Goal: Task Accomplishment & Management: Manage account settings

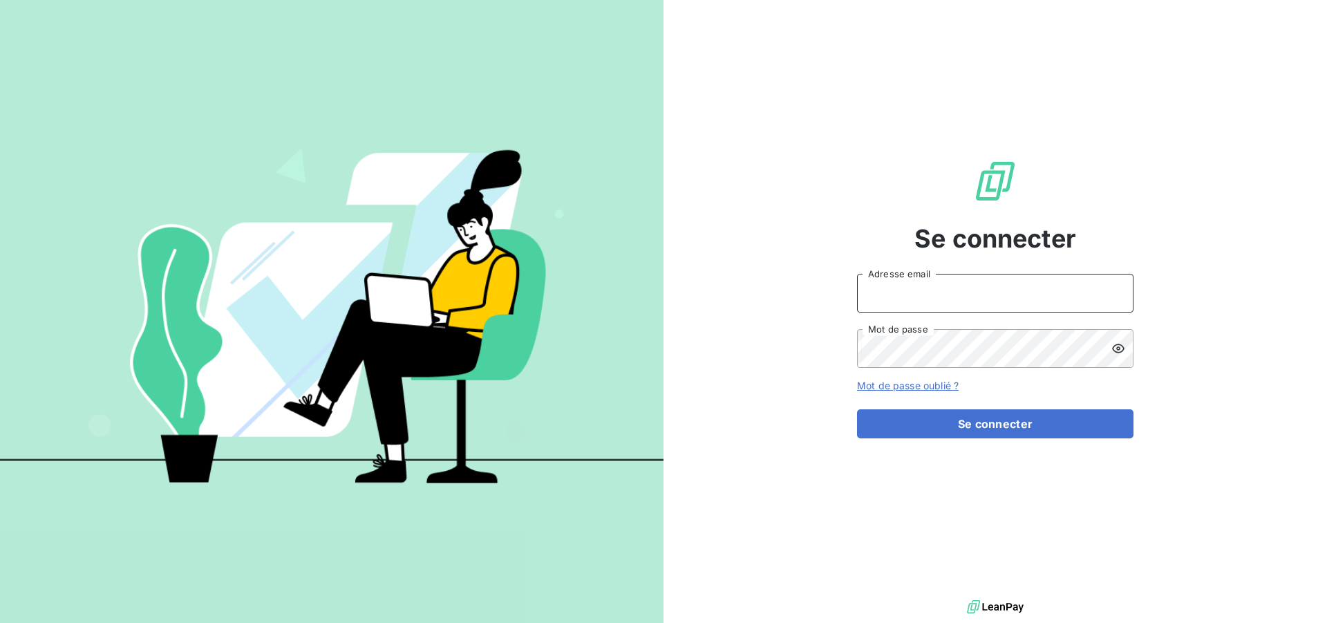
click at [960, 286] on input "Adresse email" at bounding box center [995, 293] width 277 height 39
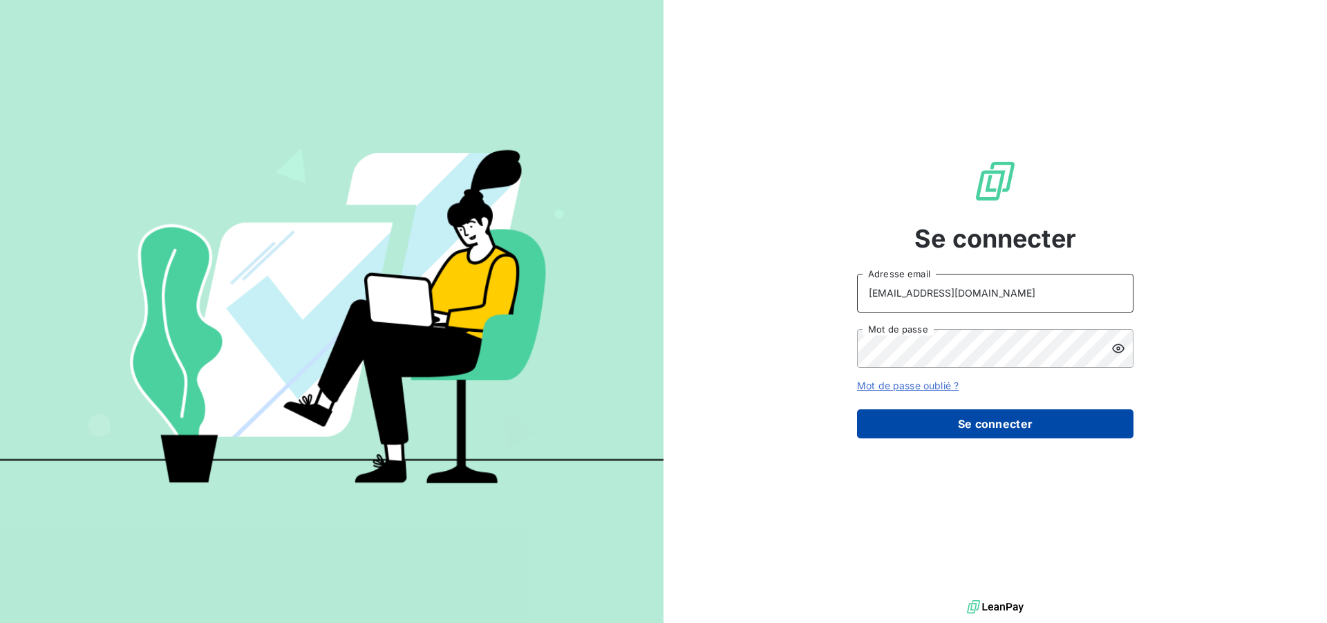
type input "compta-clients@repagroup.com"
click at [954, 423] on button "Se connecter" at bounding box center [995, 423] width 277 height 29
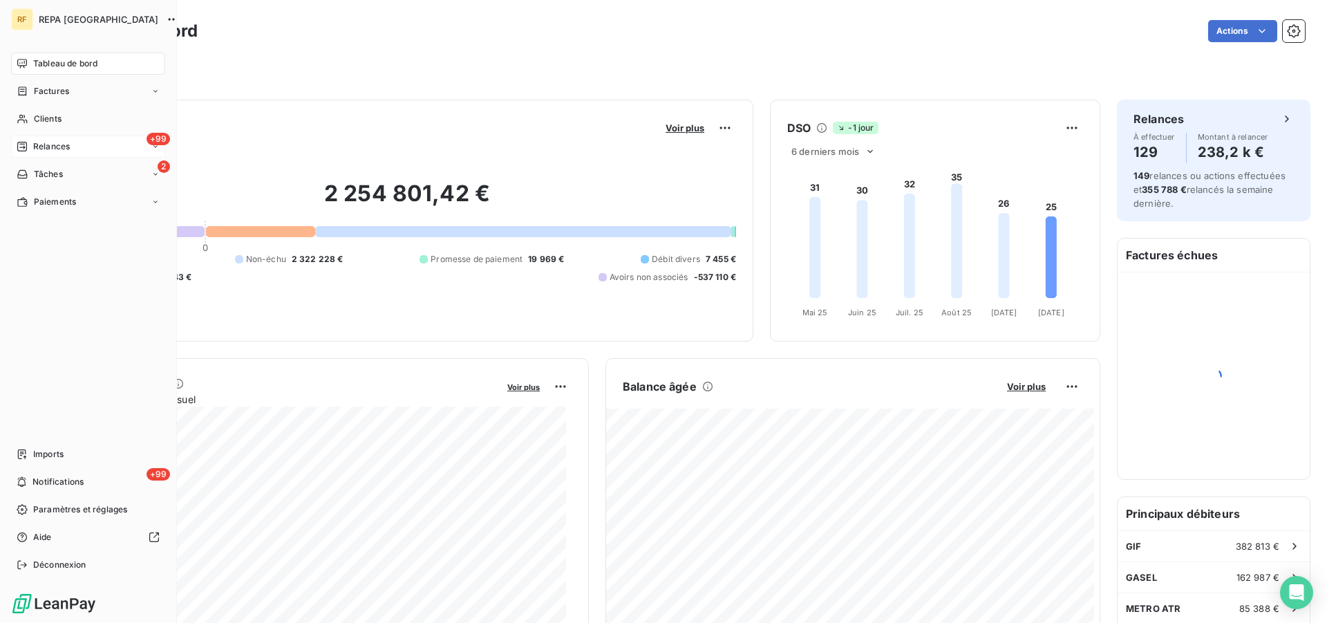
click at [47, 143] on span "Relances" at bounding box center [51, 146] width 37 height 12
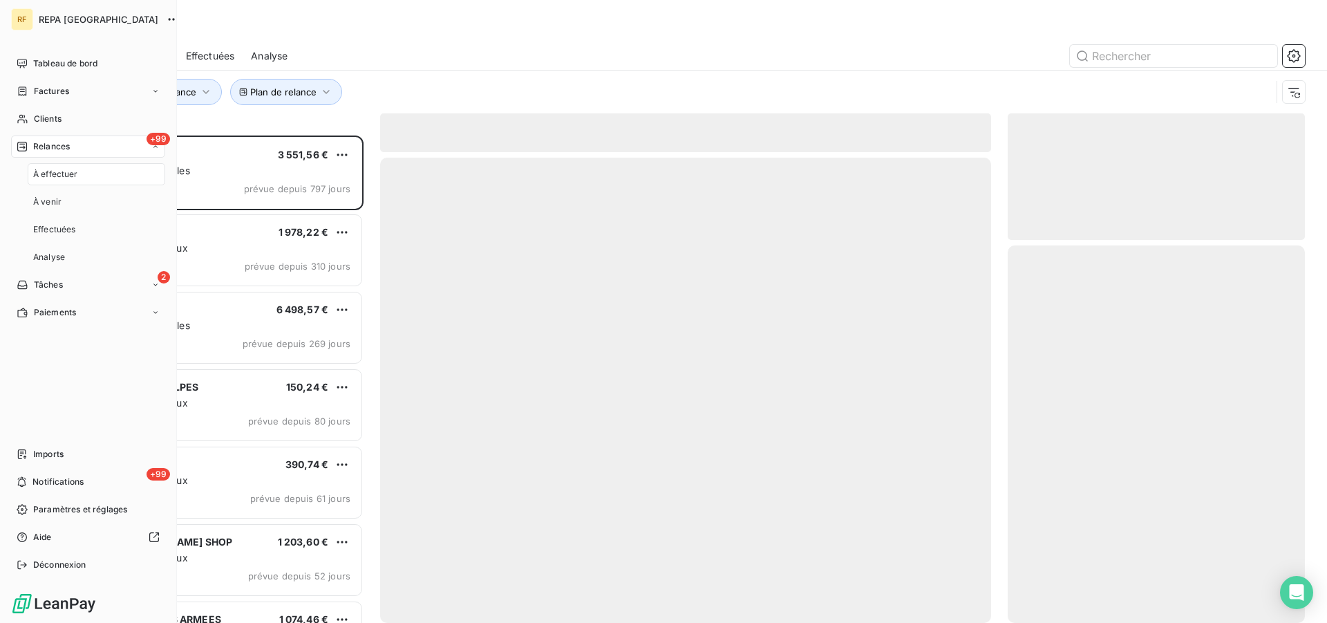
scroll to position [476, 286]
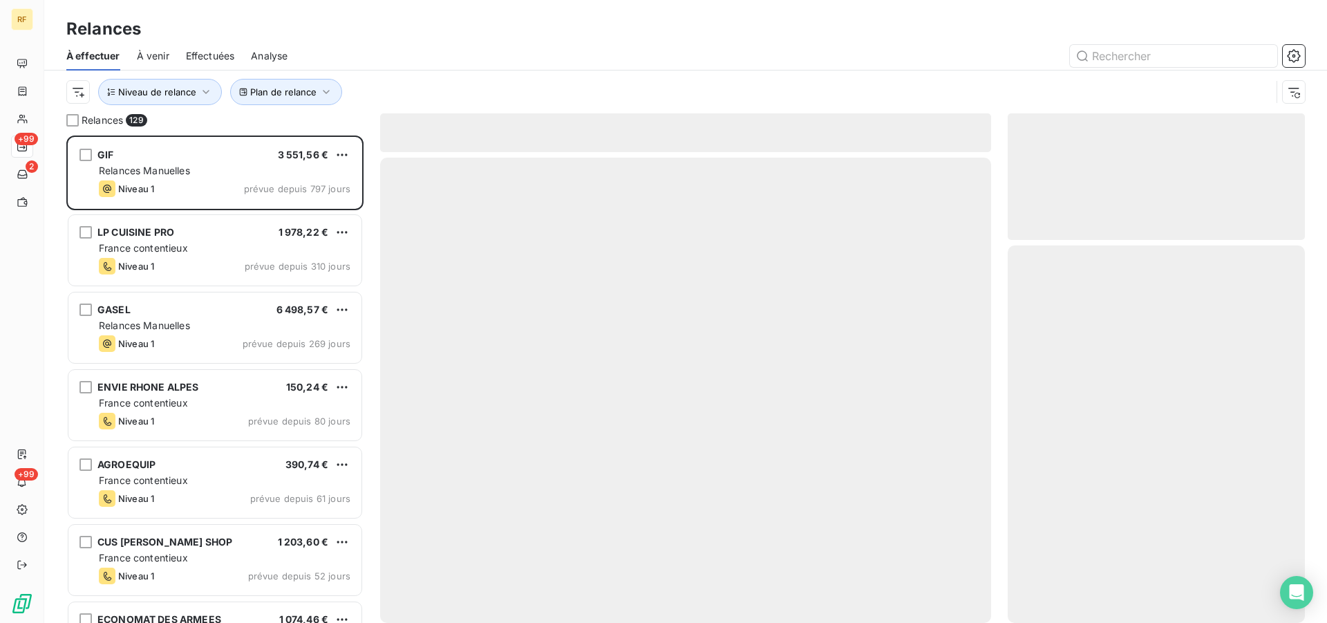
click at [651, 71] on div "Plan de relance Niveau de relance" at bounding box center [685, 92] width 1239 height 43
click at [293, 96] on span "Plan de relance" at bounding box center [283, 91] width 66 height 11
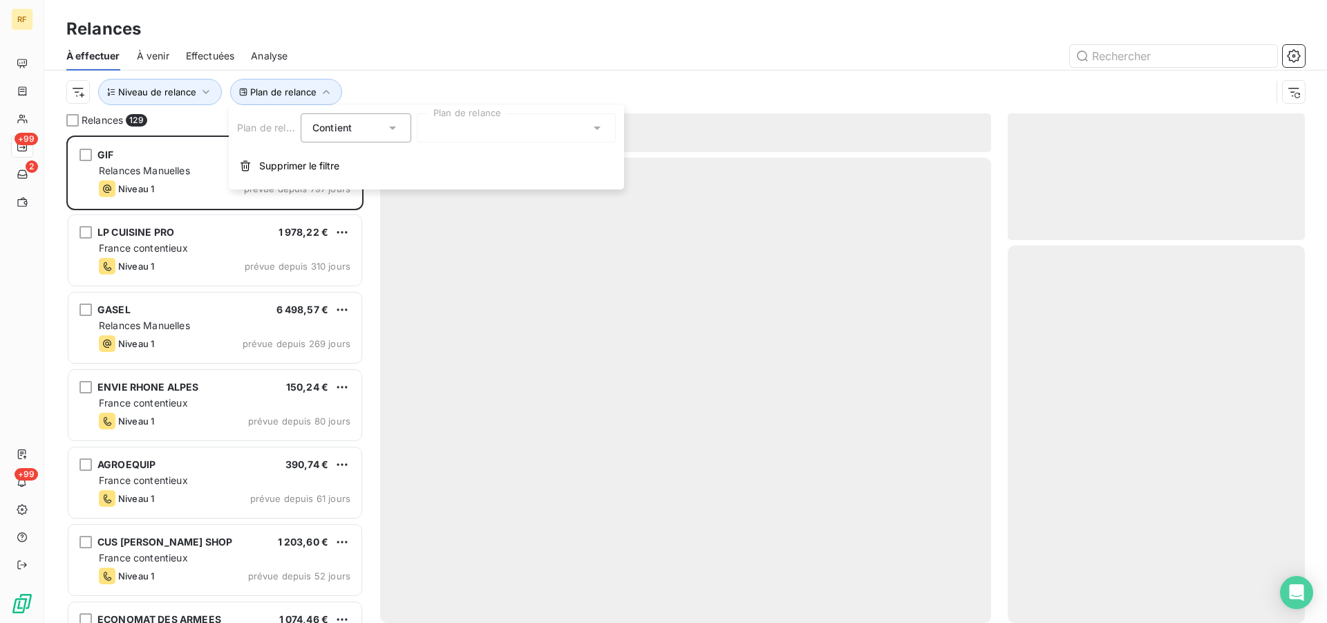
click at [558, 131] on div at bounding box center [516, 127] width 199 height 29
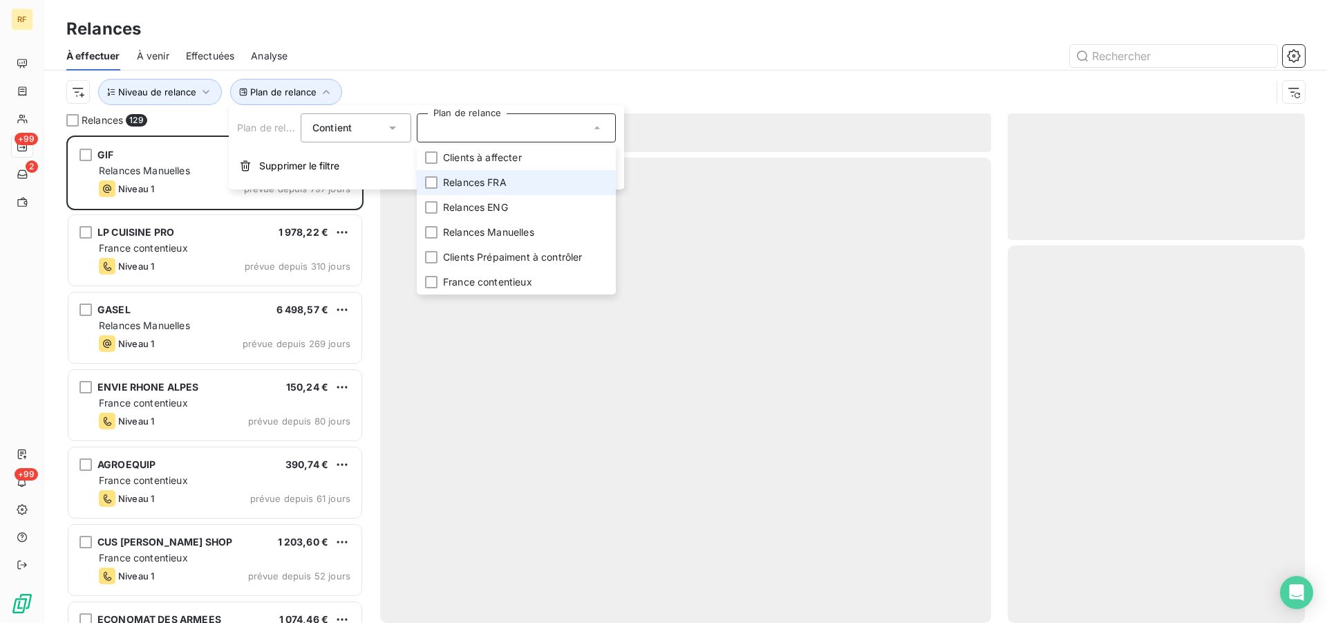
click at [517, 179] on li "Relances FRA" at bounding box center [516, 182] width 199 height 25
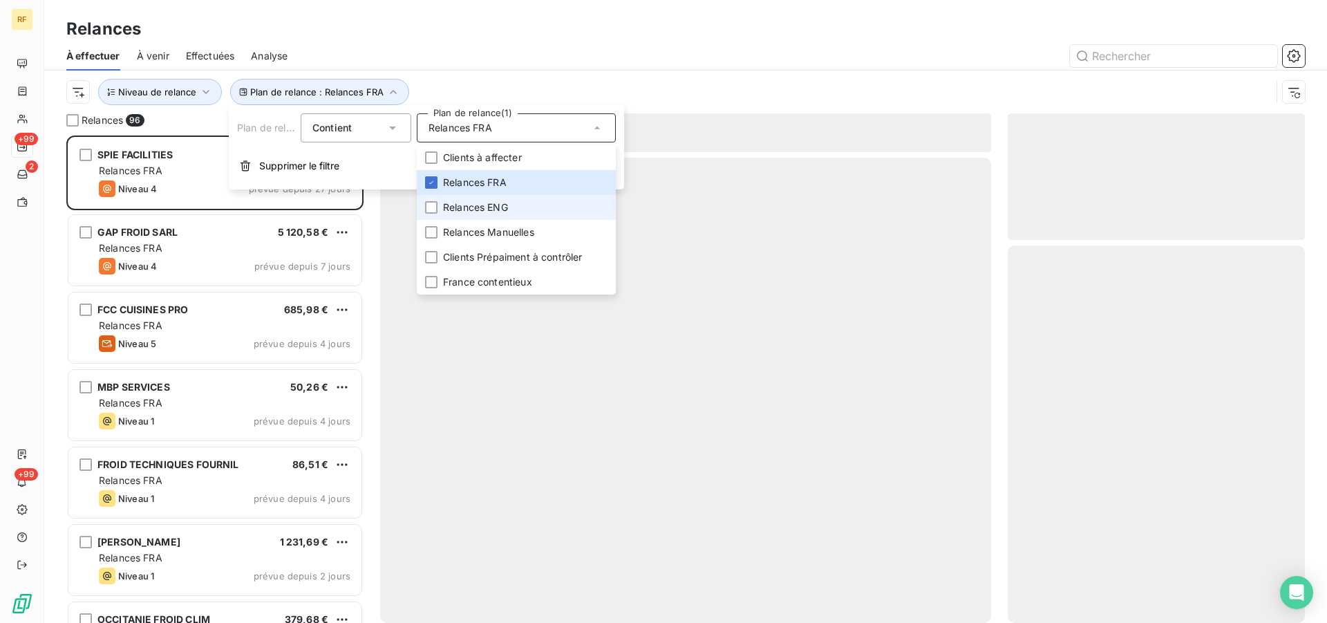
click at [512, 200] on li "Relances ENG" at bounding box center [516, 207] width 199 height 25
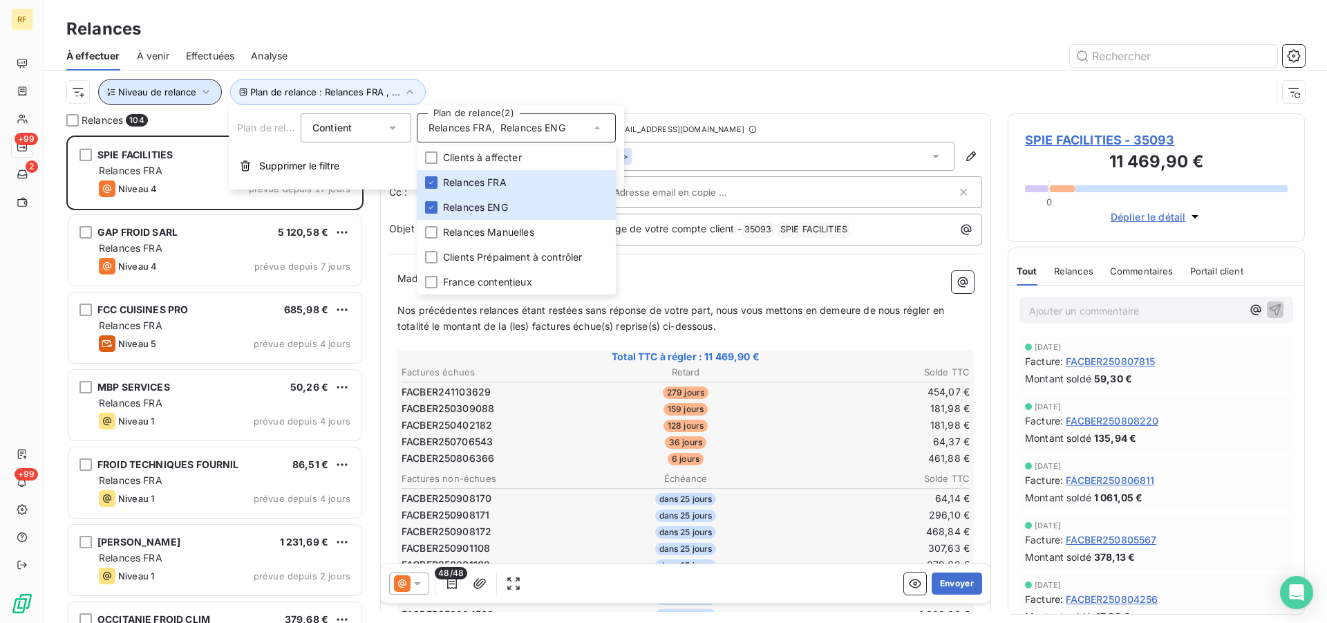
click at [141, 89] on span "Niveau de relance" at bounding box center [157, 91] width 78 height 11
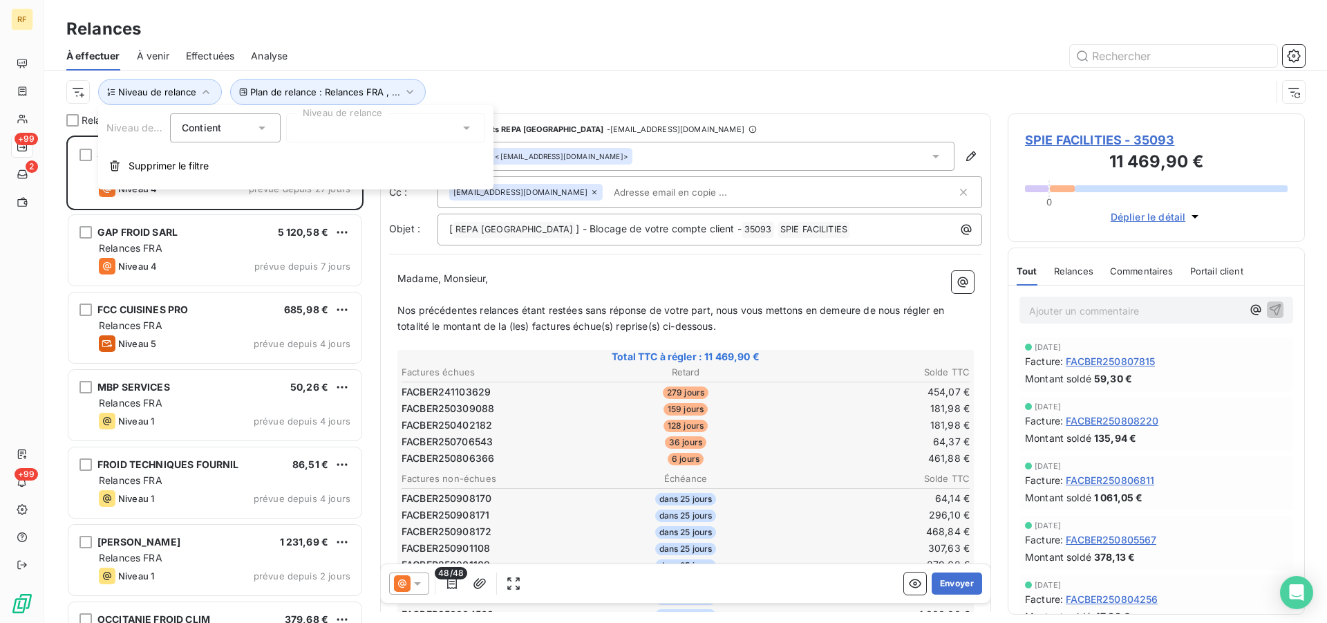
click at [344, 137] on div at bounding box center [385, 127] width 199 height 29
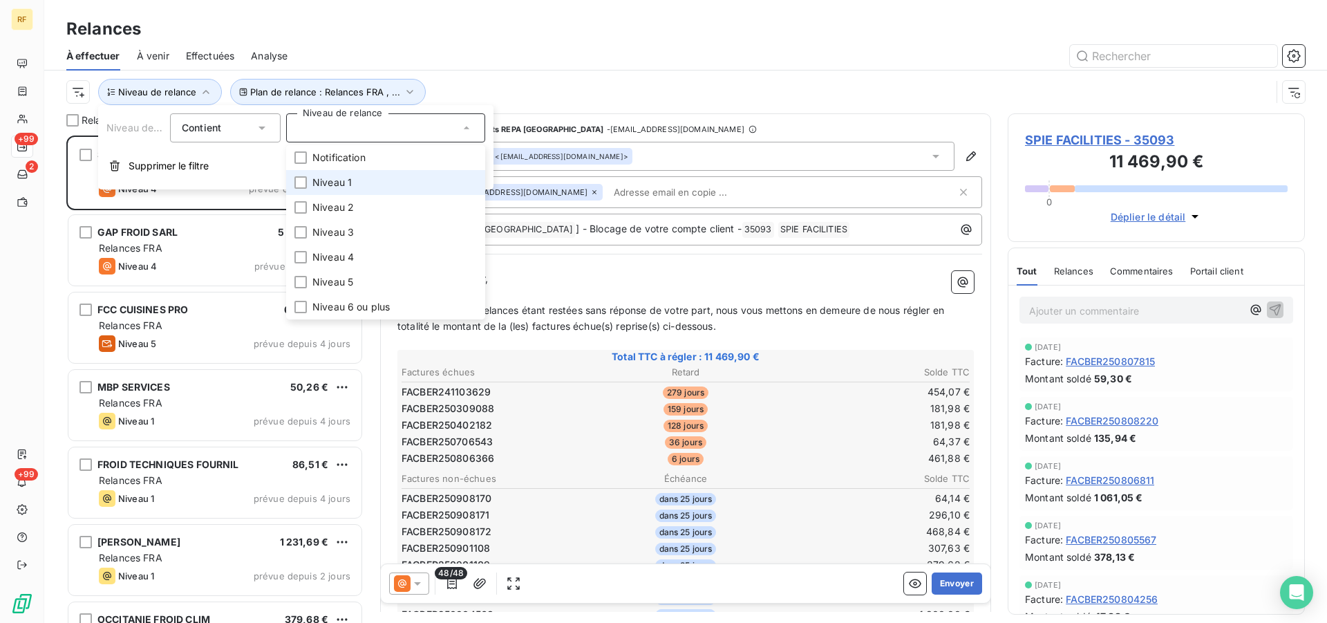
click at [354, 183] on li "Niveau 1" at bounding box center [385, 182] width 199 height 25
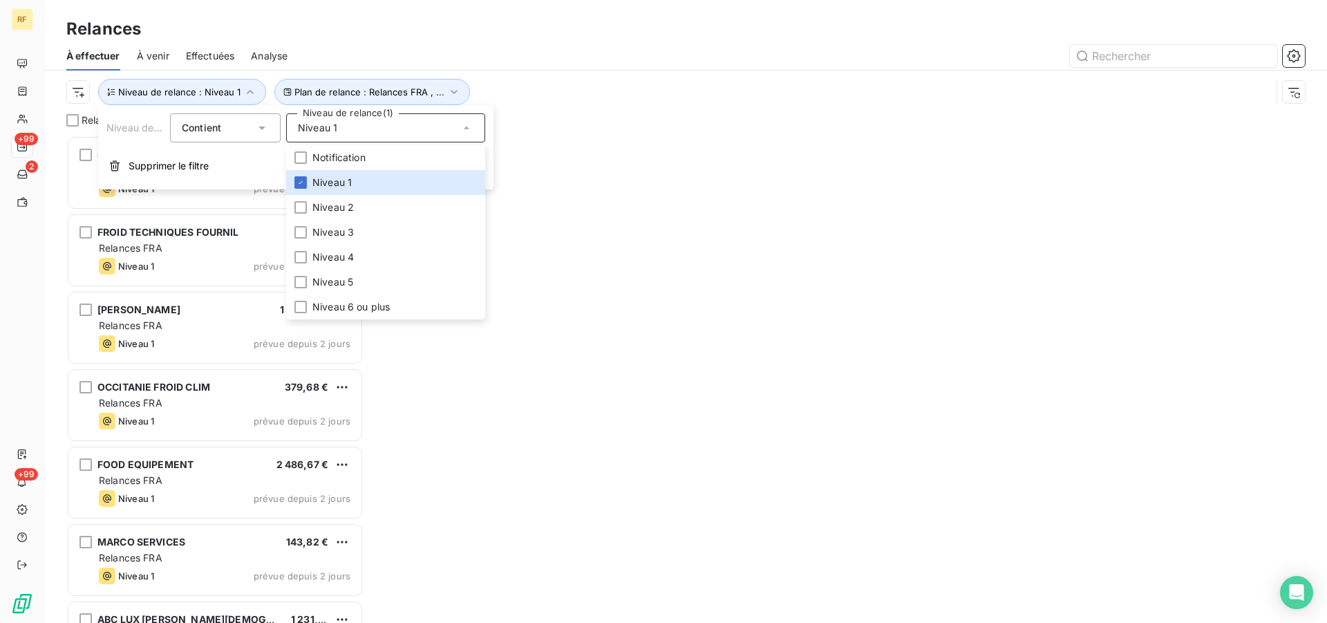
scroll to position [476, 286]
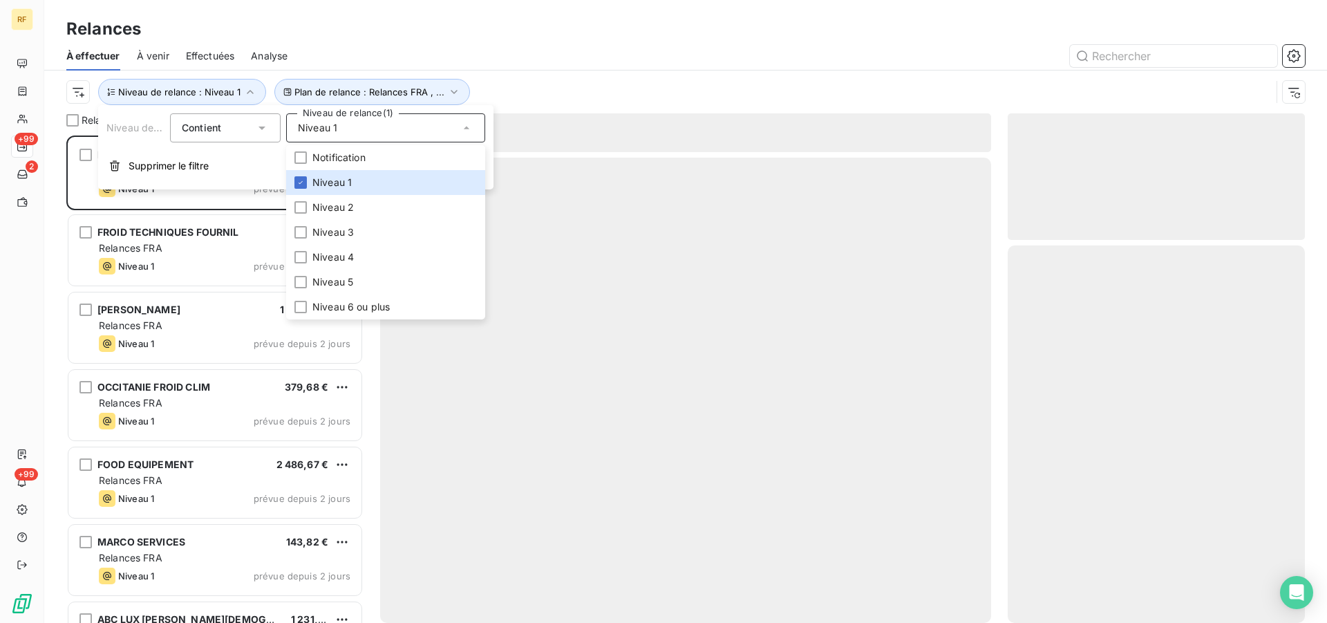
click at [734, 60] on div at bounding box center [804, 56] width 1001 height 22
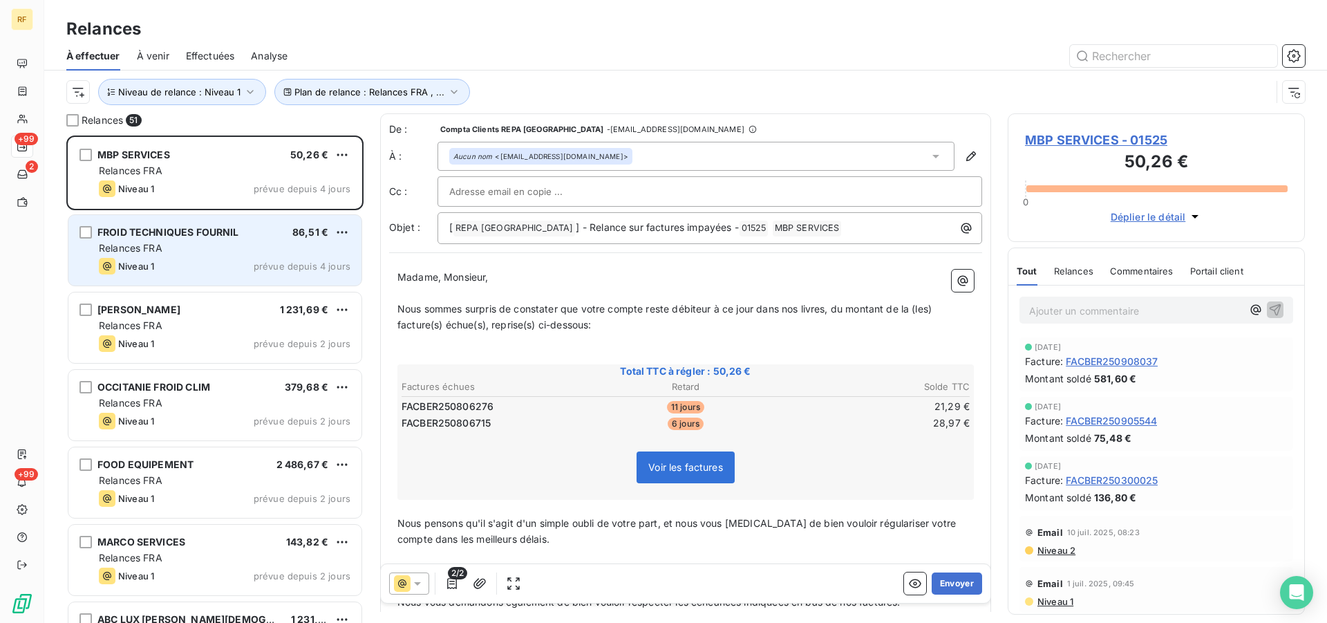
click at [252, 258] on div "Niveau 1 prévue depuis 4 jours" at bounding box center [225, 266] width 252 height 17
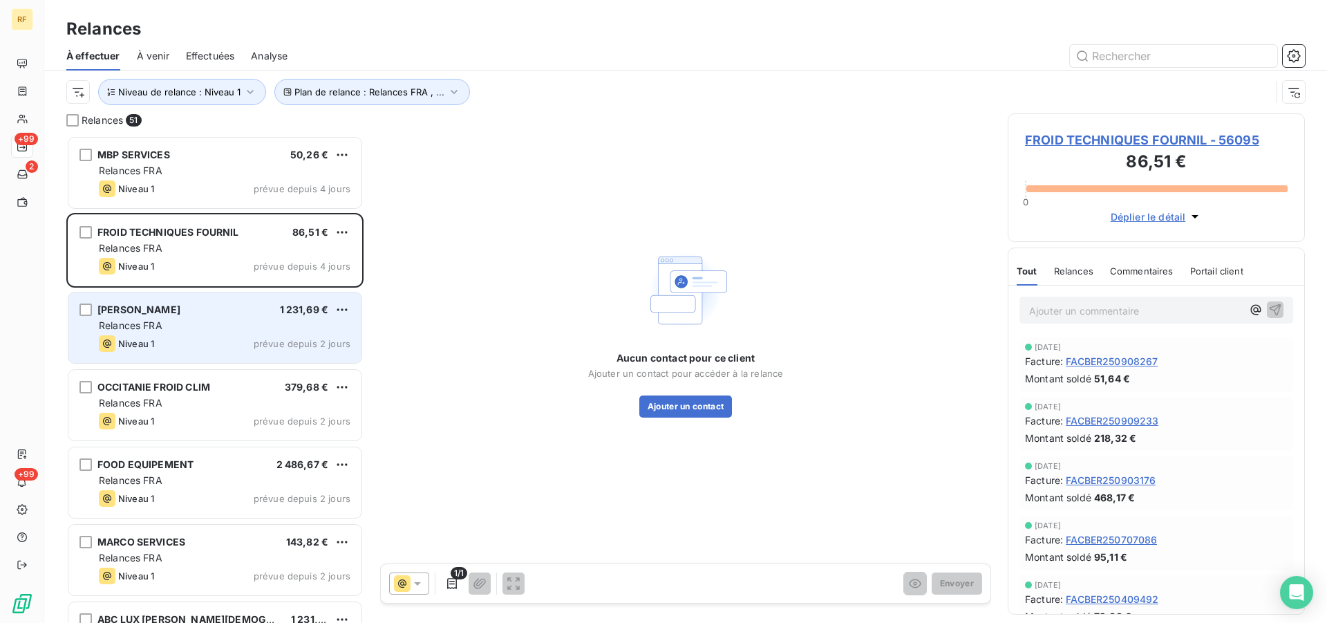
click at [239, 328] on div "Relances FRA" at bounding box center [225, 326] width 252 height 14
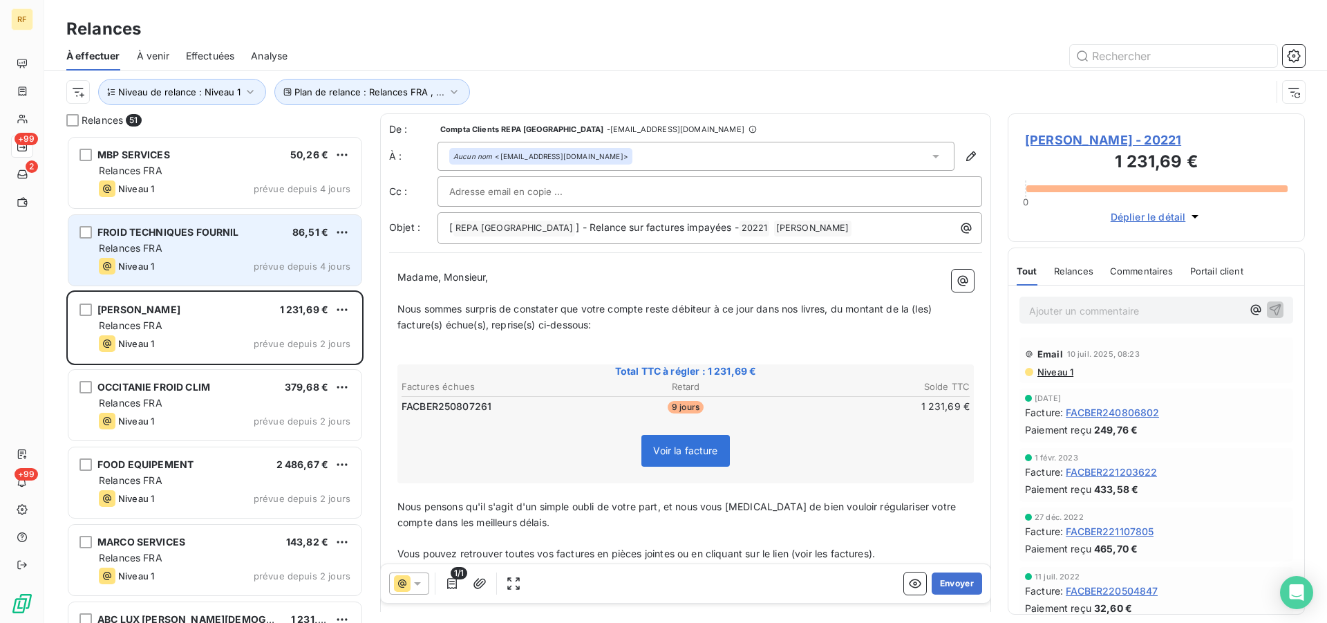
click at [239, 223] on div "FROID TECHNIQUES FOURNIL 86,51 € Relances FRA Niveau 1 prévue depuis 4 jours" at bounding box center [214, 250] width 293 height 71
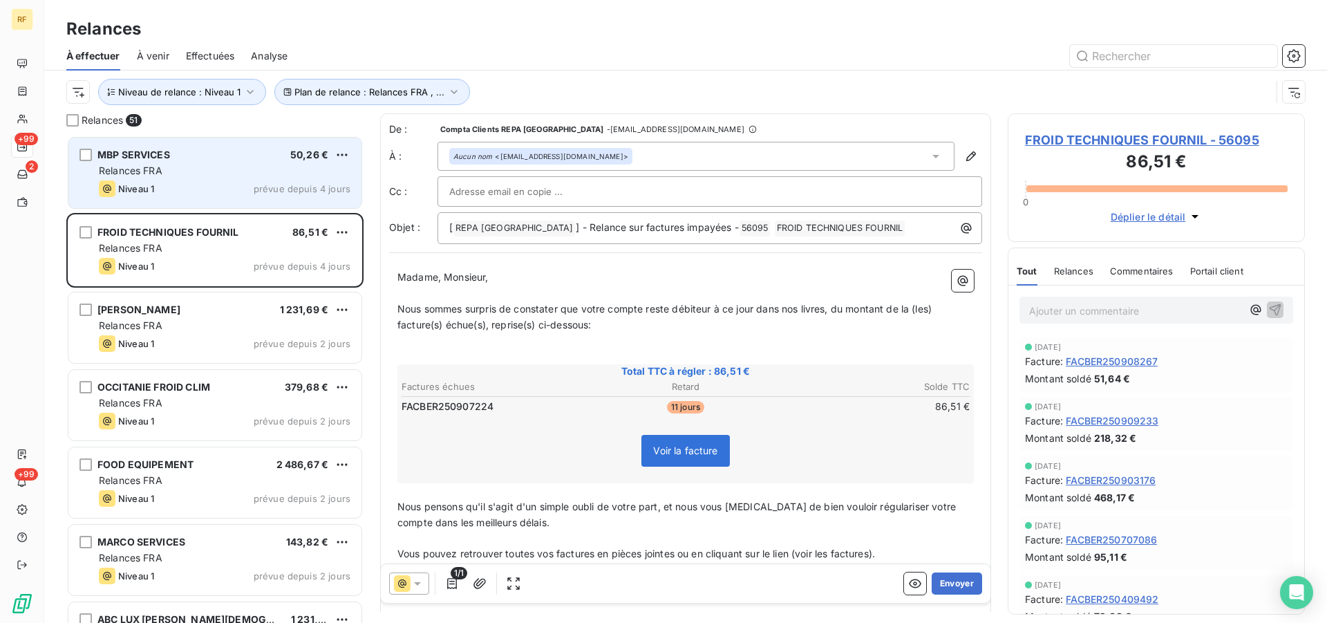
click at [209, 176] on div "Relances FRA" at bounding box center [225, 171] width 252 height 14
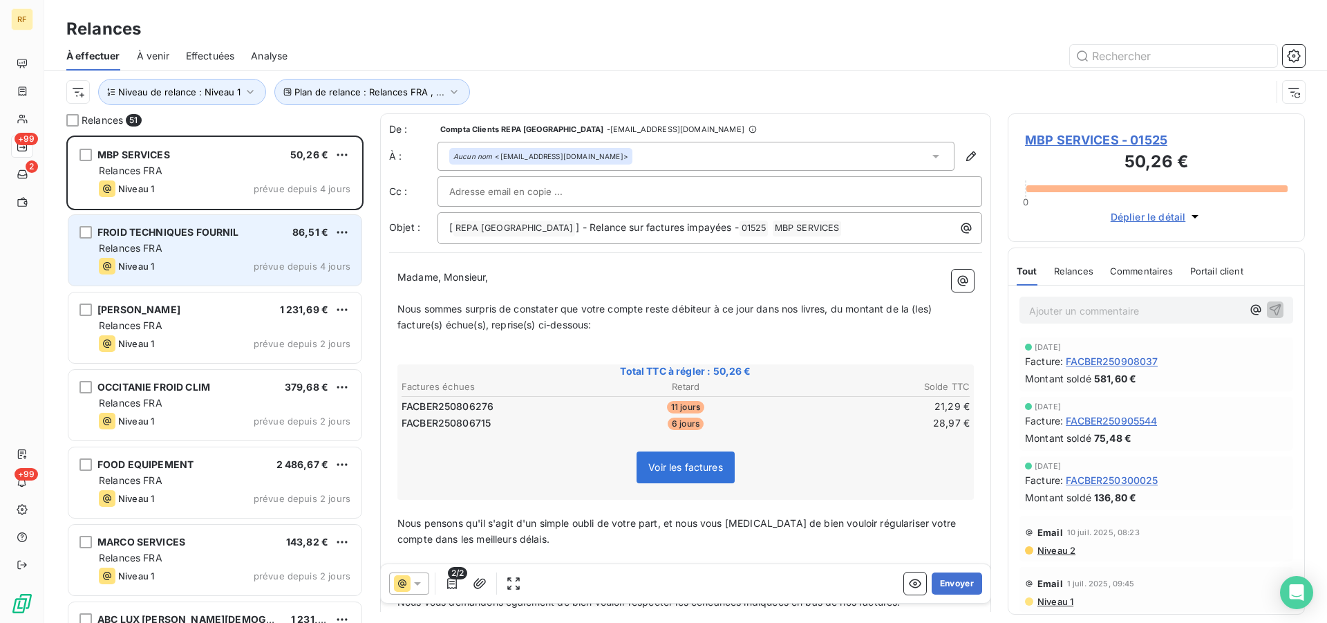
click at [222, 228] on span "FROID TECHNIQUES FOURNIL" at bounding box center [168, 232] width 142 height 12
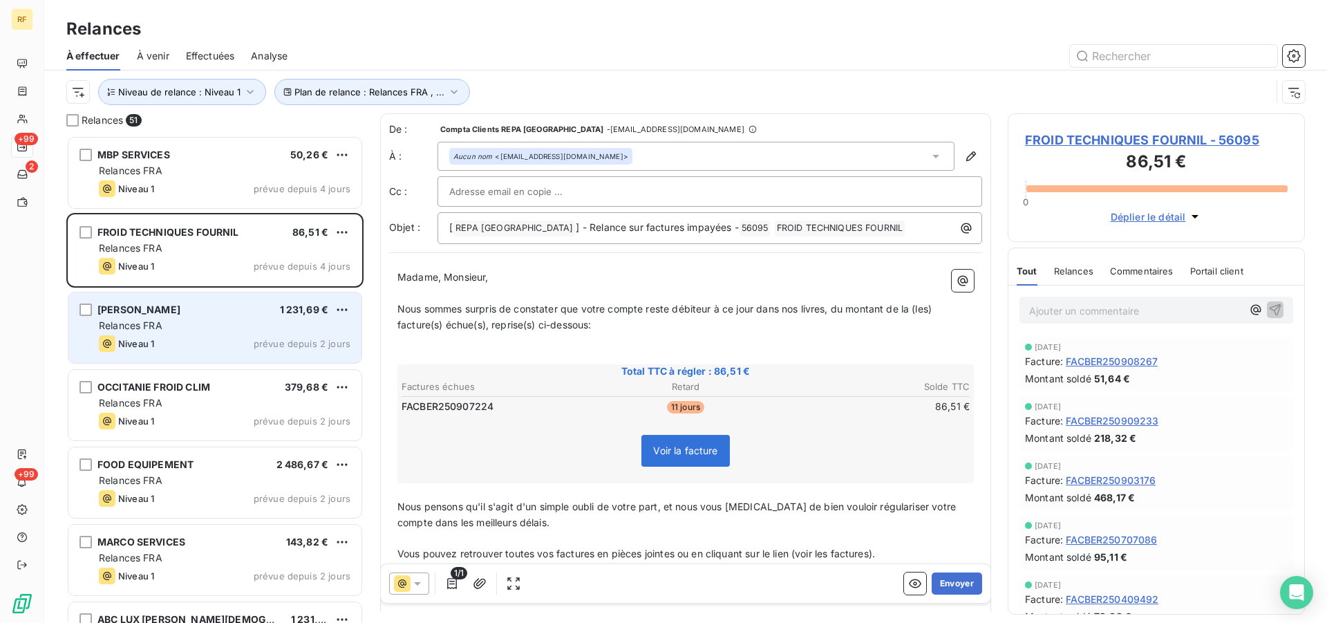
click at [218, 301] on div "MORRONI NICOLAS 1 231,69 € Relances FRA Niveau 1 prévue depuis 2 jours" at bounding box center [214, 327] width 293 height 71
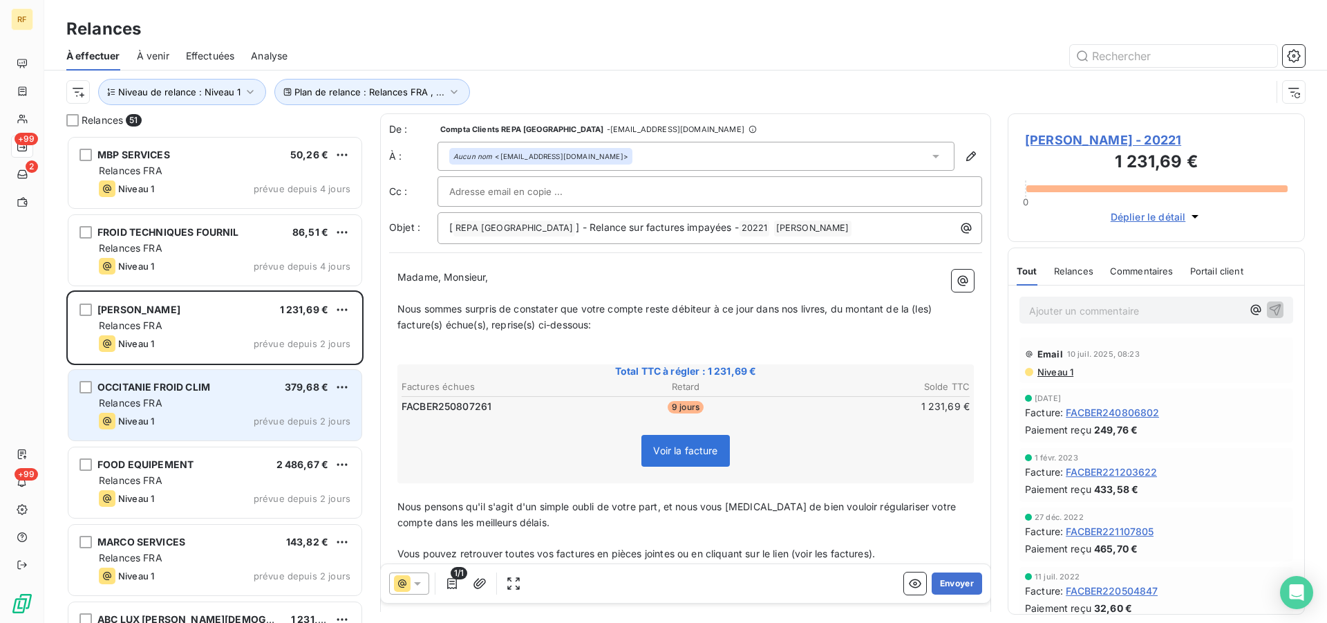
click at [239, 411] on div "OCCITANIE FROID CLIM 379,68 € Relances FRA Niveau 1 prévue depuis 2 jours" at bounding box center [214, 405] width 293 height 71
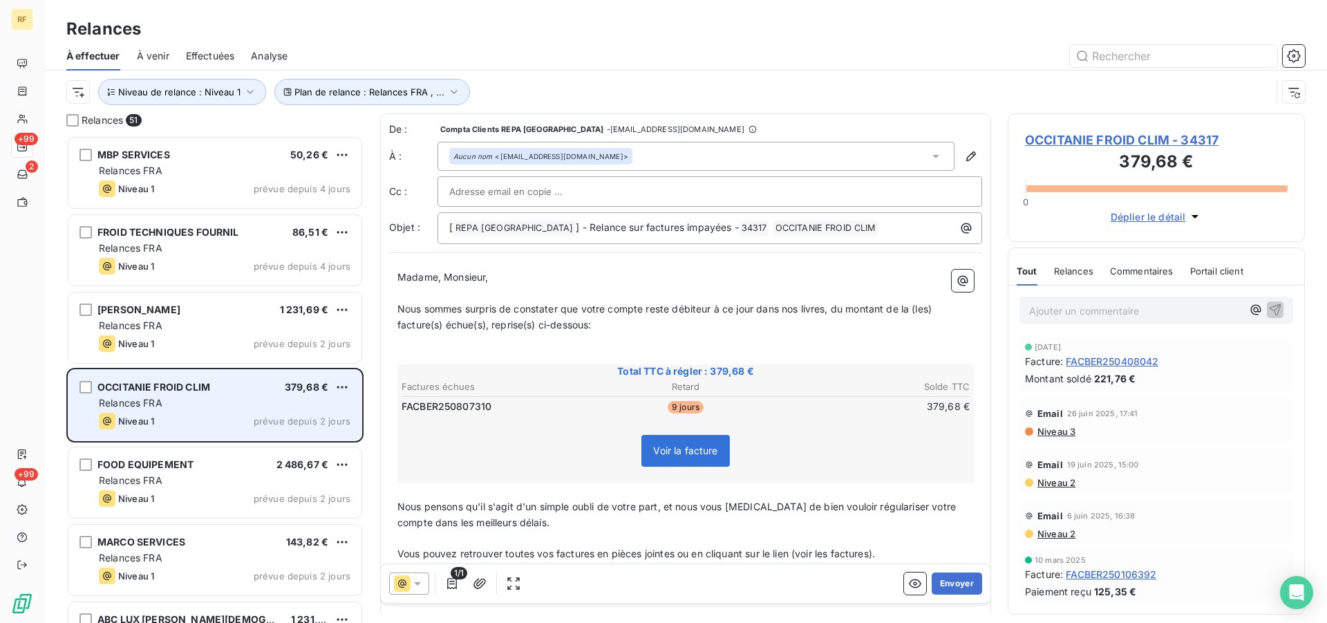
click at [235, 413] on div "Niveau 1 prévue depuis 2 jours" at bounding box center [225, 421] width 252 height 17
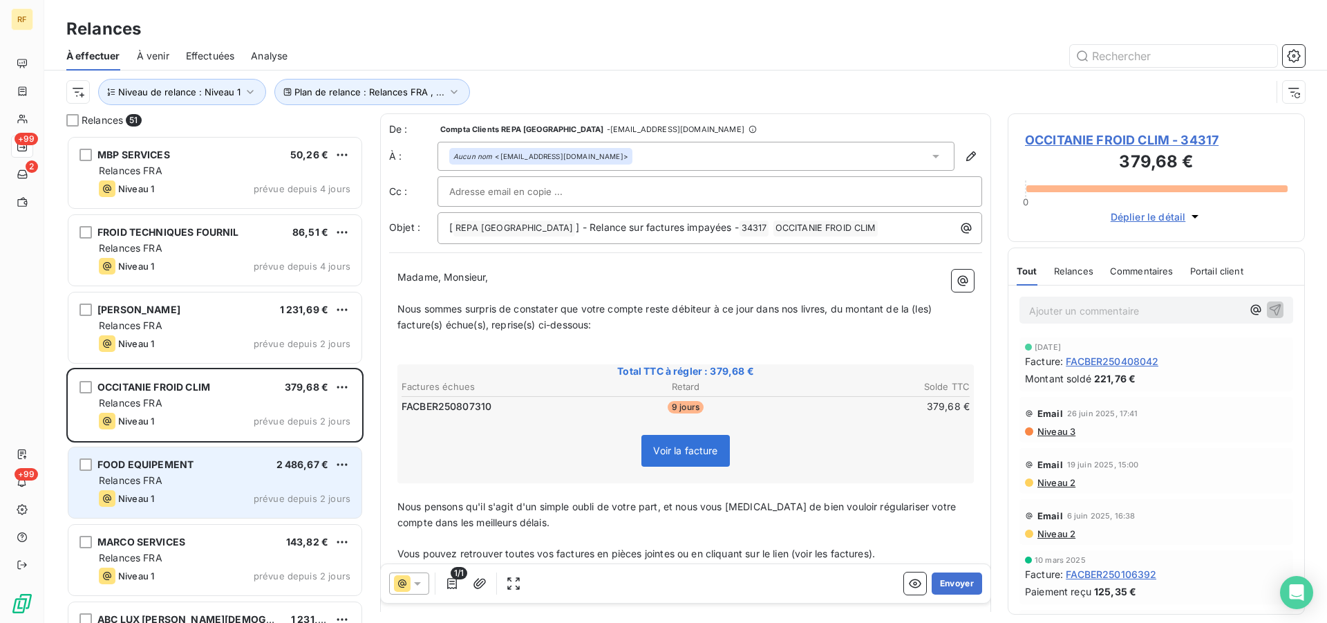
click at [220, 478] on div "Relances FRA" at bounding box center [225, 481] width 252 height 14
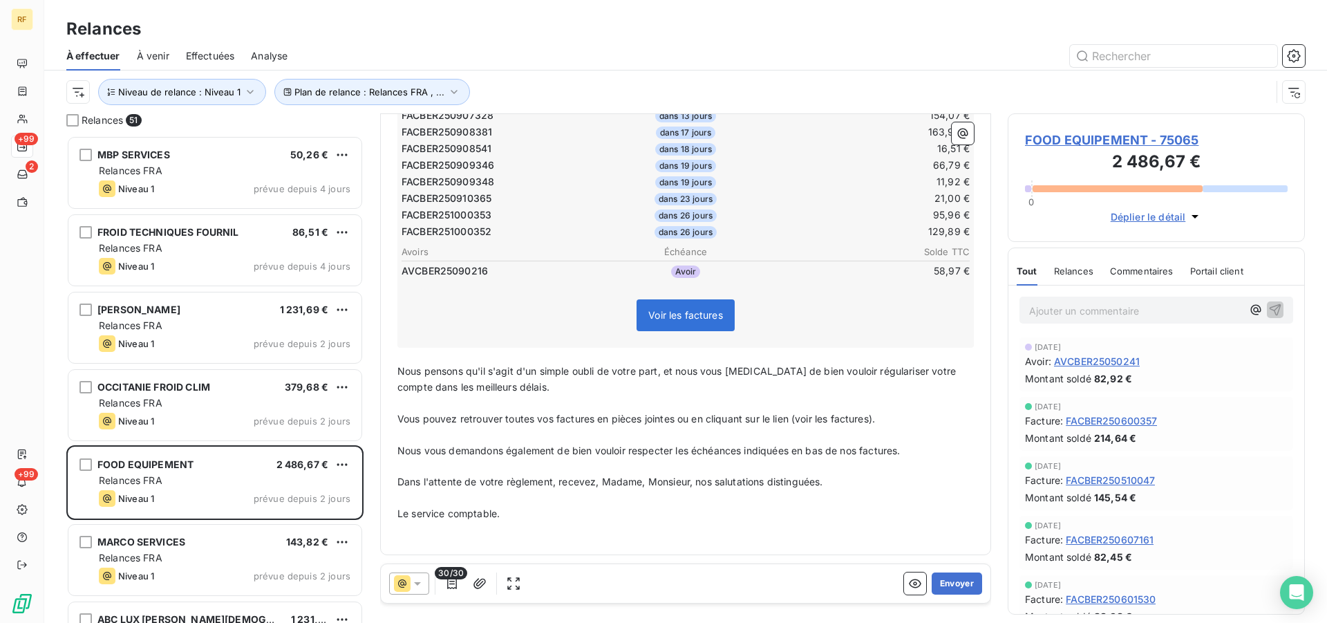
scroll to position [353, 0]
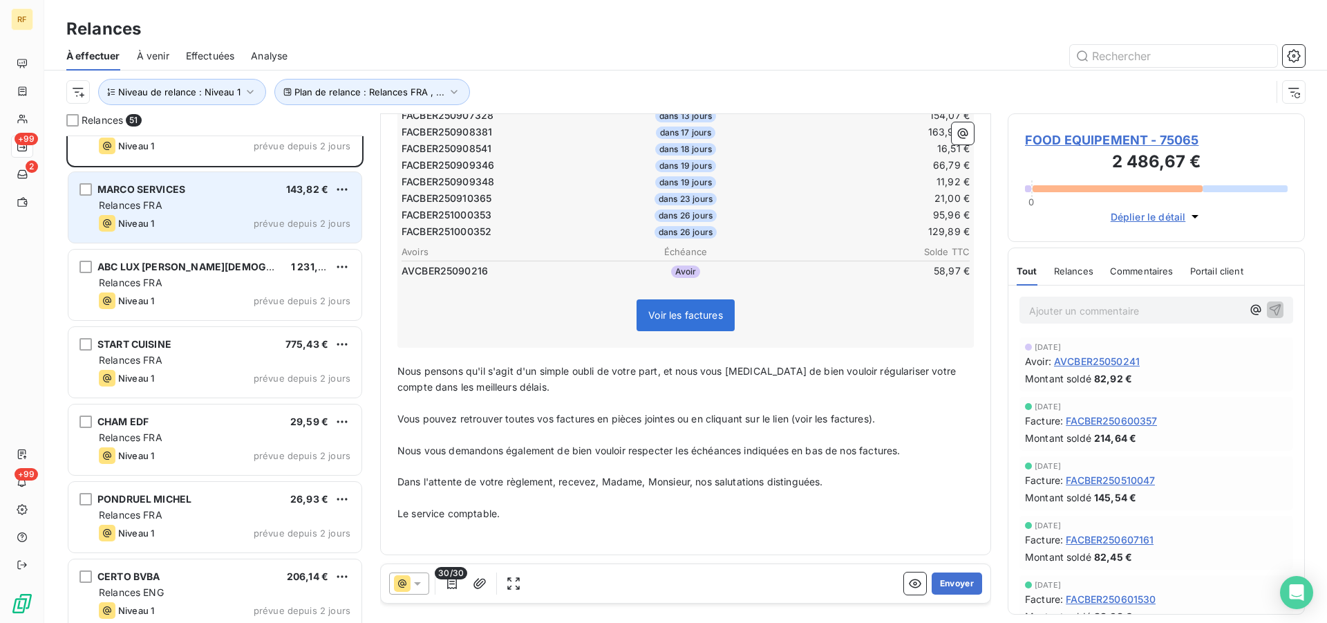
click at [215, 213] on div "MARCO SERVICES 143,82 € Relances FRA Niveau 1 prévue depuis 2 jours" at bounding box center [214, 207] width 293 height 71
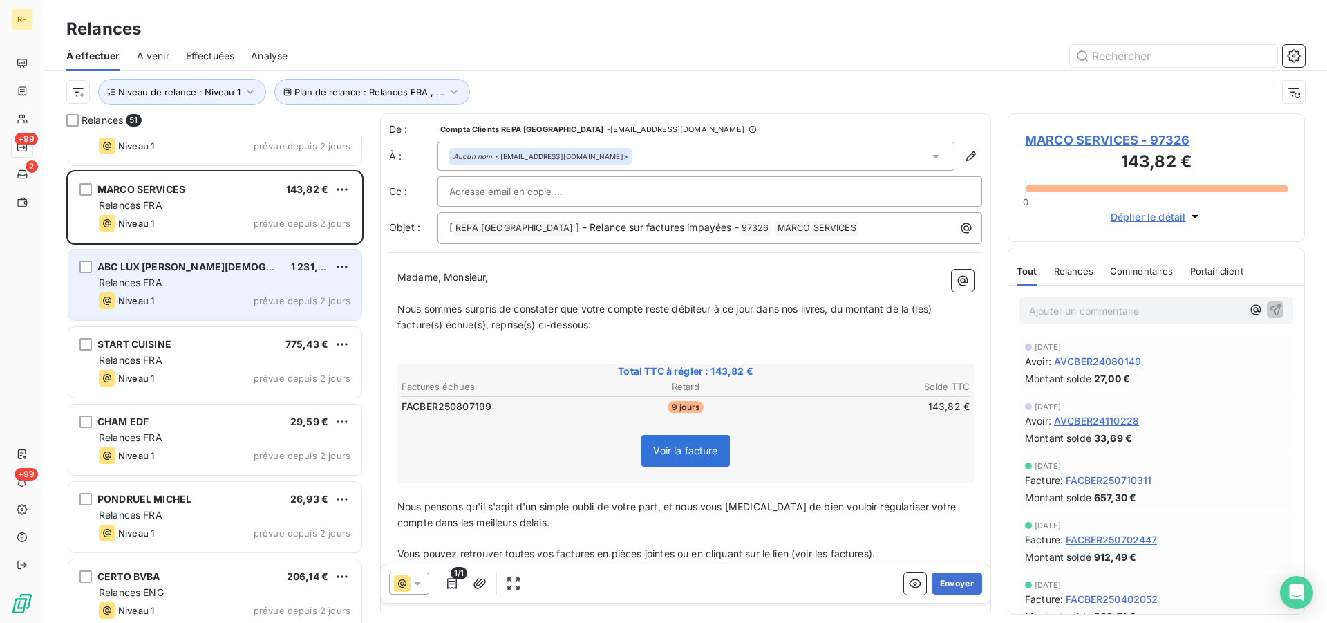
click at [241, 287] on div "Relances FRA" at bounding box center [225, 283] width 252 height 14
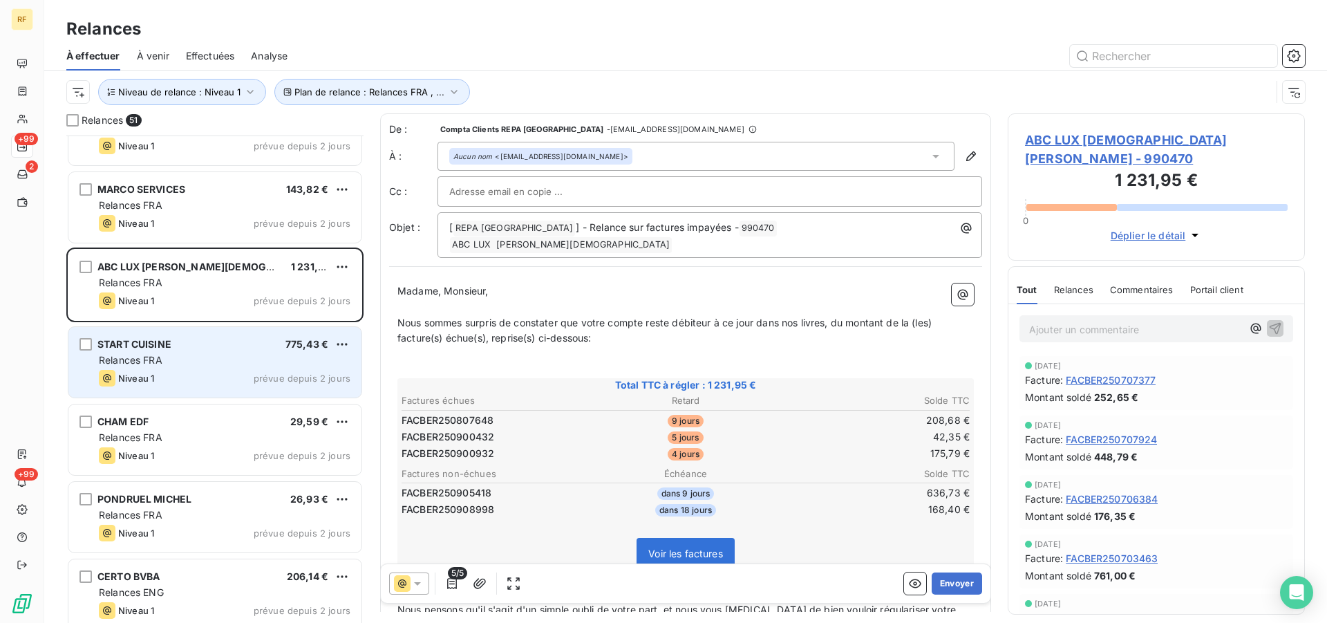
click at [243, 365] on div "Relances FRA" at bounding box center [225, 360] width 252 height 14
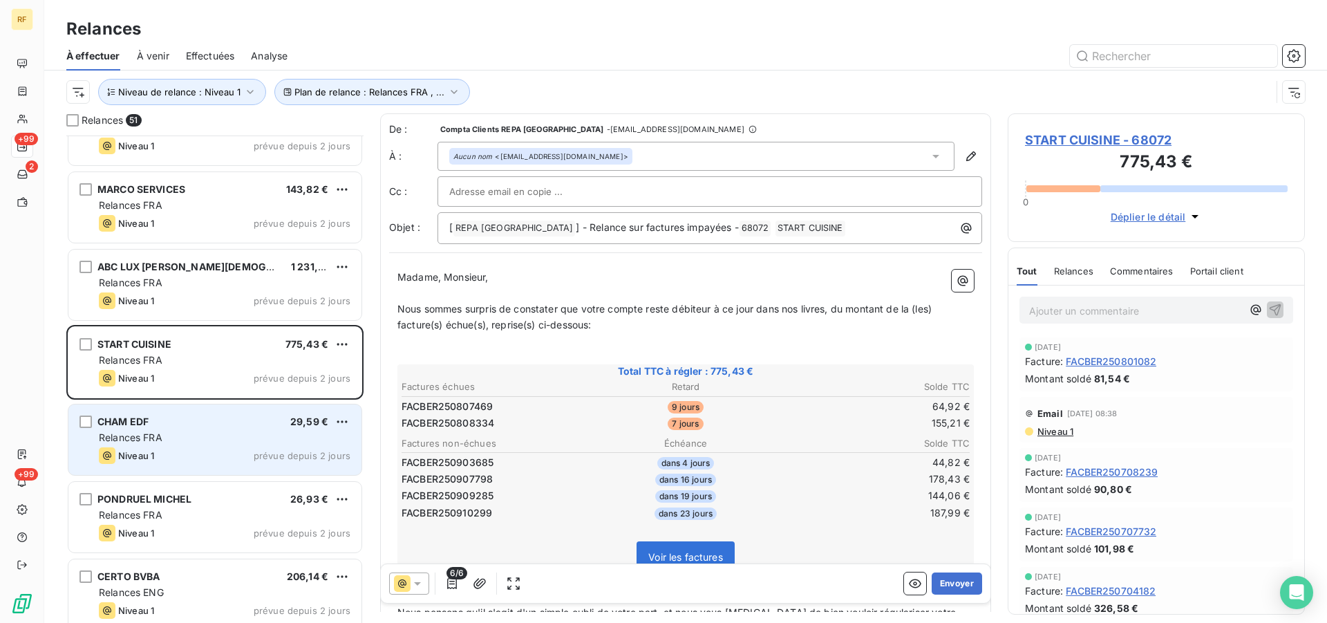
click at [224, 438] on div "Relances FRA" at bounding box center [225, 438] width 252 height 14
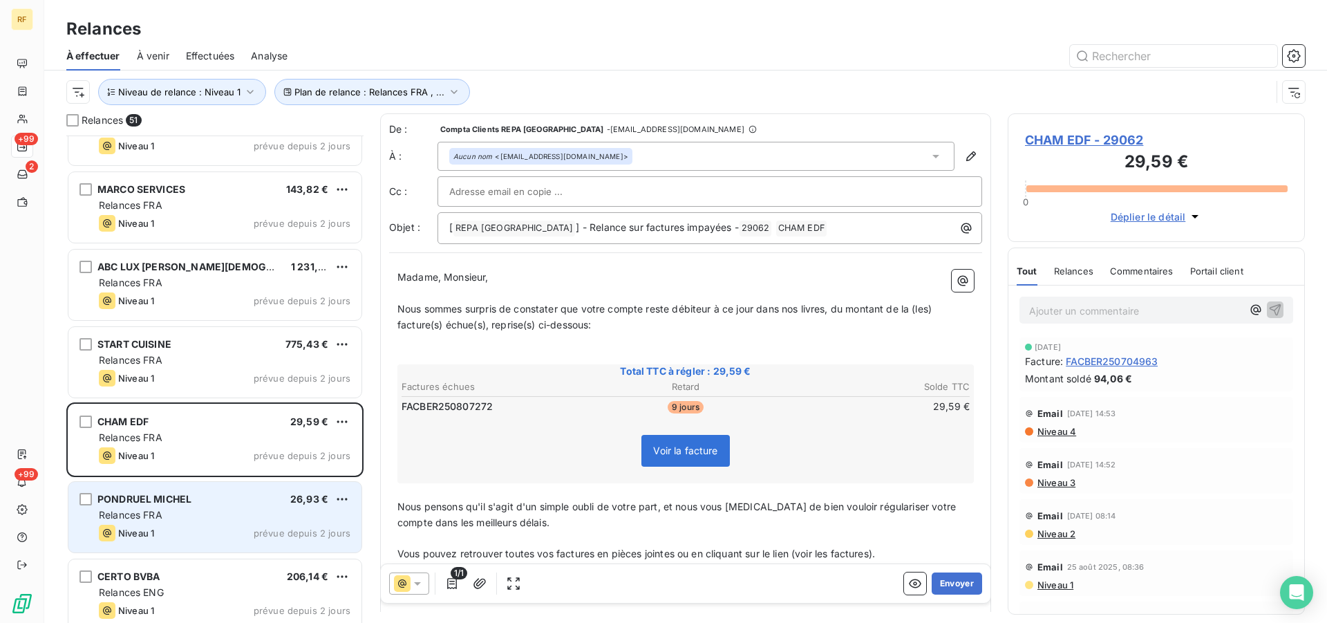
click at [217, 520] on div "Relances FRA" at bounding box center [225, 515] width 252 height 14
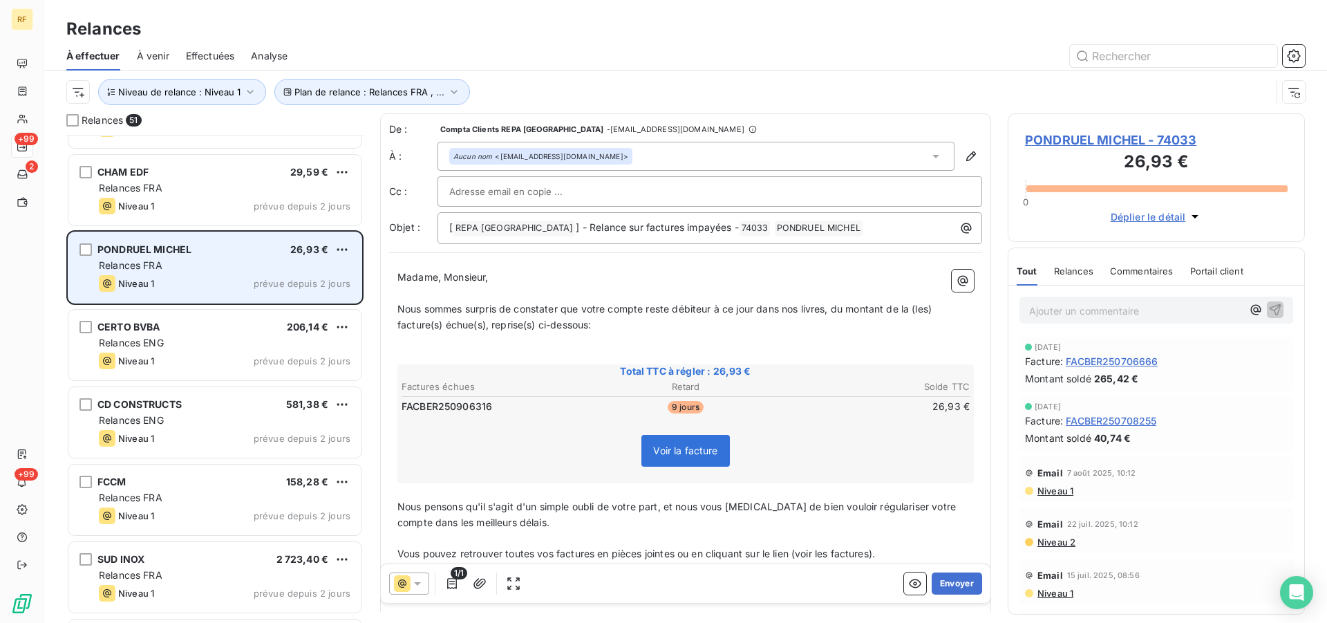
scroll to position [635, 0]
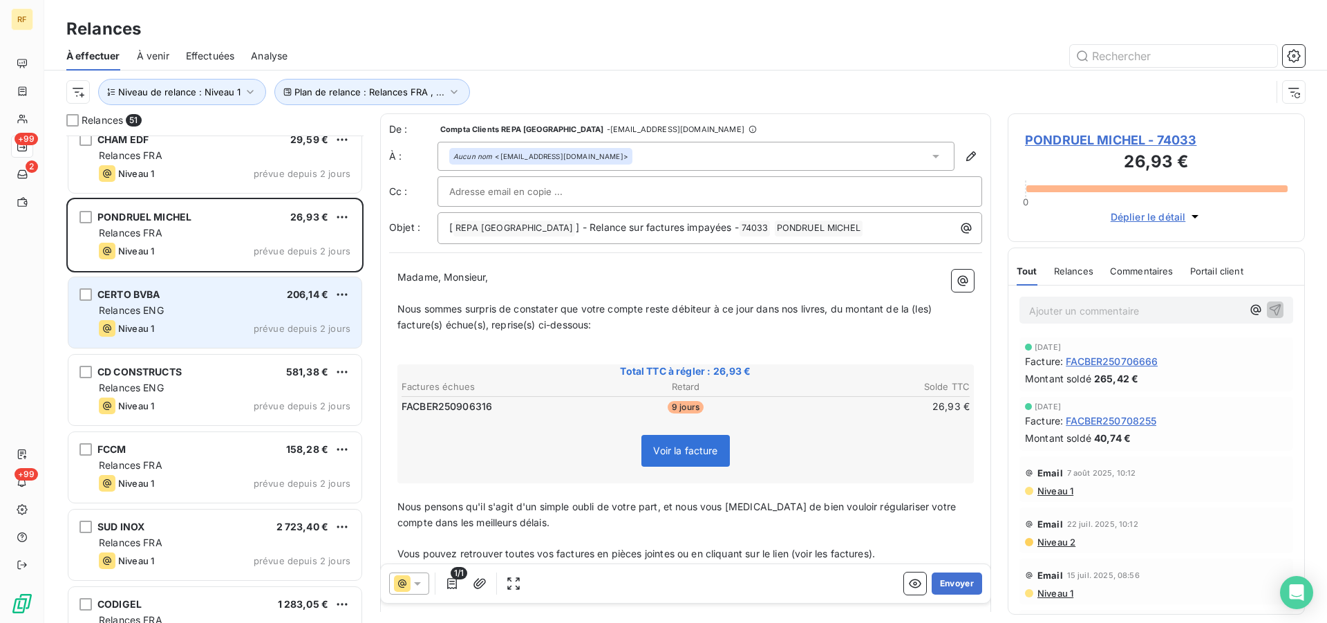
click at [210, 316] on div "Relances ENG" at bounding box center [225, 310] width 252 height 14
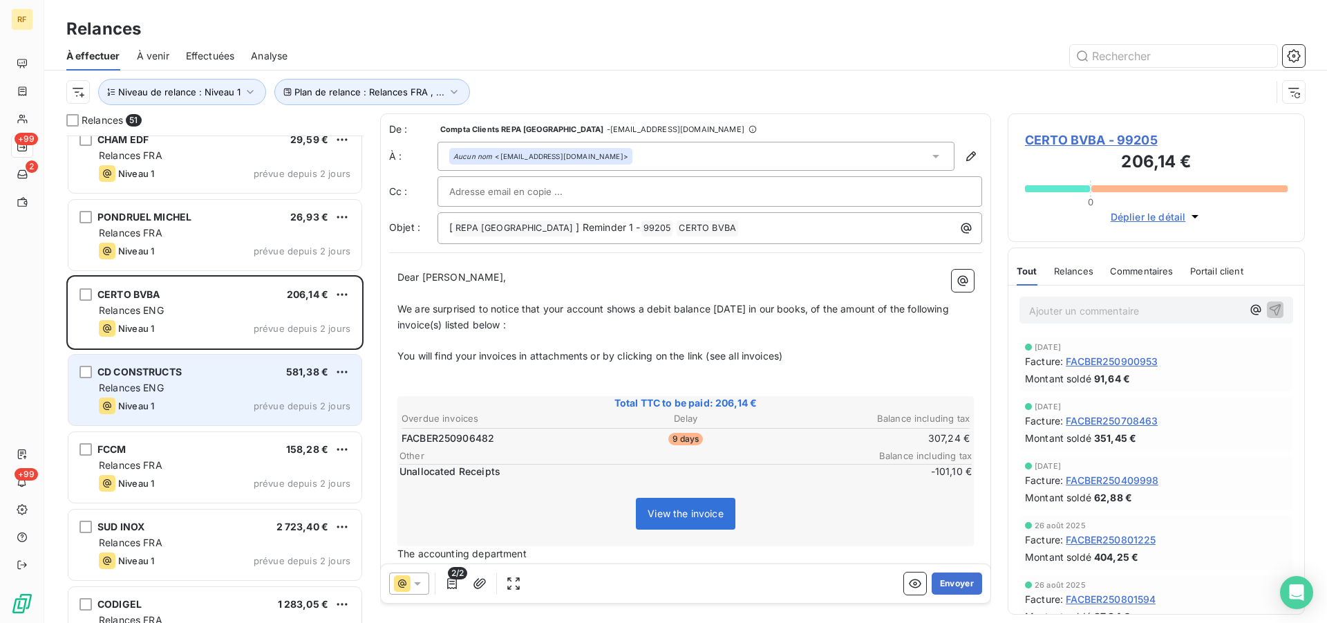
click at [213, 378] on div "CD CONSTRUCTS 581,38 € Relances ENG Niveau 1 prévue depuis 2 jours" at bounding box center [214, 390] width 293 height 71
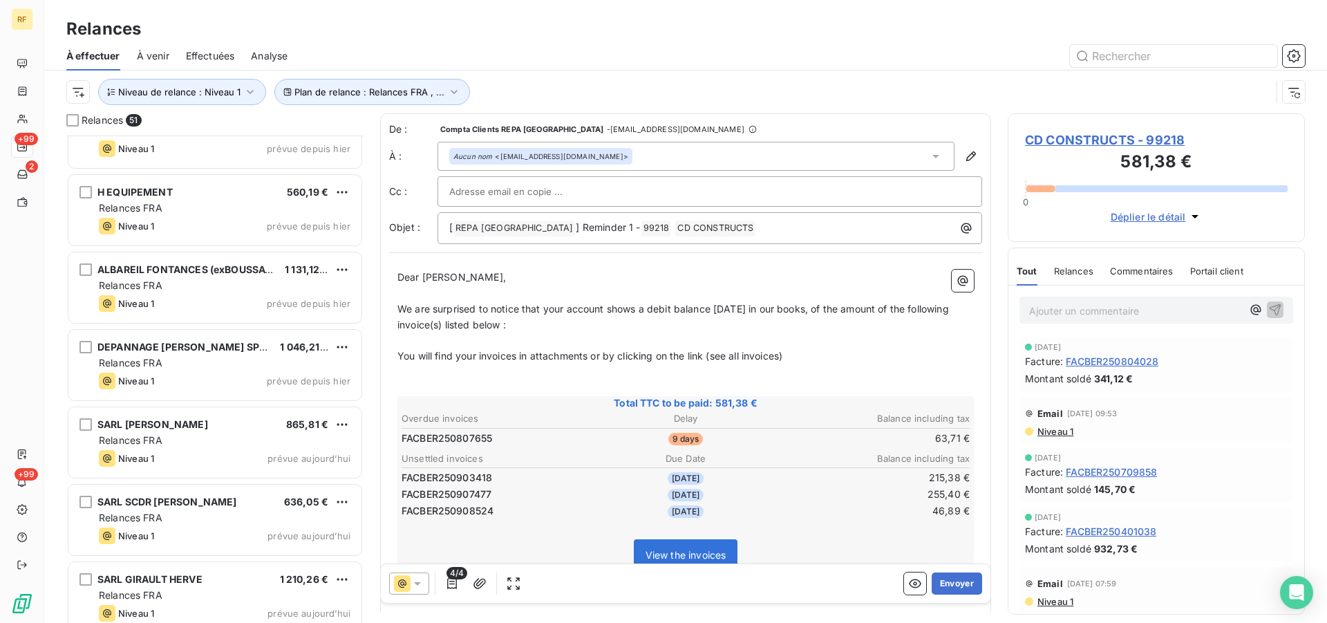
scroll to position [1693, 0]
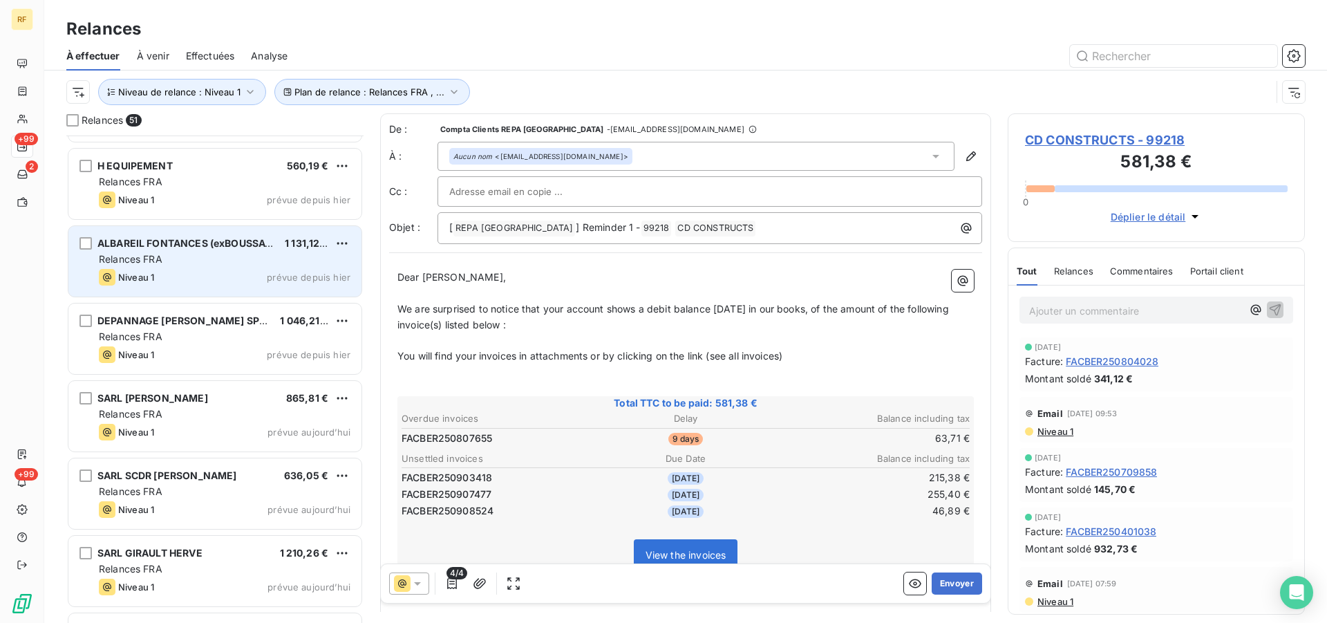
click at [196, 270] on div "Niveau 1 prévue depuis hier" at bounding box center [225, 277] width 252 height 17
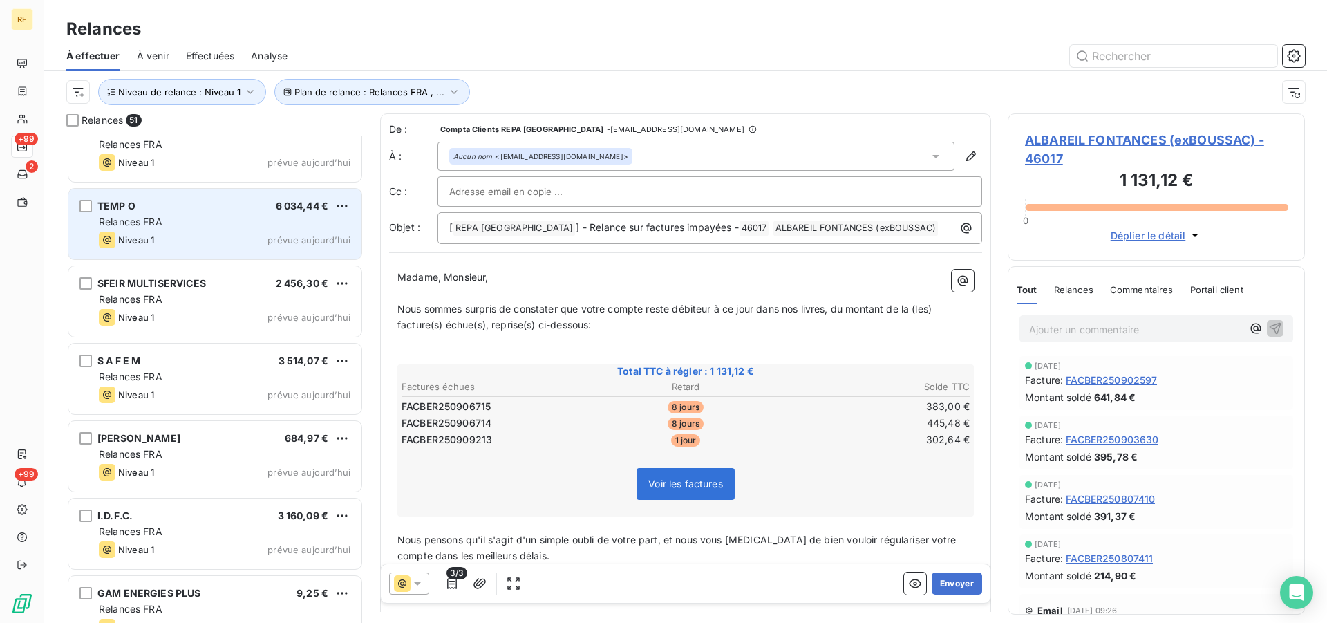
scroll to position [2962, 0]
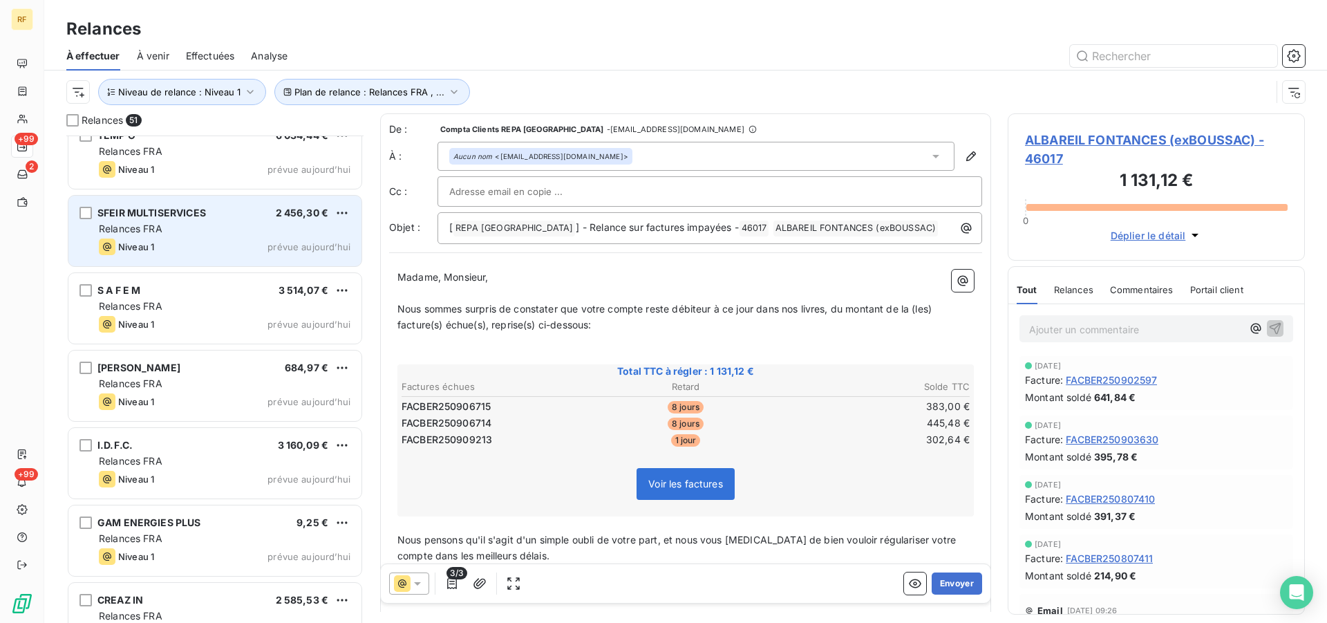
click at [215, 221] on div "SFEIR MULTISERVICES 2 456,30 € Relances FRA Niveau 1 prévue aujourd’hui" at bounding box center [214, 231] width 293 height 71
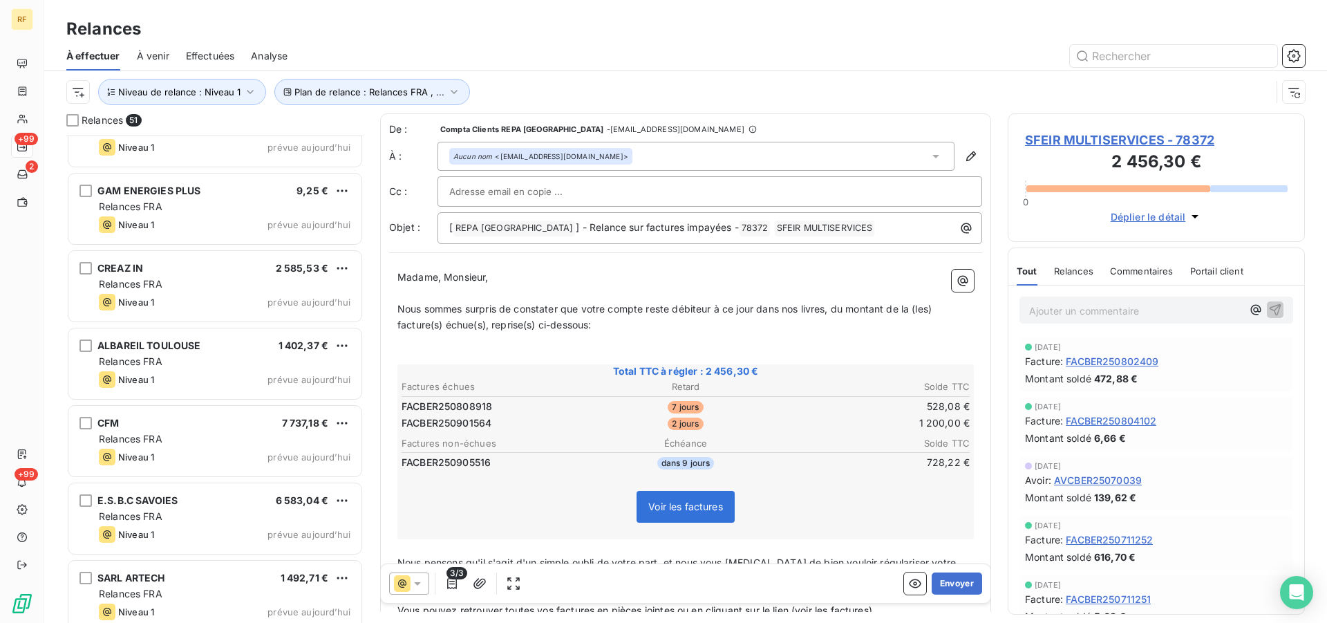
scroll to position [3315, 0]
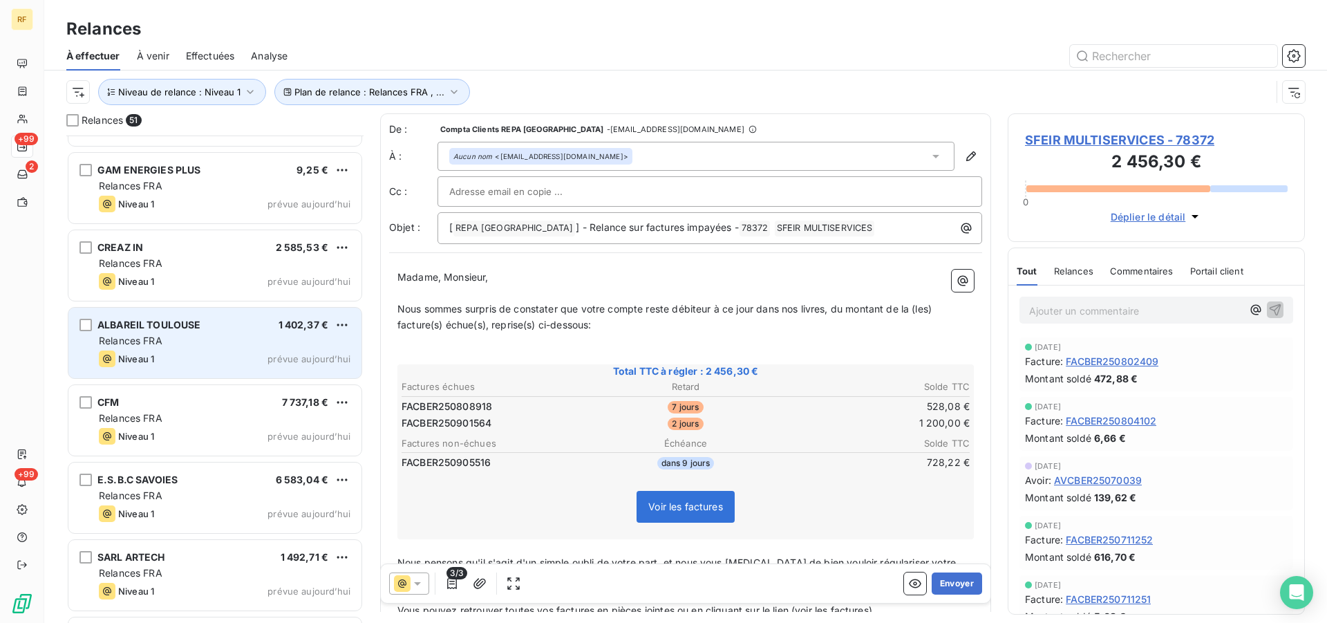
click at [209, 357] on div "Niveau 1 prévue aujourd’hui" at bounding box center [225, 359] width 252 height 17
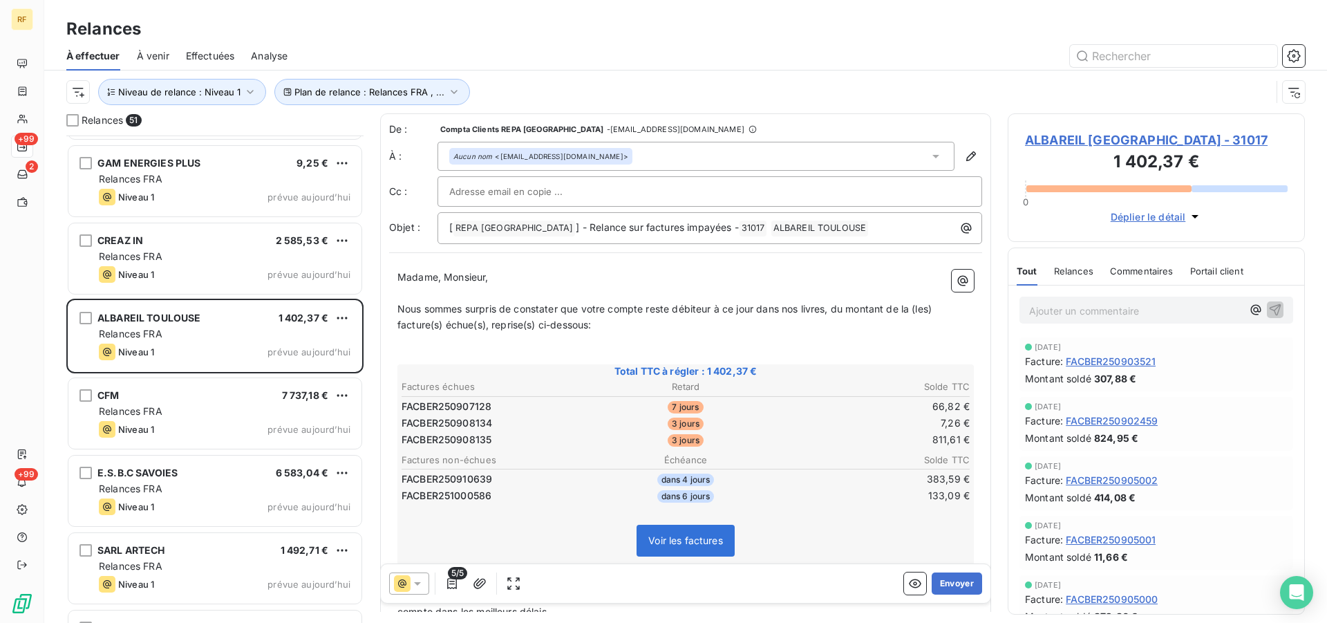
scroll to position [3462, 0]
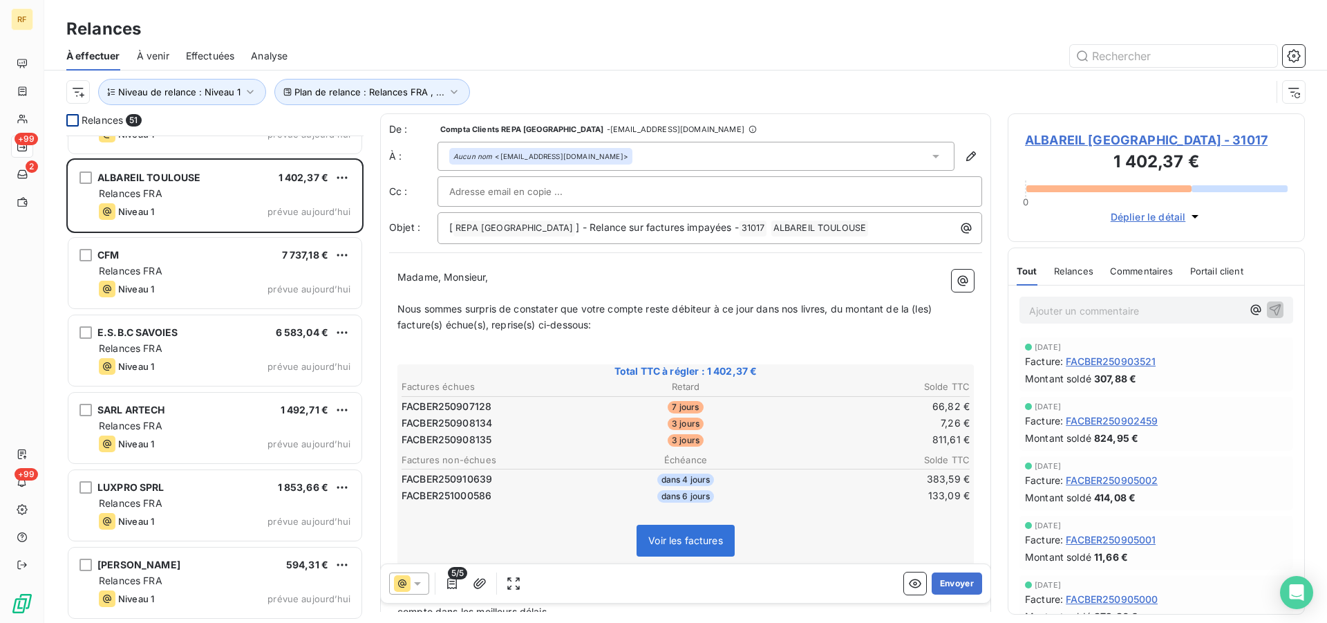
click at [70, 118] on div at bounding box center [72, 120] width 12 height 12
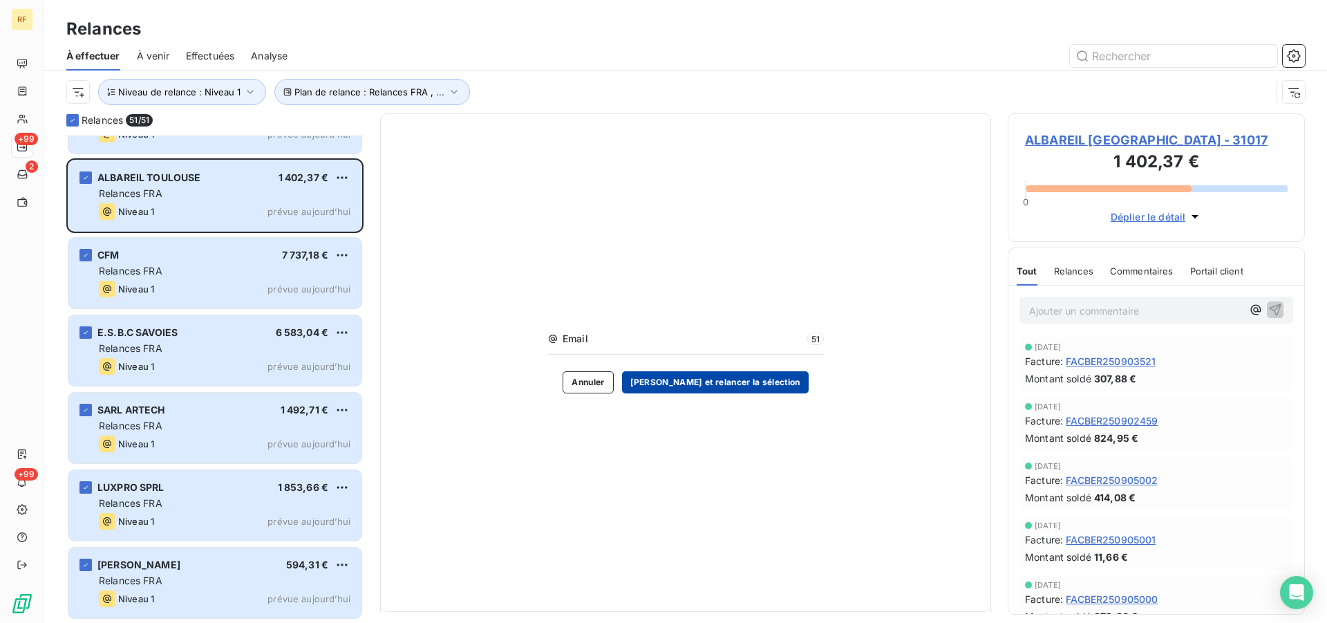
click at [755, 381] on button "[PERSON_NAME] et relancer la sélection" at bounding box center [715, 382] width 187 height 22
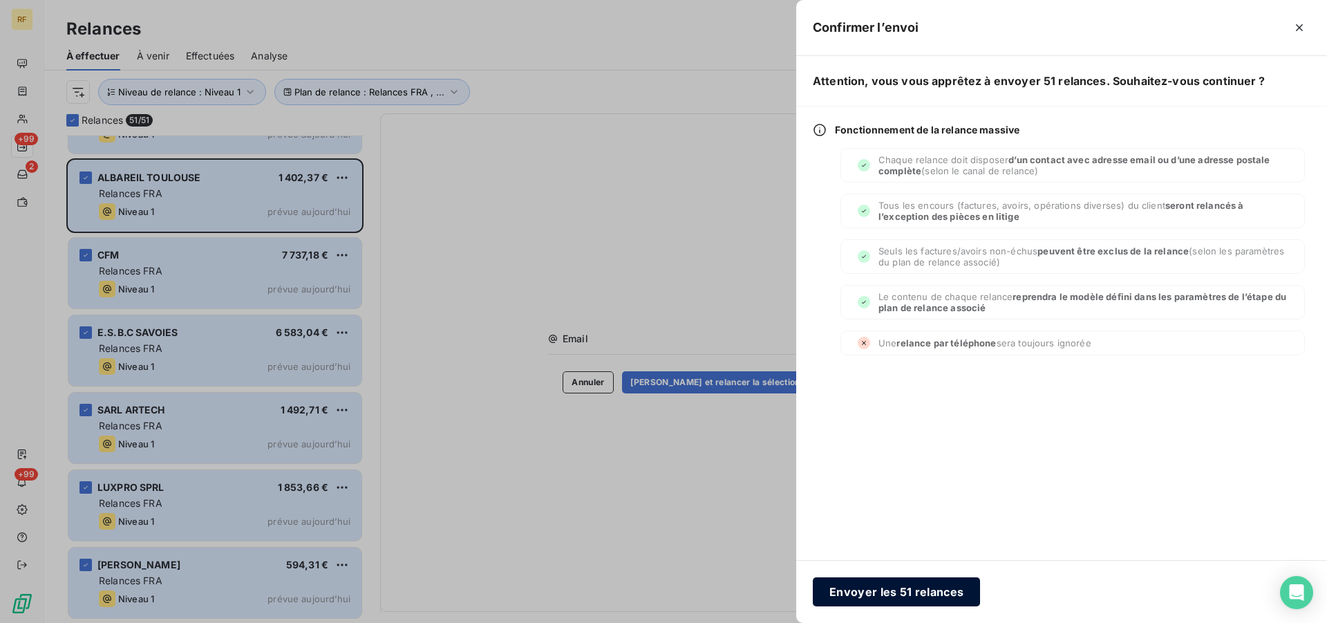
click at [914, 592] on button "Envoyer les 51 relances" at bounding box center [896, 591] width 167 height 29
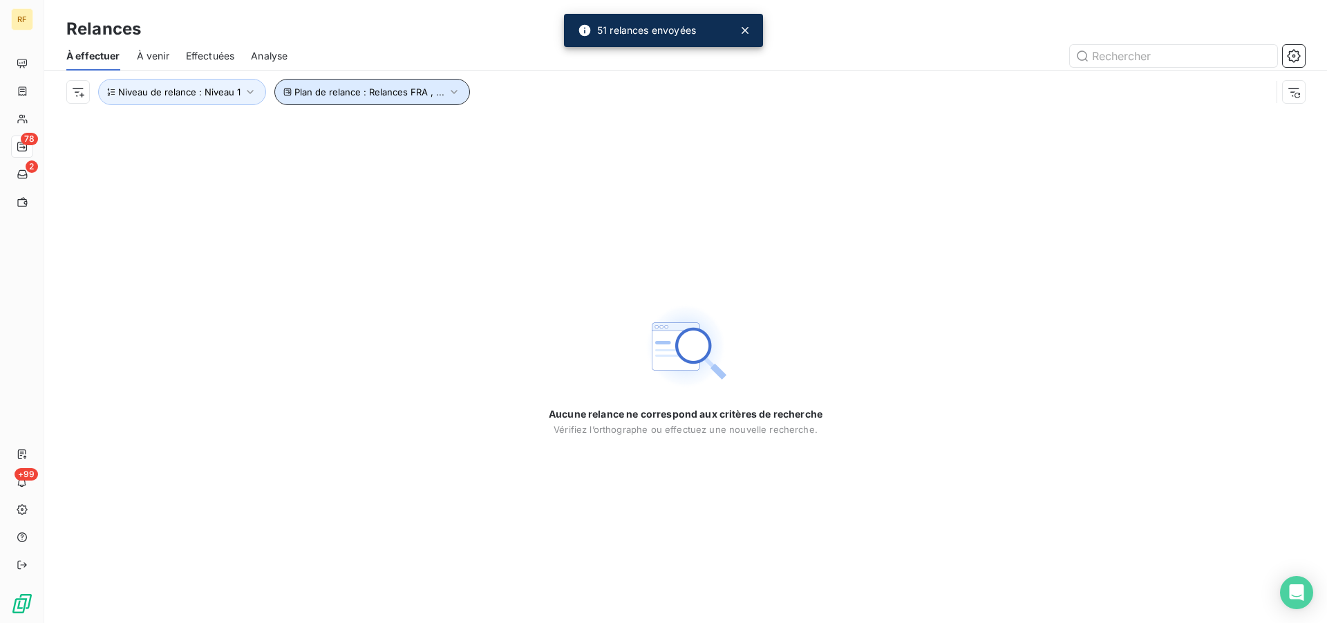
click at [405, 97] on button "Plan de relance : Relances FRA , ..." at bounding box center [372, 92] width 196 height 26
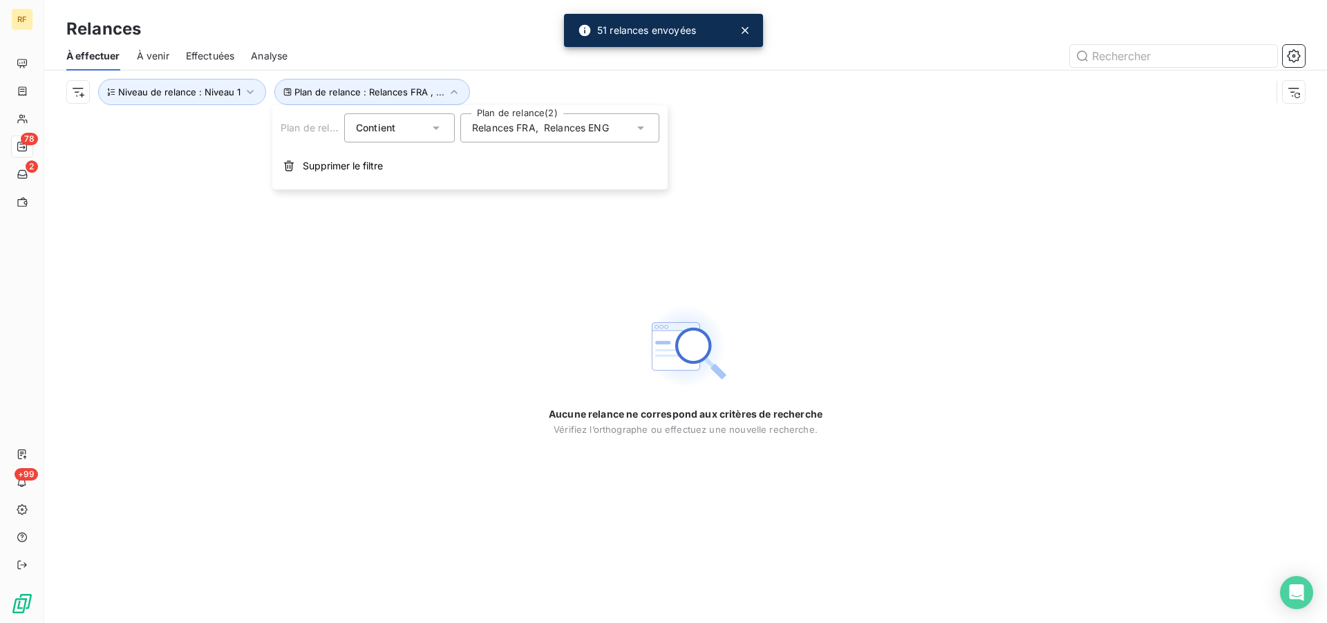
click at [491, 122] on span "Relances FRA" at bounding box center [504, 128] width 64 height 14
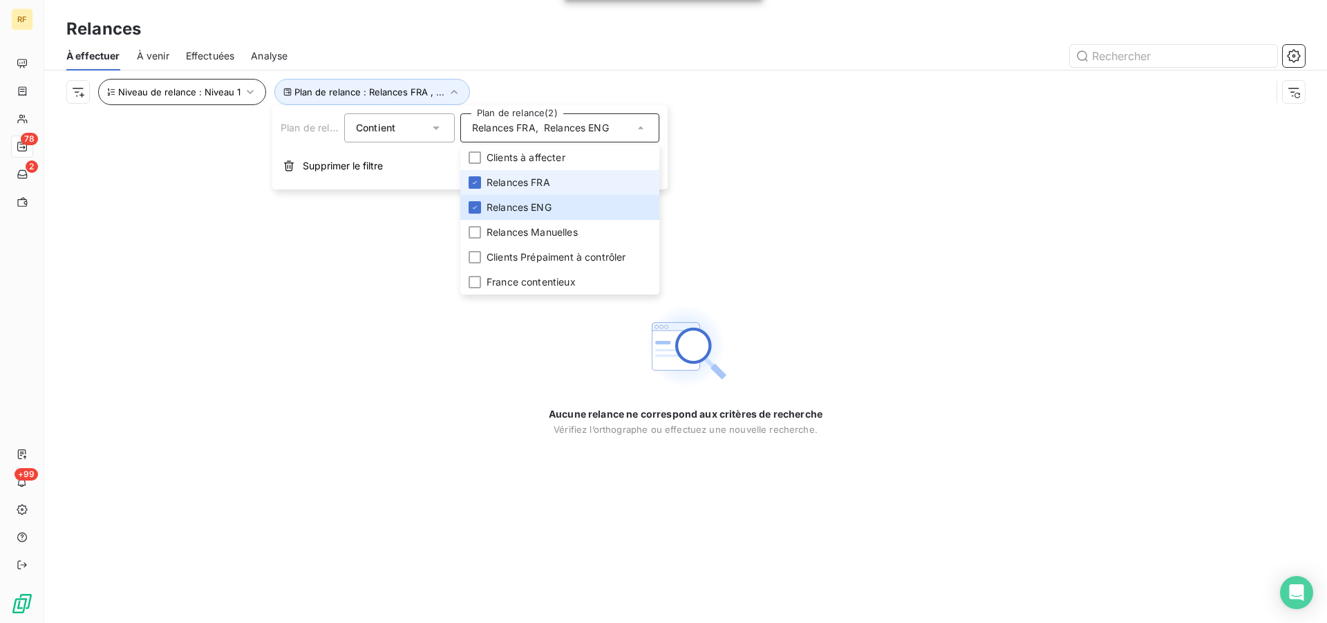
click at [158, 83] on div "Plan de relance : Relances FRA , ... Niveau de relance : Niveau 1" at bounding box center [685, 92] width 1239 height 43
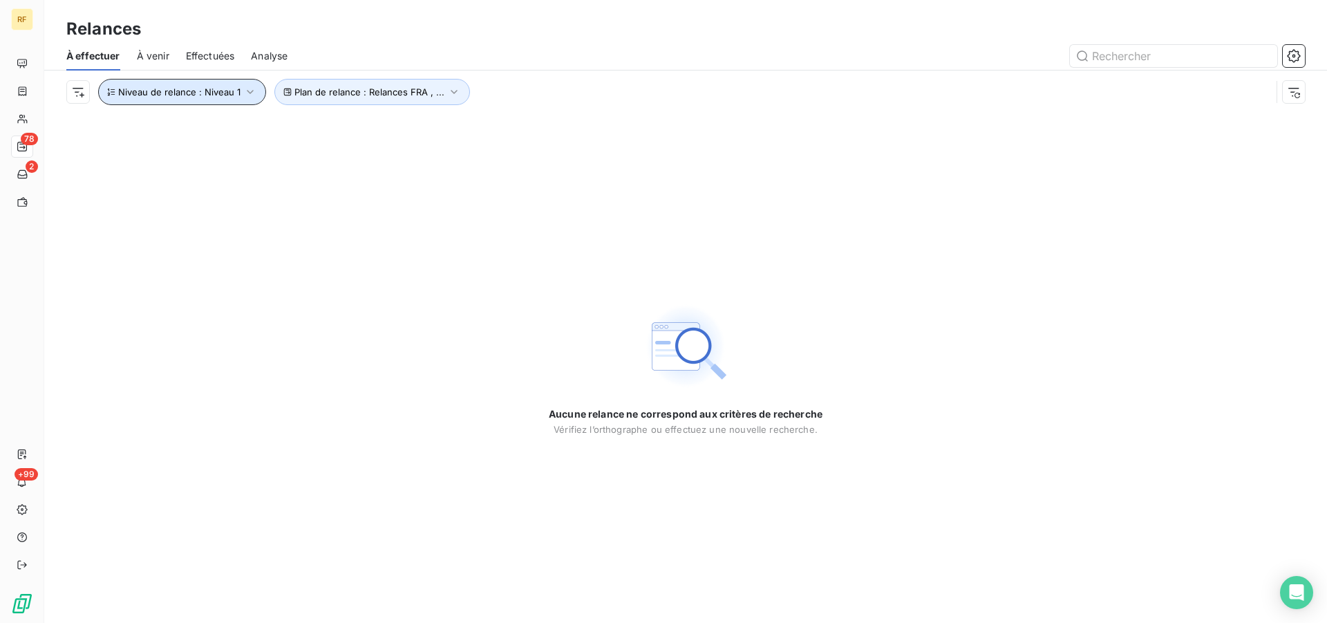
click at [157, 94] on span "Niveau de relance : Niveau 1" at bounding box center [179, 91] width 122 height 11
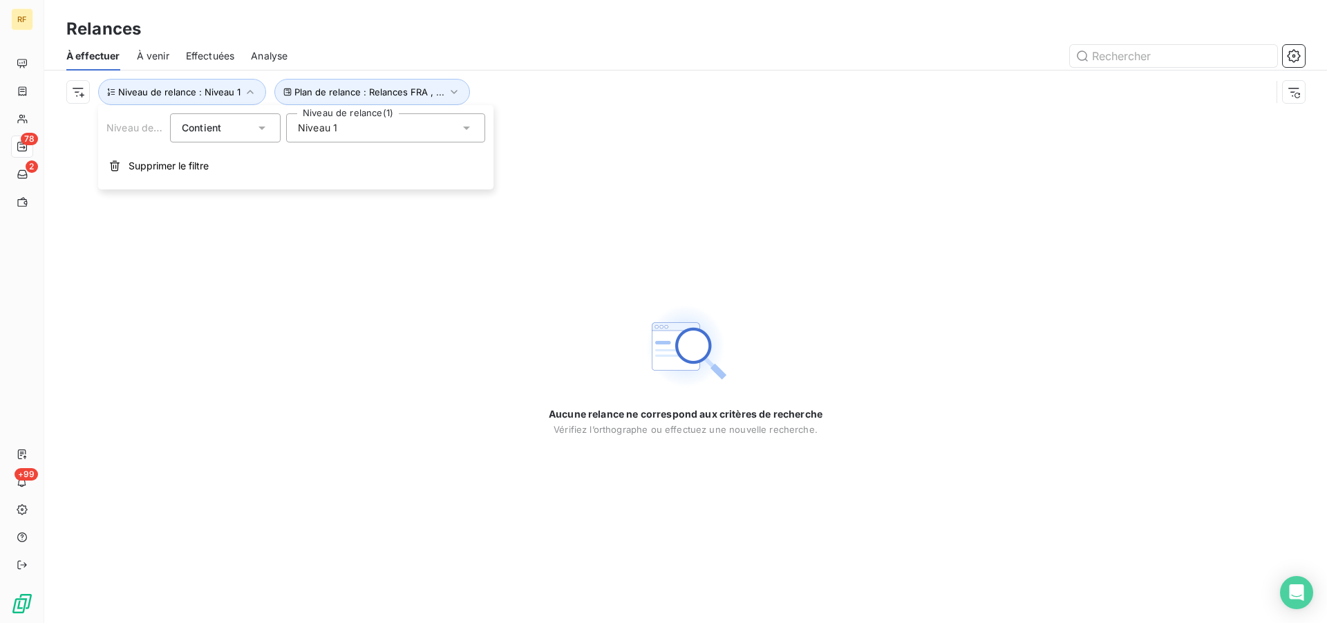
click at [340, 136] on div "Niveau 1" at bounding box center [385, 127] width 199 height 29
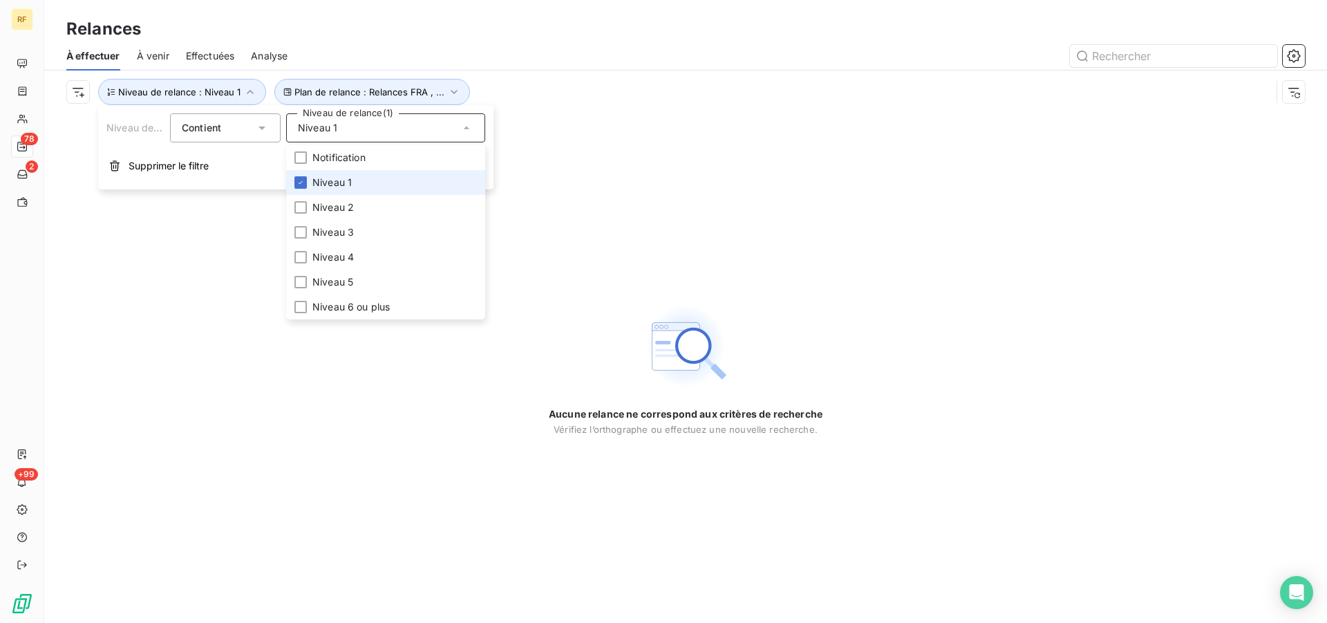
click at [338, 183] on span "Niveau 1" at bounding box center [331, 183] width 39 height 14
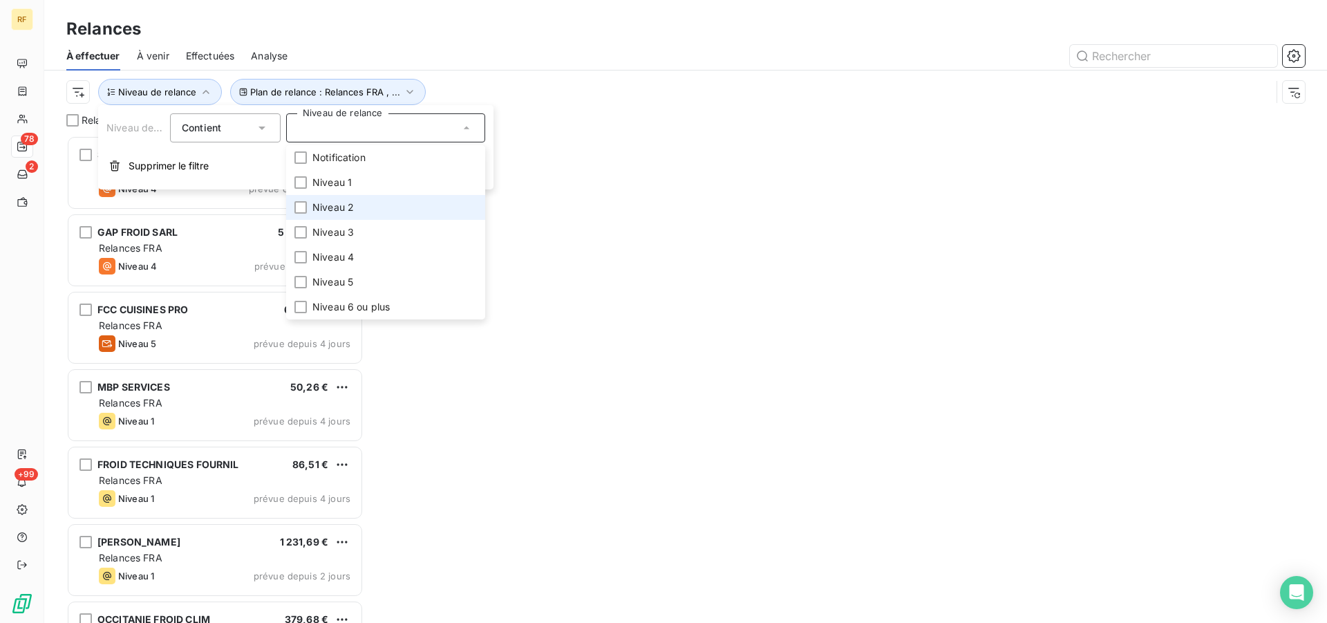
scroll to position [476, 286]
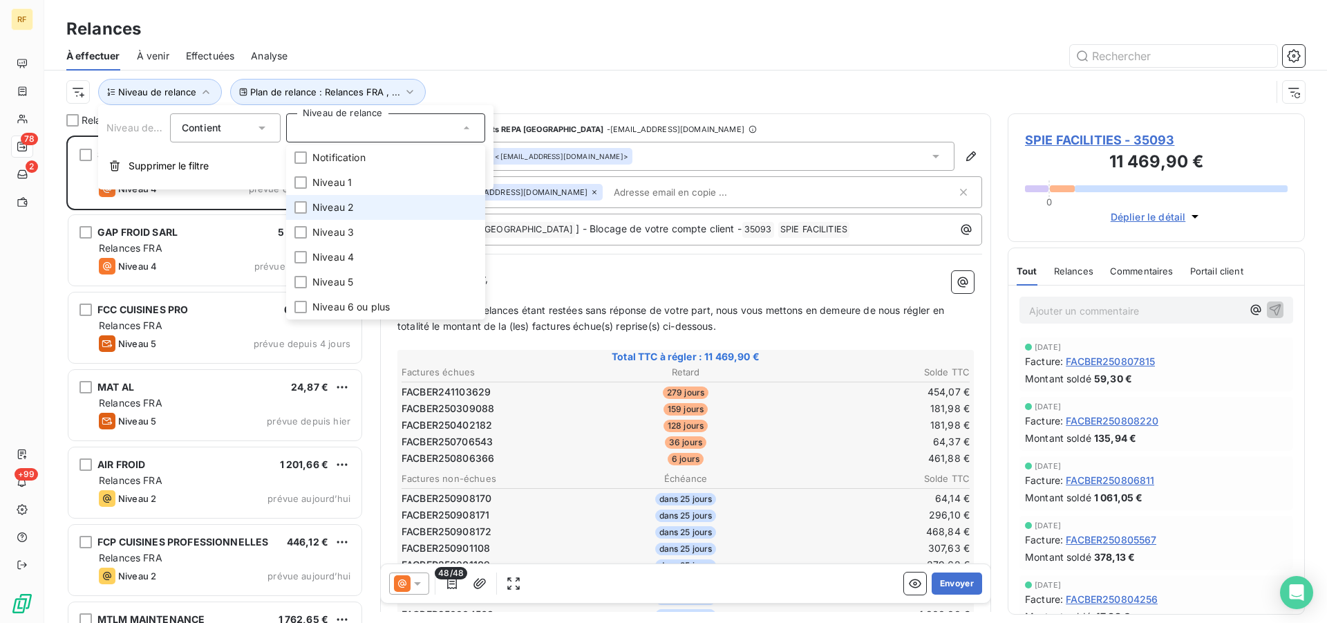
click at [326, 207] on span "Niveau 2" at bounding box center [332, 207] width 41 height 14
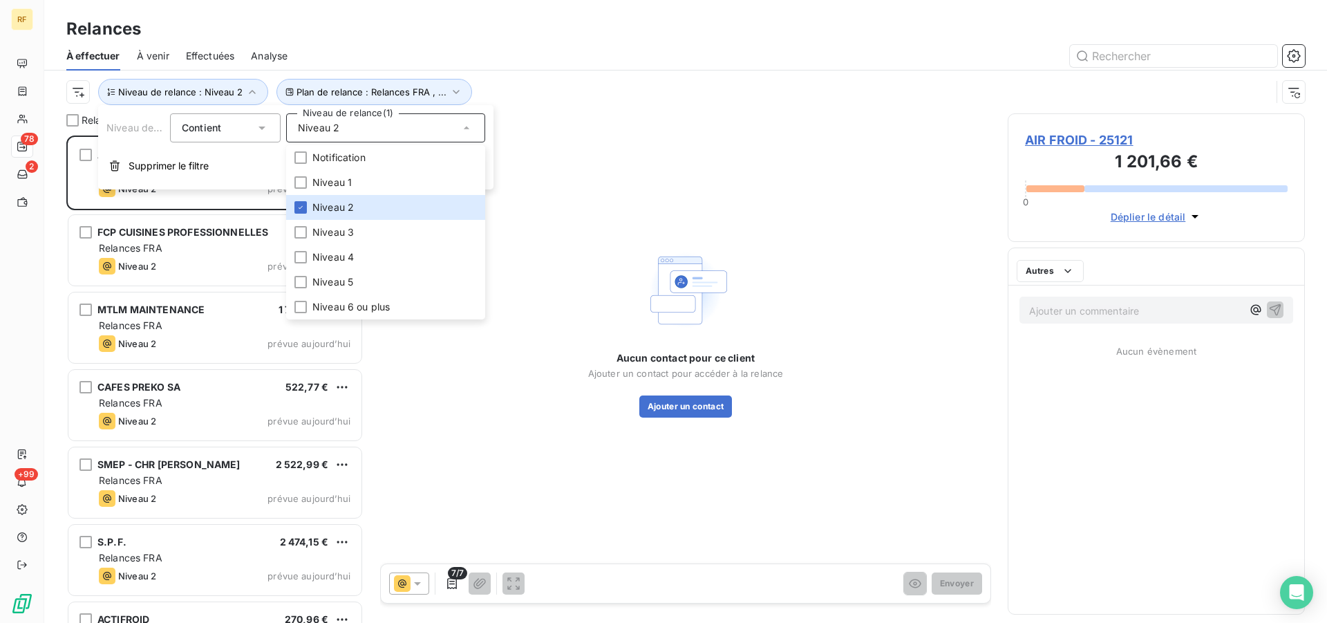
scroll to position [476, 286]
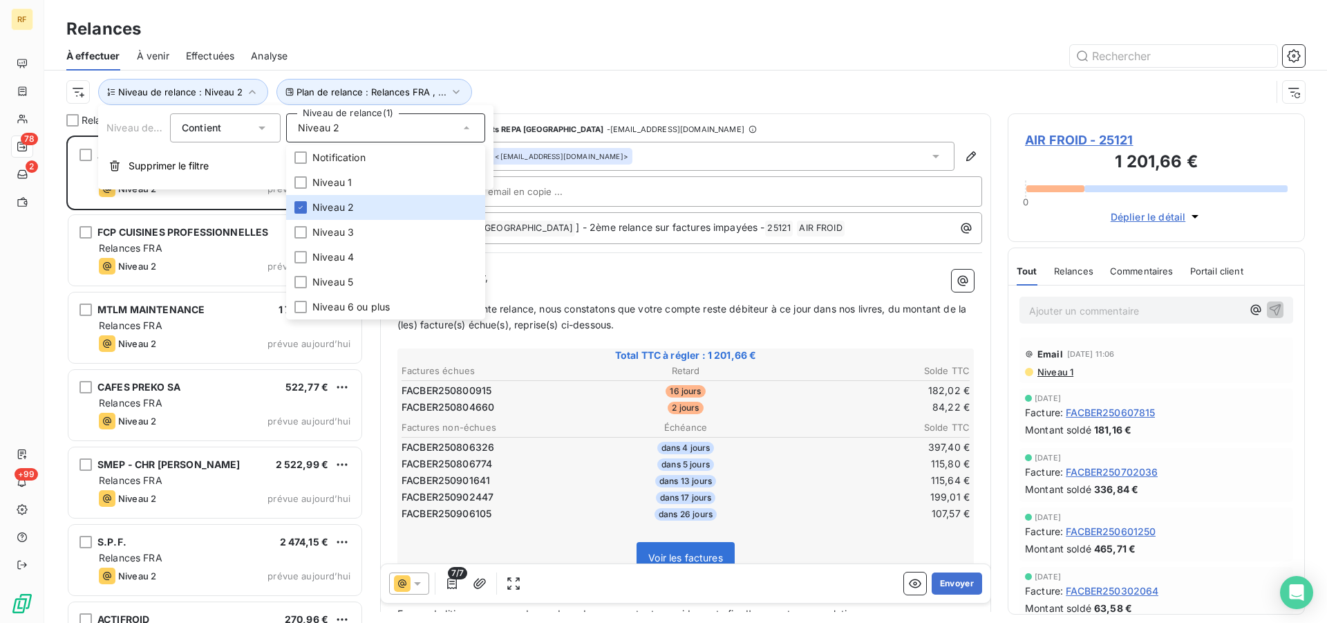
click at [625, 60] on div at bounding box center [804, 56] width 1001 height 22
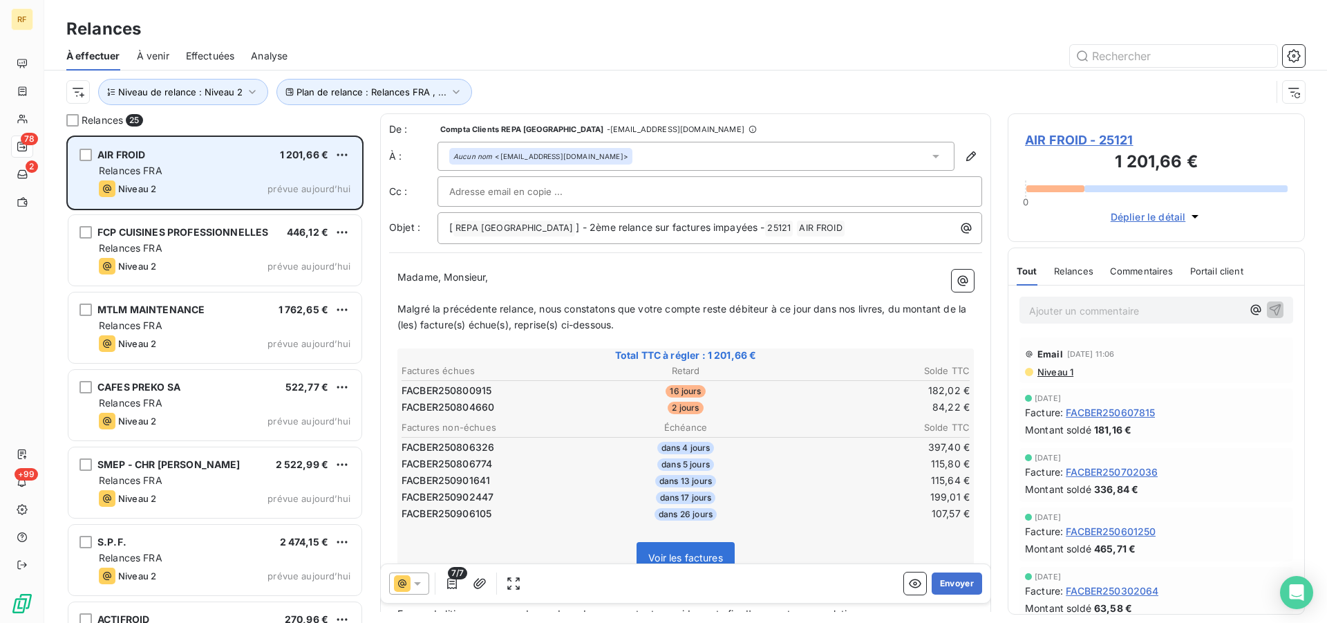
click at [221, 167] on div "Relances FRA" at bounding box center [225, 171] width 252 height 14
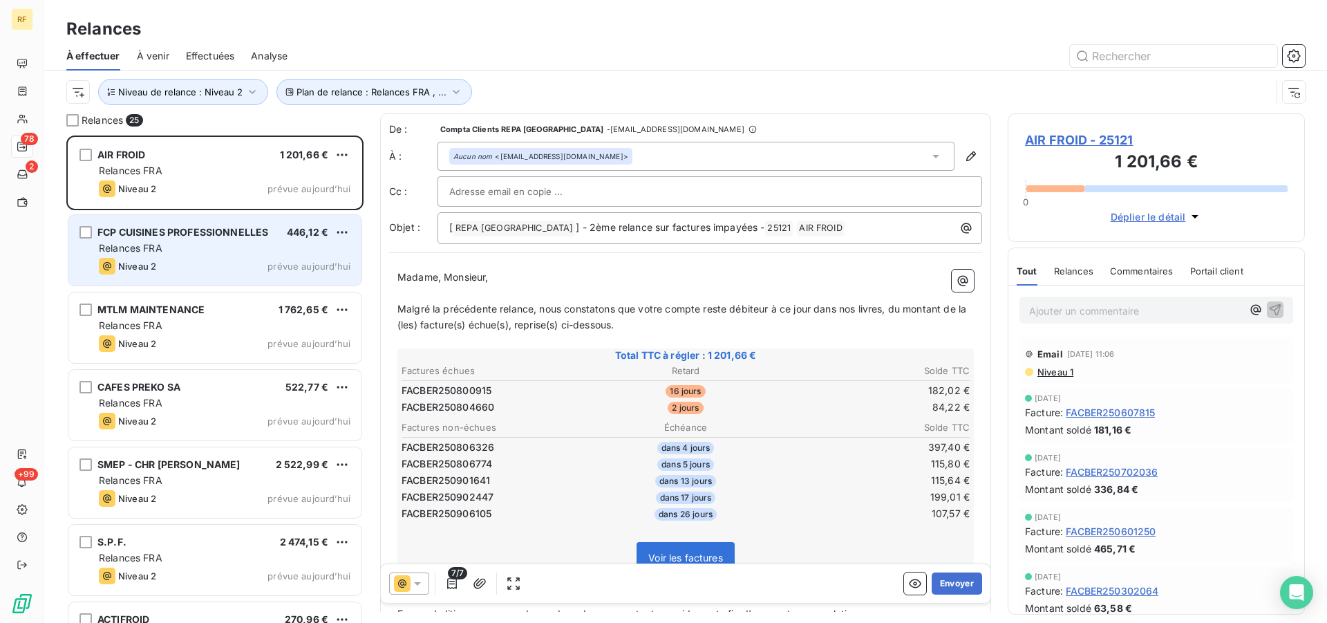
click at [237, 248] on div "Relances FRA" at bounding box center [225, 248] width 252 height 14
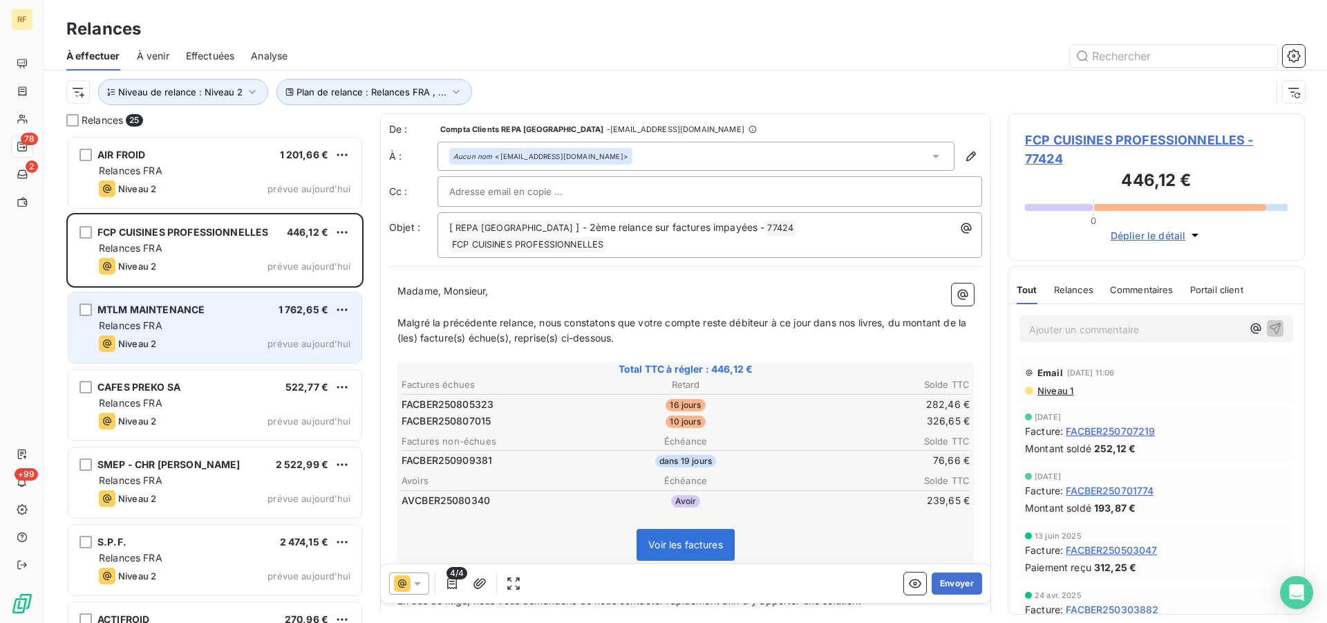
click at [223, 303] on div "MTLM MAINTENANCE 1 762,65 € Relances FRA Niveau 2 prévue aujourd’hui" at bounding box center [214, 327] width 293 height 71
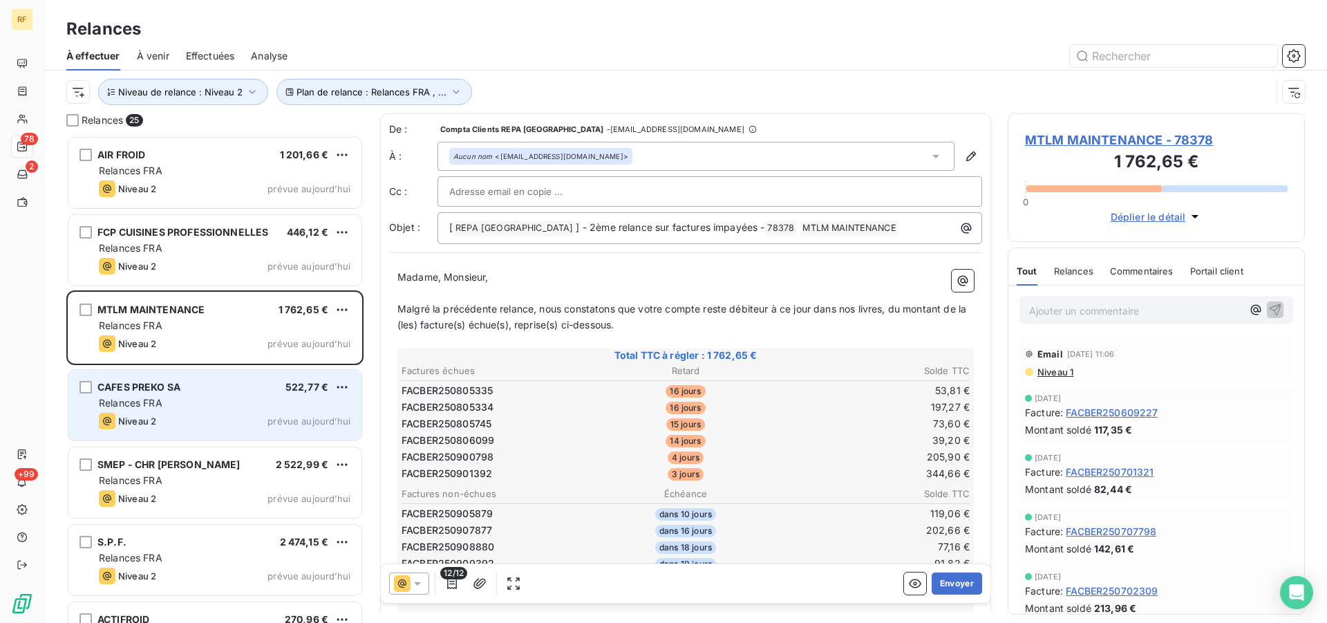
click at [211, 401] on div "Relances FRA" at bounding box center [225, 403] width 252 height 14
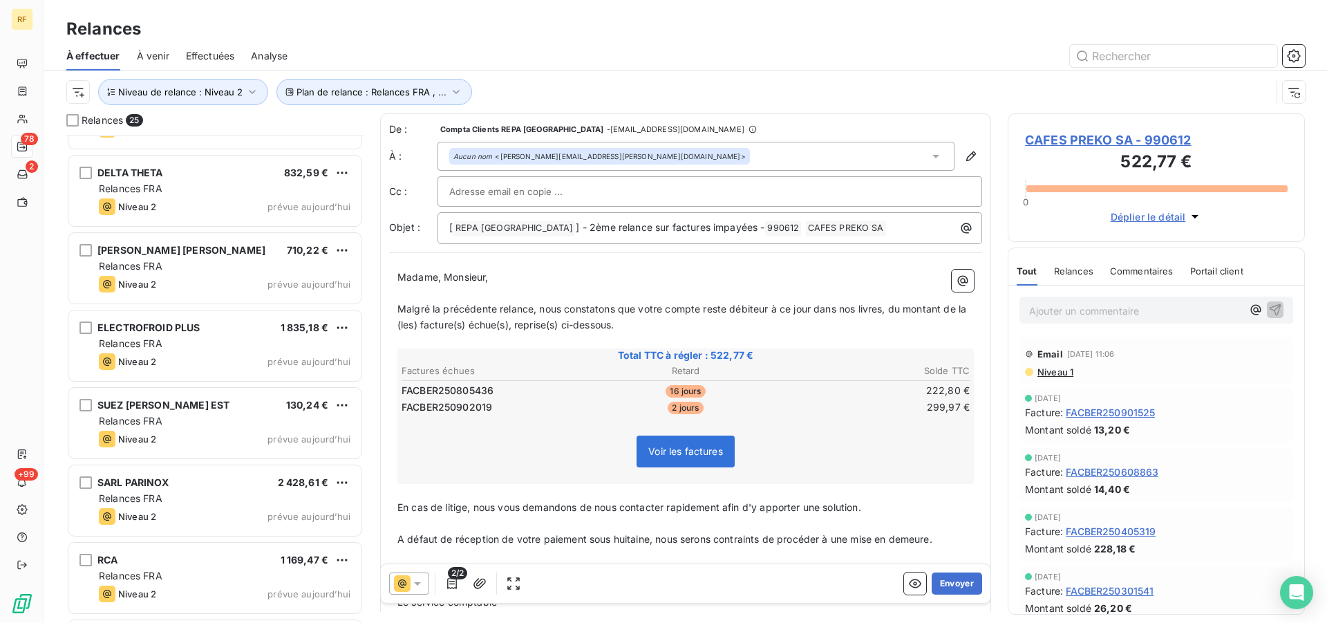
scroll to position [635, 0]
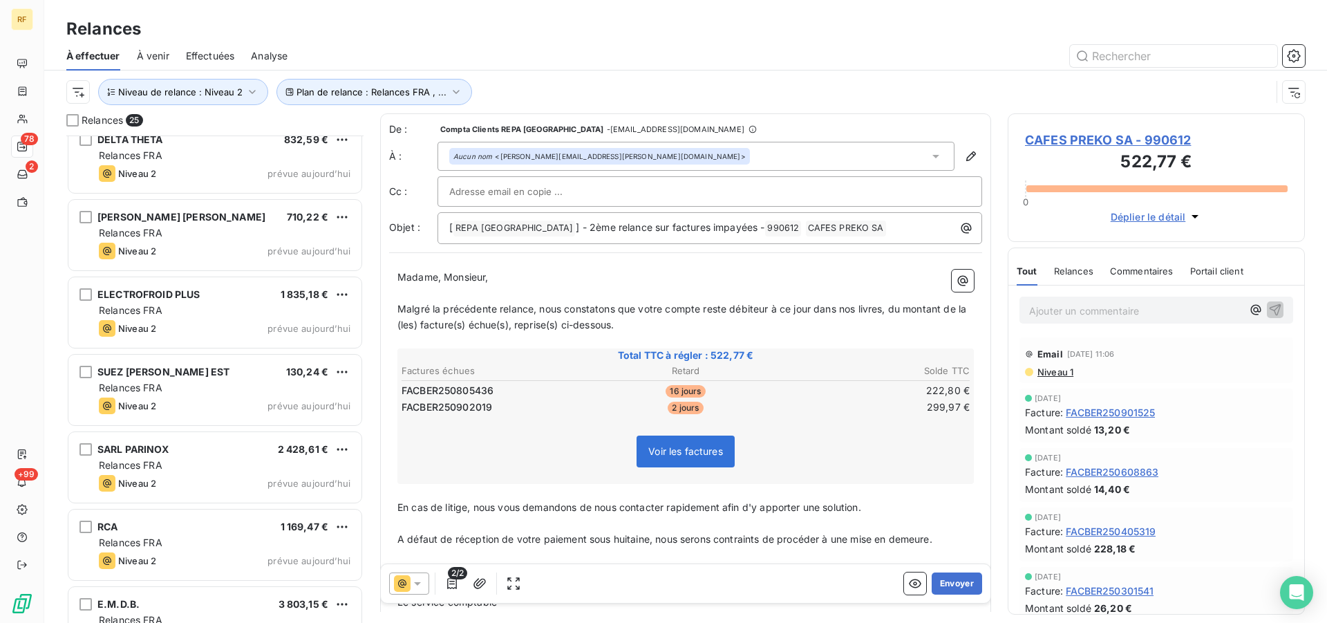
click at [209, 401] on div "Niveau 2 prévue aujourd’hui" at bounding box center [225, 406] width 252 height 17
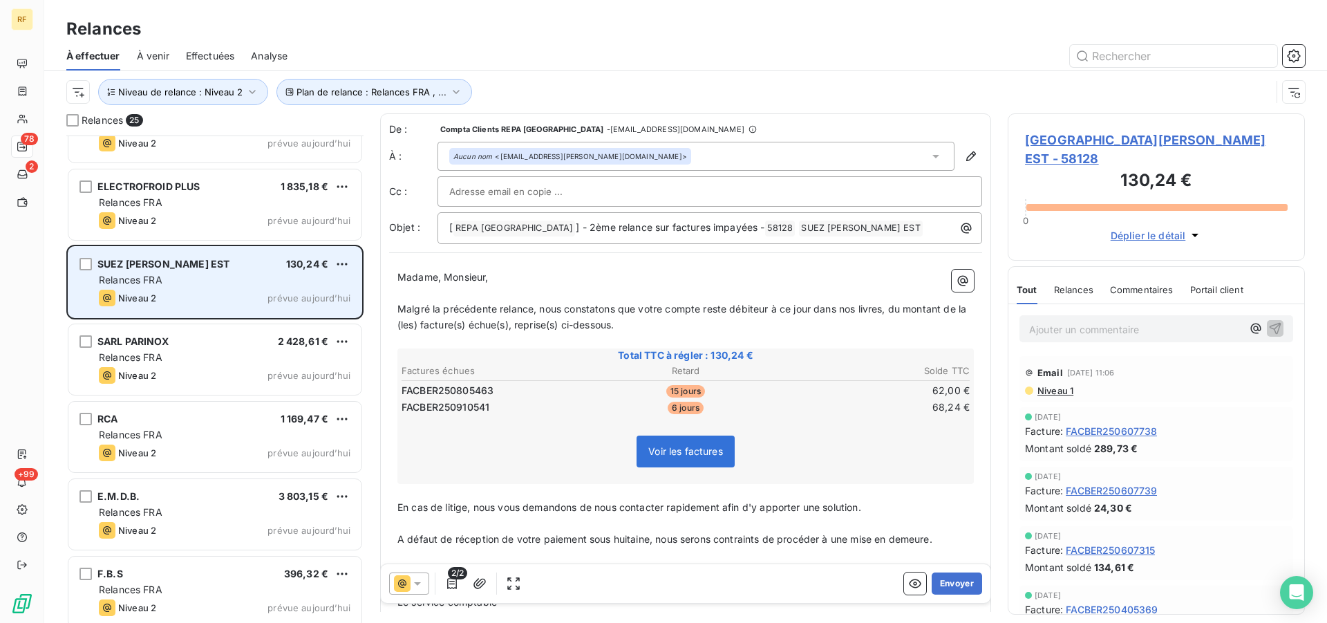
scroll to position [776, 0]
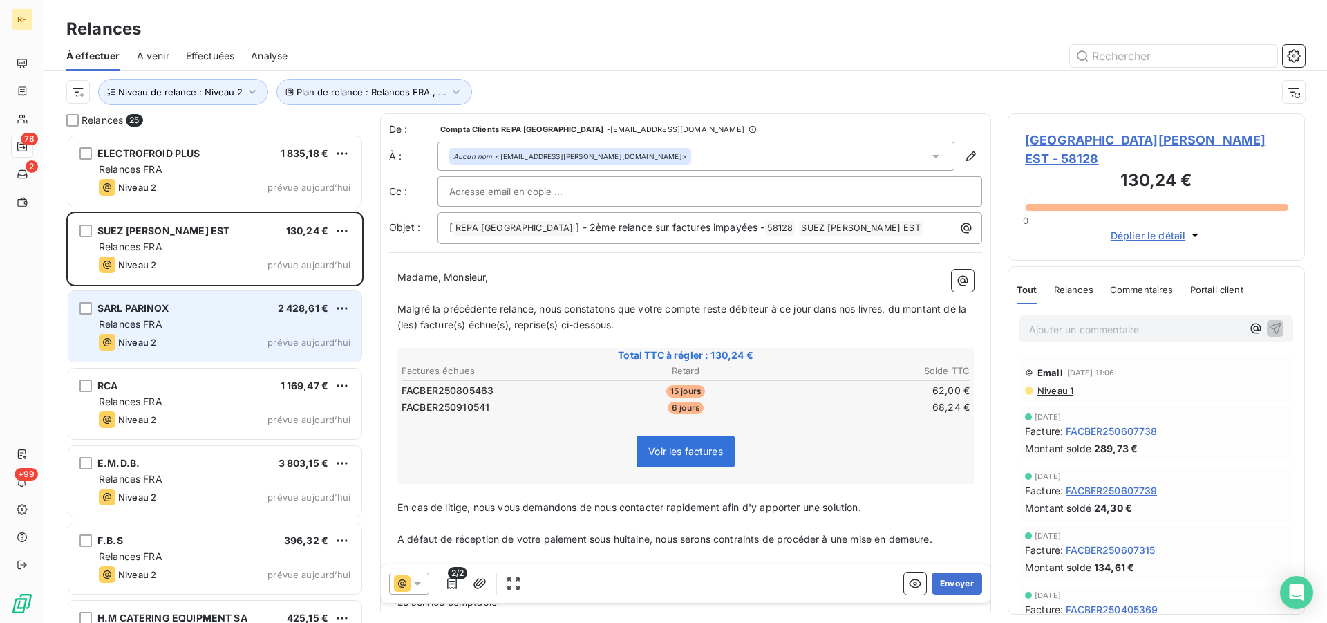
click at [161, 330] on div "Relances FRA" at bounding box center [225, 324] width 252 height 14
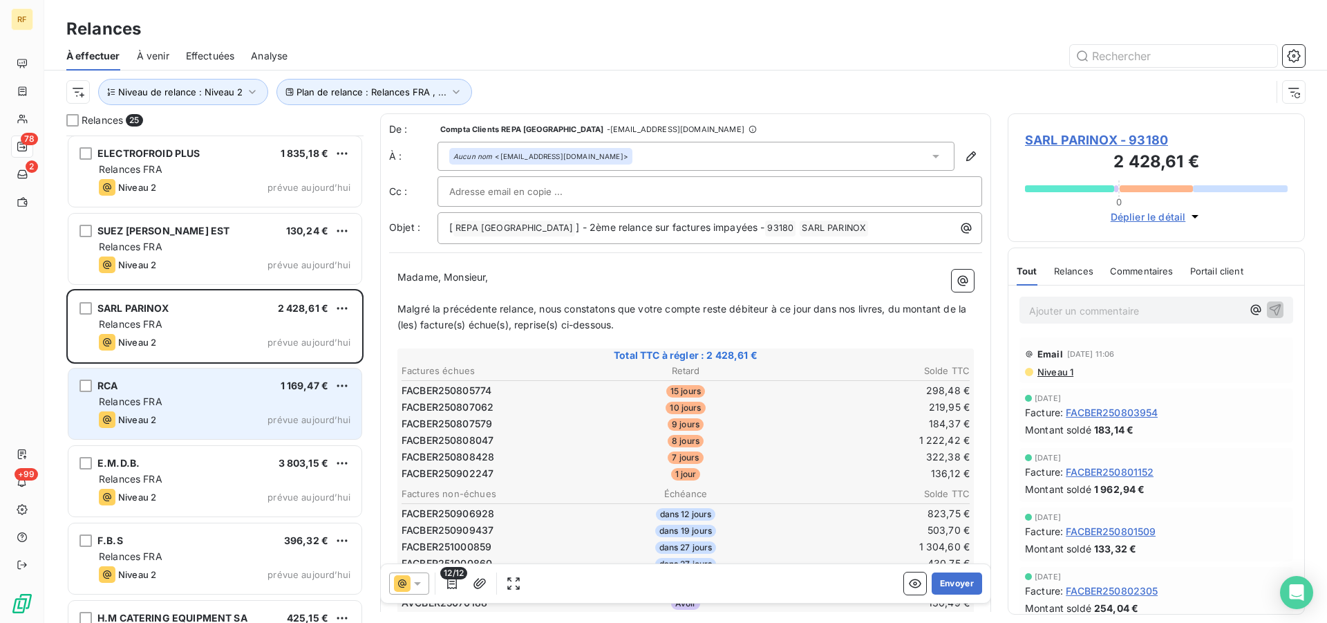
click at [157, 411] on div "Niveau 2 prévue aujourd’hui" at bounding box center [225, 419] width 252 height 17
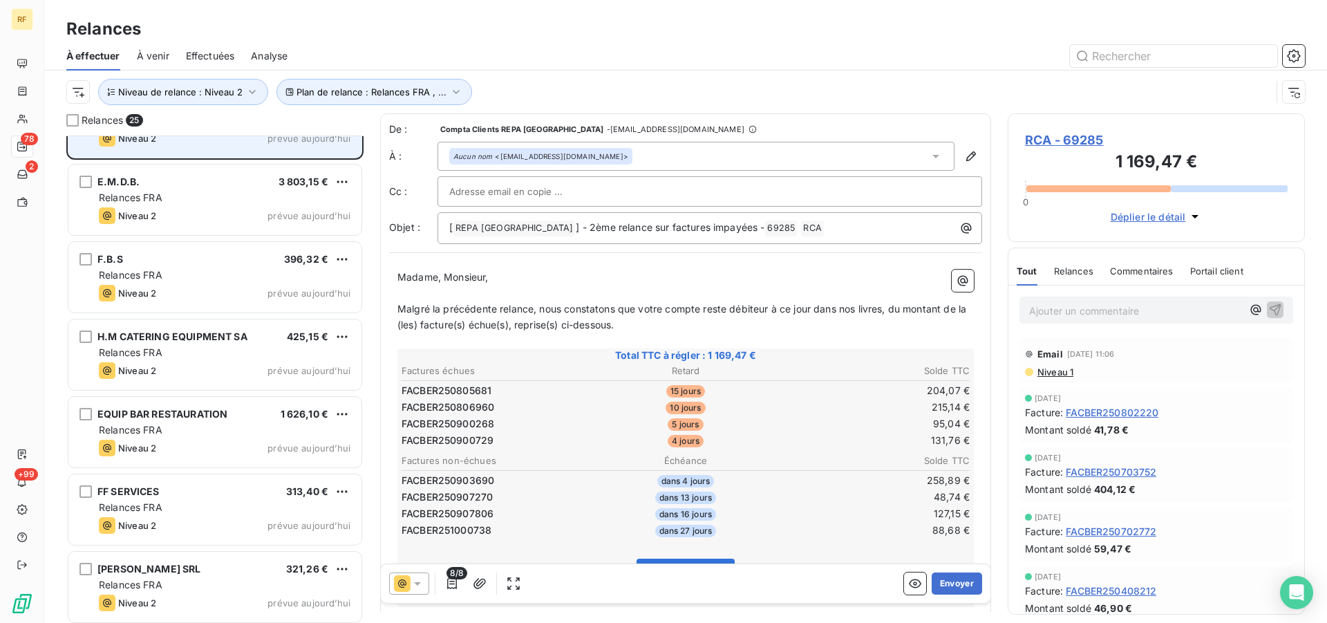
scroll to position [1058, 0]
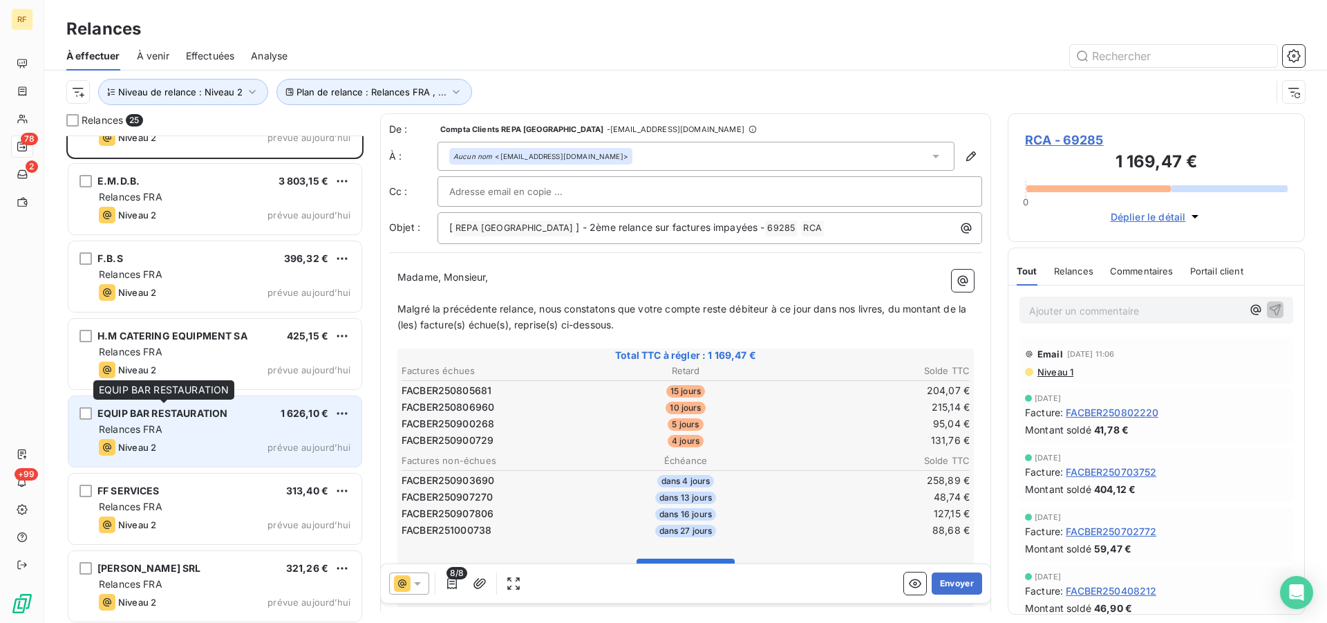
click at [171, 418] on span "EQUIP BAR RESTAURATION" at bounding box center [162, 413] width 130 height 12
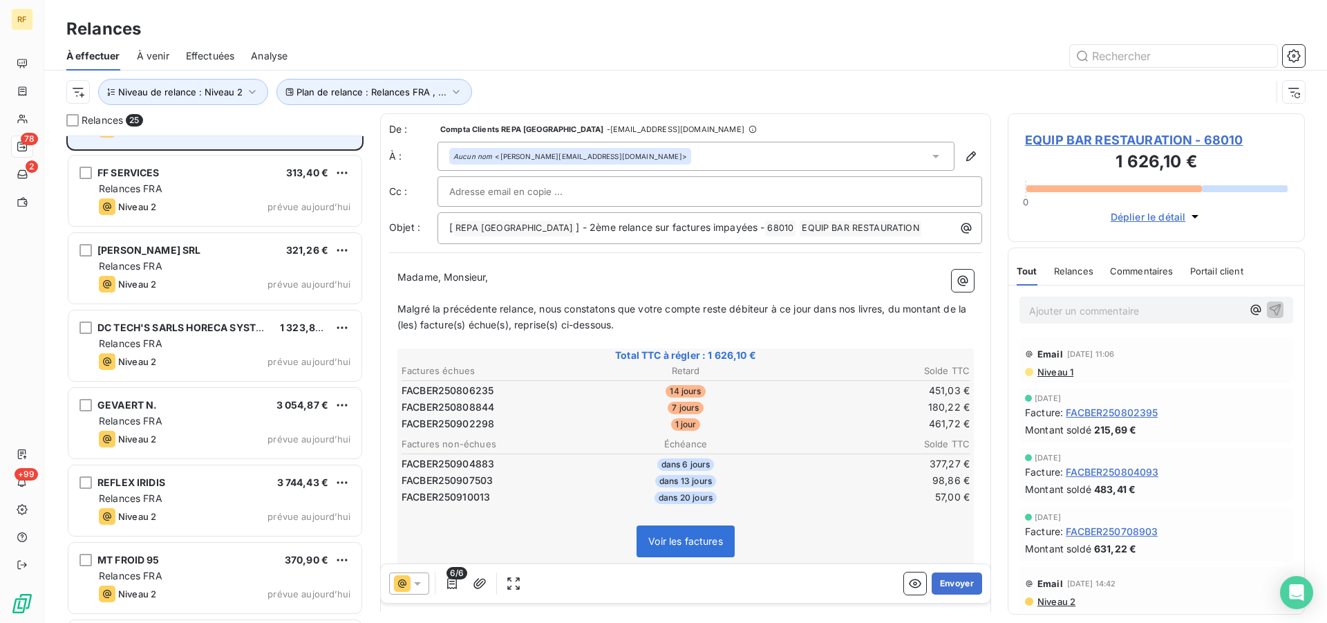
scroll to position [1411, 0]
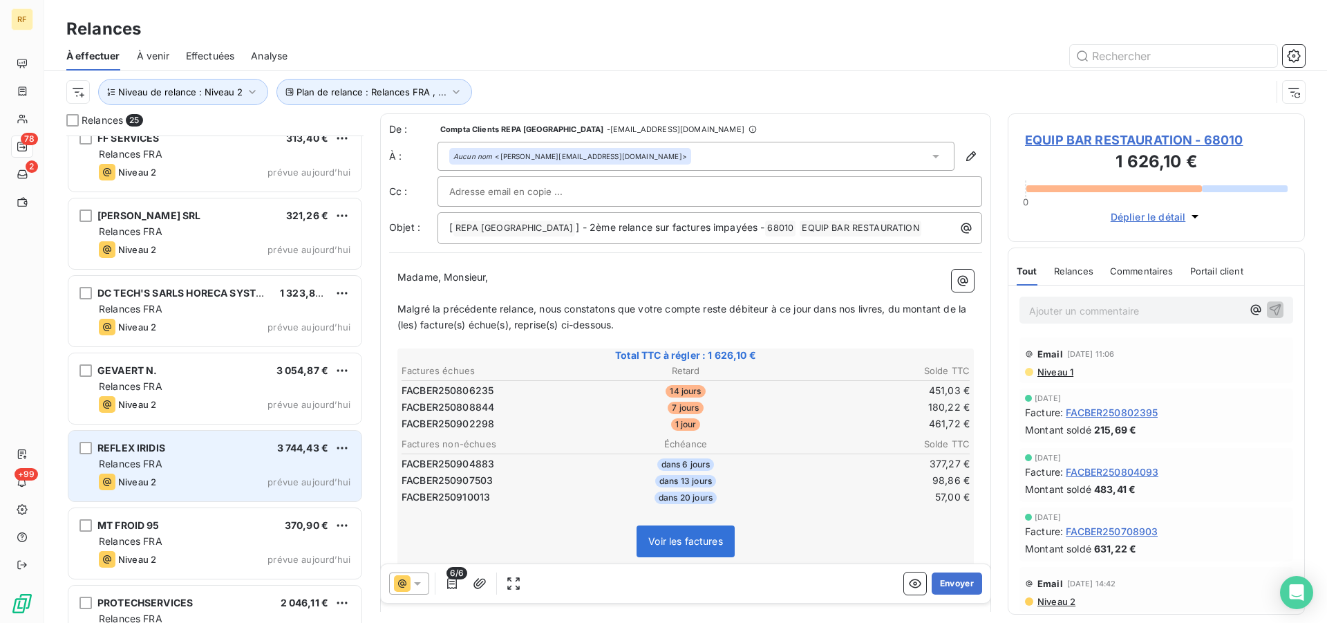
click at [166, 469] on div "Relances FRA" at bounding box center [225, 464] width 252 height 14
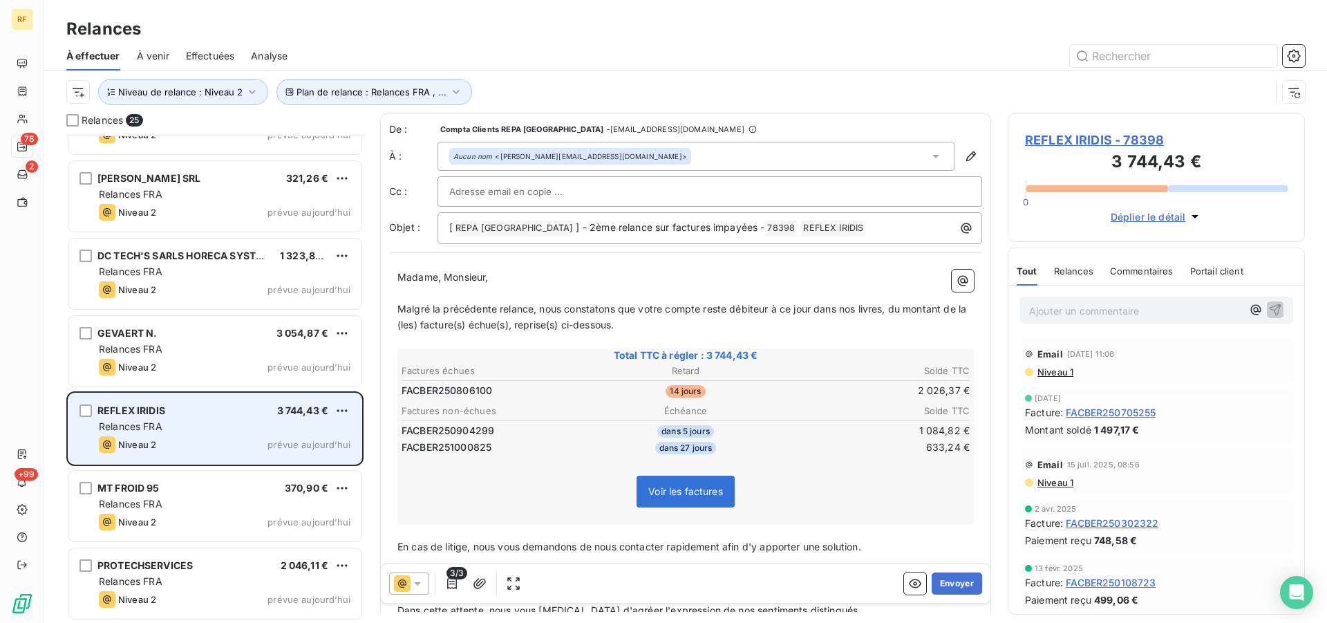
scroll to position [1449, 0]
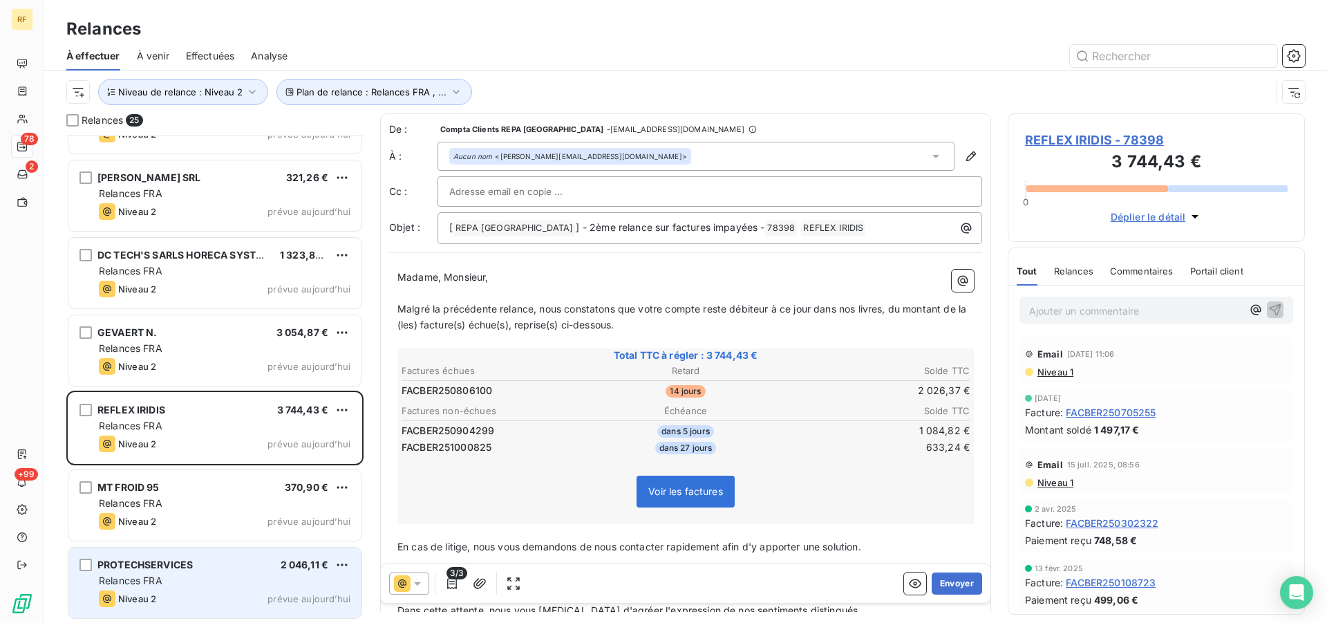
click at [142, 575] on span "Relances FRA" at bounding box center [131, 581] width 64 height 12
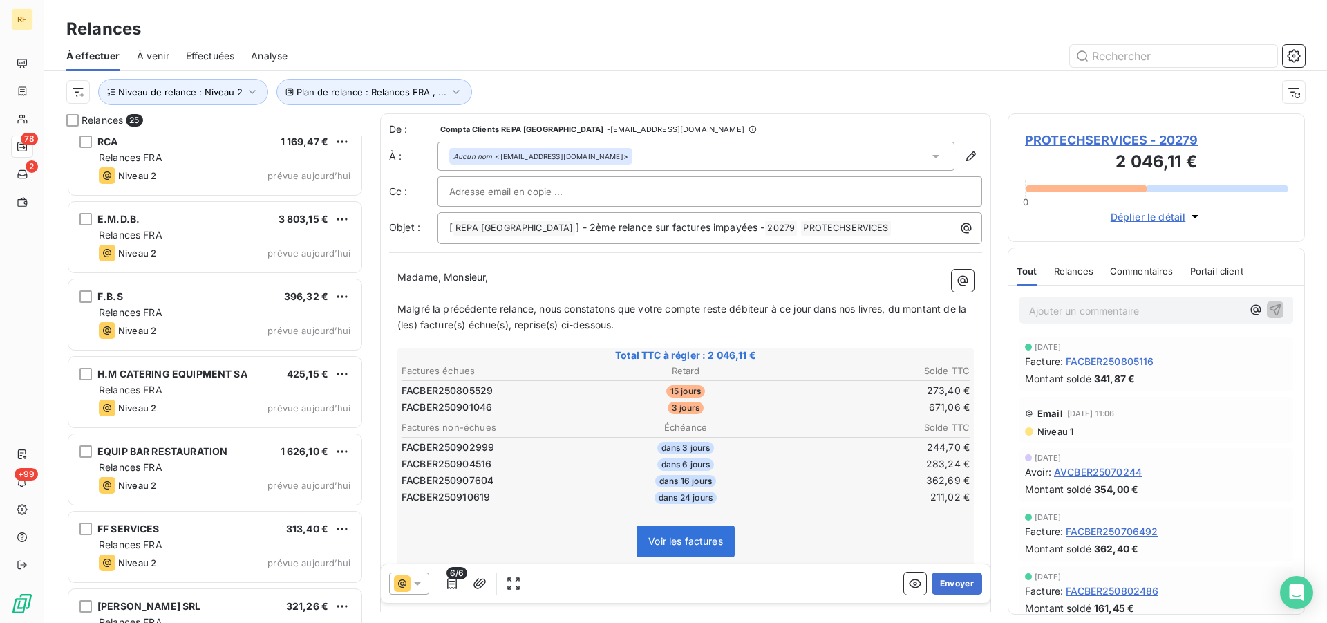
scroll to position [955, 0]
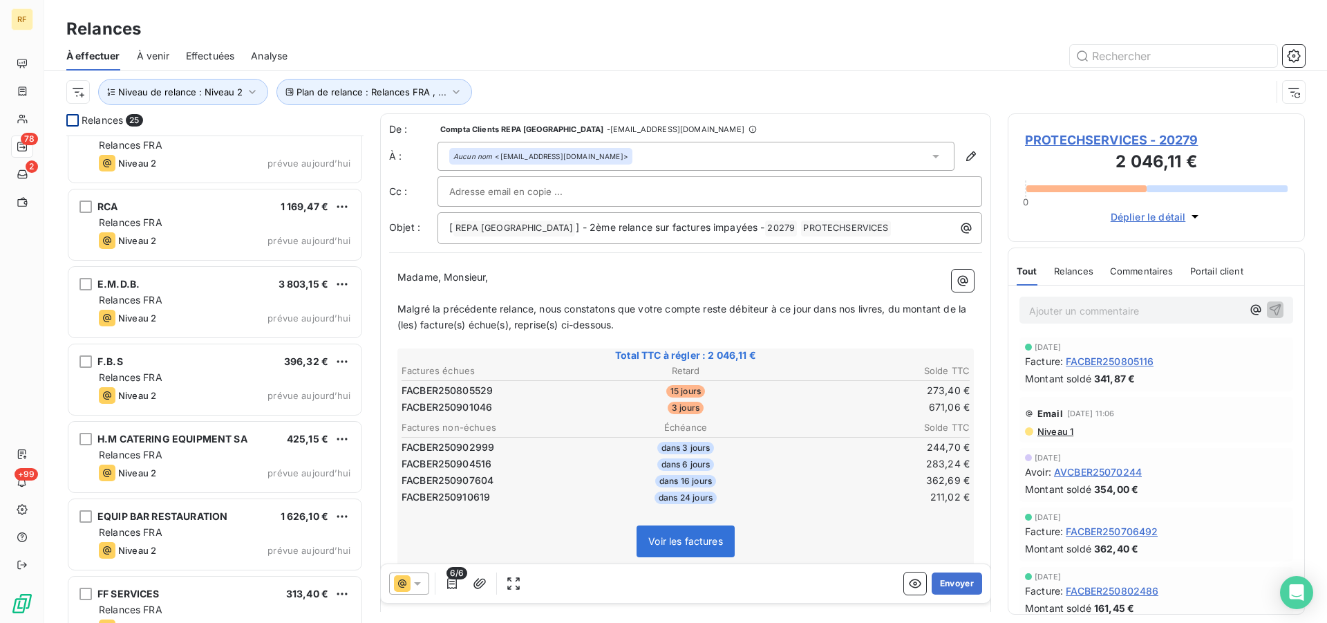
click at [70, 124] on div at bounding box center [72, 120] width 12 height 12
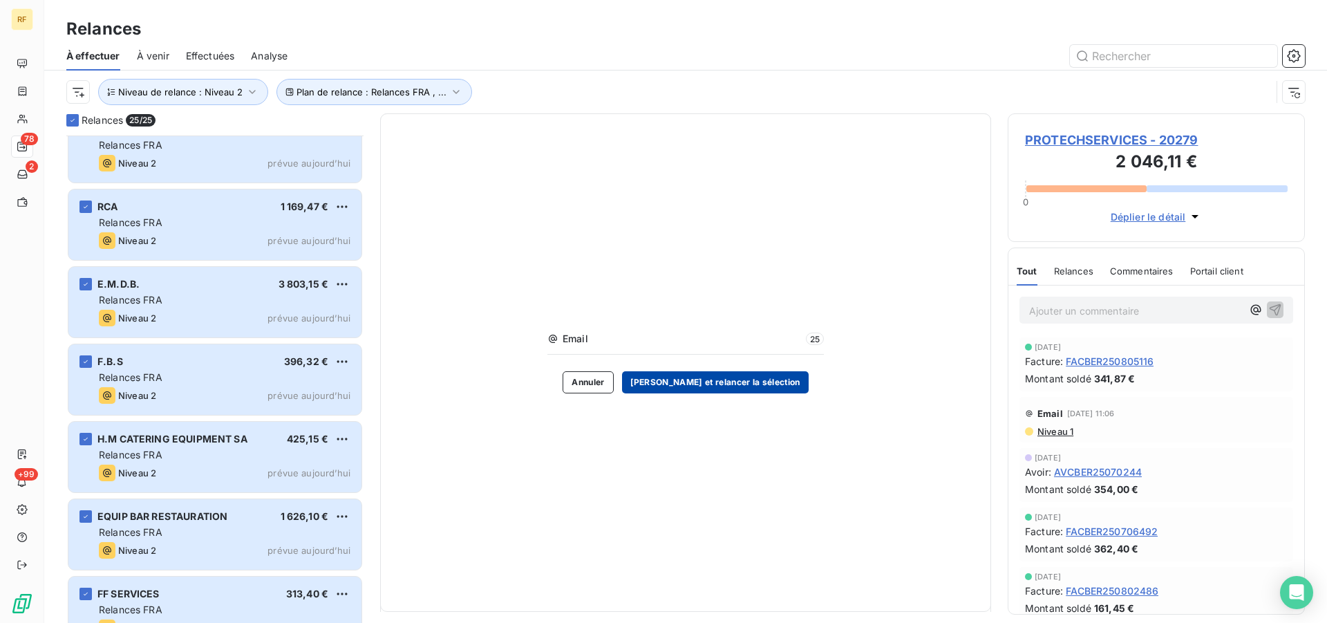
click at [758, 389] on button "[PERSON_NAME] et relancer la sélection" at bounding box center [715, 382] width 187 height 22
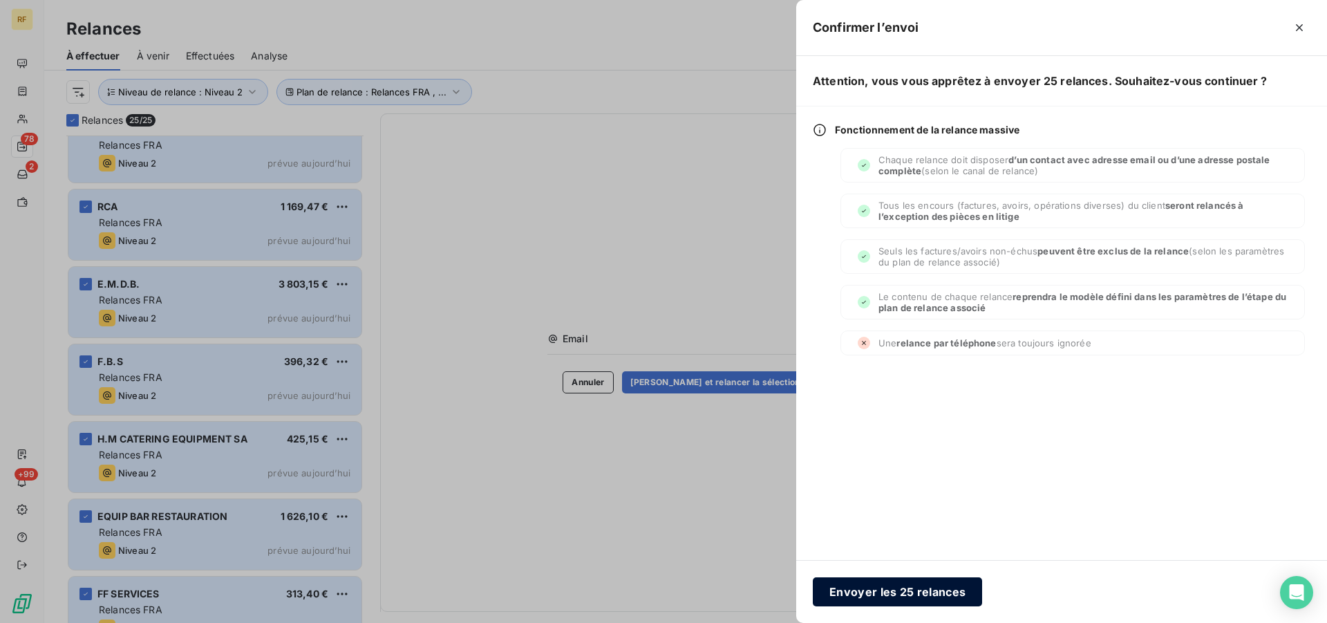
click at [893, 592] on button "Envoyer les 25 relances" at bounding box center [897, 591] width 169 height 29
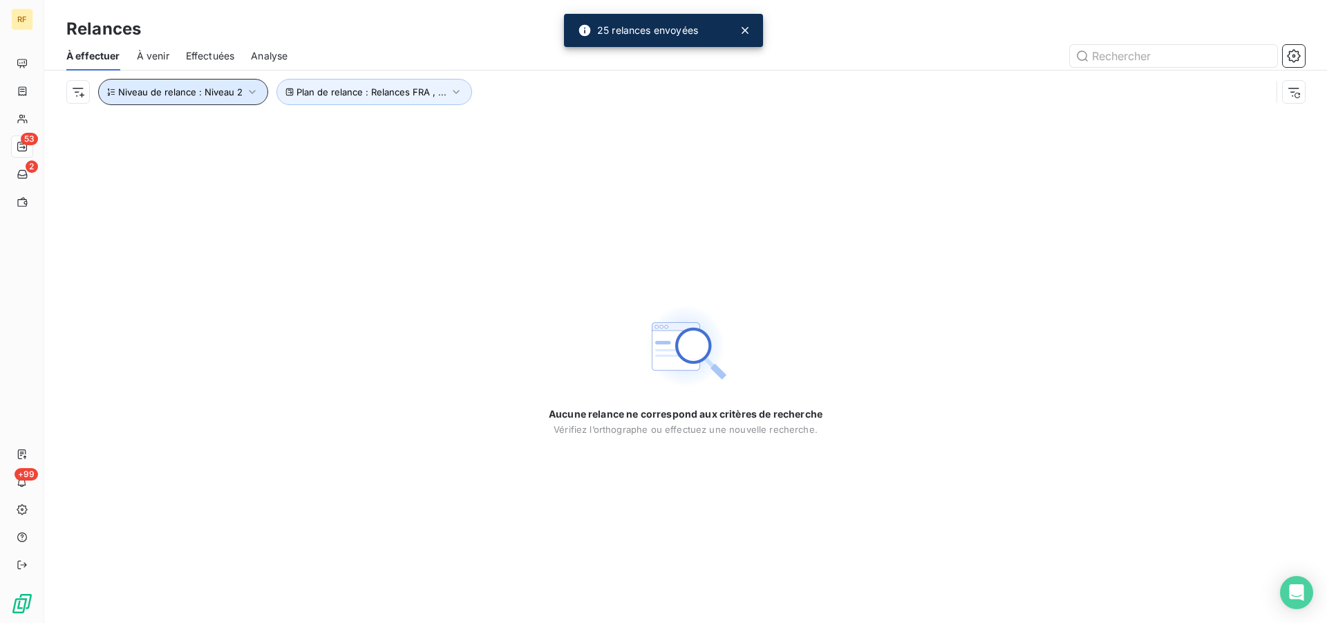
click at [210, 88] on span "Niveau de relance : Niveau 2" at bounding box center [180, 91] width 124 height 11
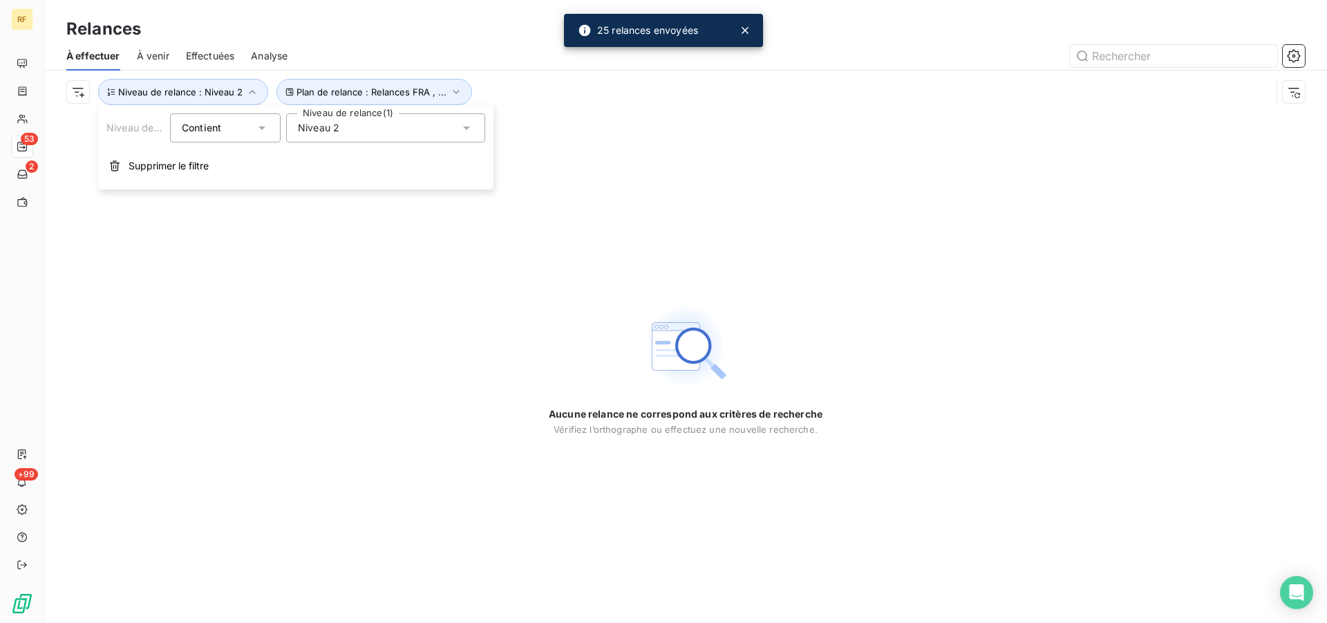
click at [354, 126] on div "Niveau 2" at bounding box center [385, 127] width 199 height 29
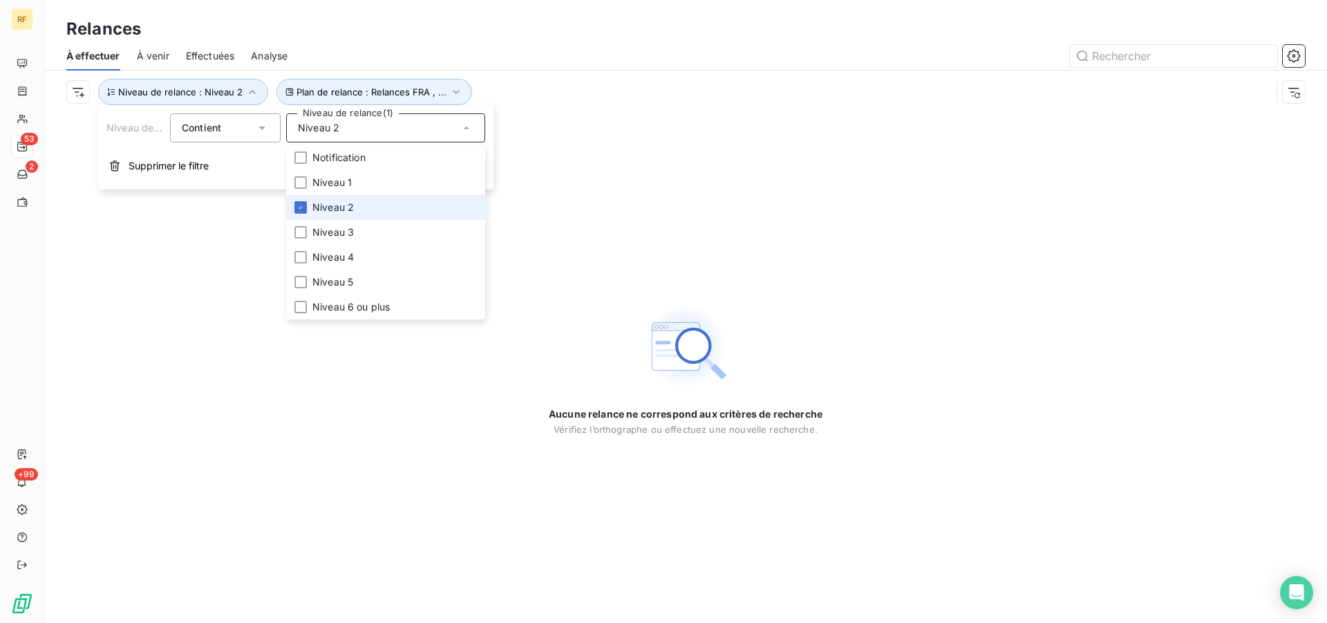
click at [333, 200] on li "Niveau 2" at bounding box center [385, 207] width 199 height 25
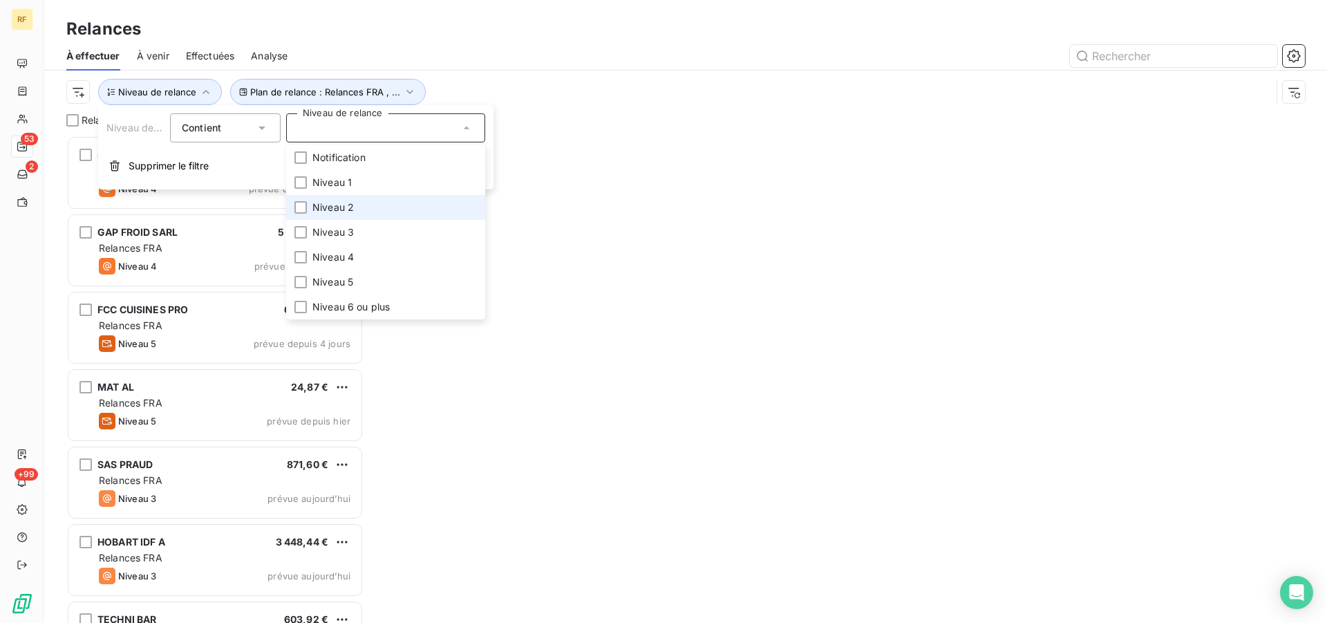
click at [337, 209] on span "Niveau 2" at bounding box center [332, 207] width 41 height 14
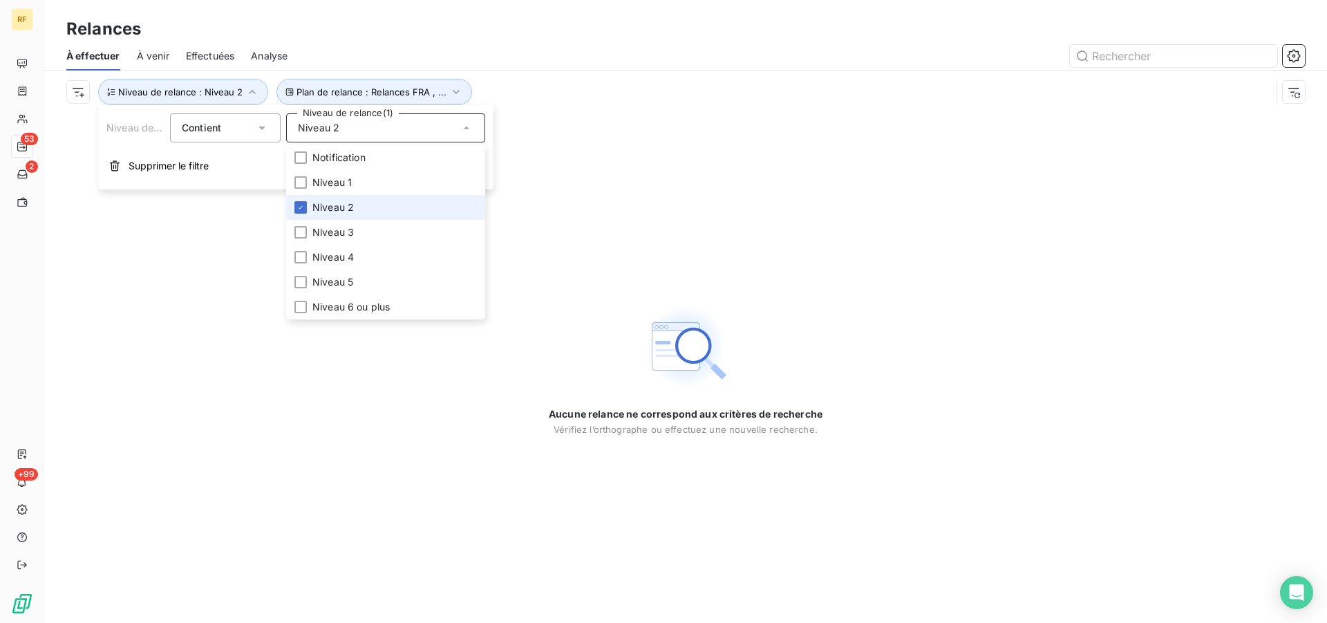
click at [334, 207] on span "Niveau 2" at bounding box center [332, 207] width 41 height 14
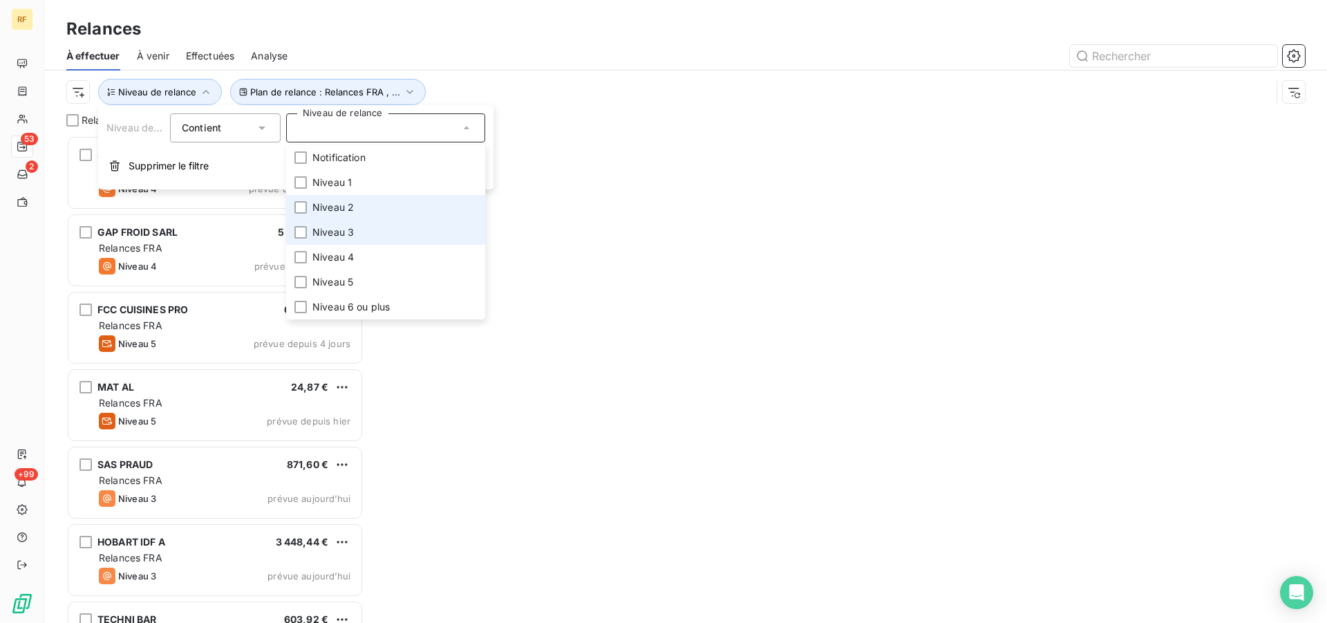
scroll to position [476, 286]
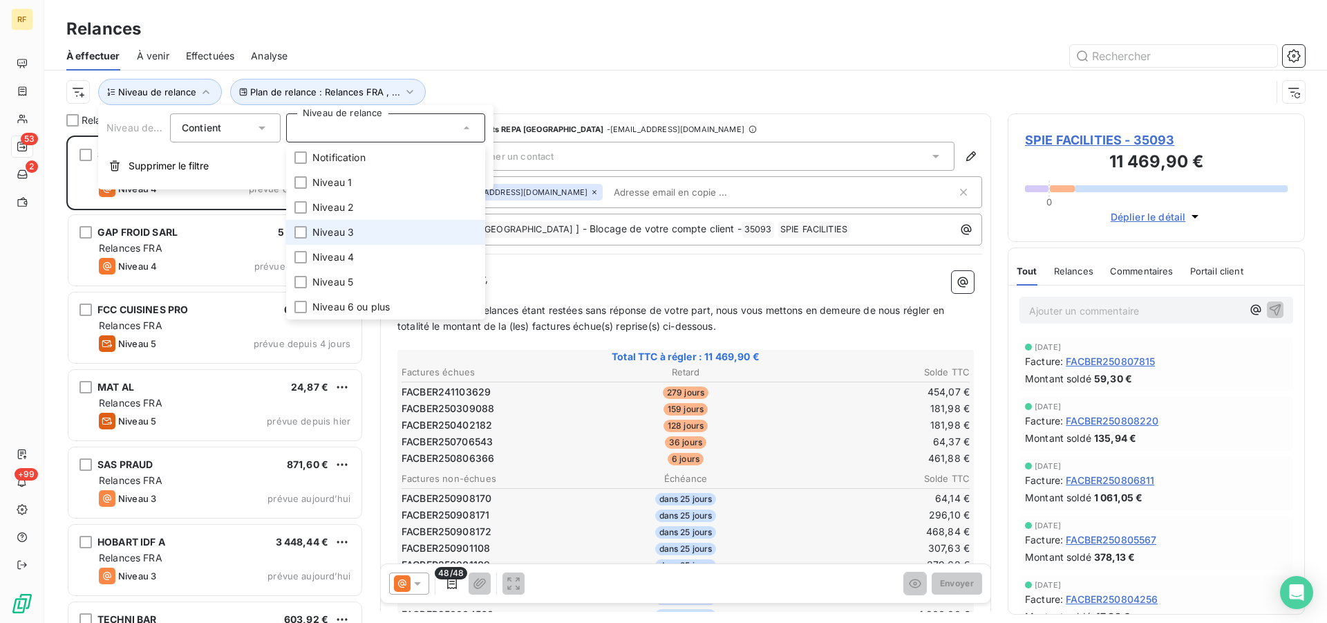
click at [333, 227] on span "Niveau 3" at bounding box center [332, 232] width 41 height 14
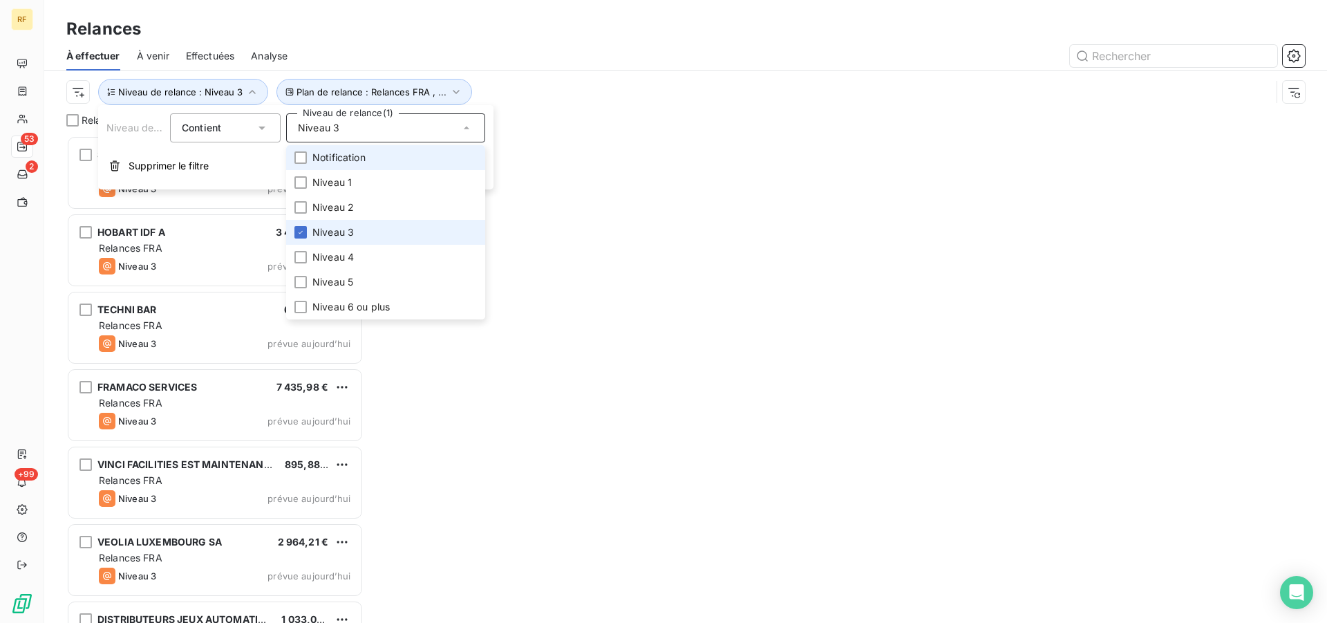
scroll to position [476, 286]
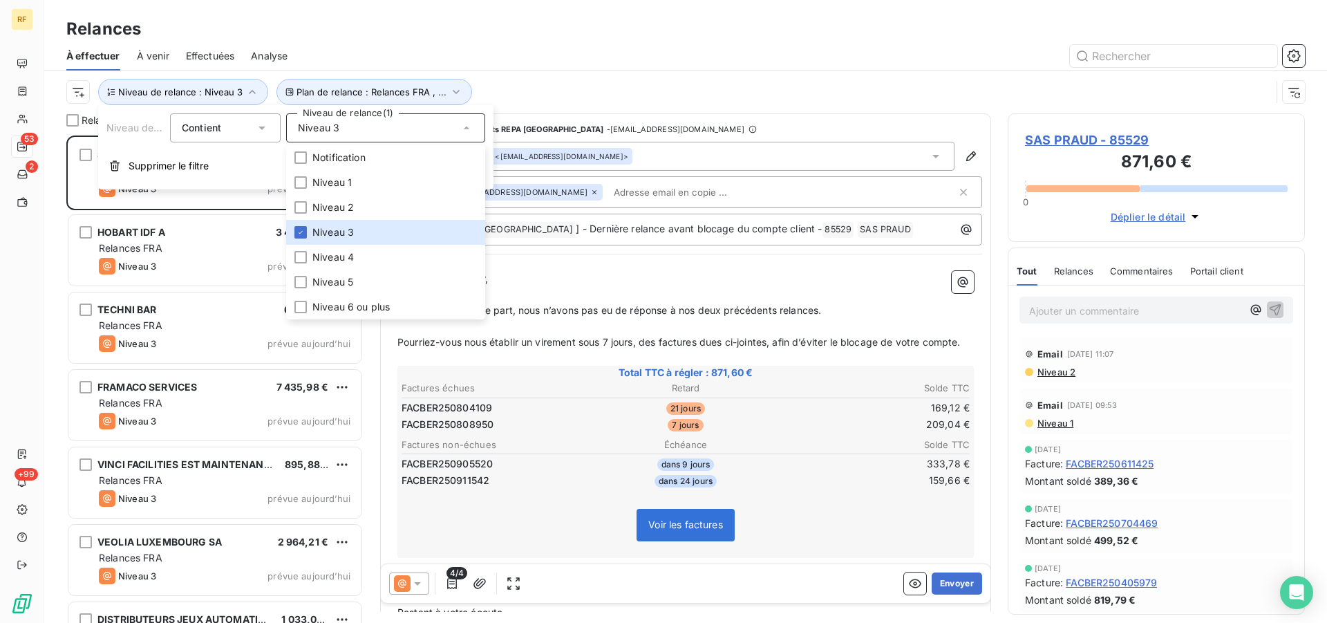
click at [539, 50] on div at bounding box center [804, 56] width 1001 height 22
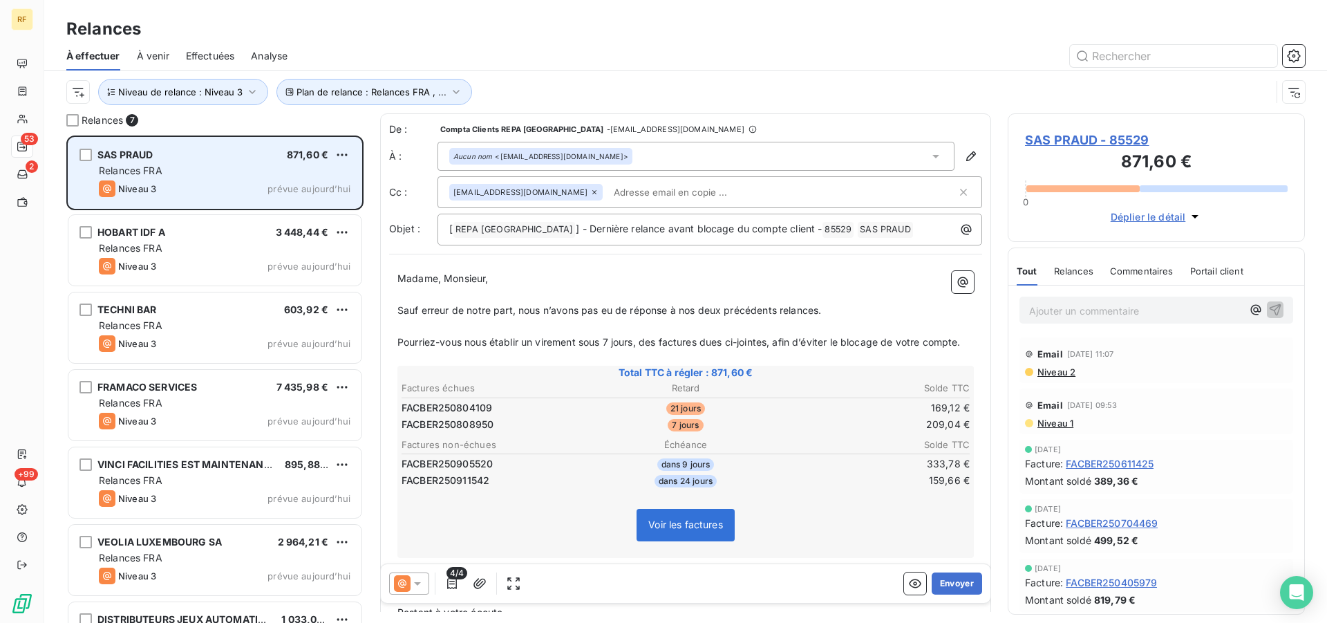
click at [210, 171] on div "Relances FRA" at bounding box center [225, 171] width 252 height 14
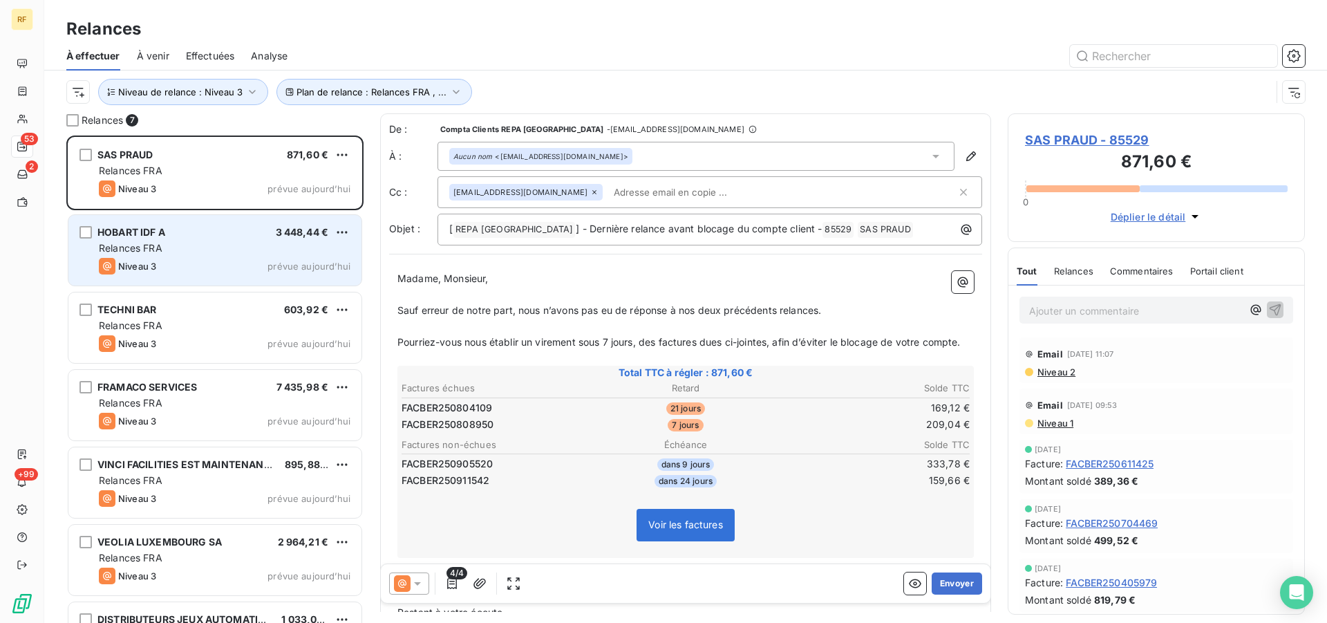
click at [223, 256] on div "HOBART IDF A 3 448,44 € Relances FRA Niveau 3 prévue aujourd’hui" at bounding box center [214, 250] width 293 height 71
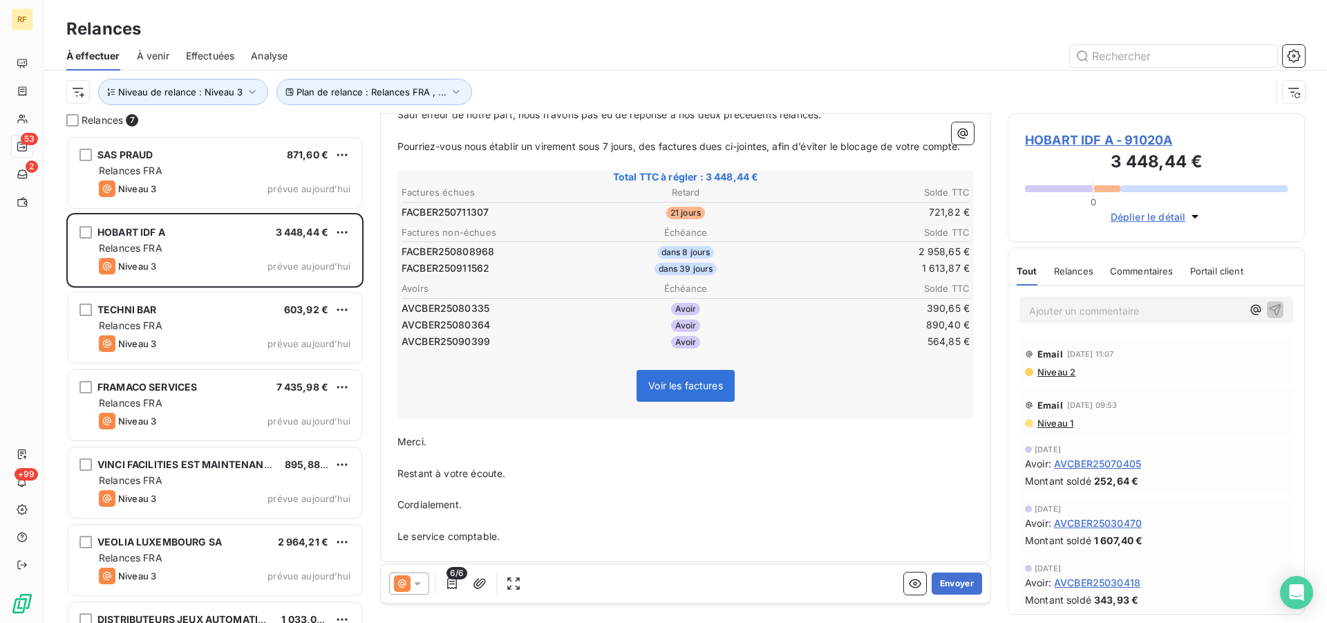
scroll to position [219, 0]
click at [420, 585] on icon at bounding box center [418, 584] width 14 height 14
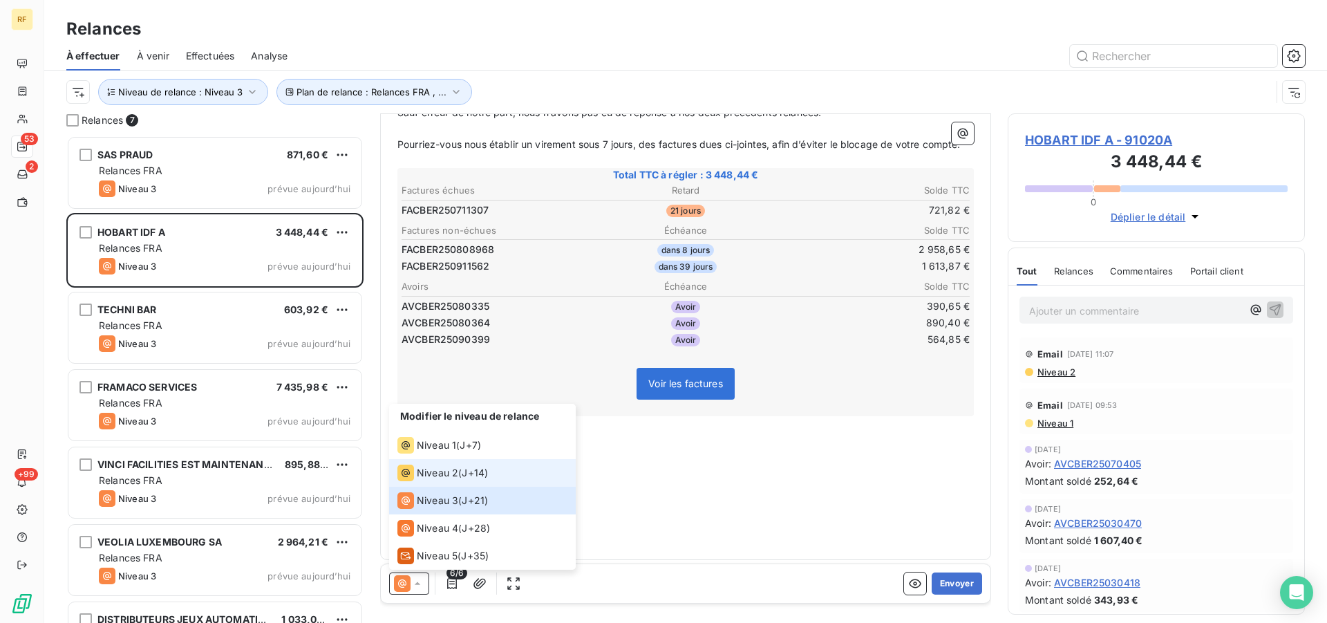
click at [451, 476] on span "Niveau 2" at bounding box center [437, 473] width 41 height 14
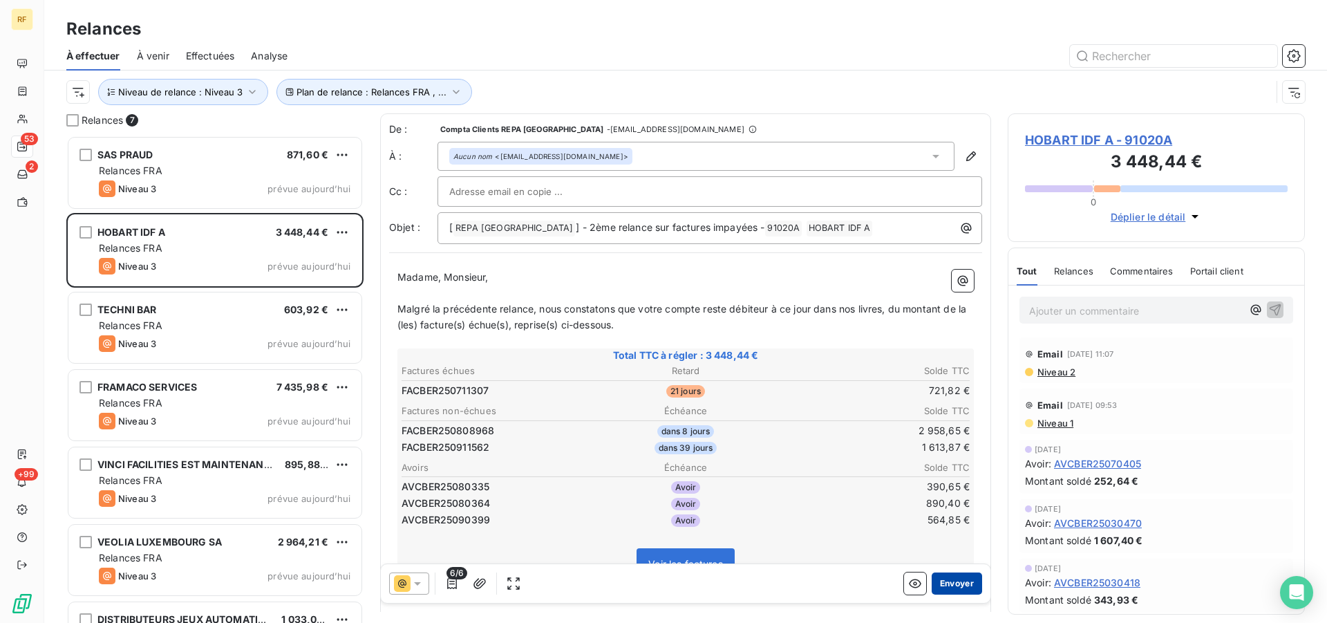
click at [937, 585] on button "Envoyer" at bounding box center [957, 583] width 50 height 22
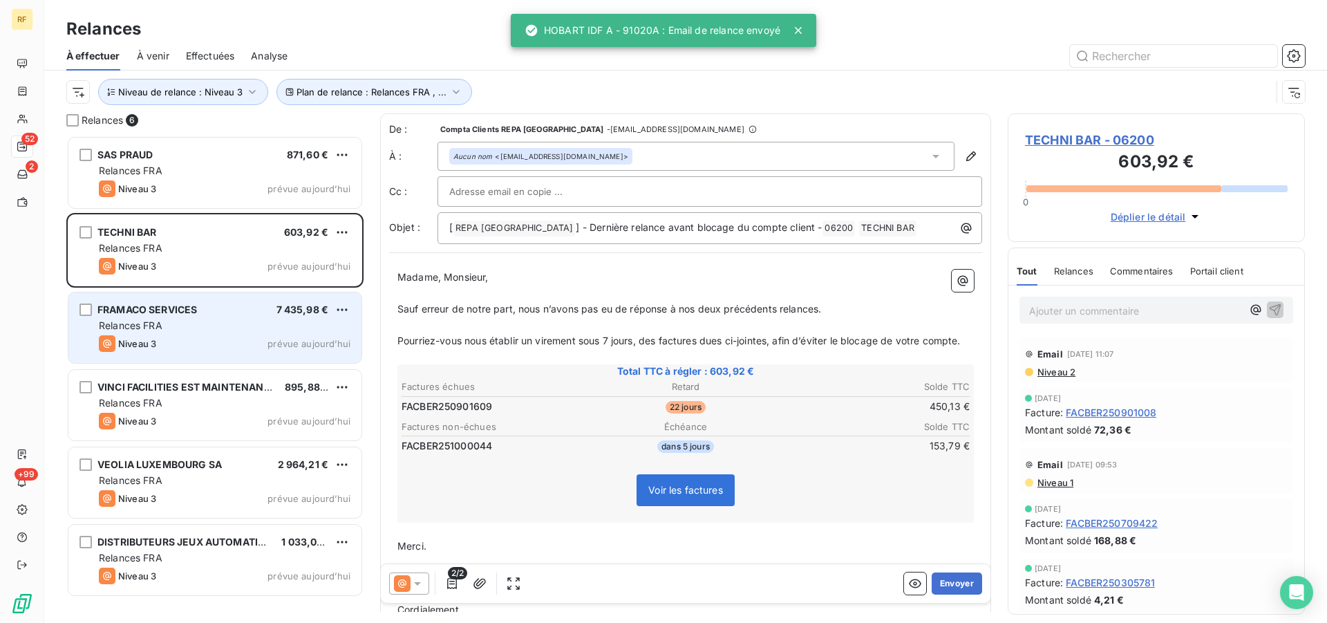
click at [214, 340] on div "Niveau 3 prévue aujourd’hui" at bounding box center [225, 343] width 252 height 17
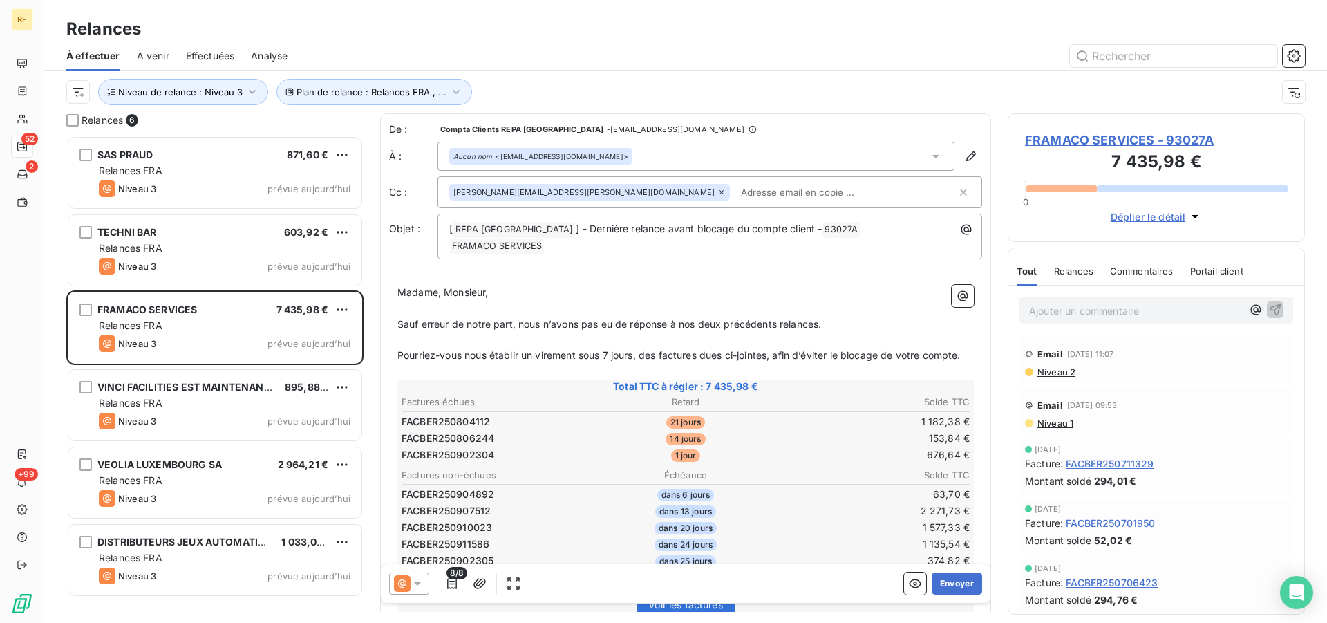
click at [1033, 136] on span "FRAMACO SERVICES - 93027A" at bounding box center [1156, 140] width 263 height 19
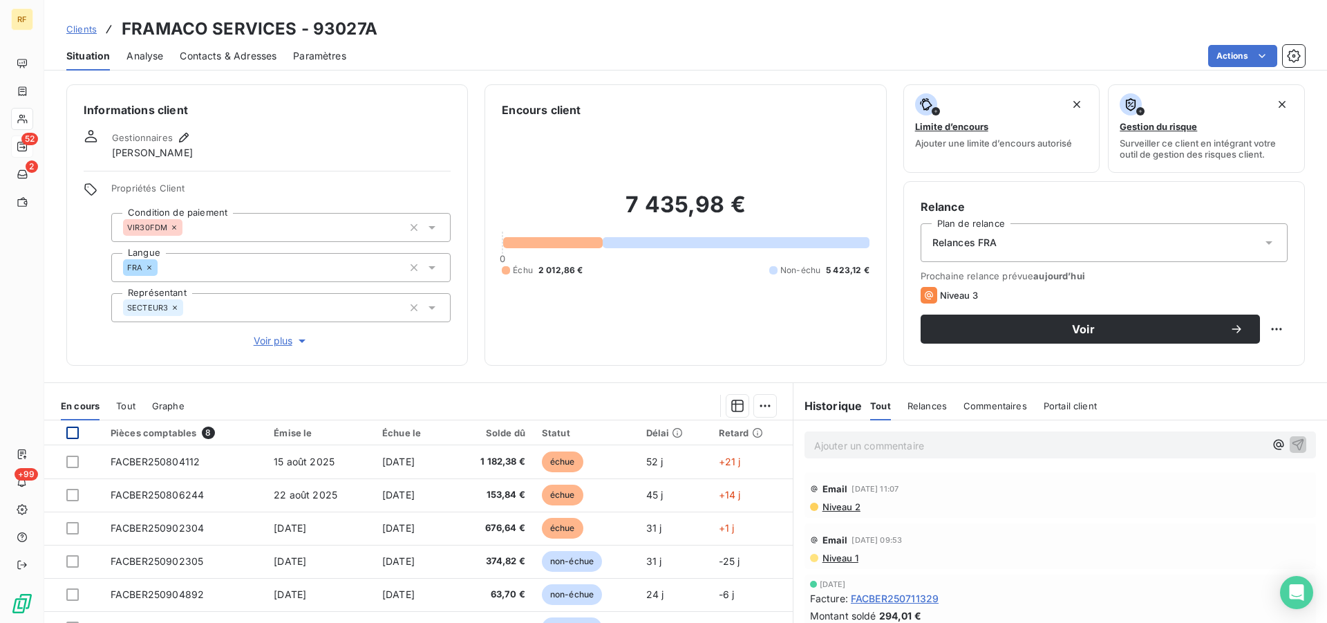
click at [79, 429] on div at bounding box center [80, 433] width 28 height 12
click at [73, 431] on div at bounding box center [72, 433] width 12 height 12
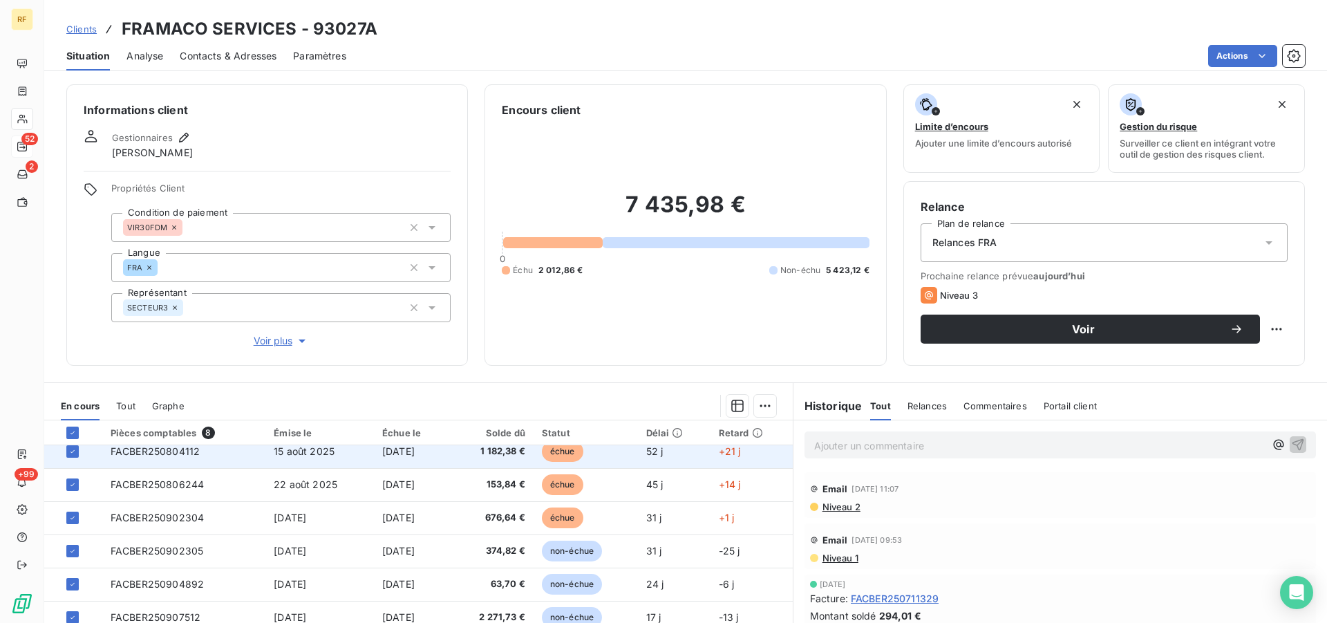
scroll to position [25, 0]
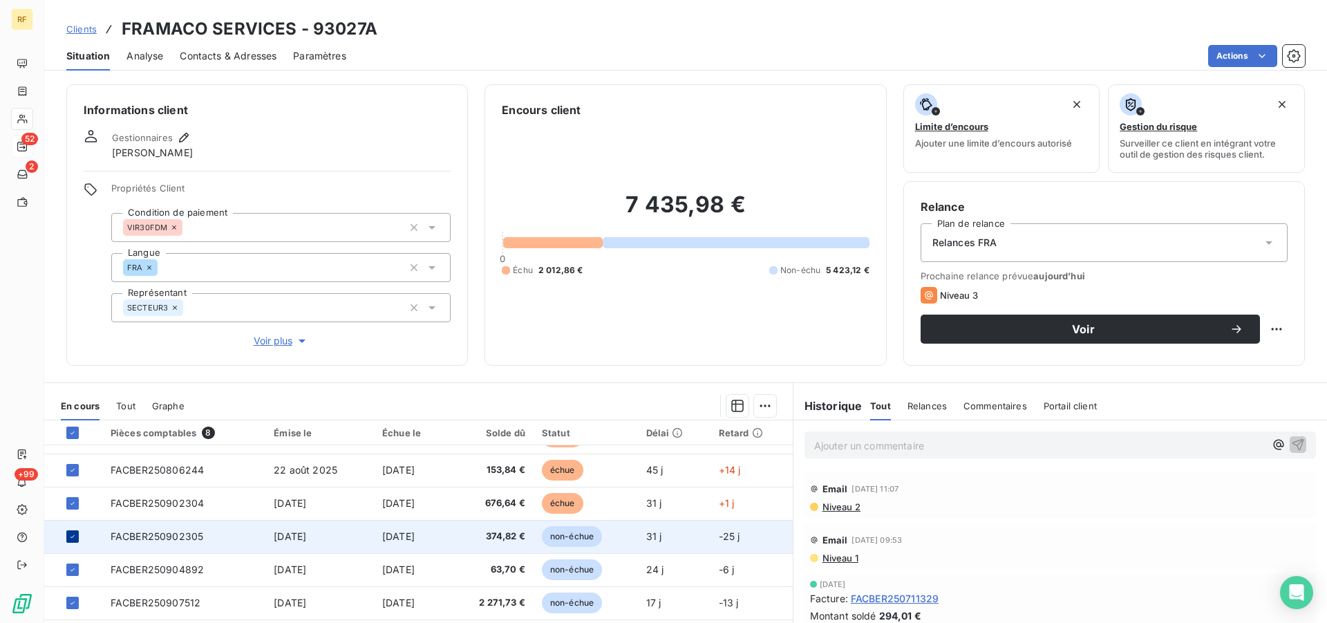
click at [74, 534] on icon at bounding box center [72, 536] width 8 height 8
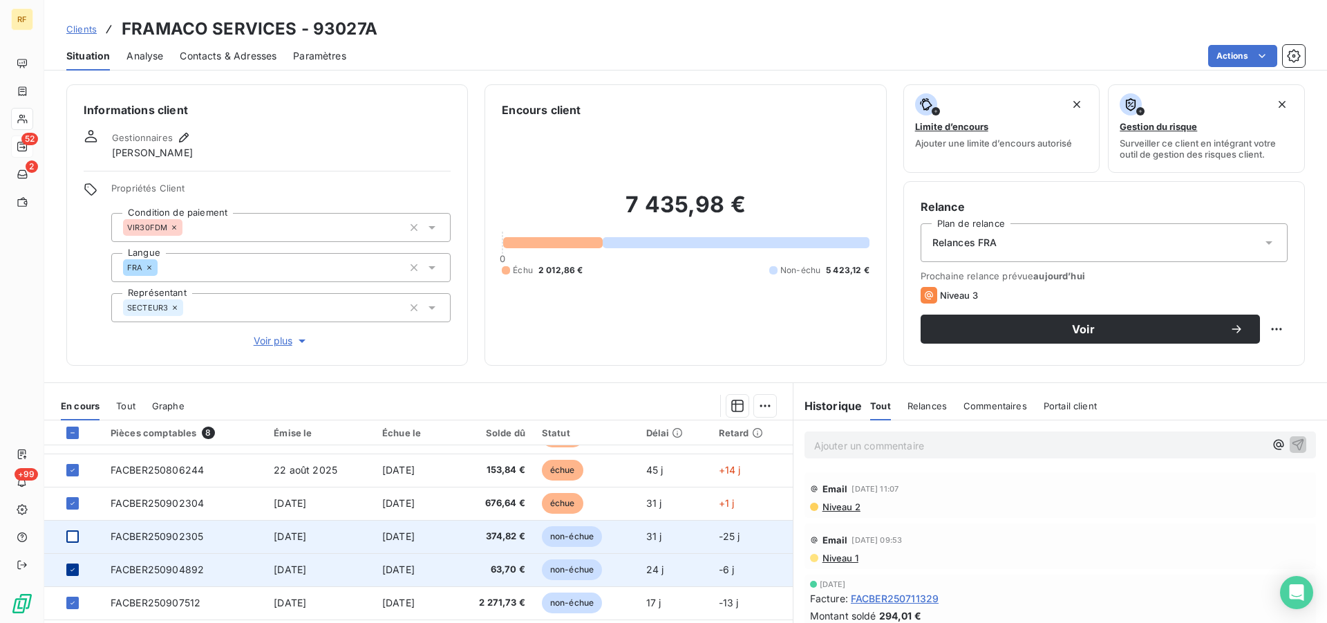
click at [75, 568] on icon at bounding box center [72, 570] width 8 height 8
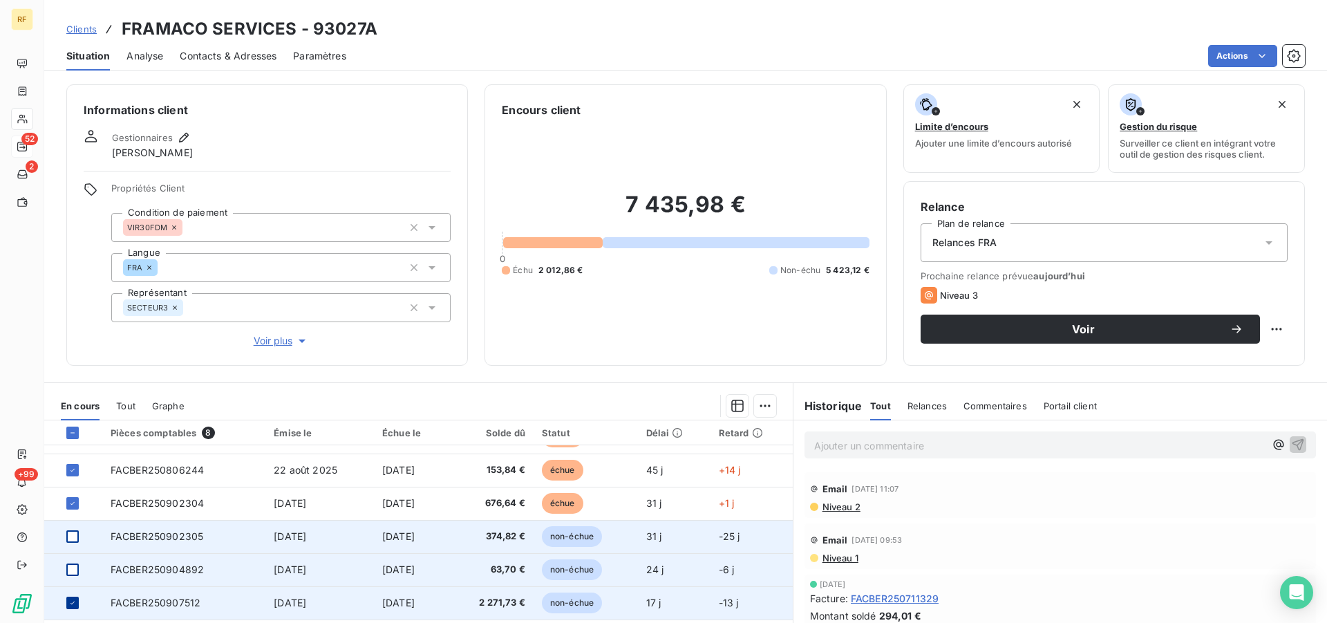
click at [74, 597] on div at bounding box center [72, 603] width 12 height 12
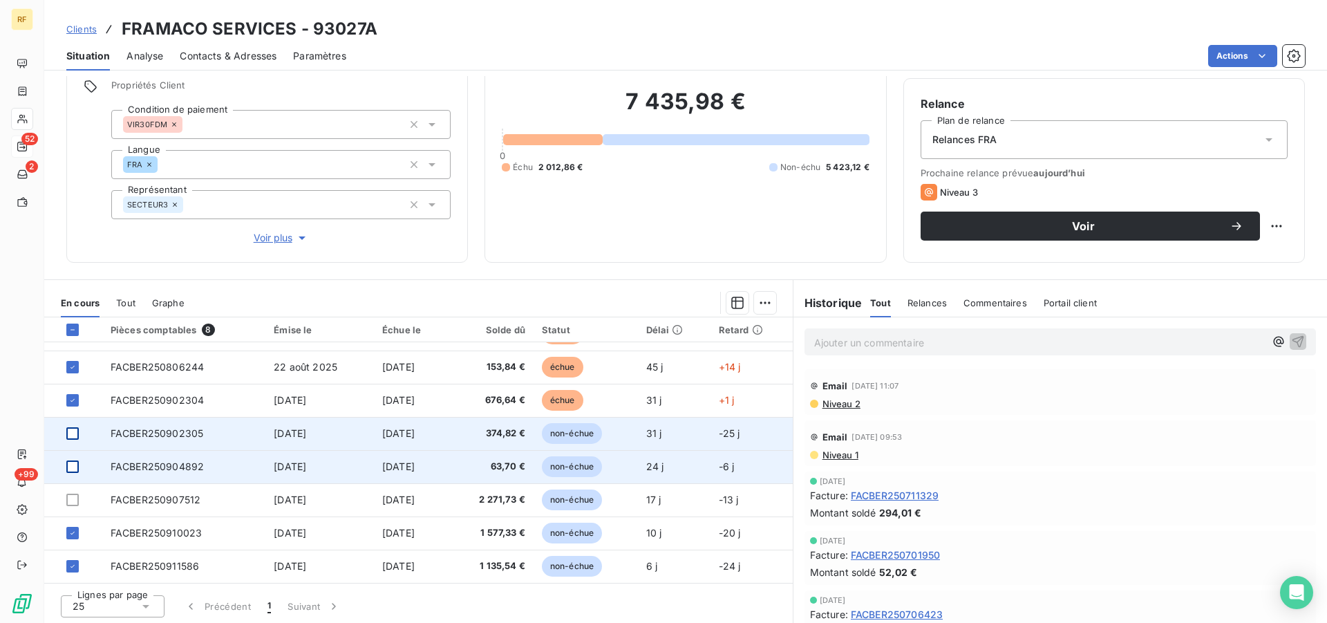
scroll to position [105, 0]
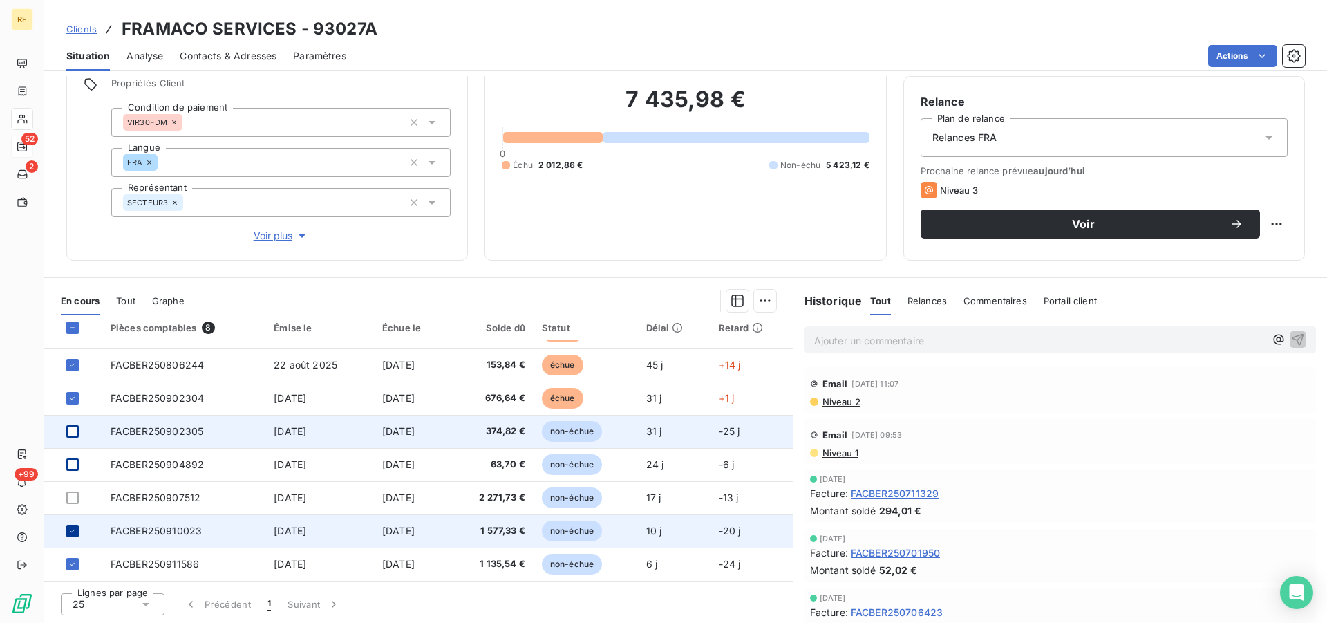
click at [71, 534] on icon at bounding box center [72, 531] width 8 height 8
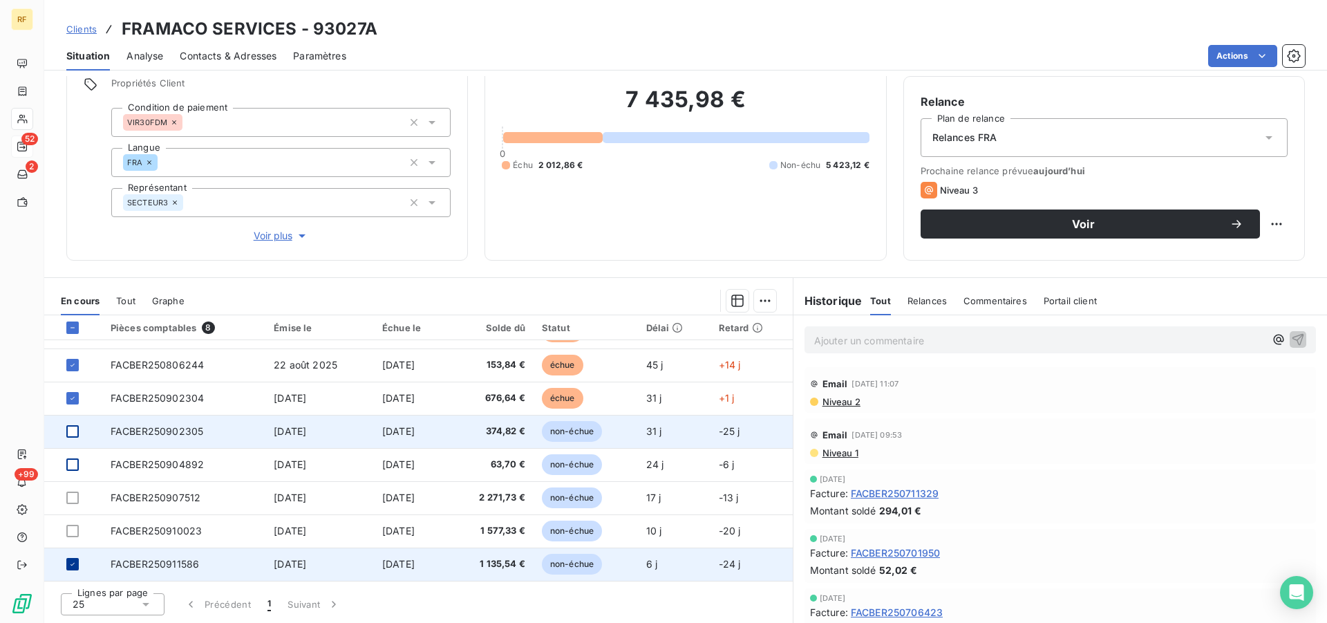
click at [68, 566] on icon at bounding box center [72, 564] width 8 height 8
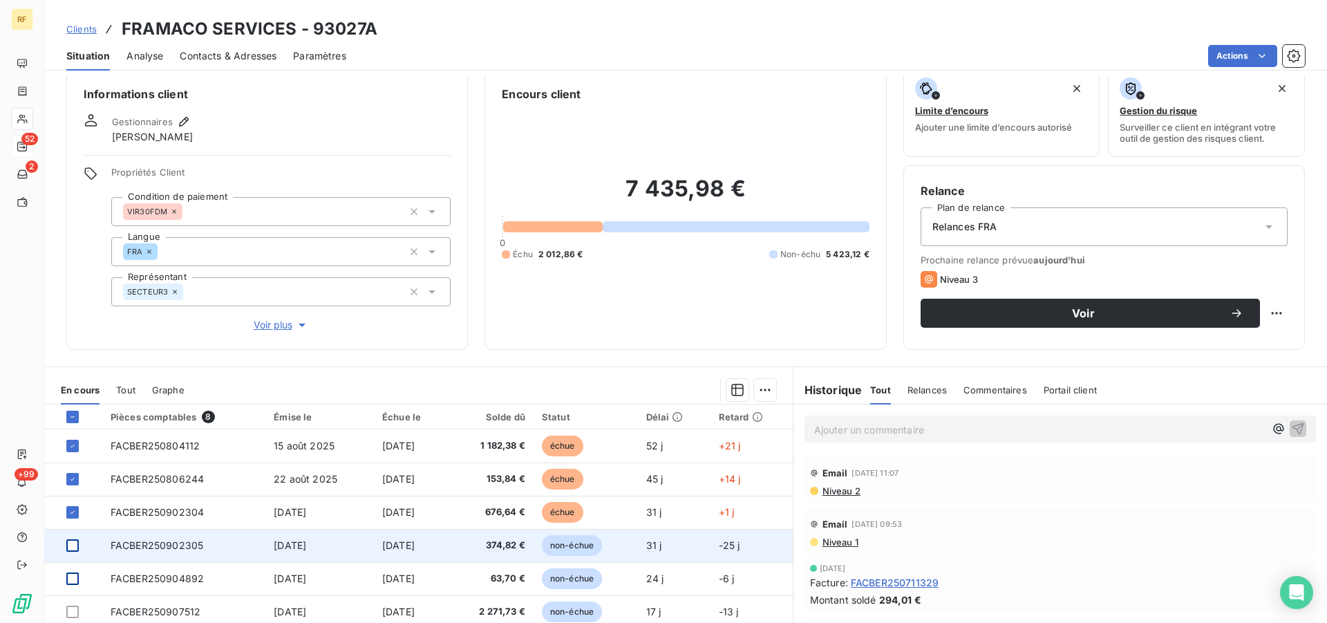
scroll to position [0, 0]
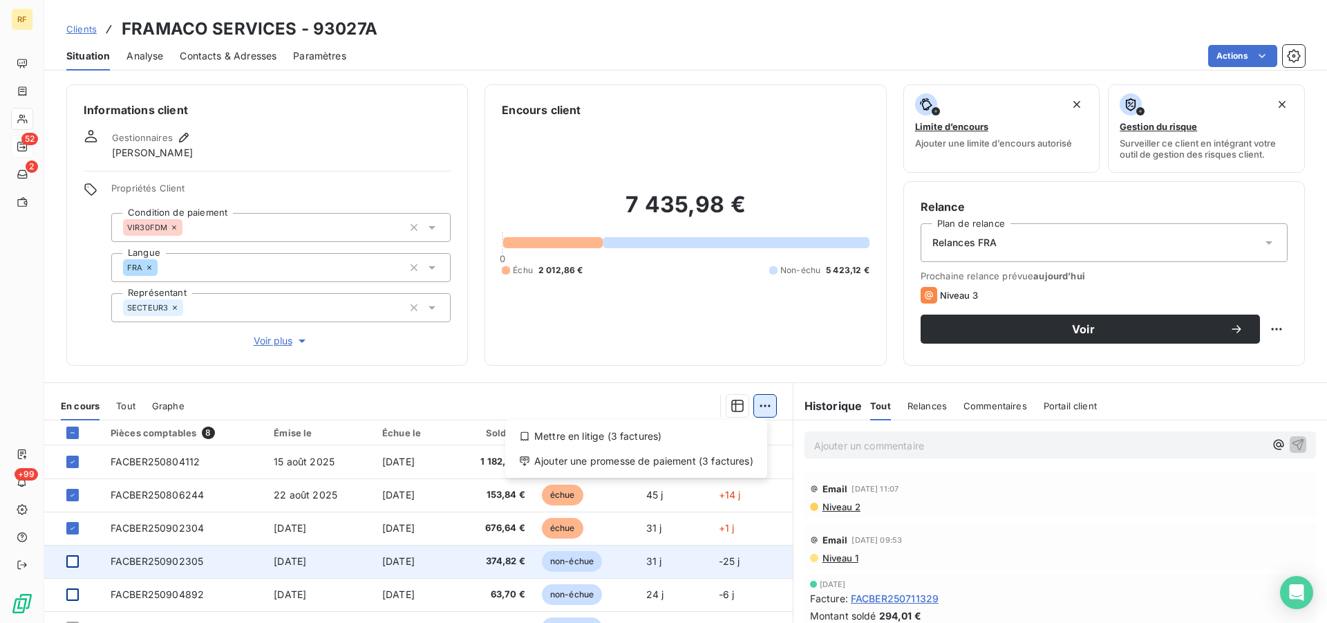
click at [759, 410] on html "RF 52 2 +99 Clients FRAMACO SERVICES - 93027A Situation Analyse Contacts & Adre…" at bounding box center [663, 311] width 1327 height 623
click at [724, 460] on div "Ajouter une promesse de paiement (3 factures)" at bounding box center [636, 461] width 251 height 22
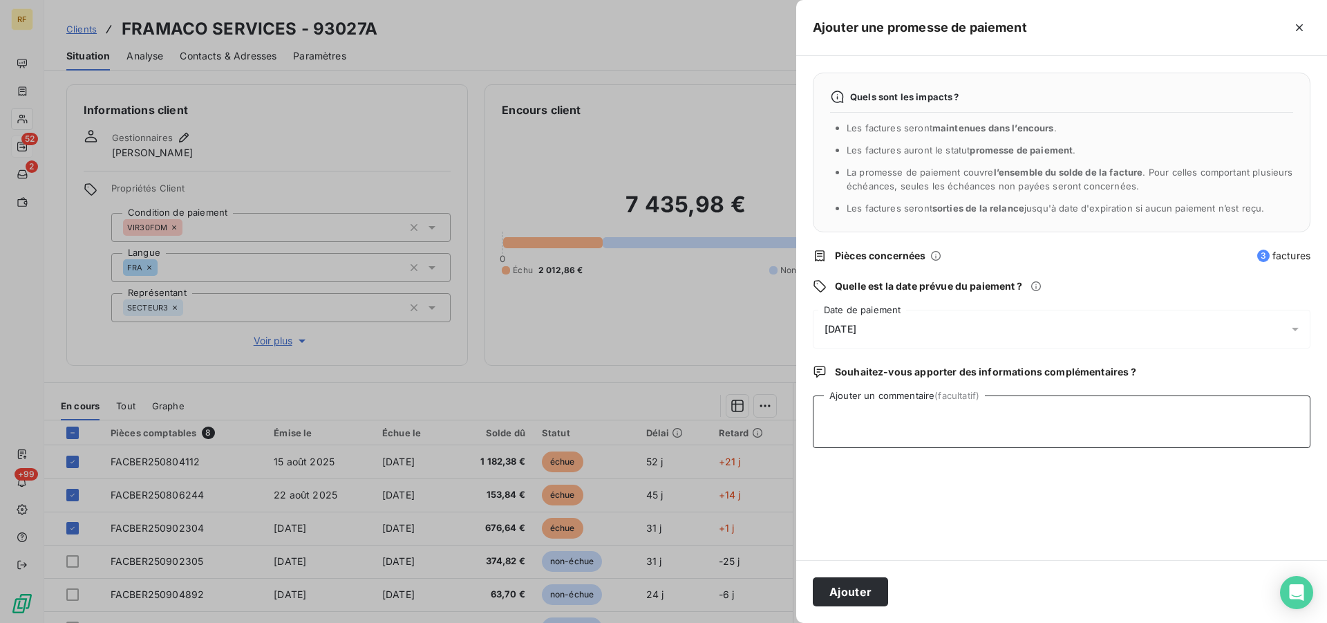
click at [947, 429] on textarea "Ajouter un commentaire (facultatif)" at bounding box center [1062, 421] width 498 height 53
type textarea "payer cl"
click at [848, 587] on button "Ajouter" at bounding box center [850, 591] width 75 height 29
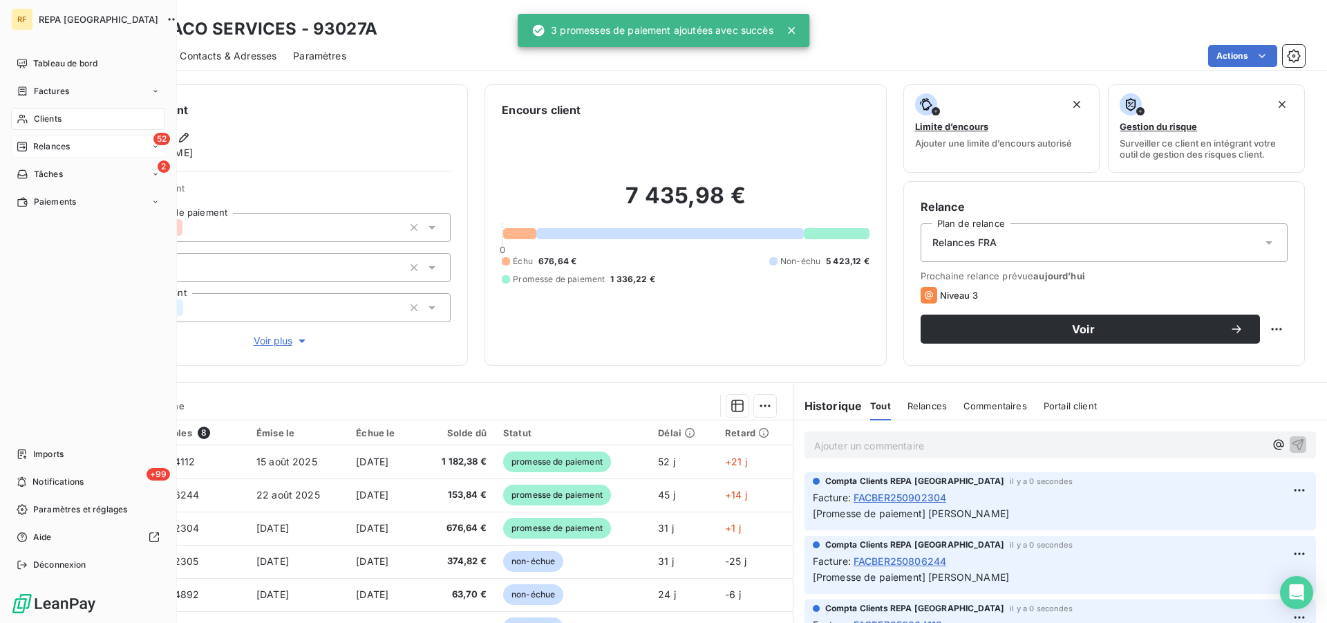
click at [58, 144] on span "Relances" at bounding box center [51, 146] width 37 height 12
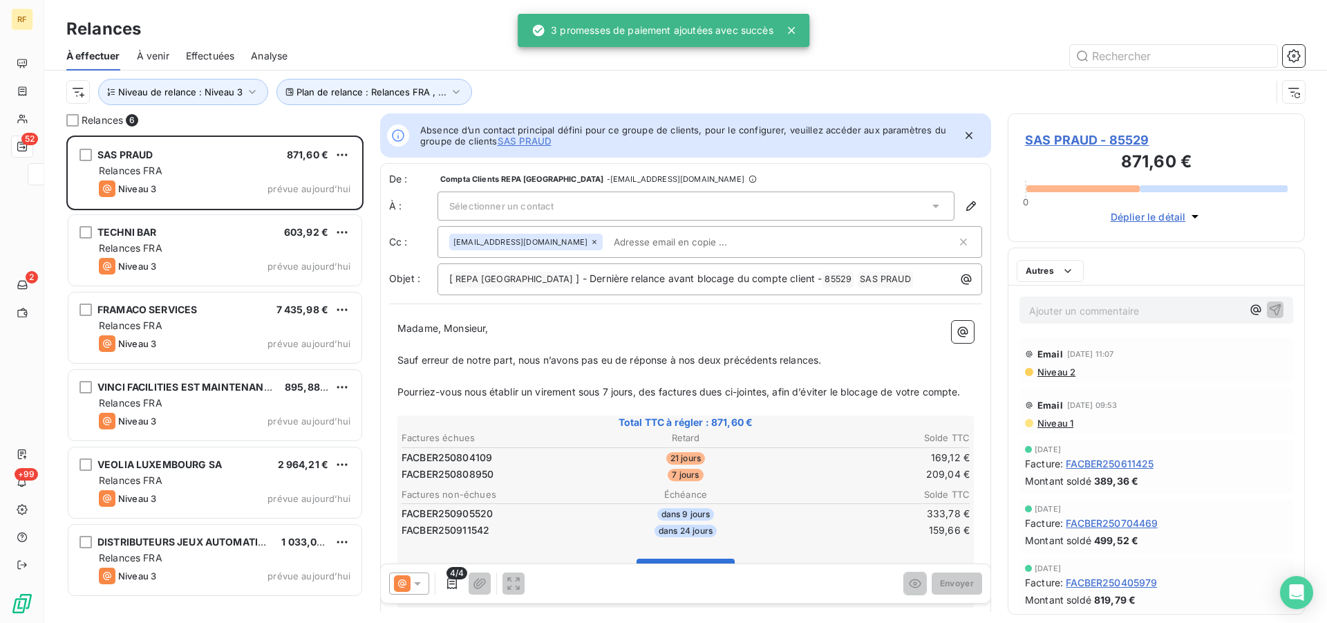
scroll to position [476, 286]
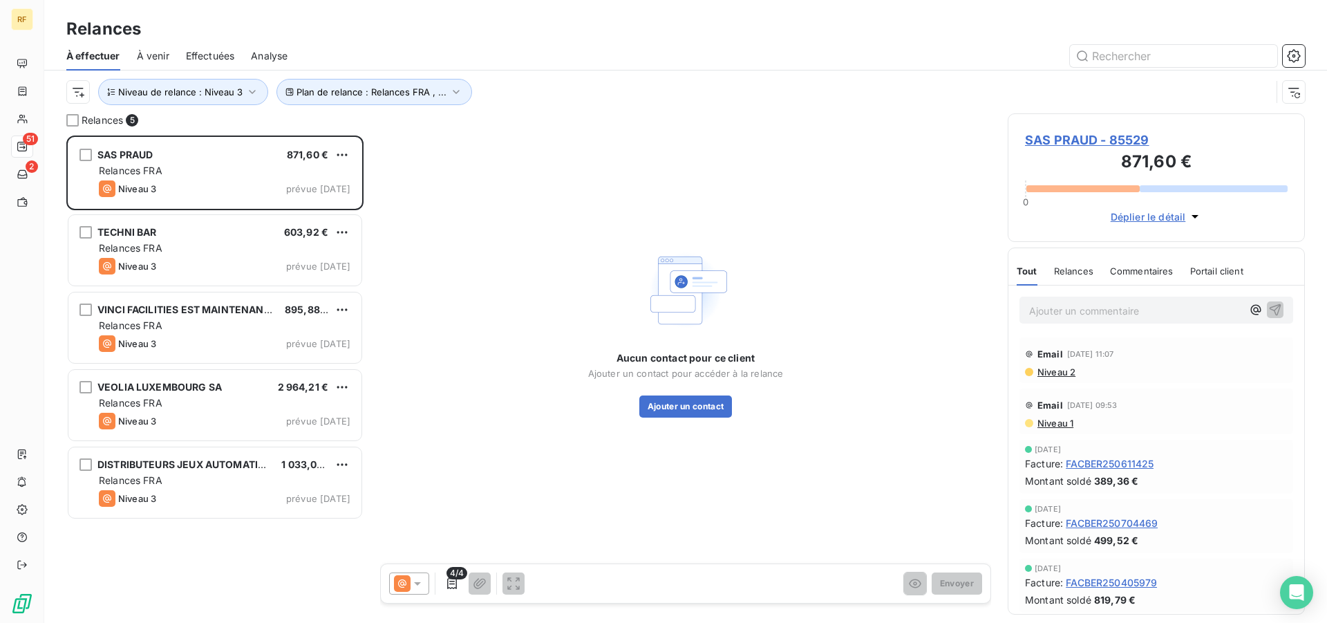
scroll to position [476, 286]
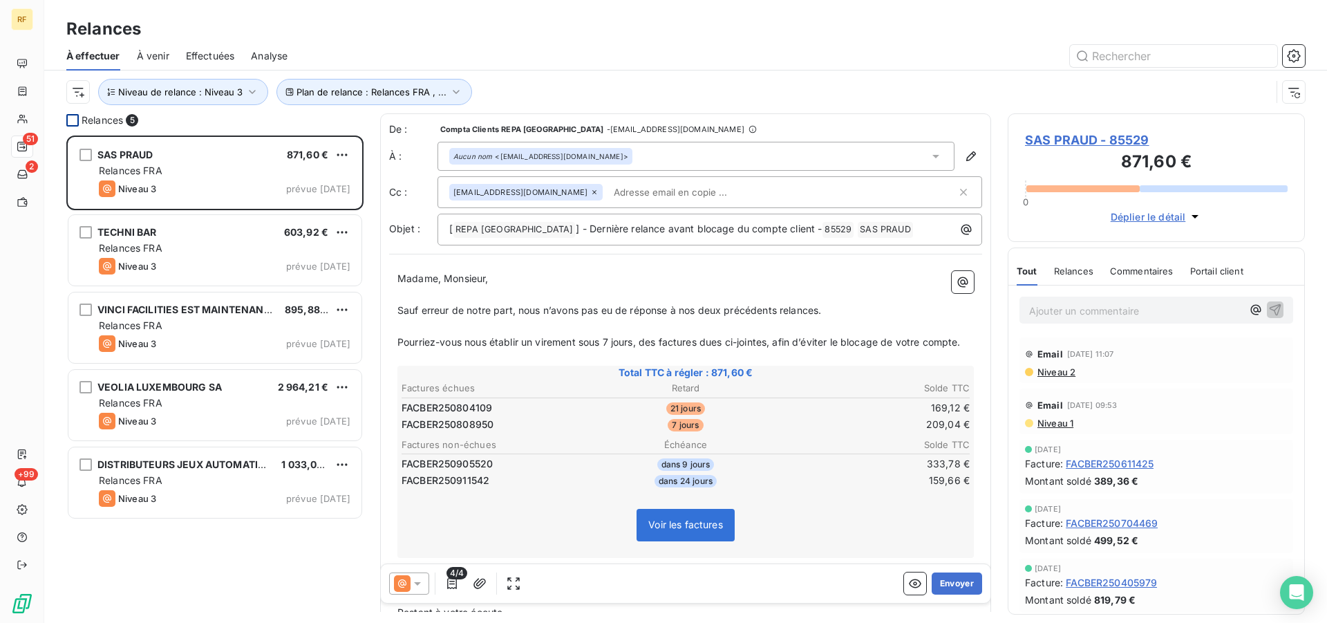
click at [69, 123] on div at bounding box center [72, 120] width 12 height 12
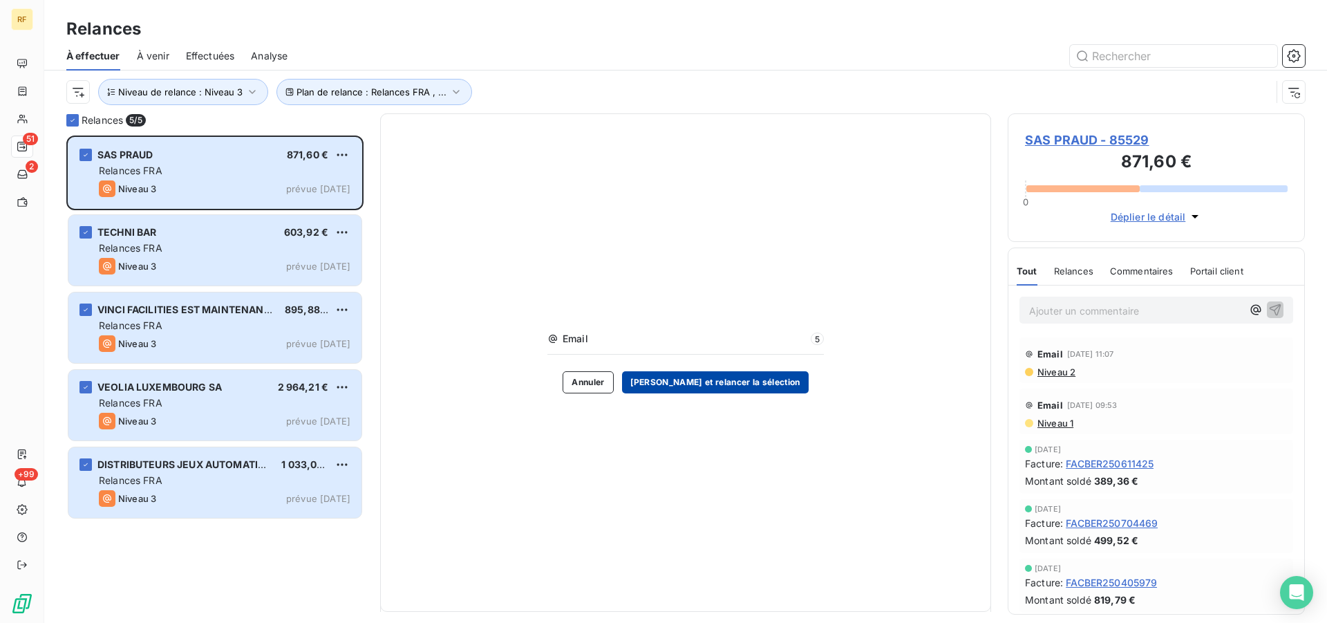
click at [729, 390] on button "[PERSON_NAME] et relancer la sélection" at bounding box center [715, 382] width 187 height 22
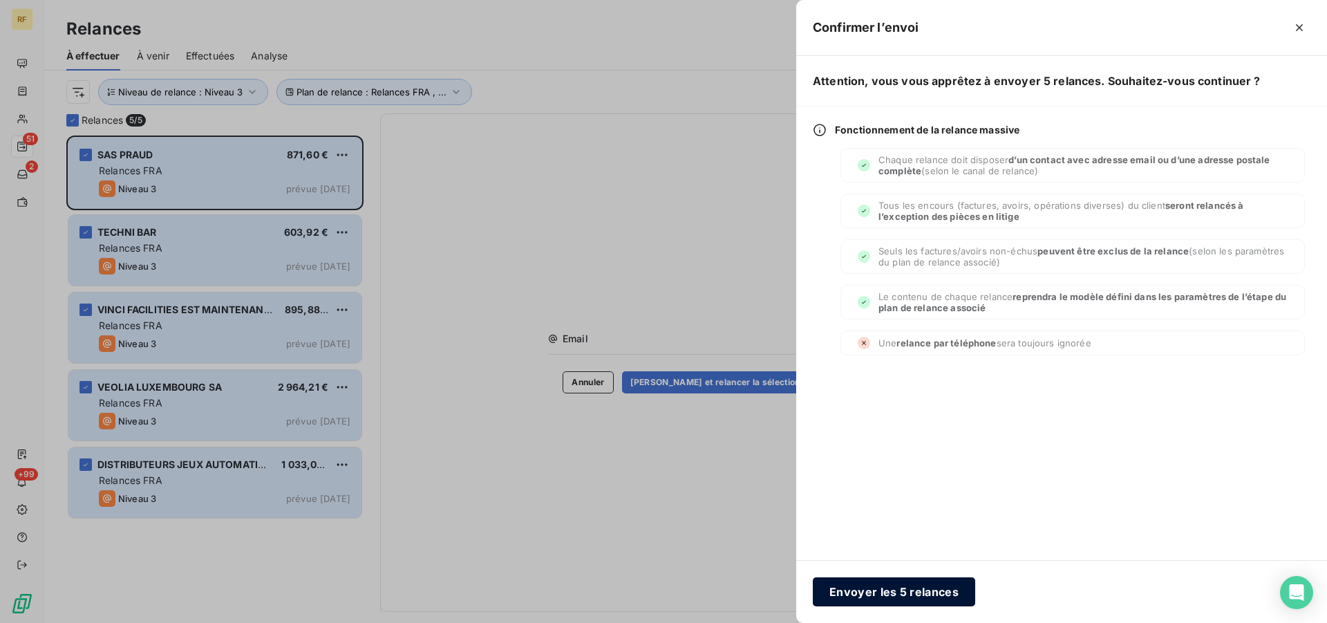
click at [908, 591] on button "Envoyer les 5 relances" at bounding box center [894, 591] width 162 height 29
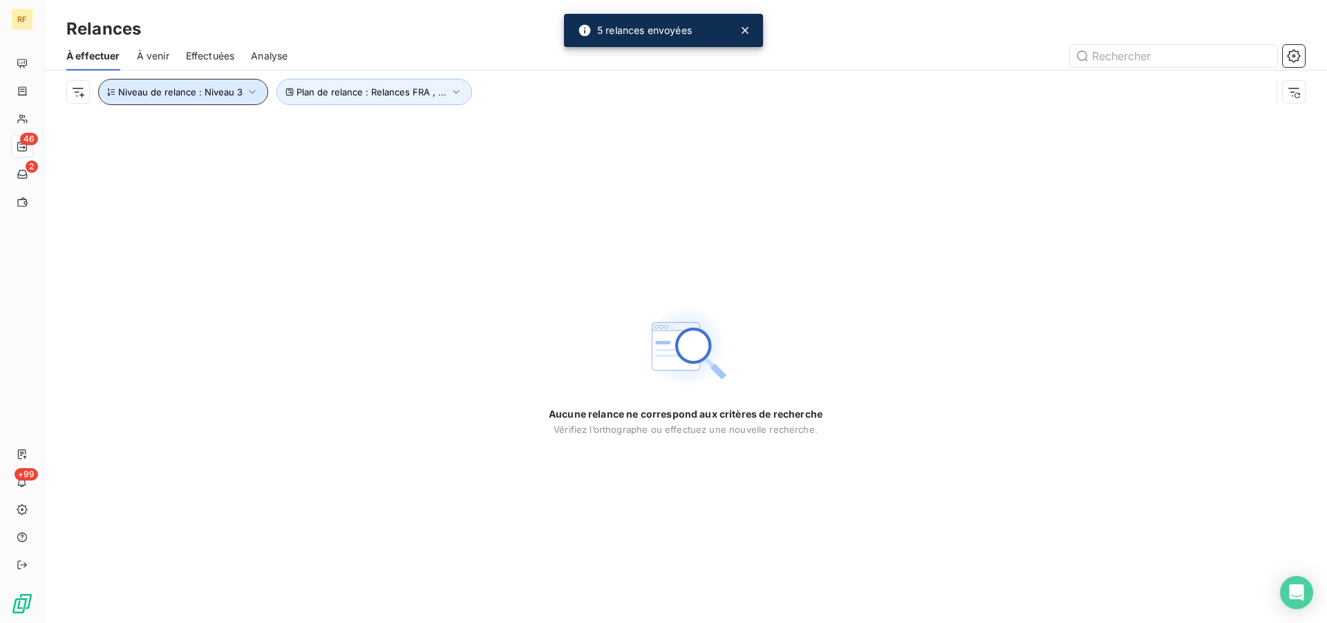
click at [216, 88] on span "Niveau de relance : Niveau 3" at bounding box center [180, 91] width 124 height 11
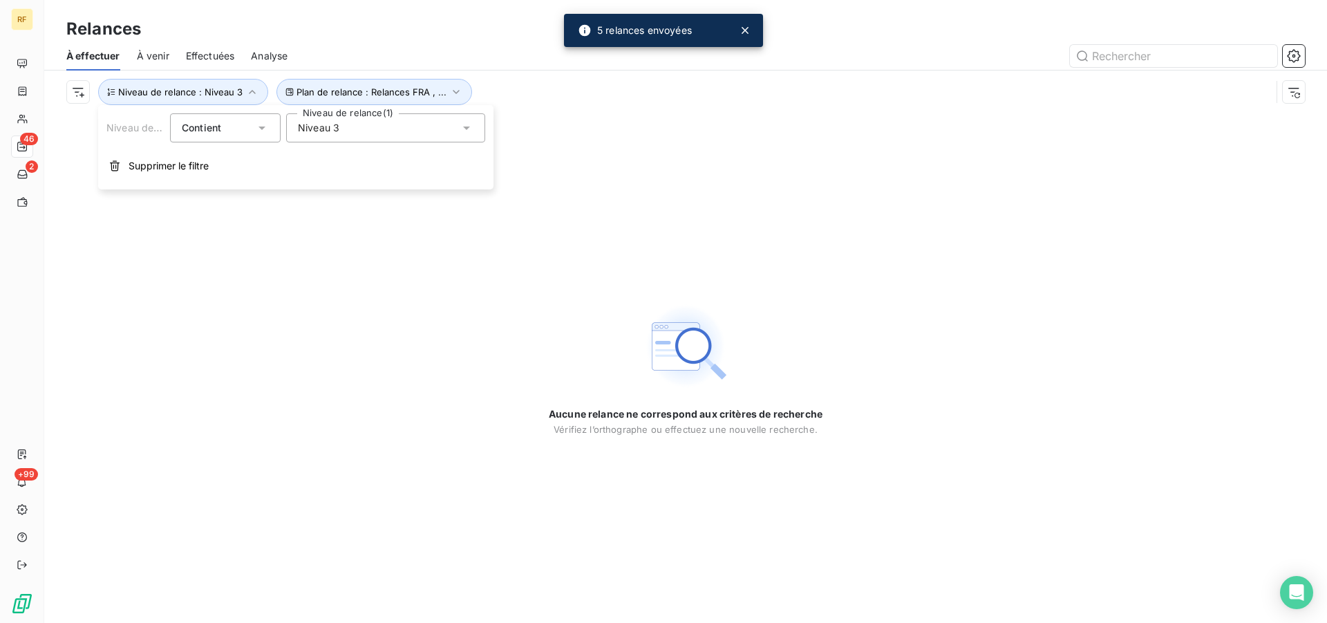
click at [359, 129] on div "Niveau 3" at bounding box center [385, 127] width 199 height 29
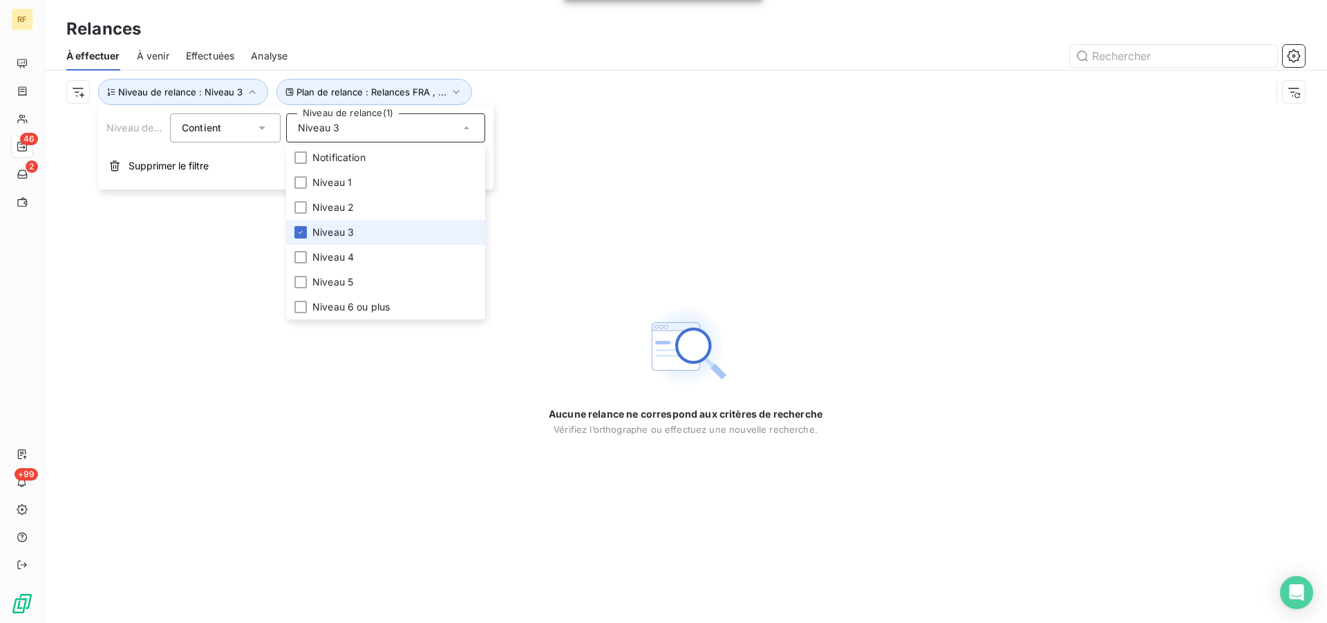
click at [348, 232] on span "Niveau 3" at bounding box center [332, 232] width 41 height 14
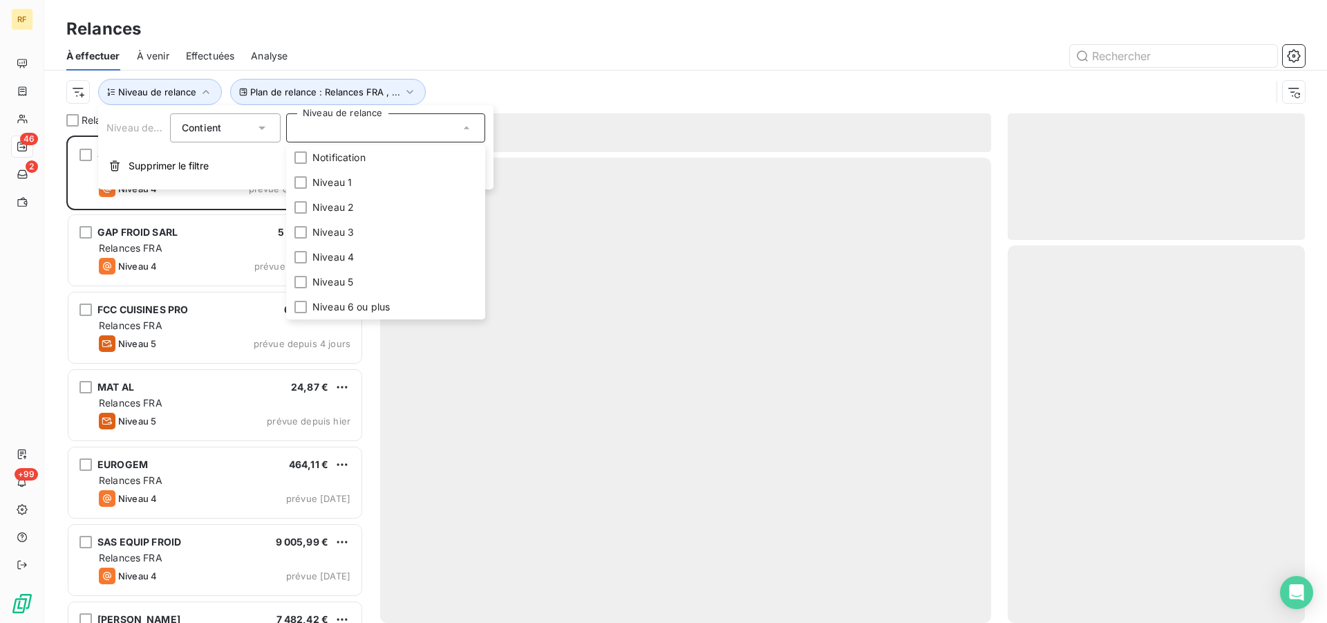
scroll to position [476, 286]
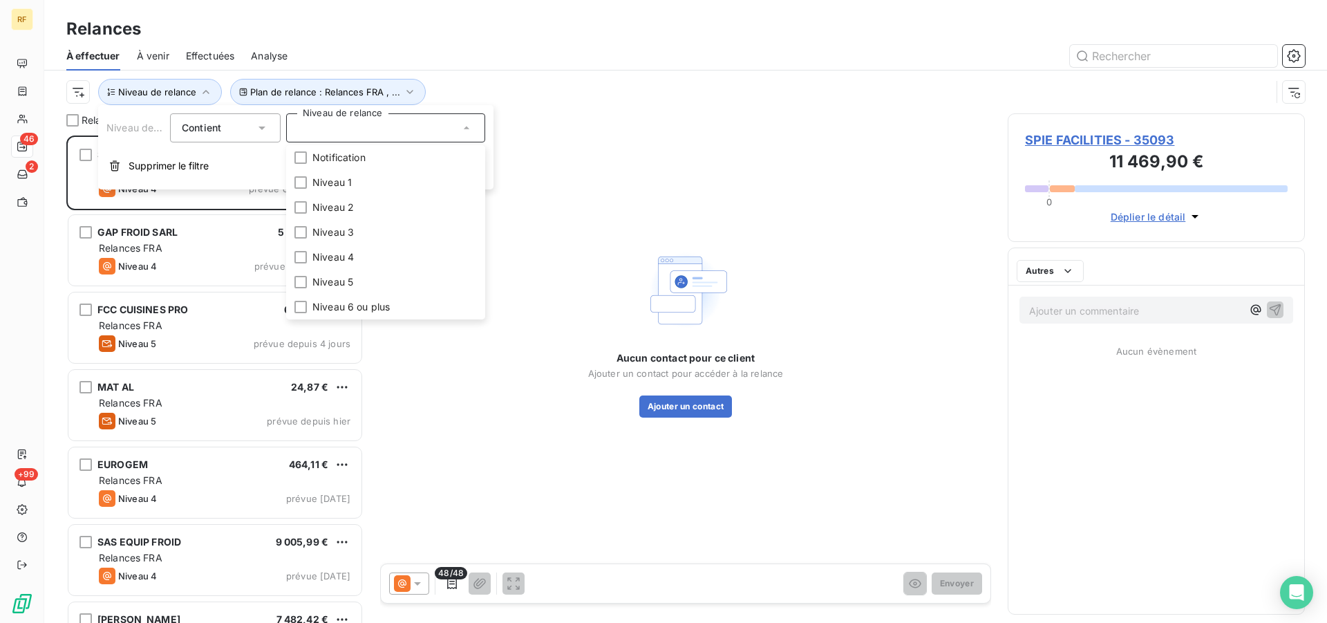
click at [498, 44] on div "À effectuer À venir Effectuées Analyse" at bounding box center [685, 55] width 1283 height 29
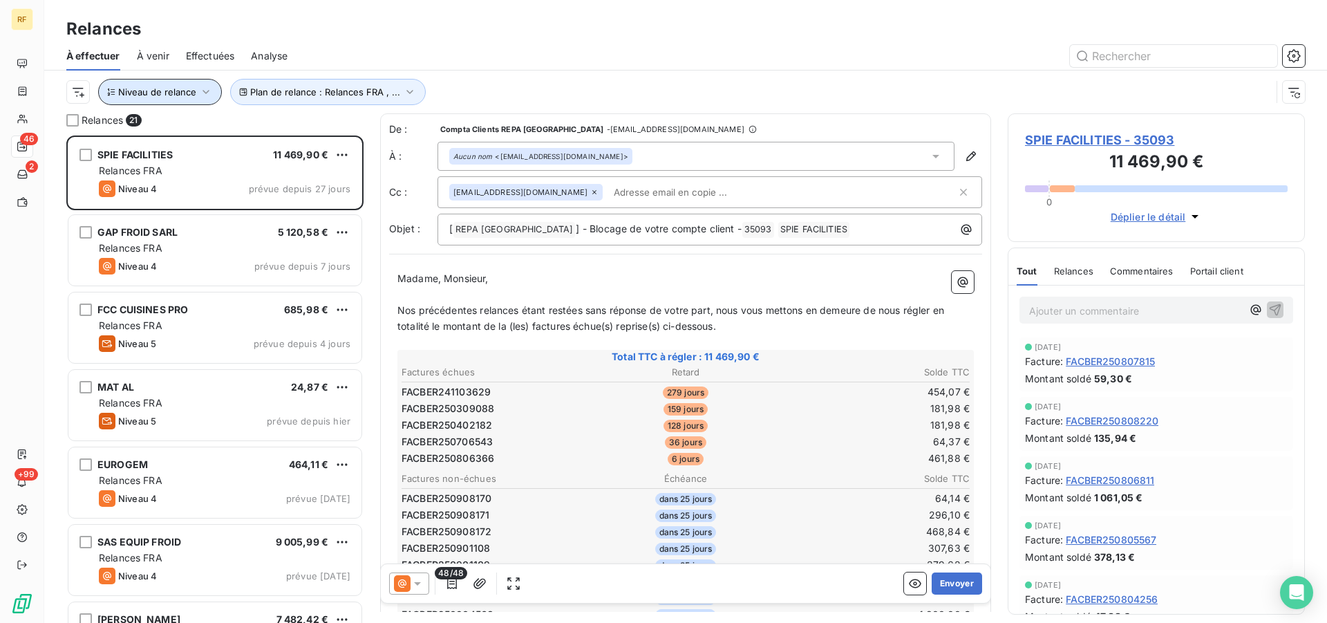
click at [177, 95] on span "Niveau de relance" at bounding box center [157, 91] width 78 height 11
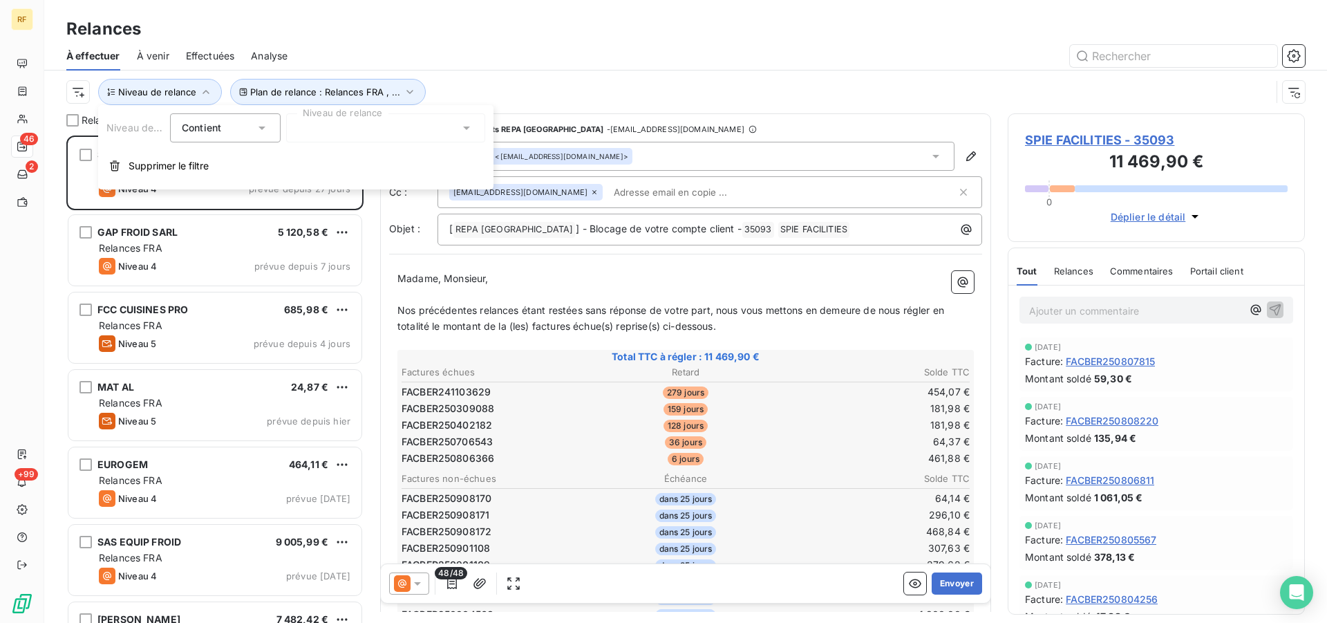
click at [355, 117] on div at bounding box center [385, 127] width 199 height 29
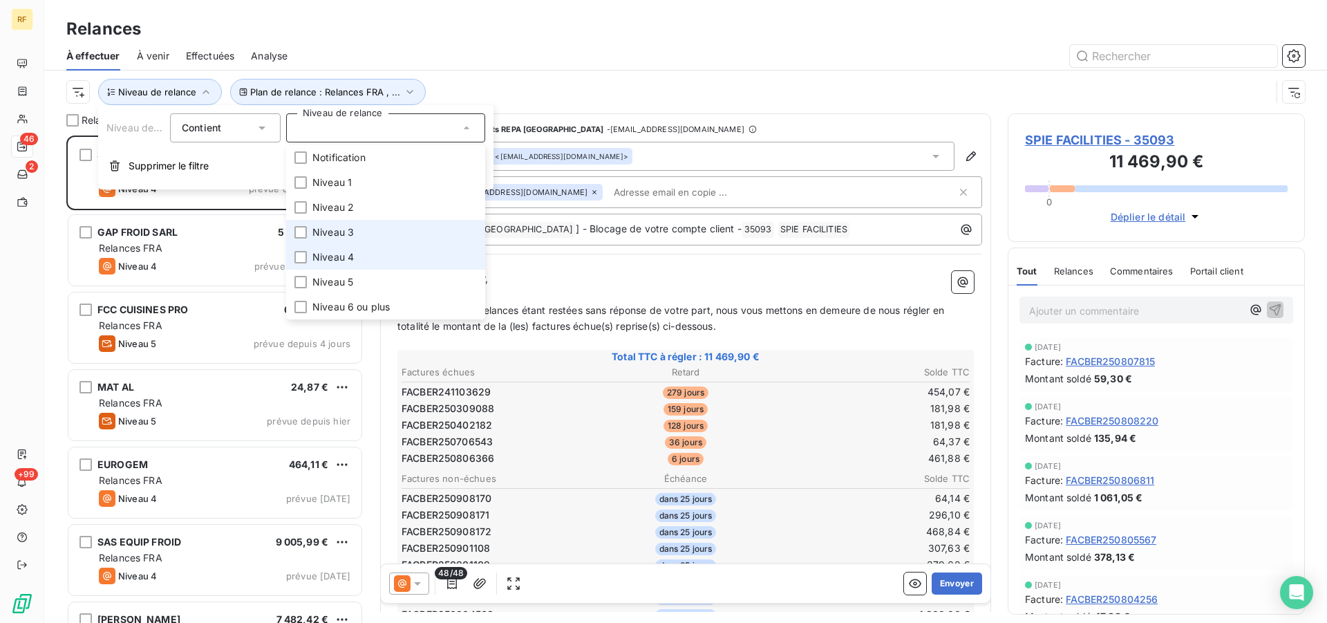
drag, startPoint x: 343, startPoint y: 257, endPoint x: 355, endPoint y: 241, distance: 20.3
click at [344, 257] on span "Niveau 4" at bounding box center [332, 257] width 41 height 14
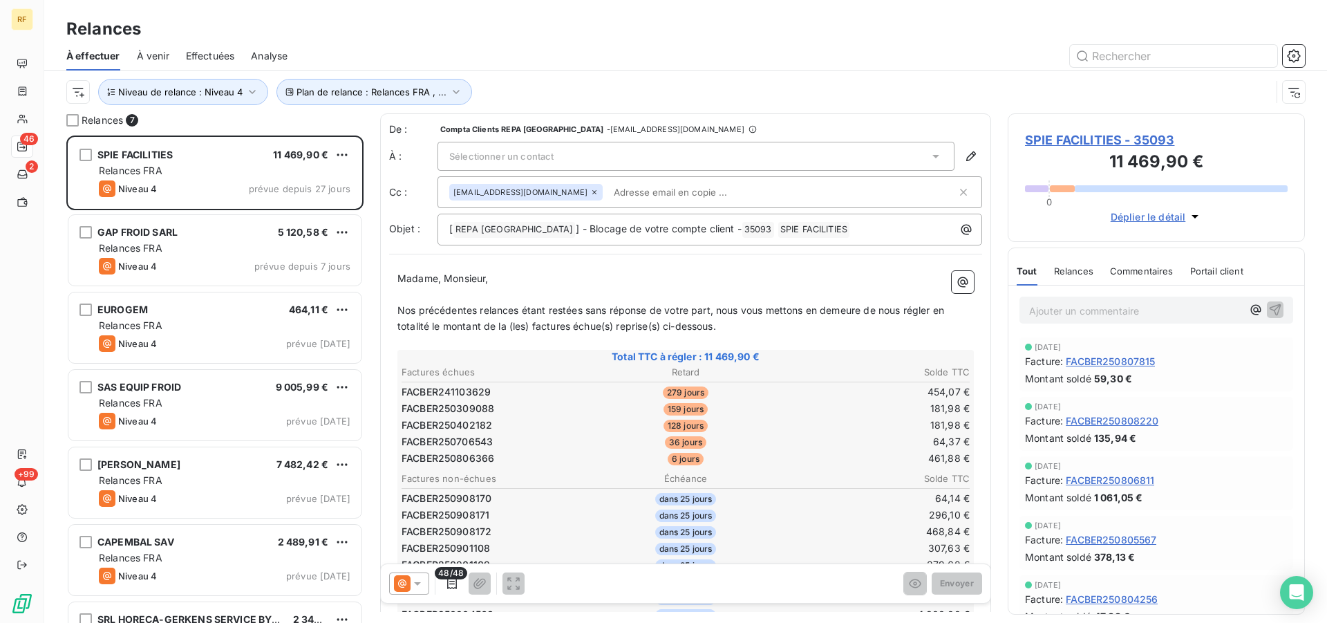
click at [645, 62] on div at bounding box center [804, 56] width 1001 height 22
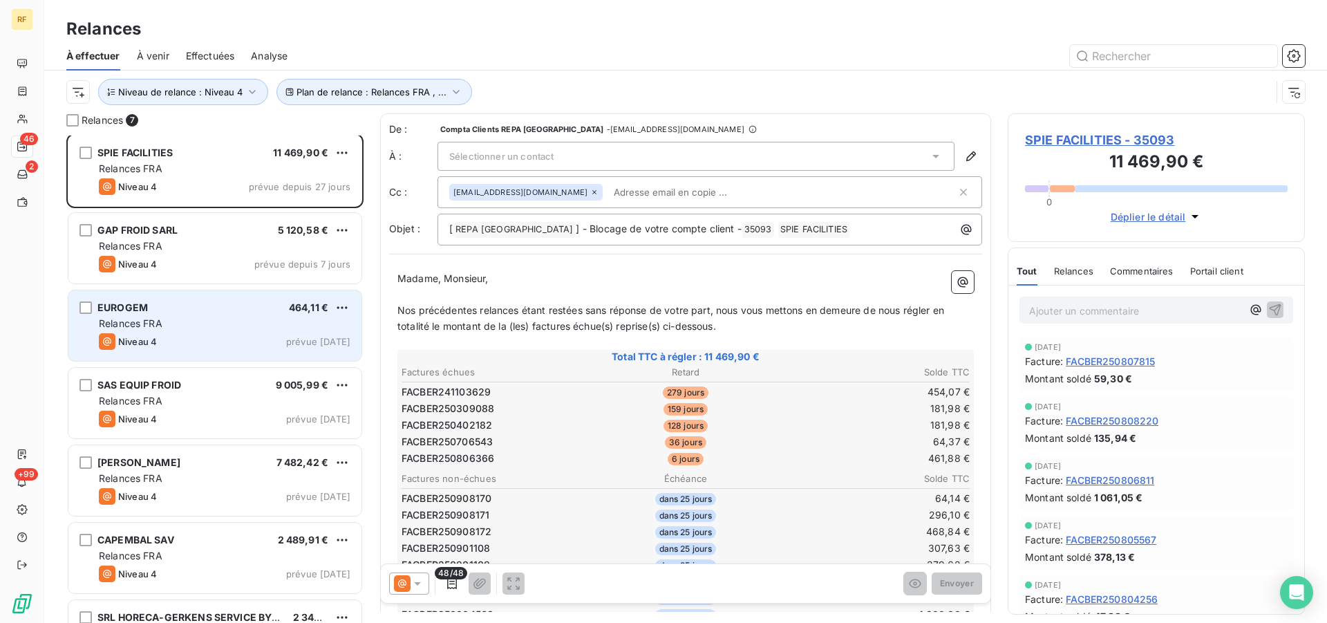
scroll to position [0, 0]
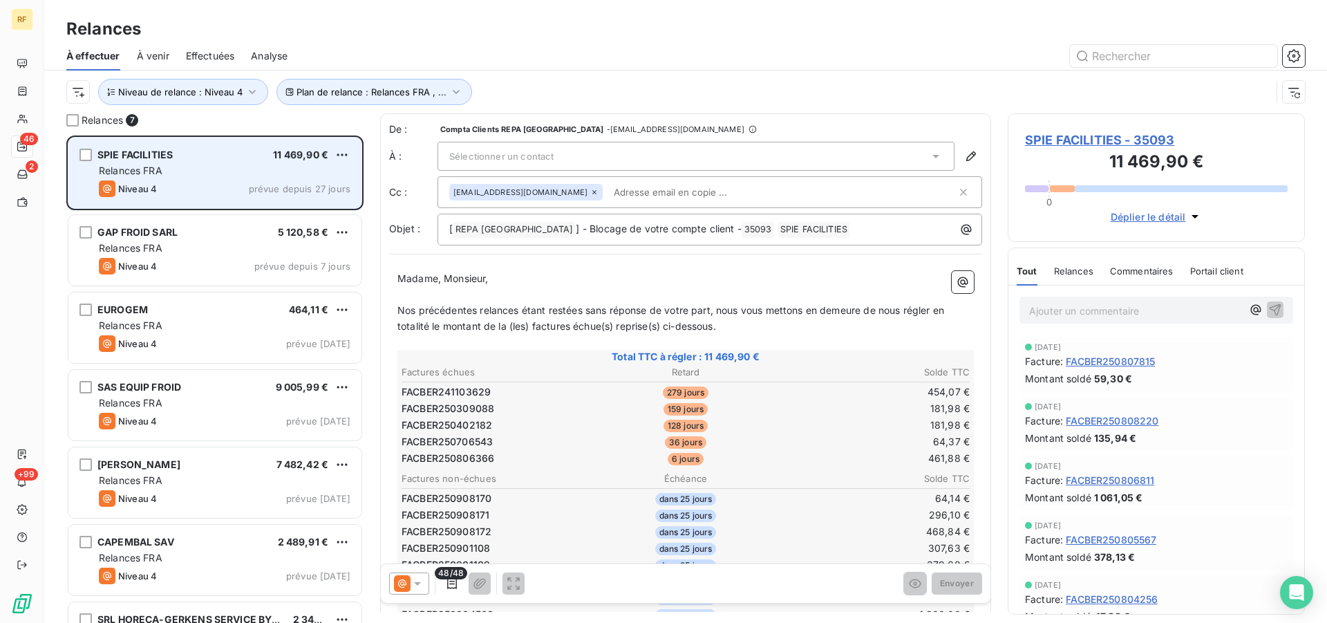
click at [245, 178] on div "SPIE FACILITIES 11 469,90 € Relances FRA Niveau 4 prévue depuis 27 jours" at bounding box center [214, 173] width 293 height 71
click at [225, 160] on div "SPIE FACILITIES 11 469,90 €" at bounding box center [225, 155] width 252 height 12
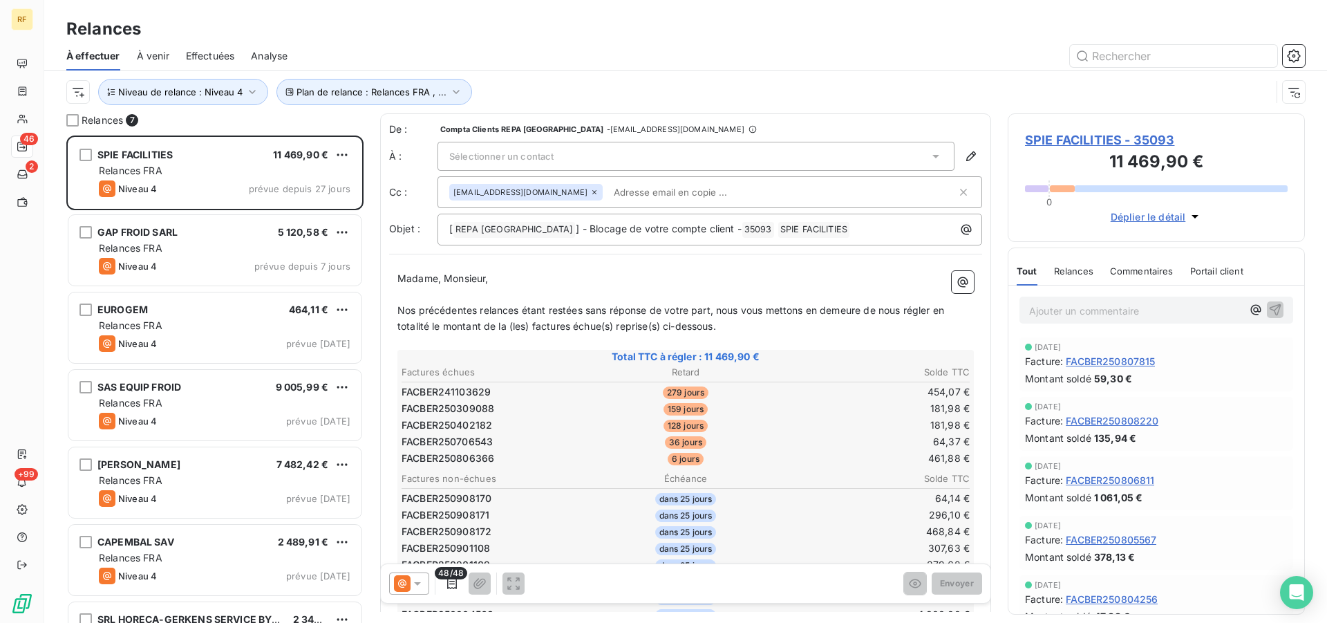
click at [420, 583] on icon at bounding box center [418, 584] width 14 height 14
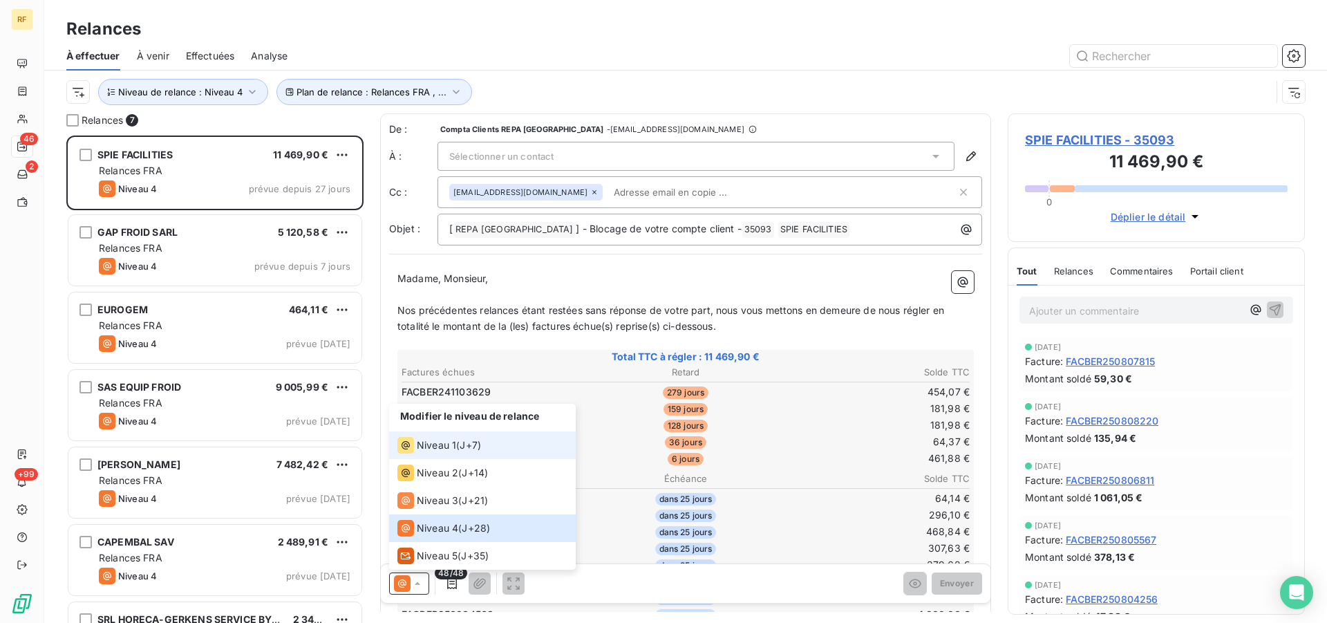
click at [446, 442] on span "Niveau 1" at bounding box center [436, 445] width 39 height 14
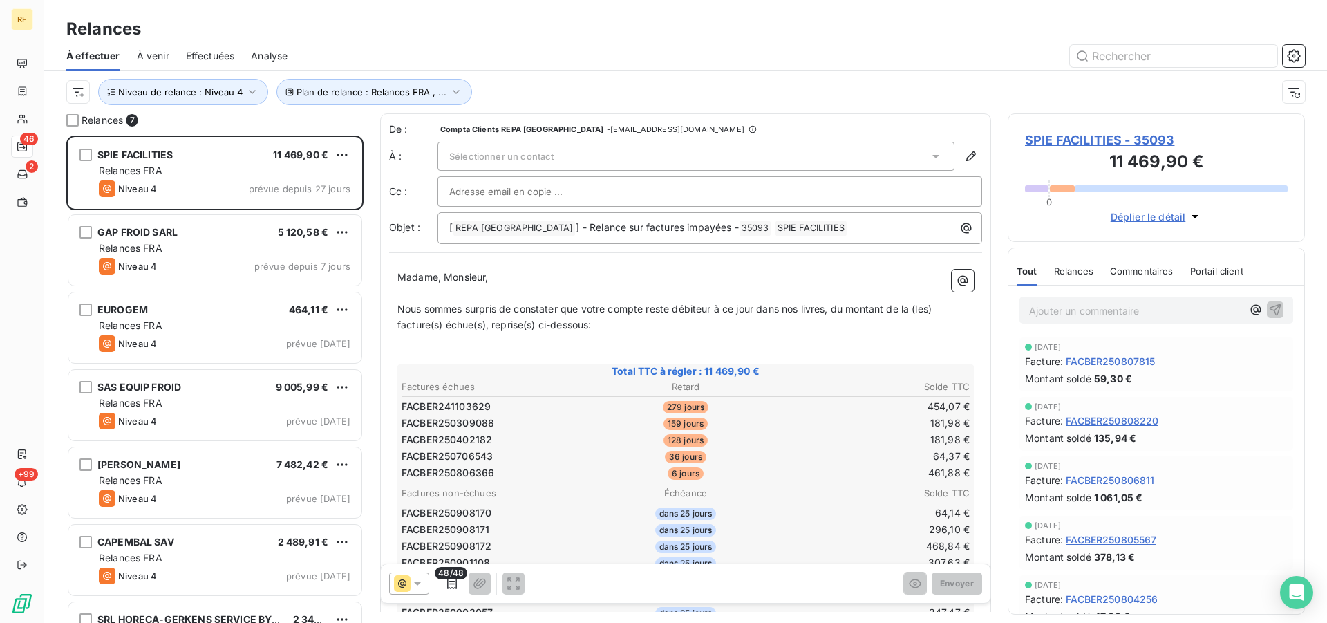
click at [625, 156] on div "Sélectionner un contact" at bounding box center [696, 156] width 517 height 29
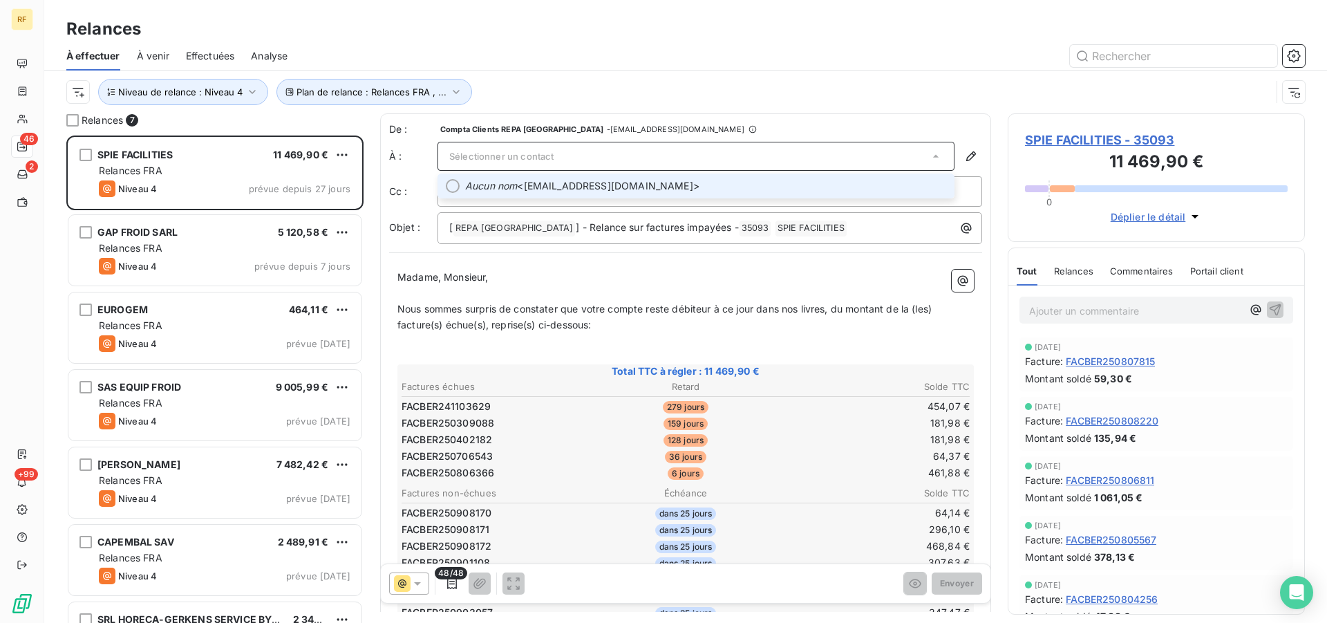
click at [630, 183] on span "Aucun nom <[EMAIL_ADDRESS][DOMAIN_NAME]>" at bounding box center [705, 186] width 481 height 14
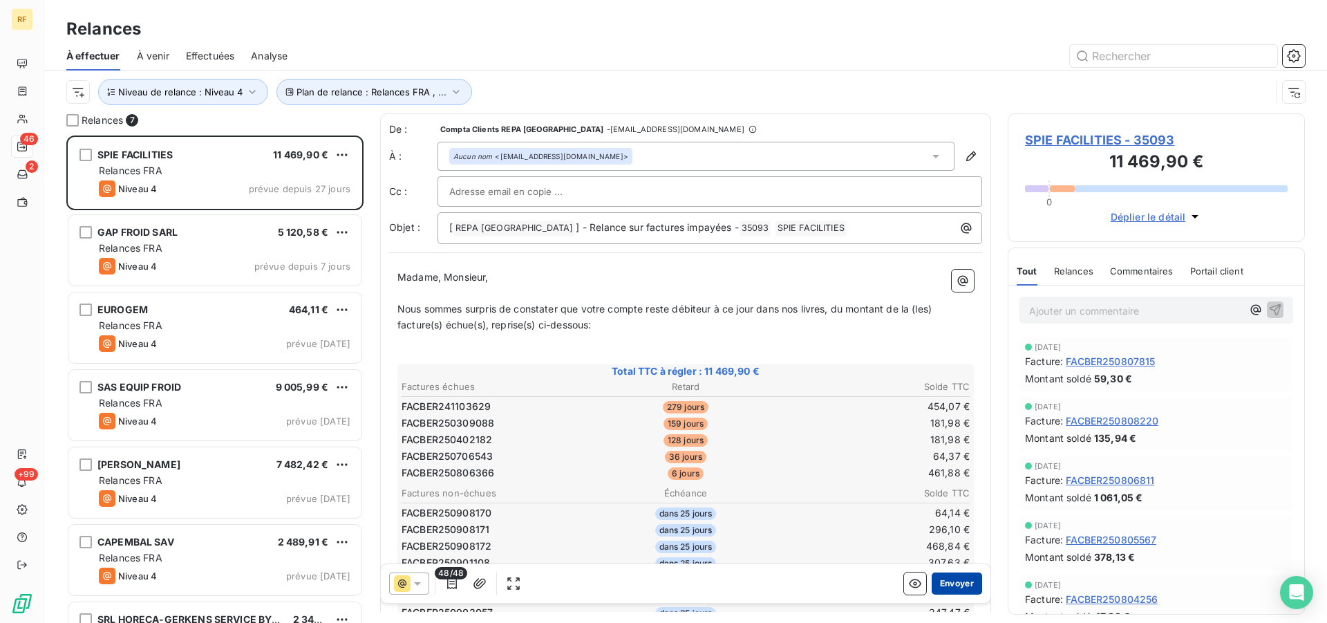
click at [955, 586] on button "Envoyer" at bounding box center [957, 583] width 50 height 22
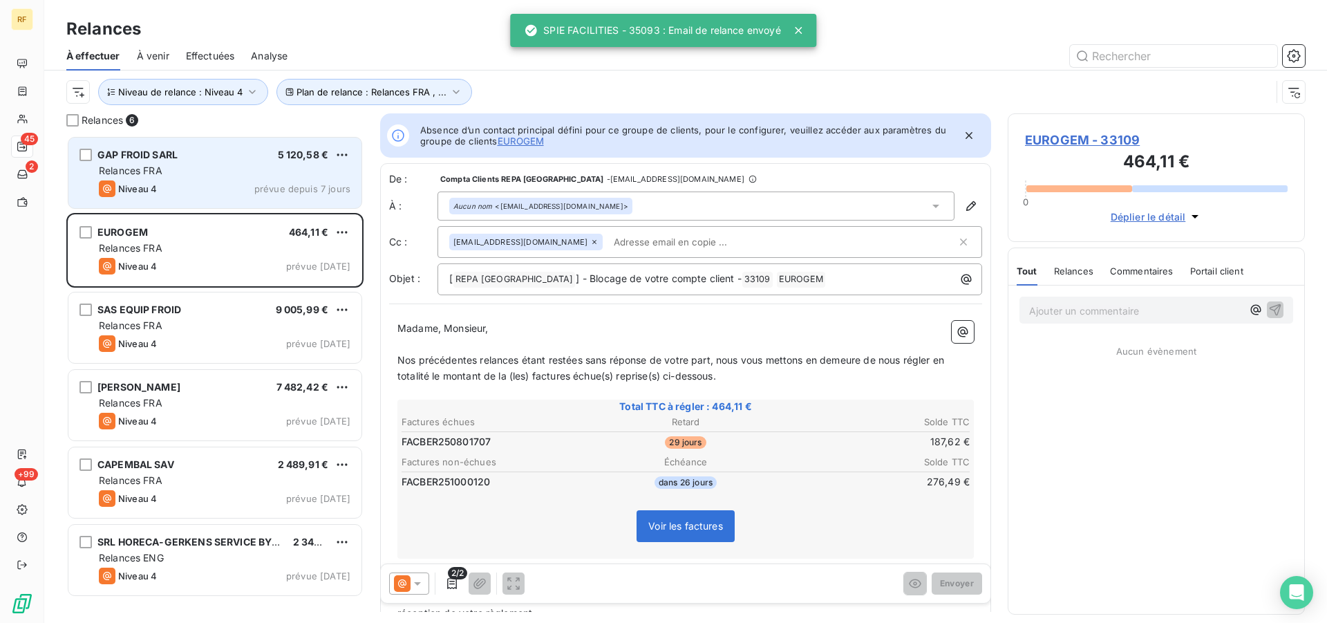
click at [171, 170] on div "Relances FRA" at bounding box center [225, 171] width 252 height 14
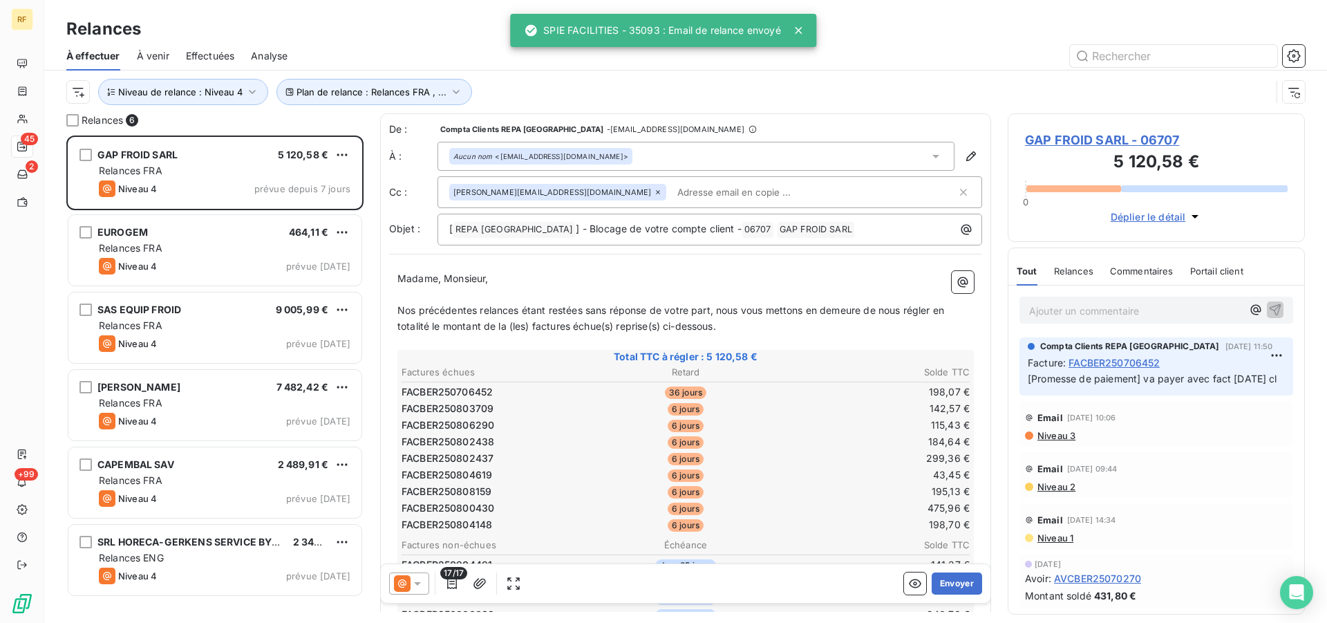
click at [821, 448] on td "184,64 €" at bounding box center [876, 441] width 189 height 15
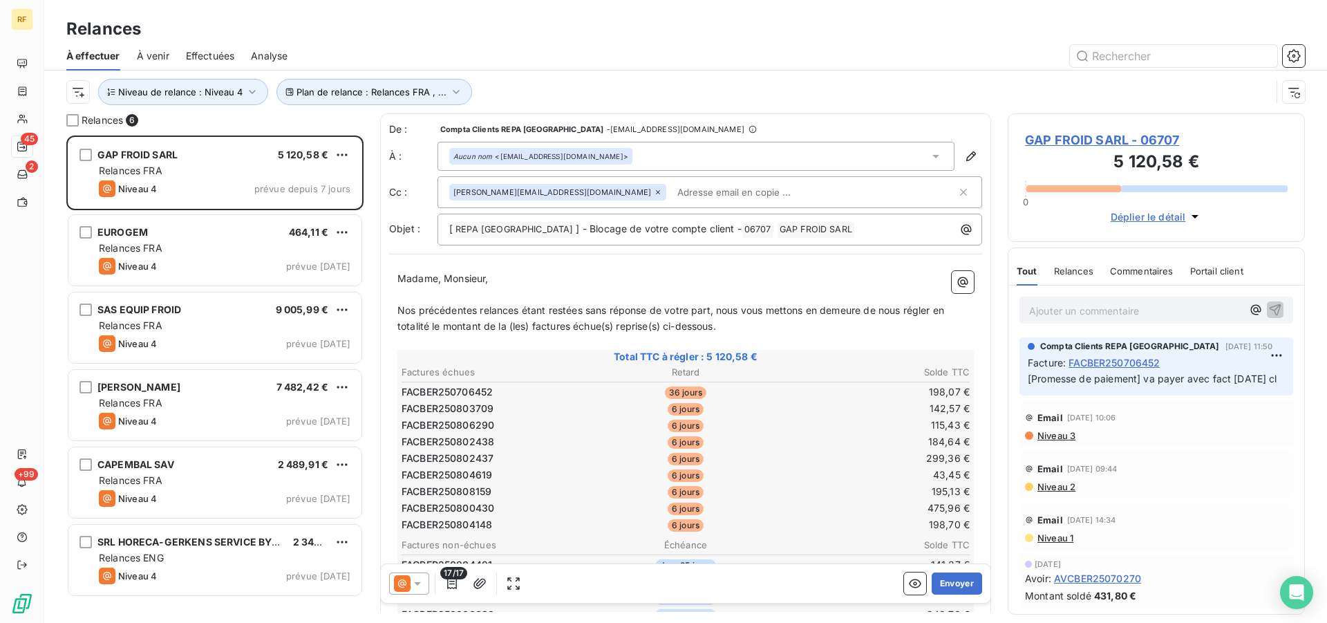
click at [422, 584] on icon at bounding box center [418, 584] width 14 height 14
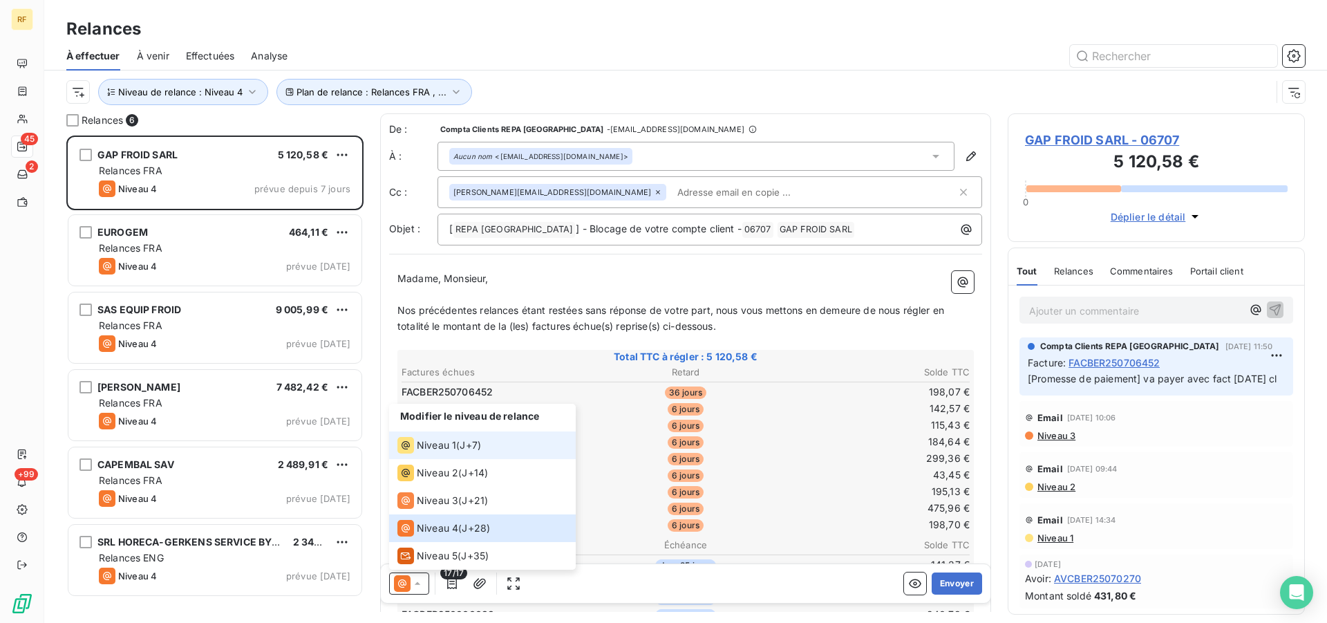
click at [440, 444] on span "Niveau 1" at bounding box center [436, 445] width 39 height 14
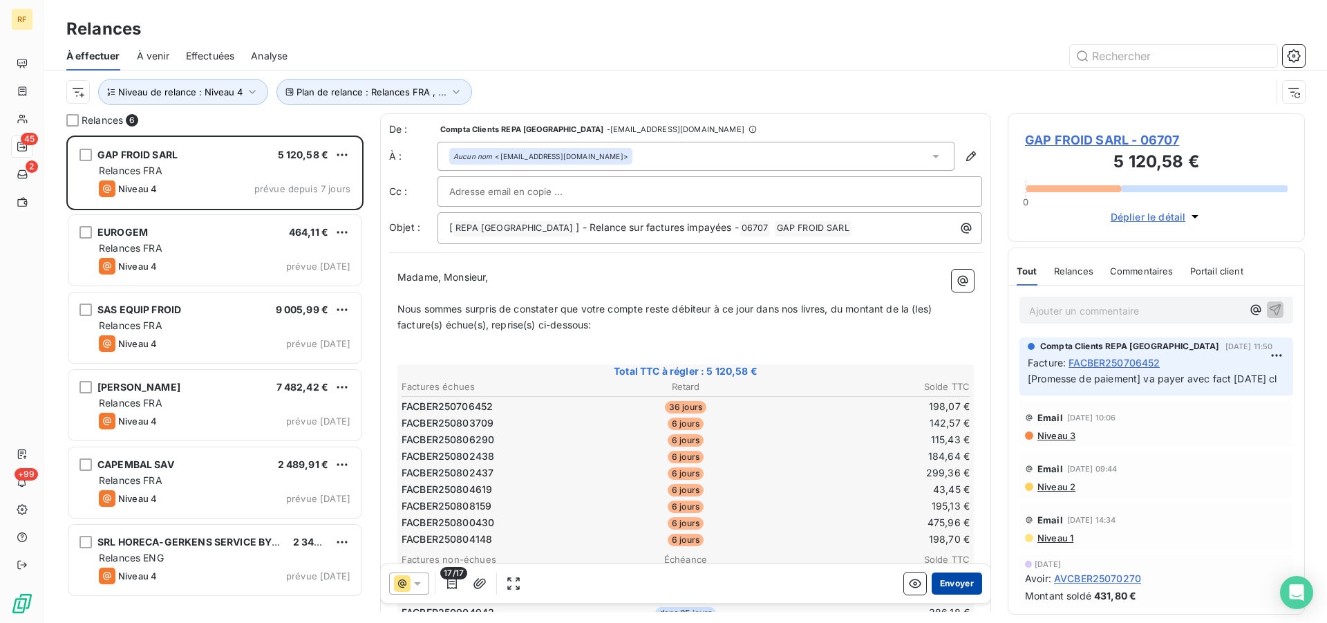
click at [946, 582] on button "Envoyer" at bounding box center [957, 583] width 50 height 22
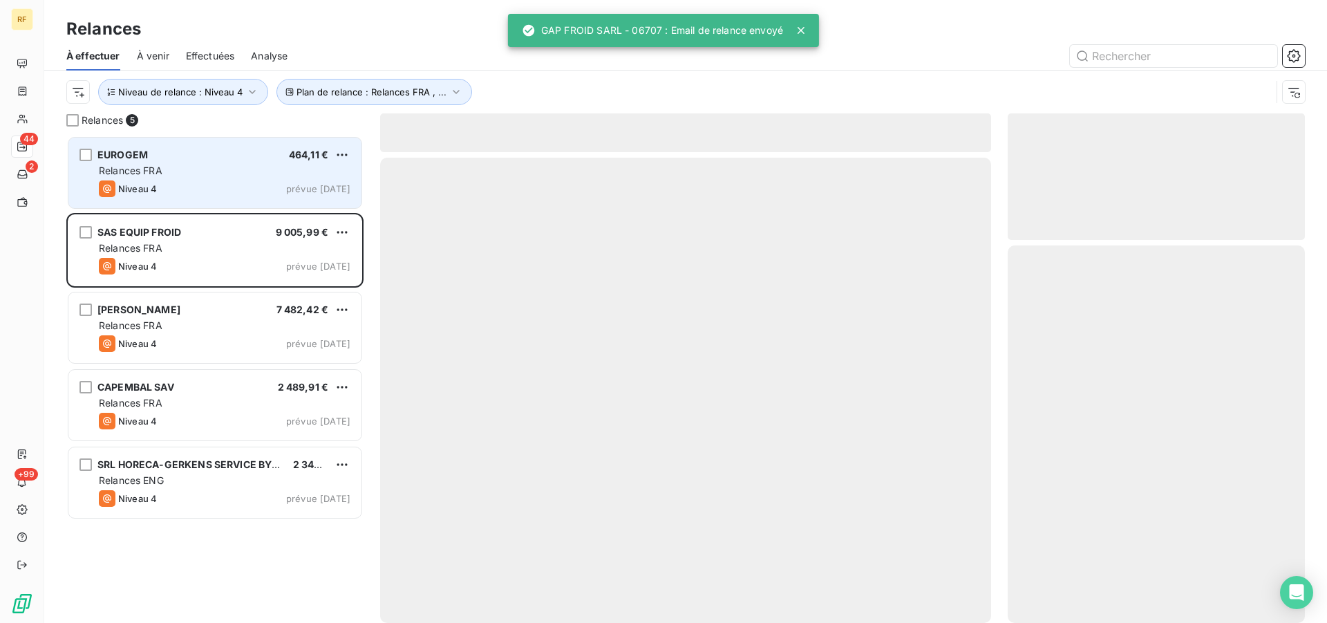
click at [218, 180] on div "EUROGEM 464,11 € Relances FRA Niveau 4 prévue [DATE]" at bounding box center [214, 173] width 293 height 71
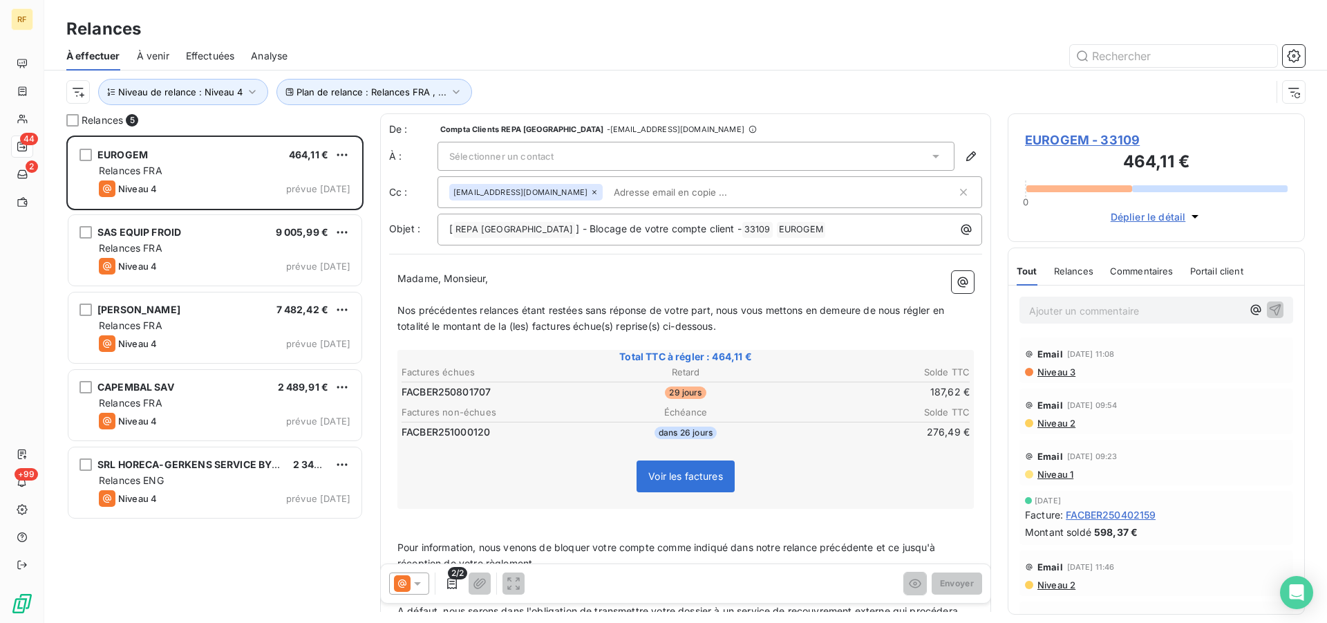
click at [684, 167] on div "Sélectionner un contact" at bounding box center [696, 156] width 517 height 29
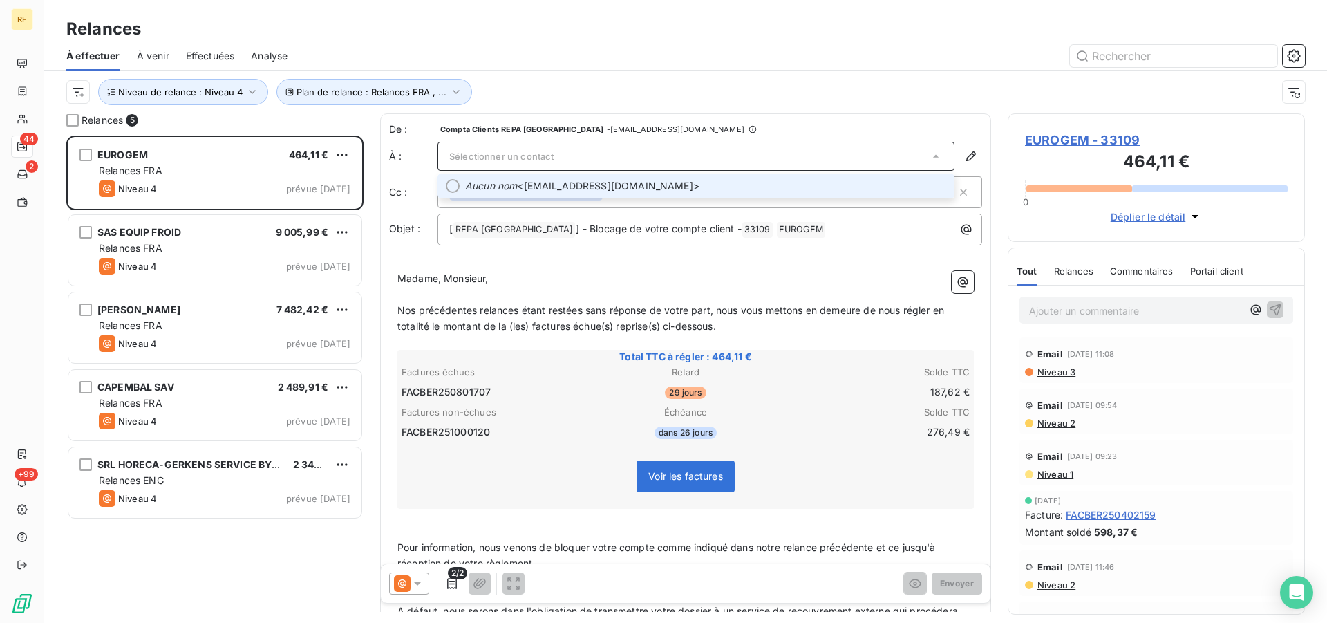
click at [720, 189] on span "Aucun nom <[EMAIL_ADDRESS][DOMAIN_NAME]>" at bounding box center [705, 186] width 481 height 14
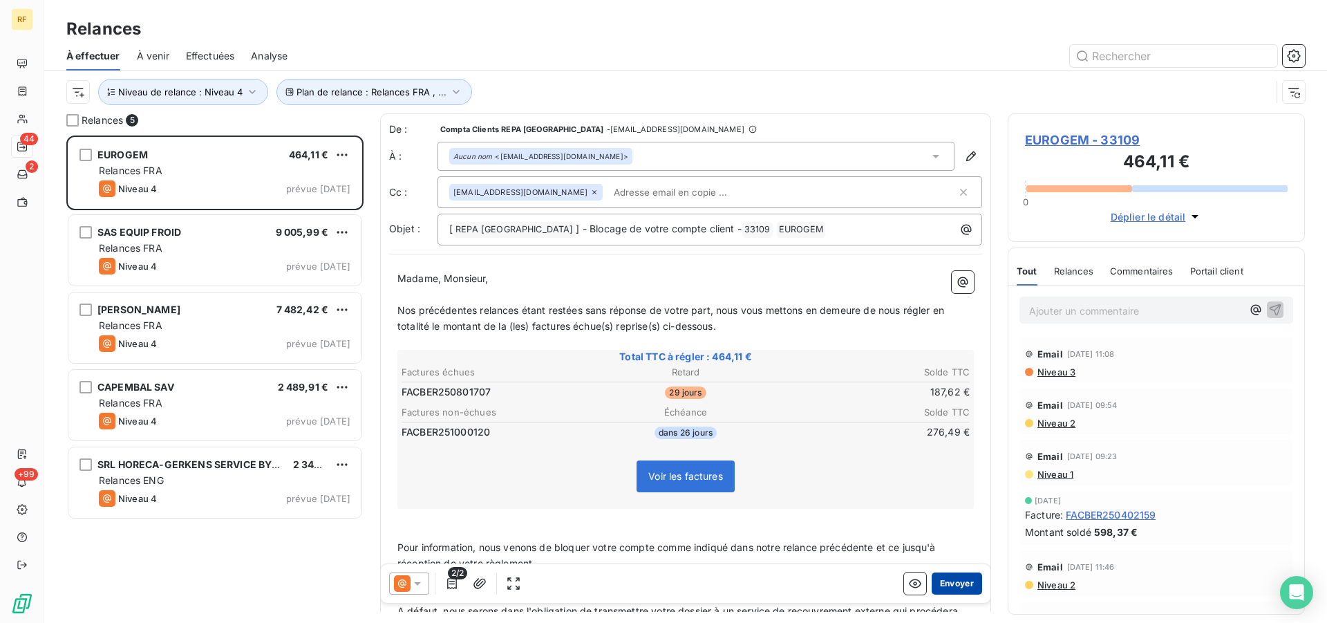
click at [953, 587] on button "Envoyer" at bounding box center [957, 583] width 50 height 22
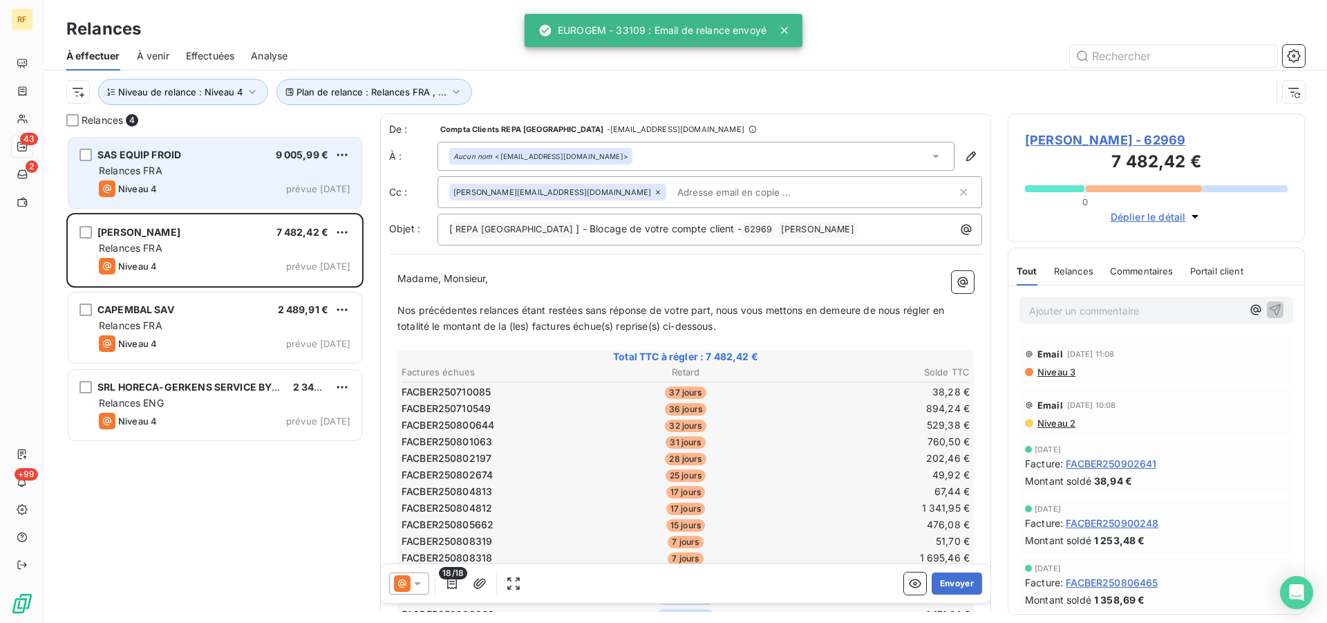
click at [193, 178] on div "SAS EQUIP FROID 9 005,99 € Relances FRA Niveau 4 prévue [DATE]" at bounding box center [214, 173] width 293 height 71
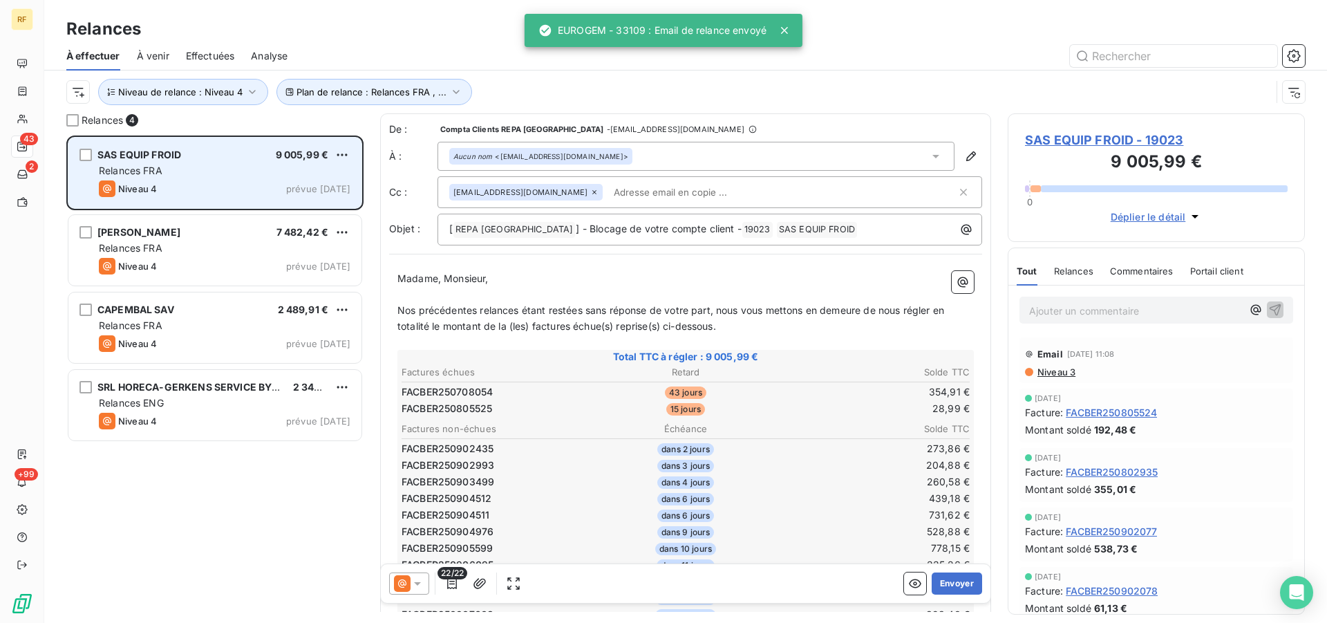
click at [203, 187] on div "Niveau 4 prévue [DATE]" at bounding box center [225, 188] width 252 height 17
click at [204, 190] on div "Niveau 4 prévue [DATE]" at bounding box center [225, 188] width 252 height 17
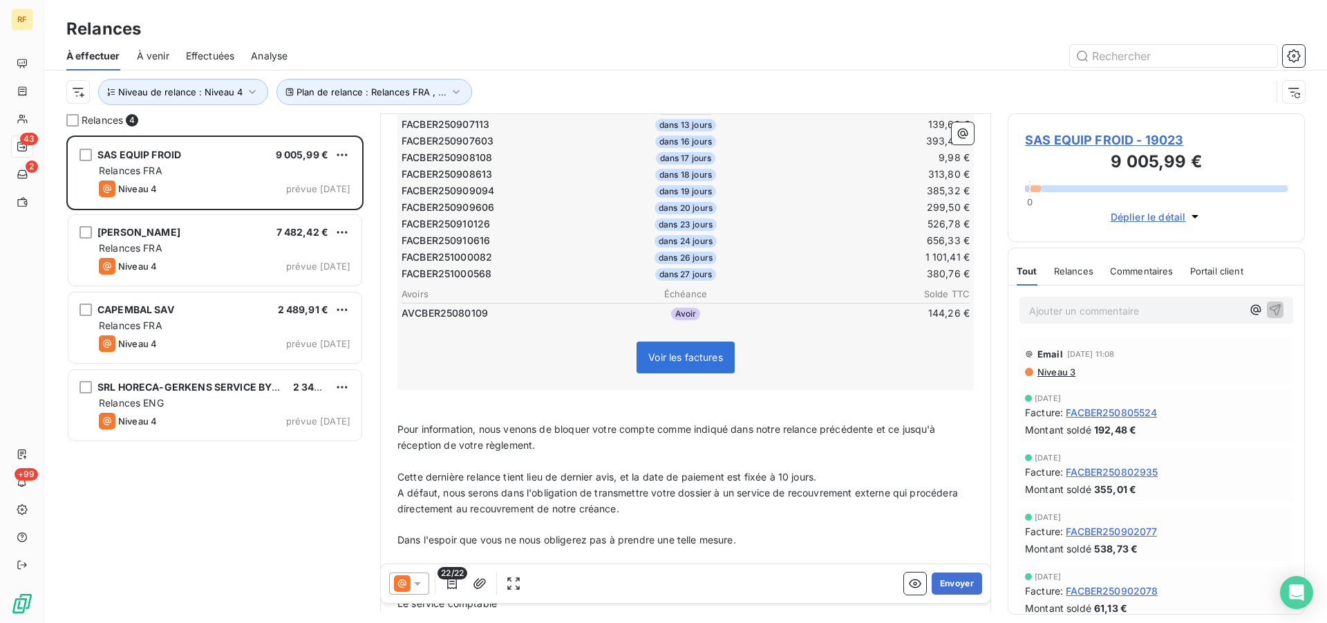
scroll to position [471, 0]
click at [1146, 271] on span "Commentaires" at bounding box center [1142, 270] width 64 height 11
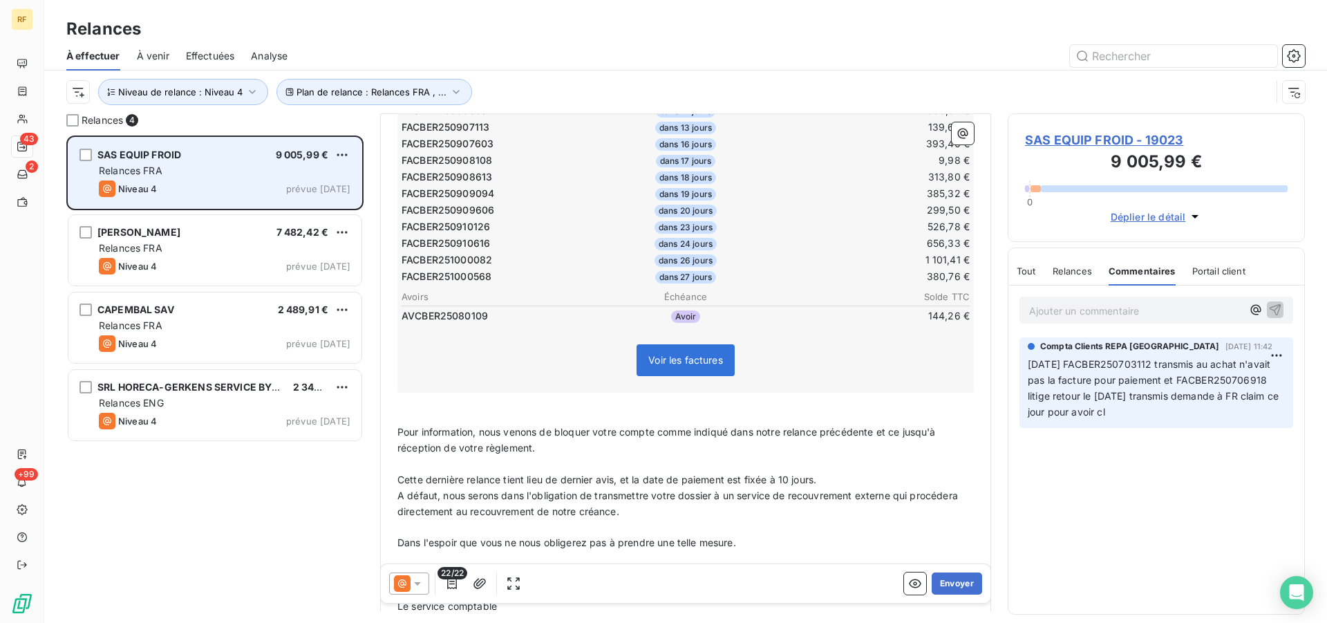
click at [241, 175] on div "Relances FRA" at bounding box center [225, 171] width 252 height 14
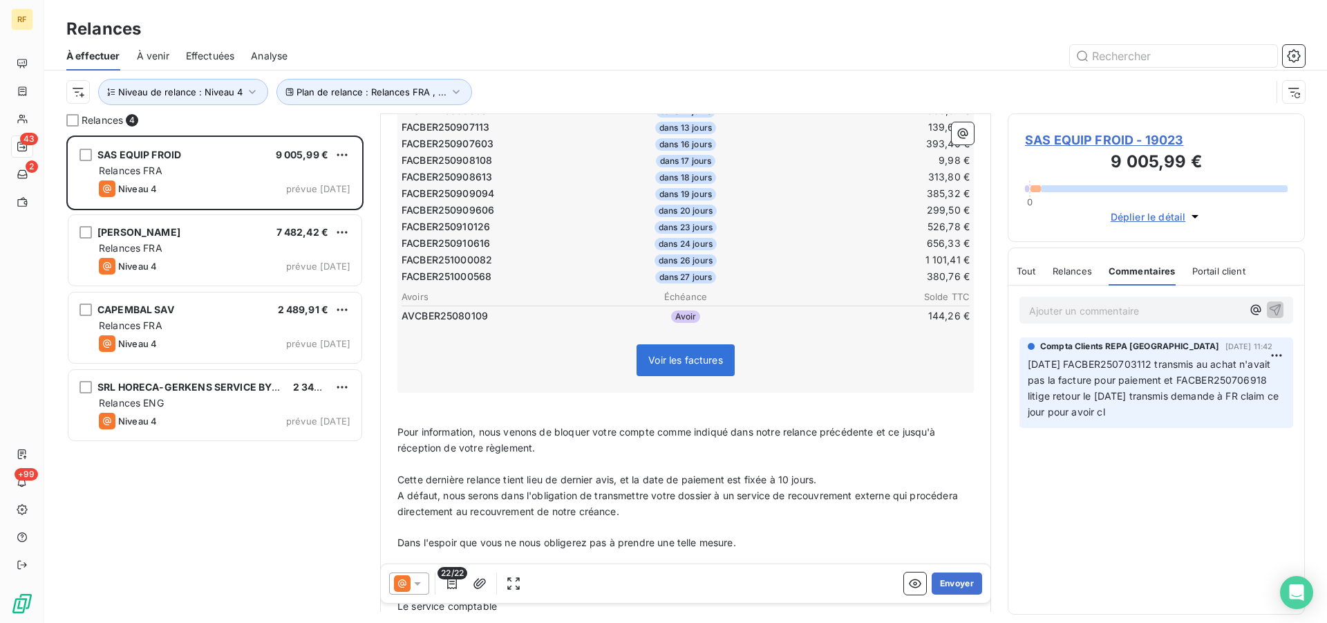
click at [809, 279] on td "380,76 €" at bounding box center [876, 276] width 189 height 15
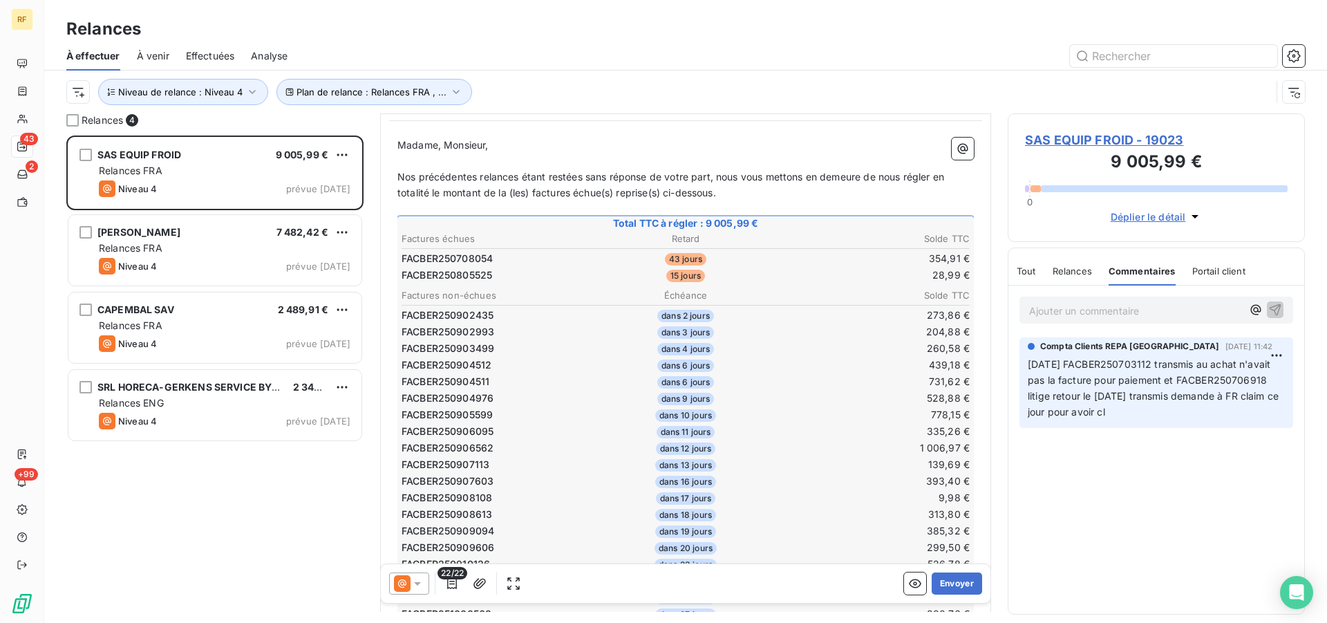
scroll to position [48, 0]
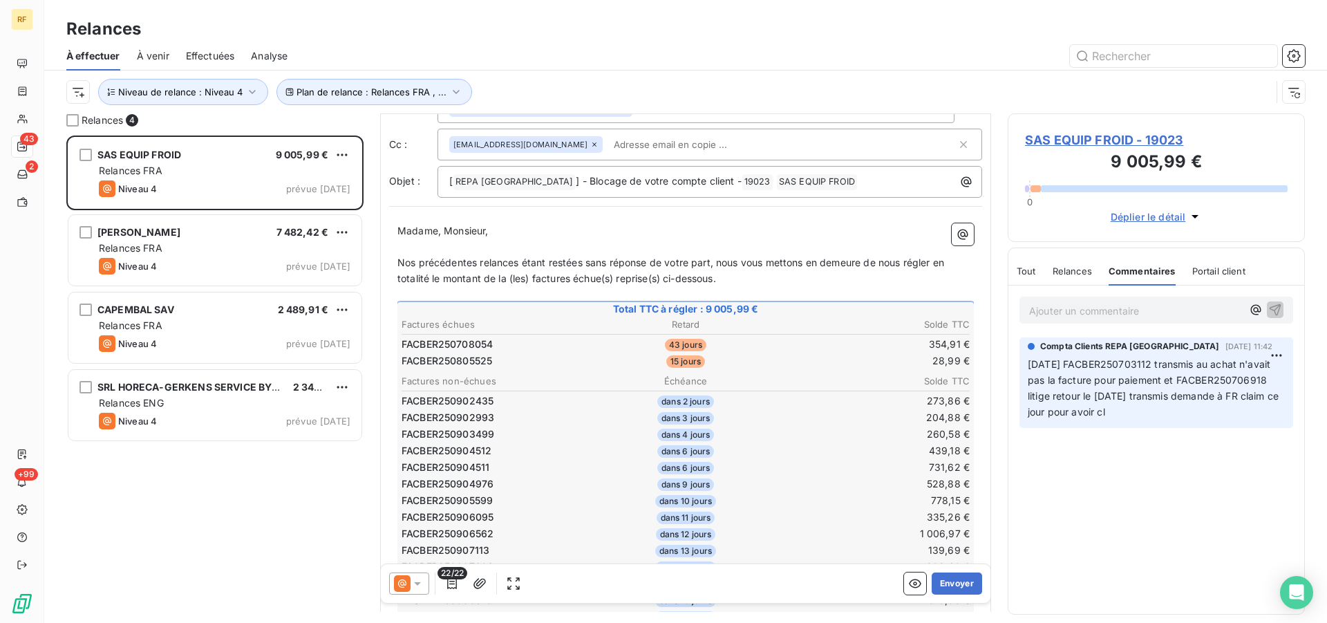
click at [414, 582] on icon at bounding box center [417, 583] width 7 height 3
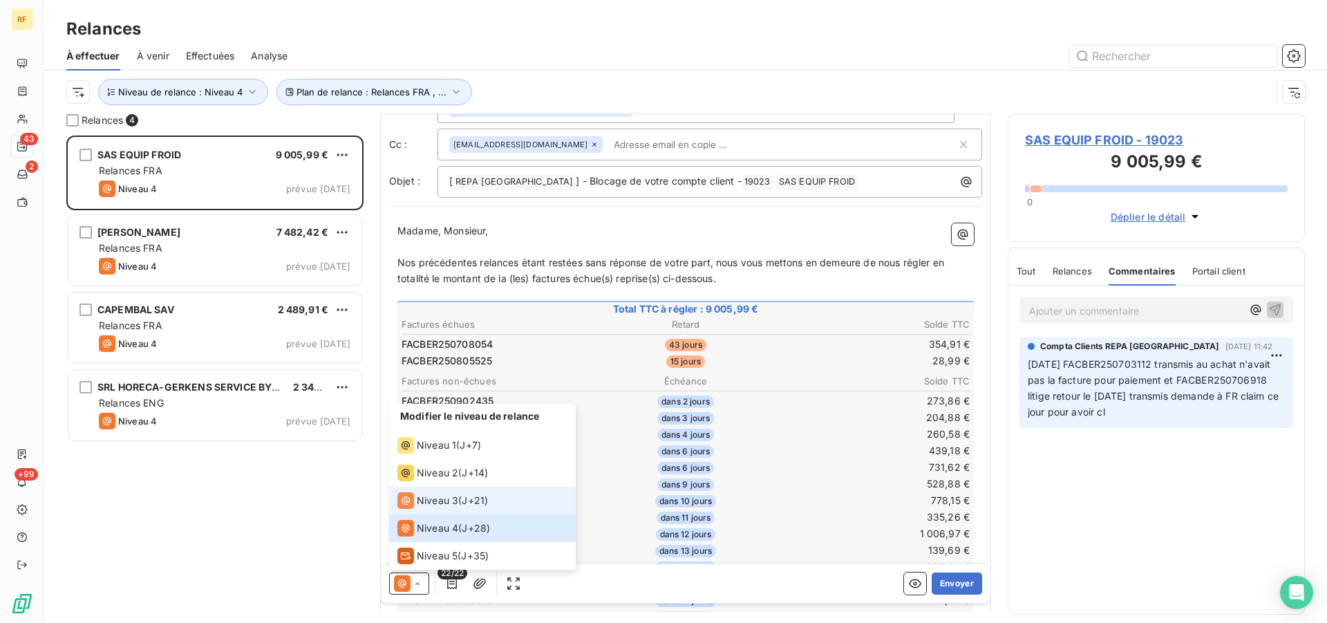
click at [439, 495] on span "Niveau 3" at bounding box center [437, 501] width 41 height 14
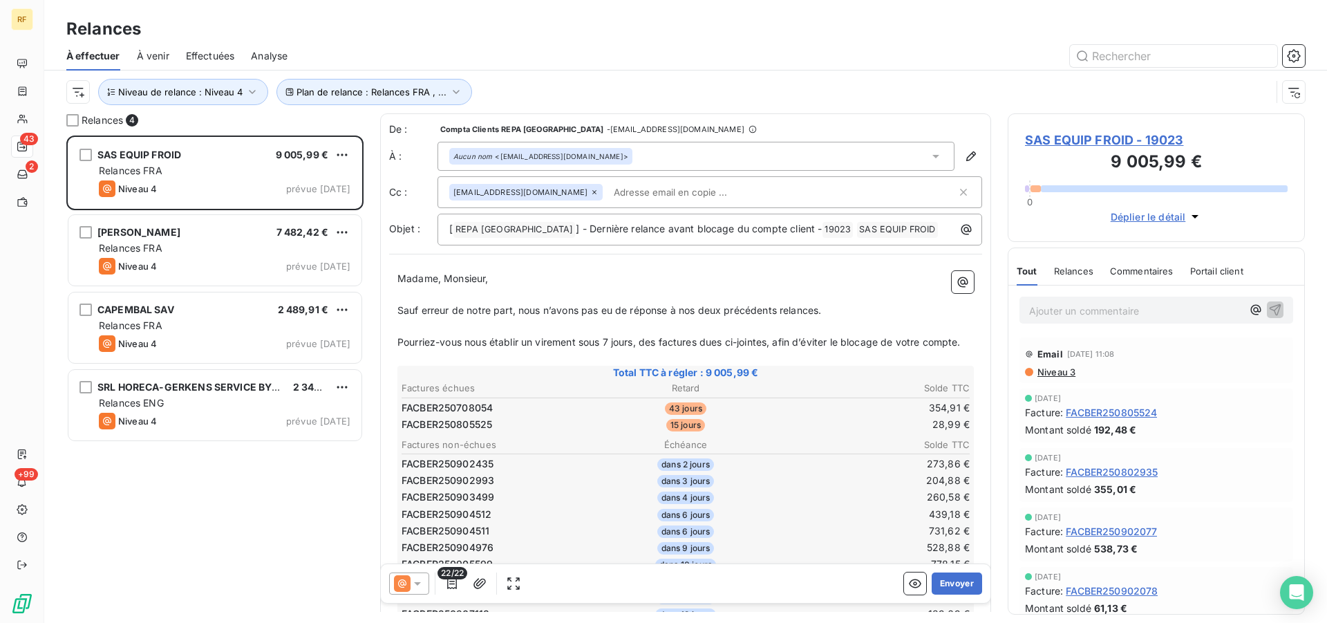
click at [773, 342] on span "Pourriez-vous nous établir un virement sous 7 jours, des factures dues ci-joint…" at bounding box center [679, 342] width 563 height 12
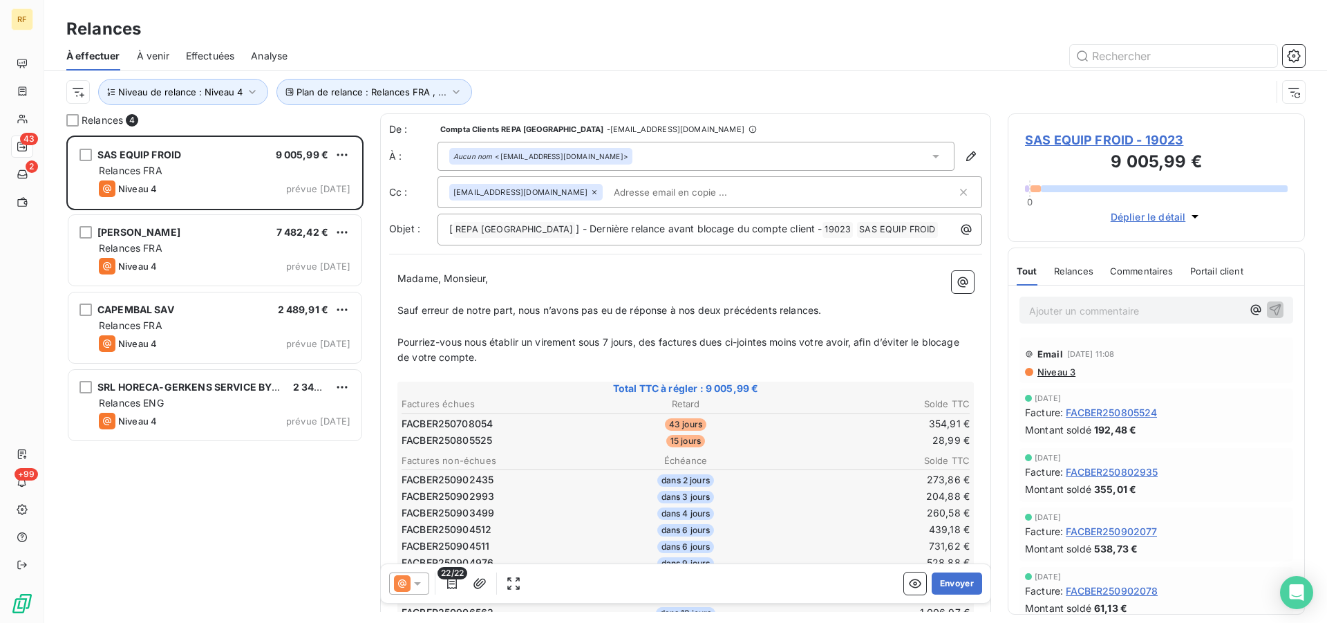
click at [512, 359] on span "Pourriez-vous nous établir un virement sous 7 jours, des factures dues ci-joint…" at bounding box center [680, 350] width 565 height 28
click at [794, 351] on p "Pourriez-vous nous établir un virement sous 7 jours, des factures dues ci-joint…" at bounding box center [686, 351] width 577 height 32
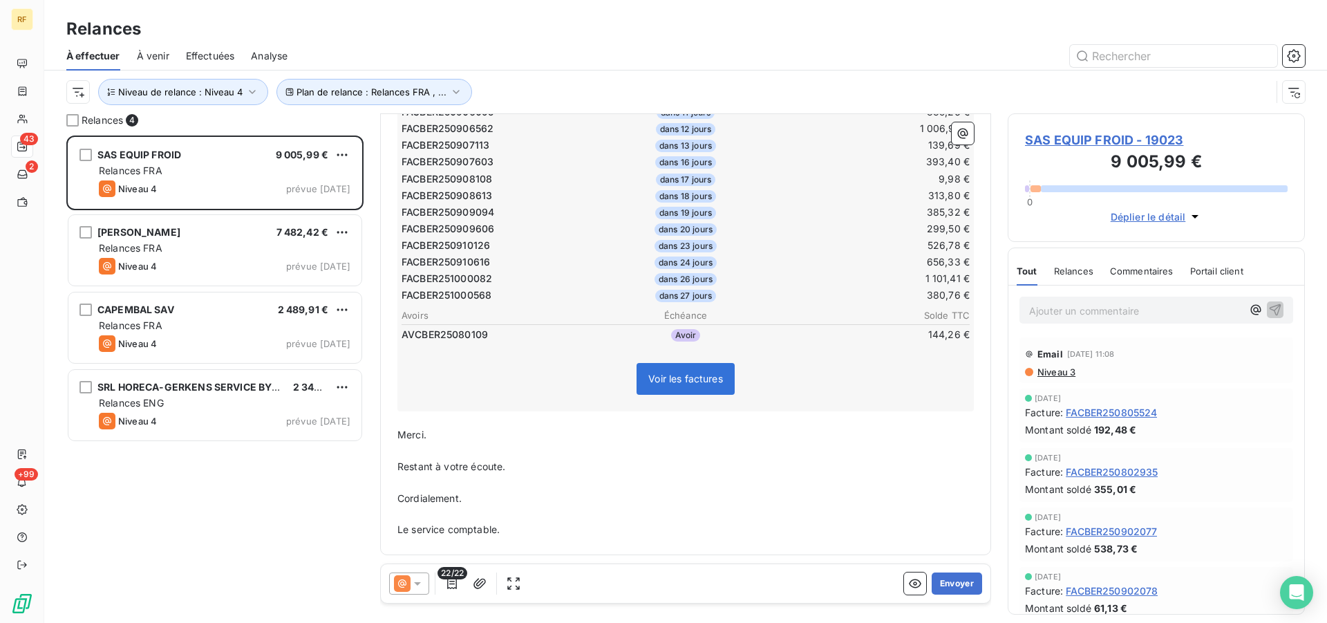
scroll to position [0, 0]
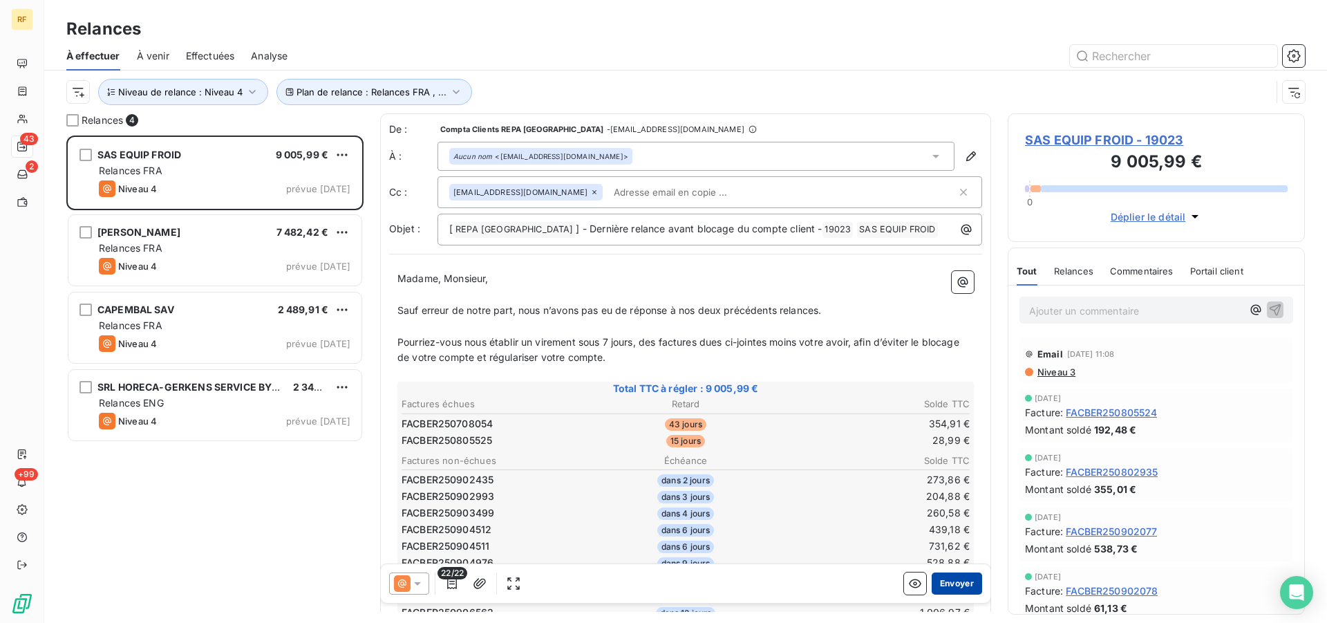
click at [958, 586] on button "Envoyer" at bounding box center [957, 583] width 50 height 22
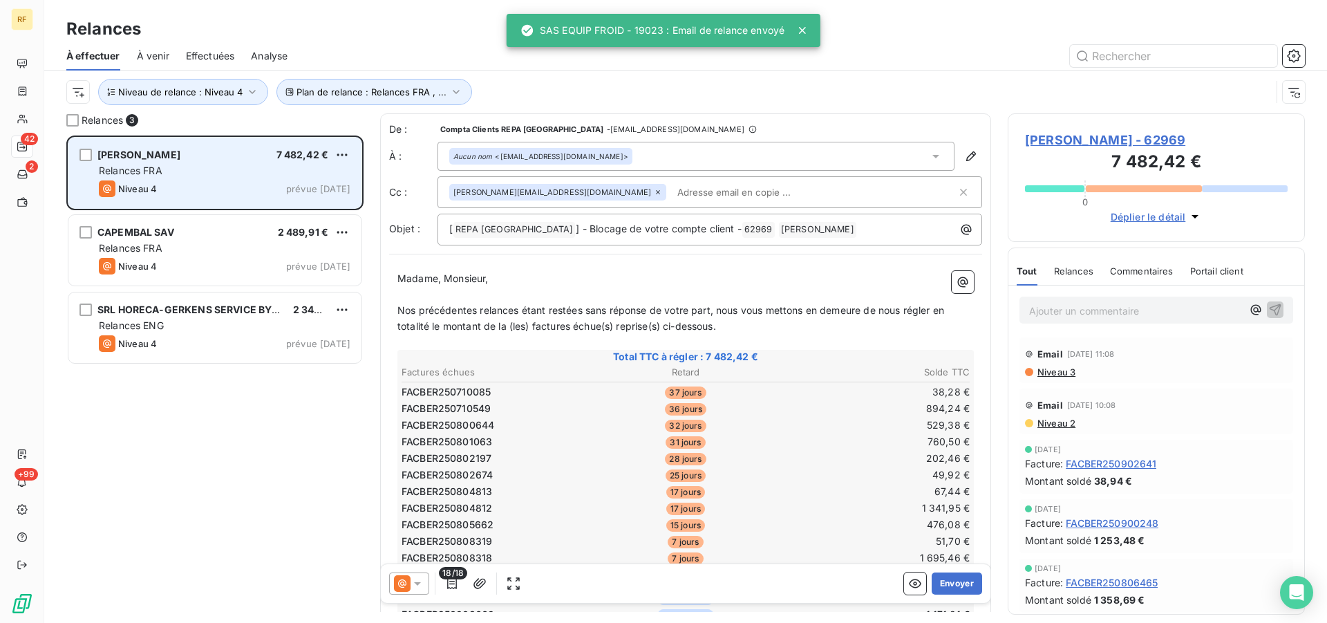
click at [187, 154] on div "[PERSON_NAME] 7 482,42 €" at bounding box center [225, 155] width 252 height 12
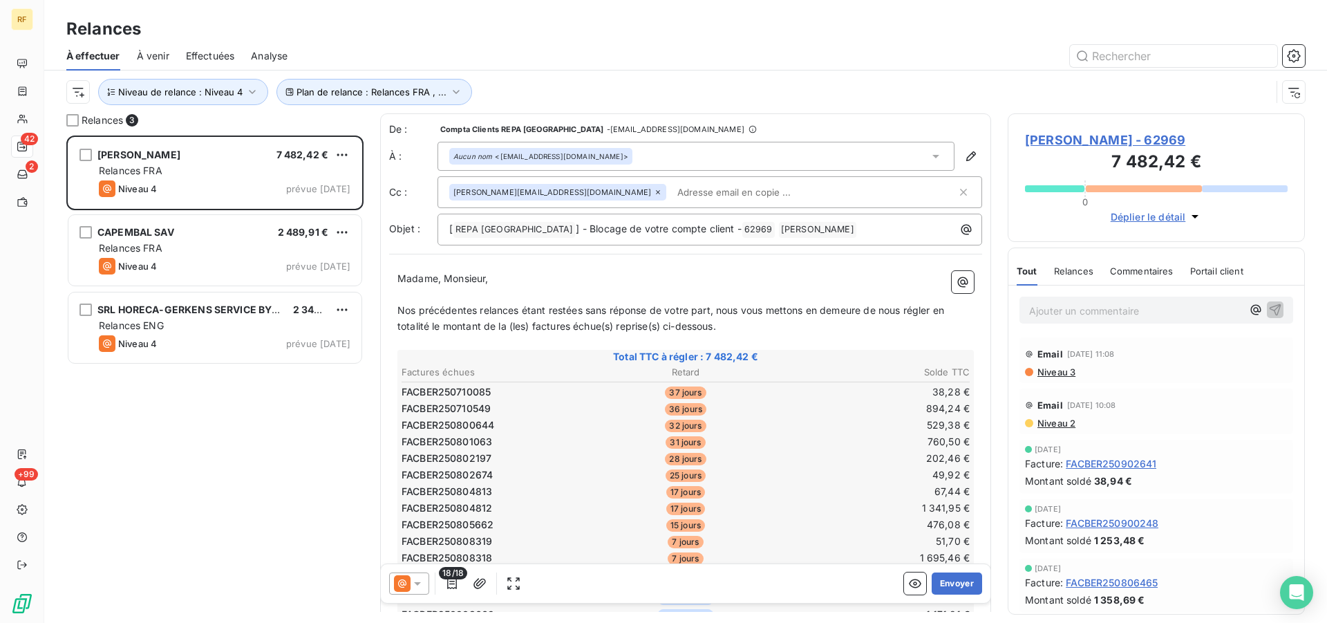
click at [782, 485] on td "67,44 €" at bounding box center [876, 491] width 189 height 15
click at [420, 586] on icon at bounding box center [418, 584] width 14 height 14
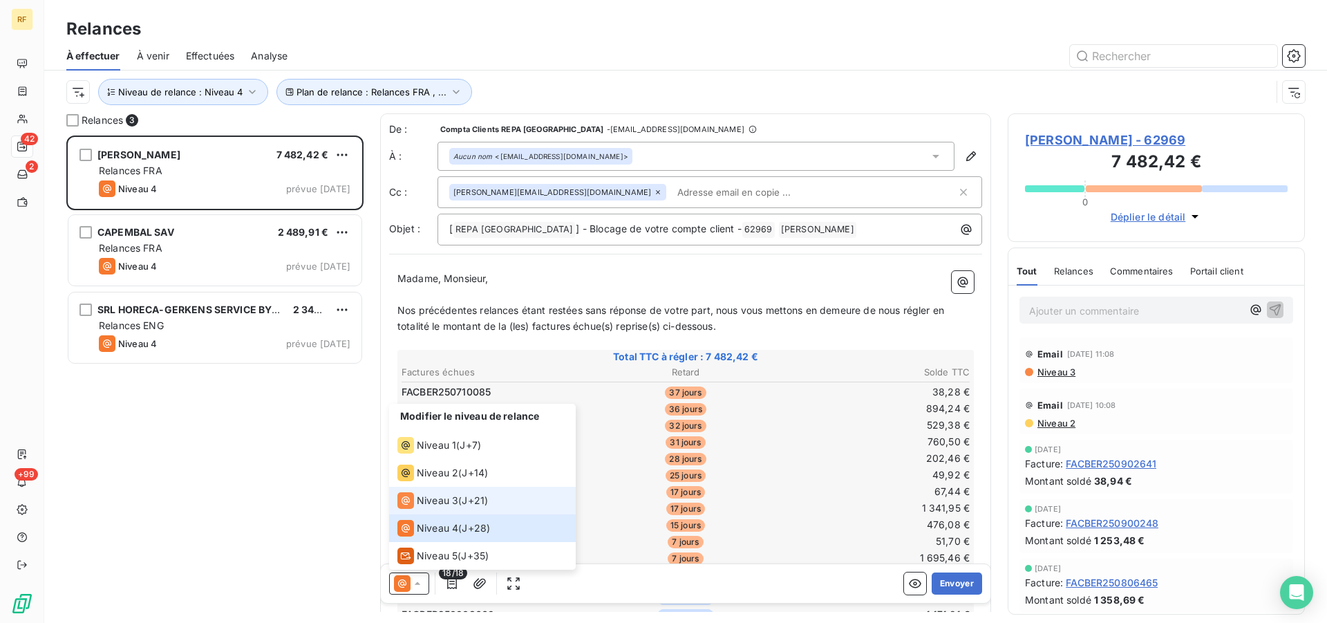
click at [469, 496] on span "J+21 )" at bounding box center [475, 501] width 26 height 14
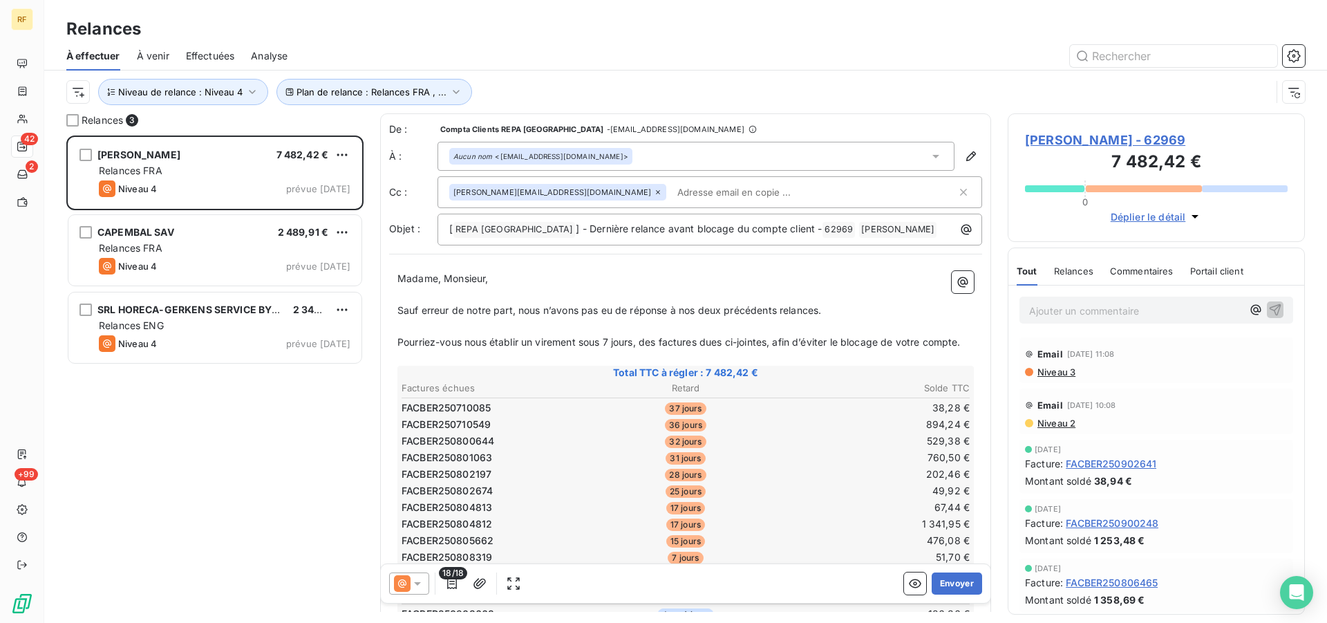
click at [639, 344] on span "Pourriez-vous nous établir un virement sous 7 jours, des factures dues ci-joint…" at bounding box center [679, 342] width 563 height 12
drag, startPoint x: 653, startPoint y: 344, endPoint x: 659, endPoint y: 354, distance: 11.1
click at [653, 346] on span "Pourriez-vous nous établir un virement sous 7 jours dela différence , des factu…" at bounding box center [684, 350] width 573 height 28
click at [714, 341] on span "Pourriez-vous nous établir un virement sous 7 jours de la différence , des fact…" at bounding box center [686, 350] width 576 height 28
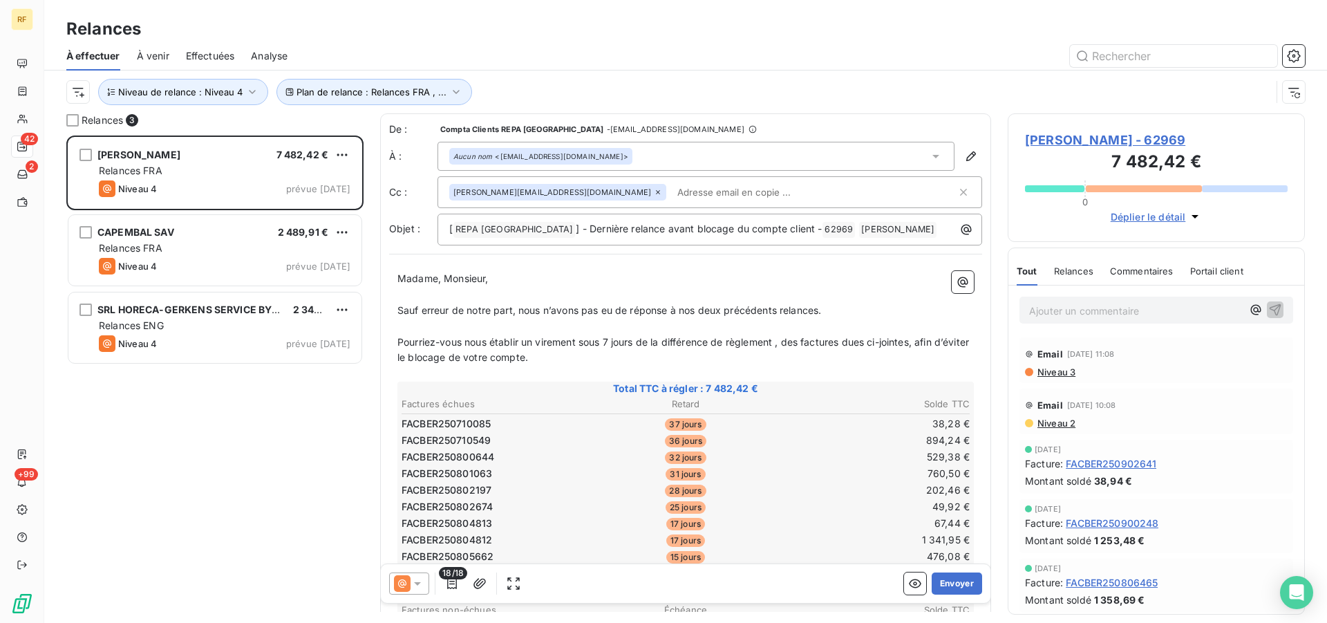
click at [579, 358] on p "Pourriez-vous nous établir un virement sous 7 jours de la différence de règleme…" at bounding box center [686, 351] width 577 height 32
click at [913, 362] on p "Pourriez-vous nous établir un virement sous 7 jours de la différence de règleme…" at bounding box center [686, 351] width 577 height 32
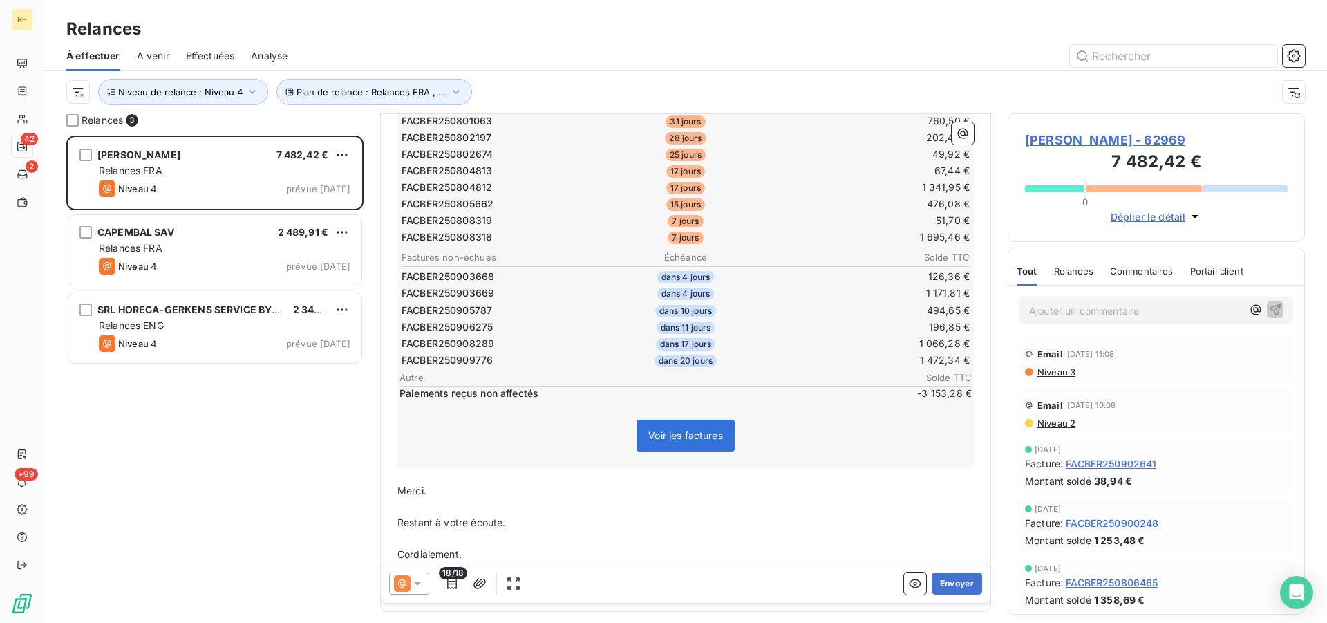
scroll to position [410, 0]
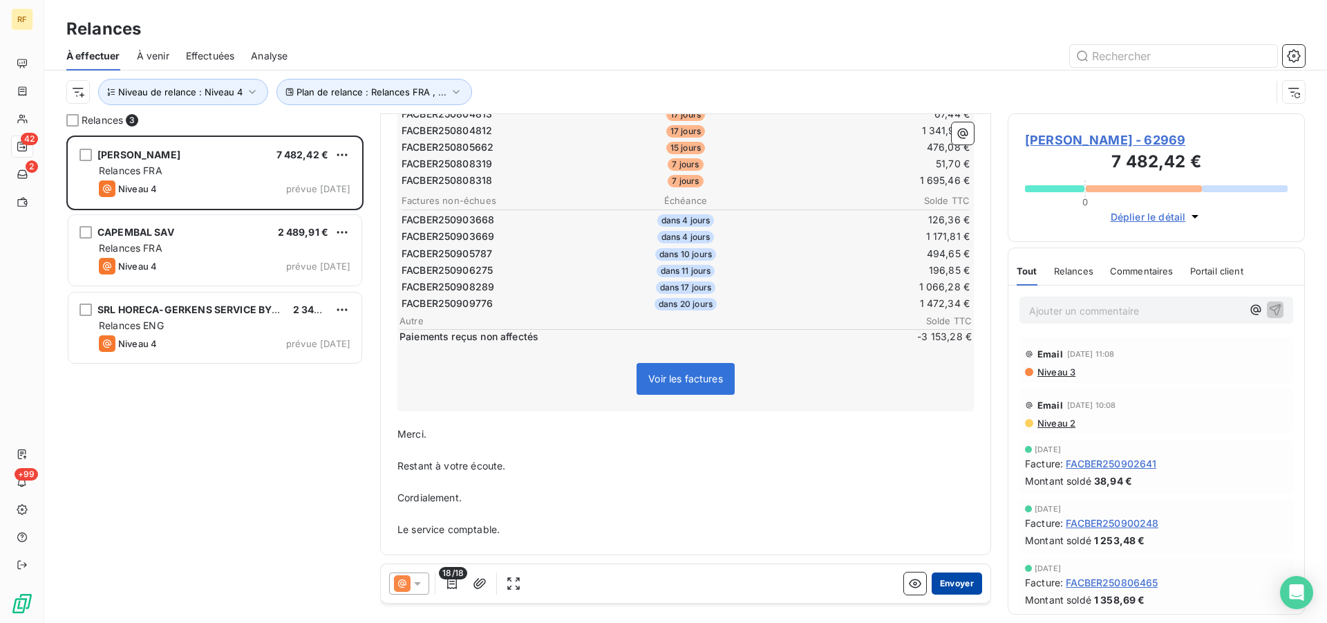
click at [942, 588] on button "Envoyer" at bounding box center [957, 583] width 50 height 22
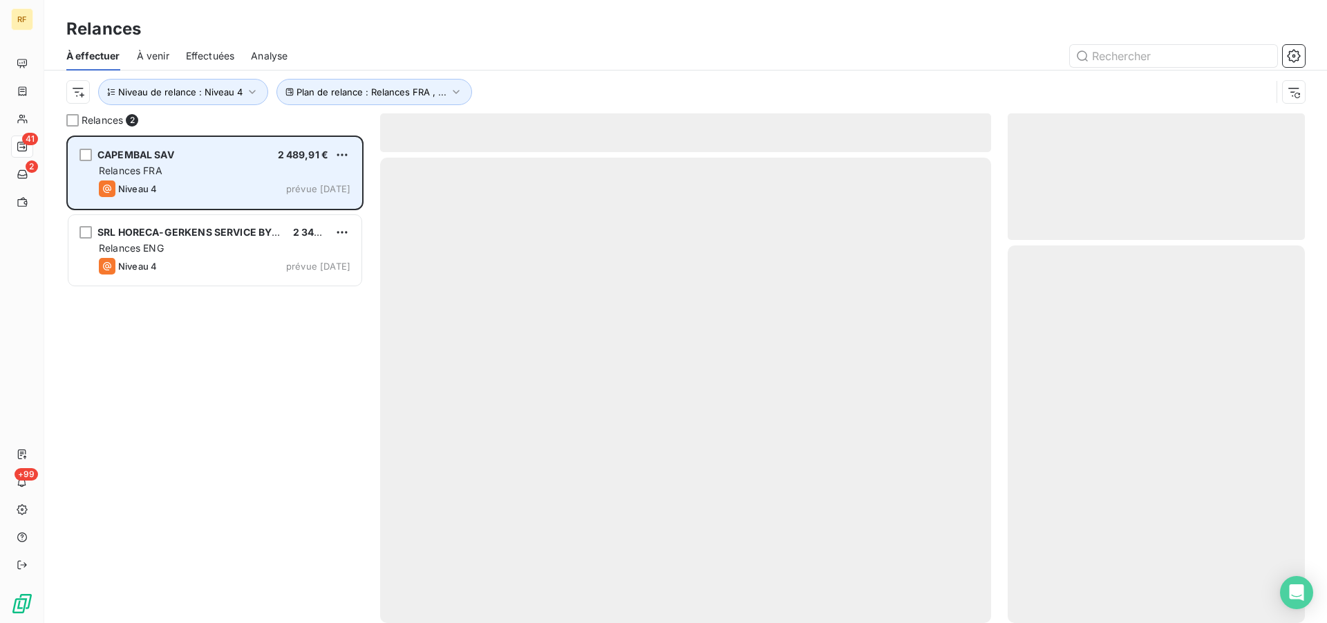
click at [207, 185] on div "Niveau 4 prévue [DATE]" at bounding box center [225, 188] width 252 height 17
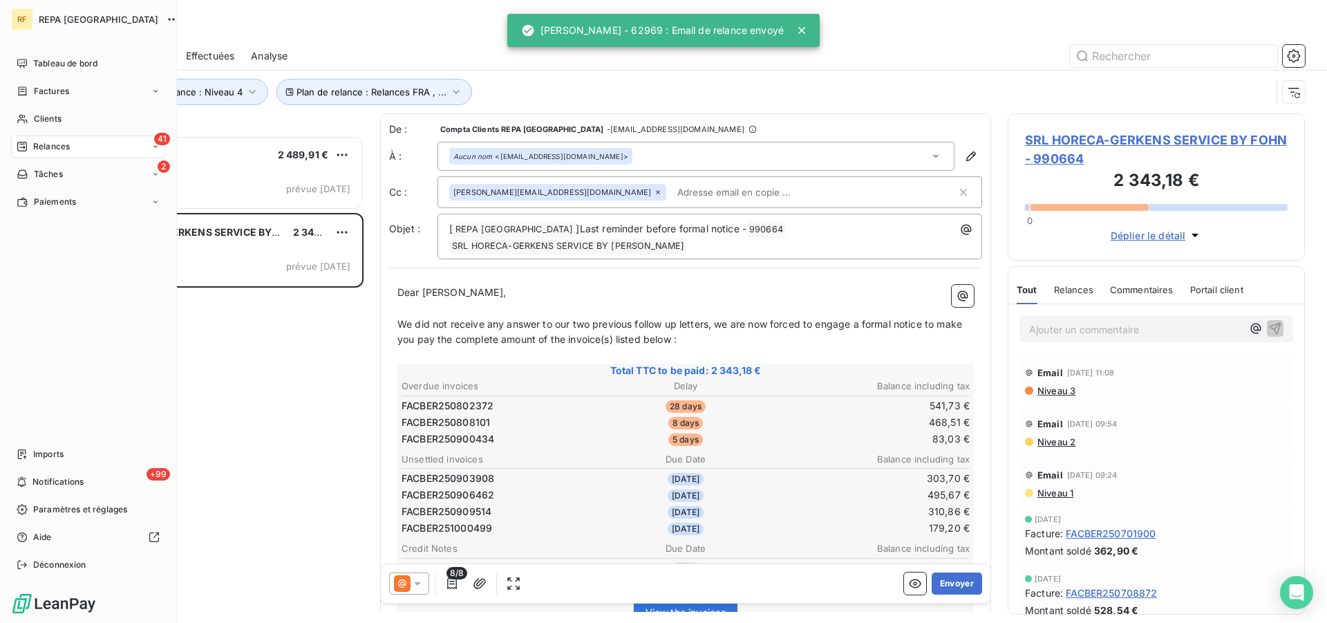
scroll to position [476, 286]
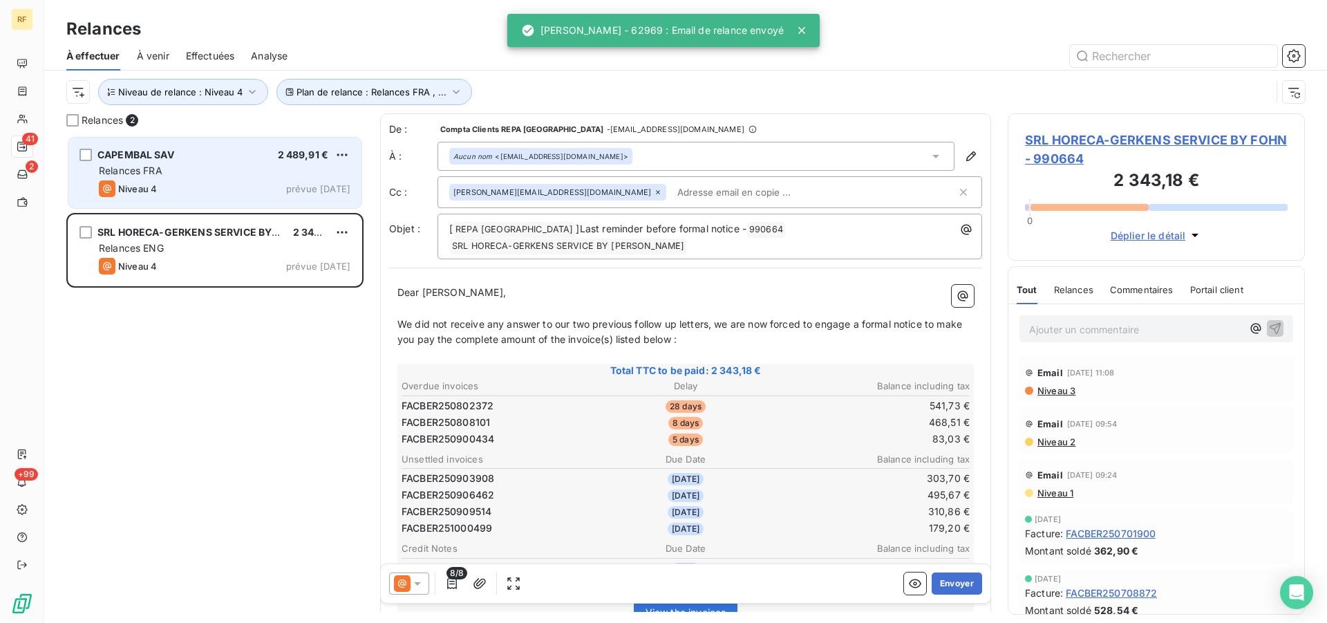
click at [221, 167] on div "Relances FRA" at bounding box center [225, 171] width 252 height 14
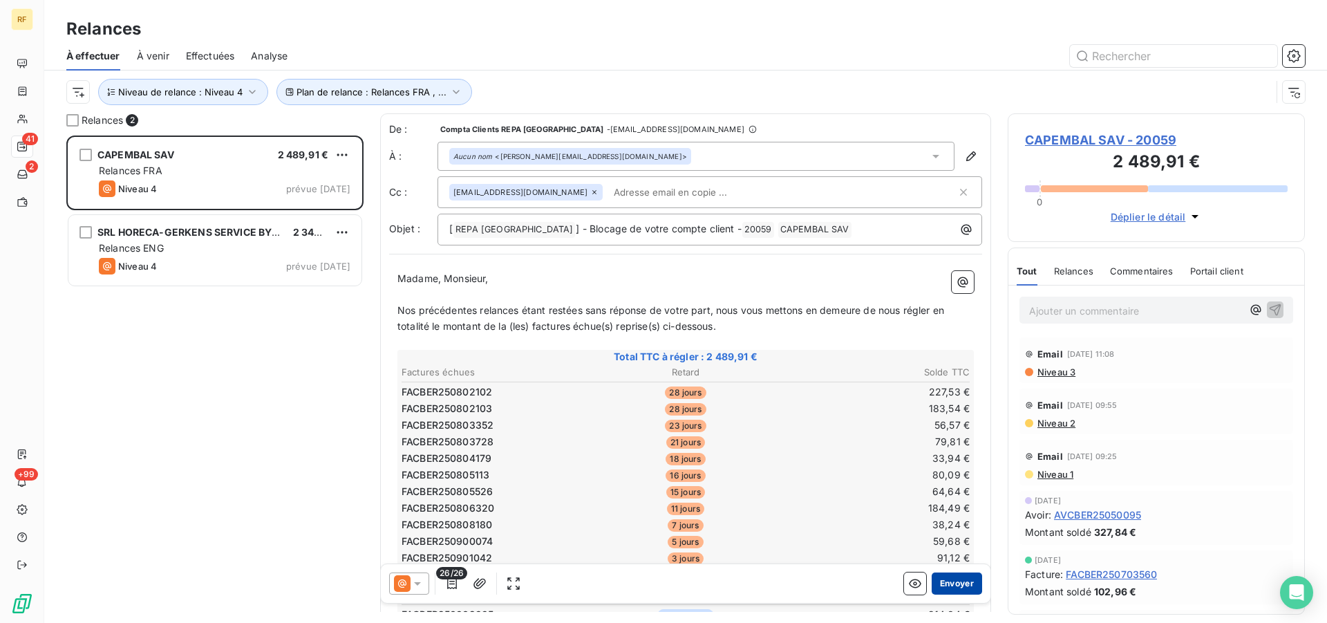
click at [954, 586] on button "Envoyer" at bounding box center [957, 583] width 50 height 22
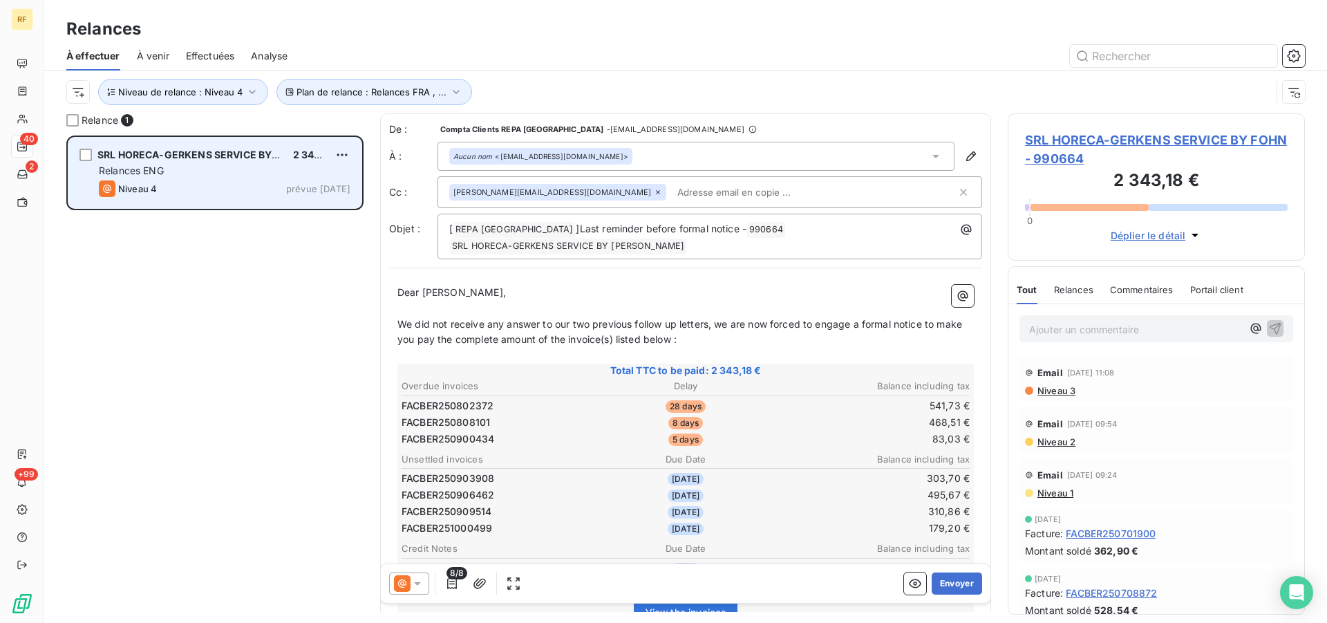
click at [194, 180] on div "SRL HORECA-GERKENS SERVICE BY FOHN 2 343,18 € Relances ENG Niveau 4 prévue [DAT…" at bounding box center [214, 173] width 293 height 71
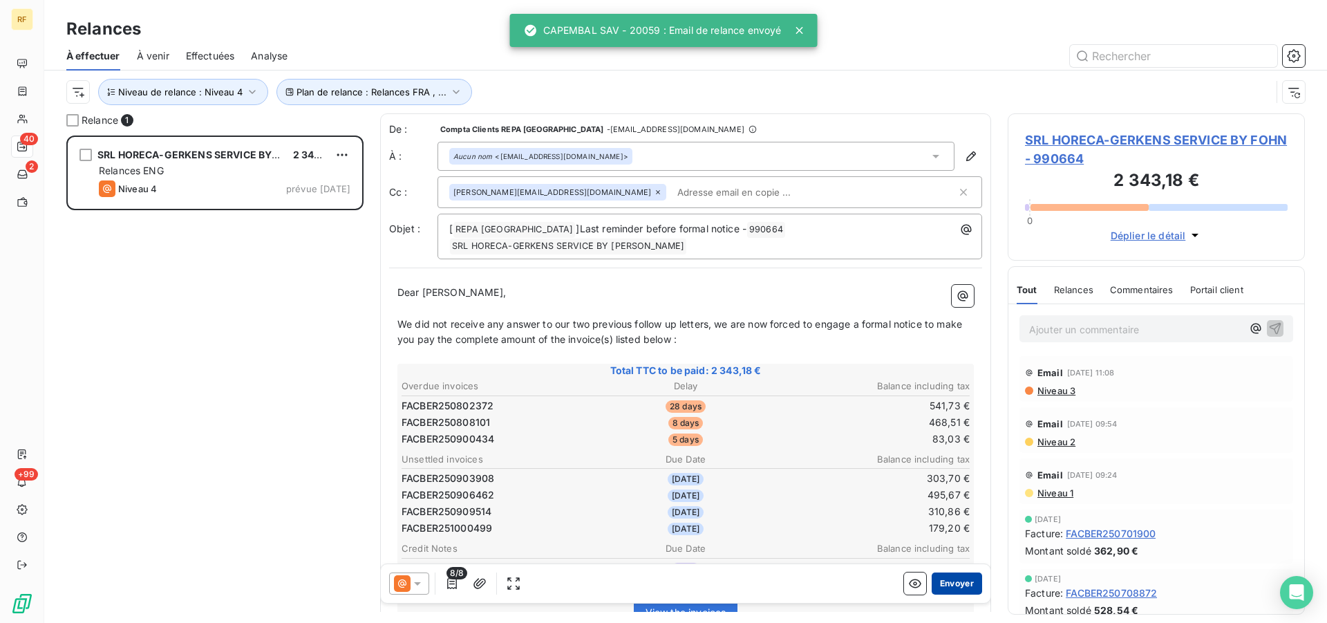
click at [949, 578] on button "Envoyer" at bounding box center [957, 583] width 50 height 22
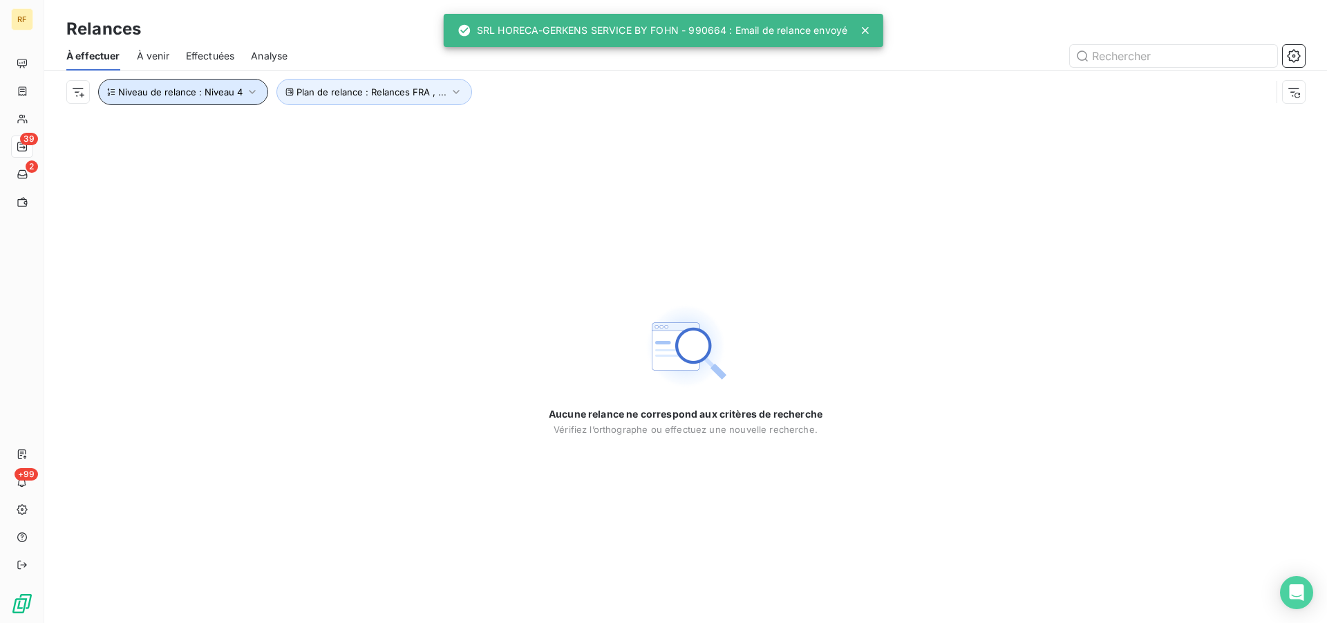
click at [196, 93] on span "Niveau de relance : Niveau 4" at bounding box center [180, 91] width 124 height 11
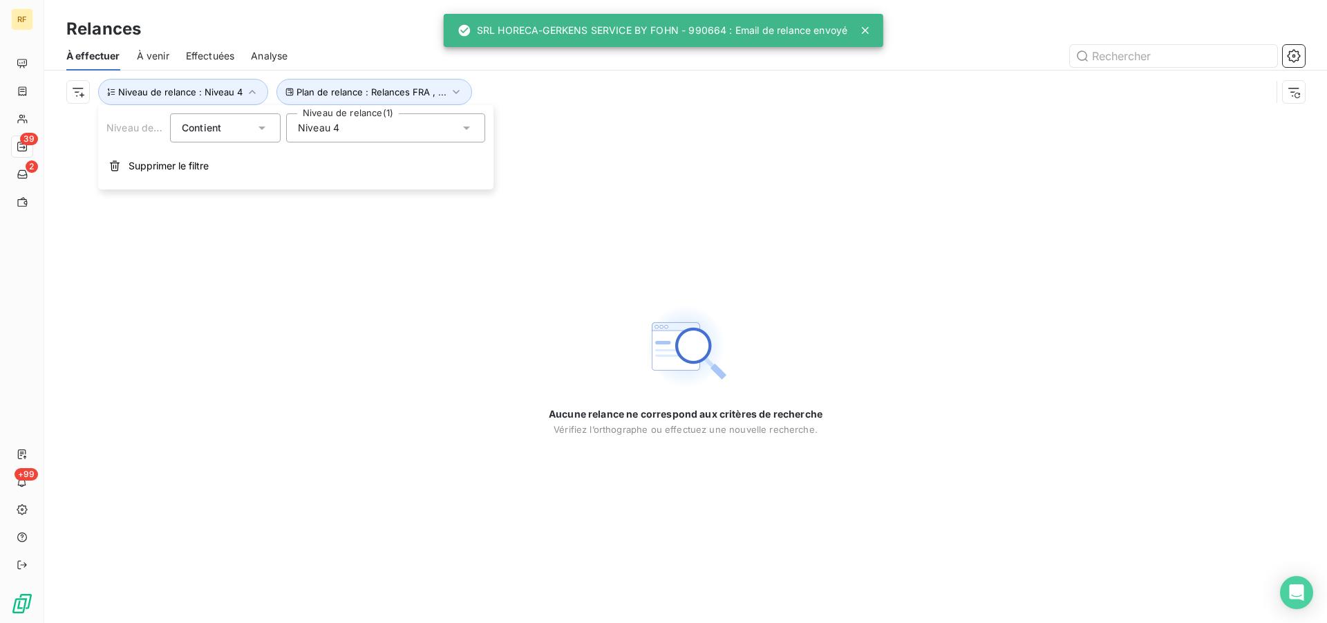
click at [433, 121] on div "Niveau 4" at bounding box center [385, 127] width 199 height 29
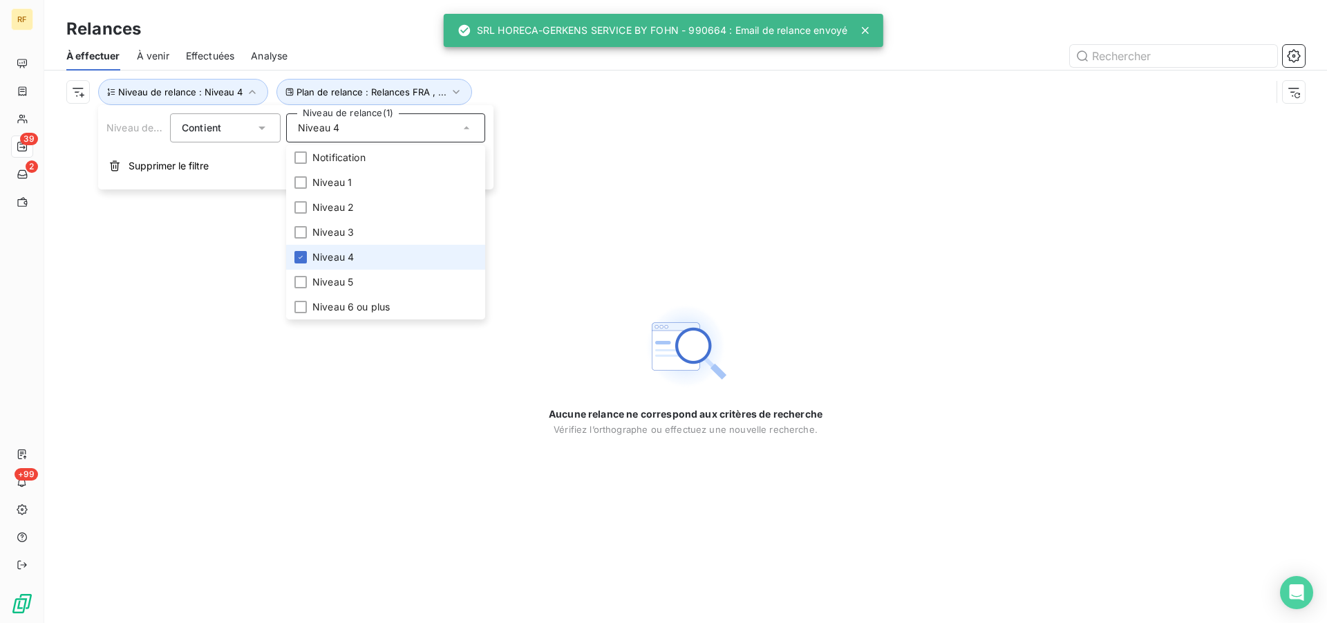
click at [355, 260] on li "Niveau 4" at bounding box center [385, 257] width 199 height 25
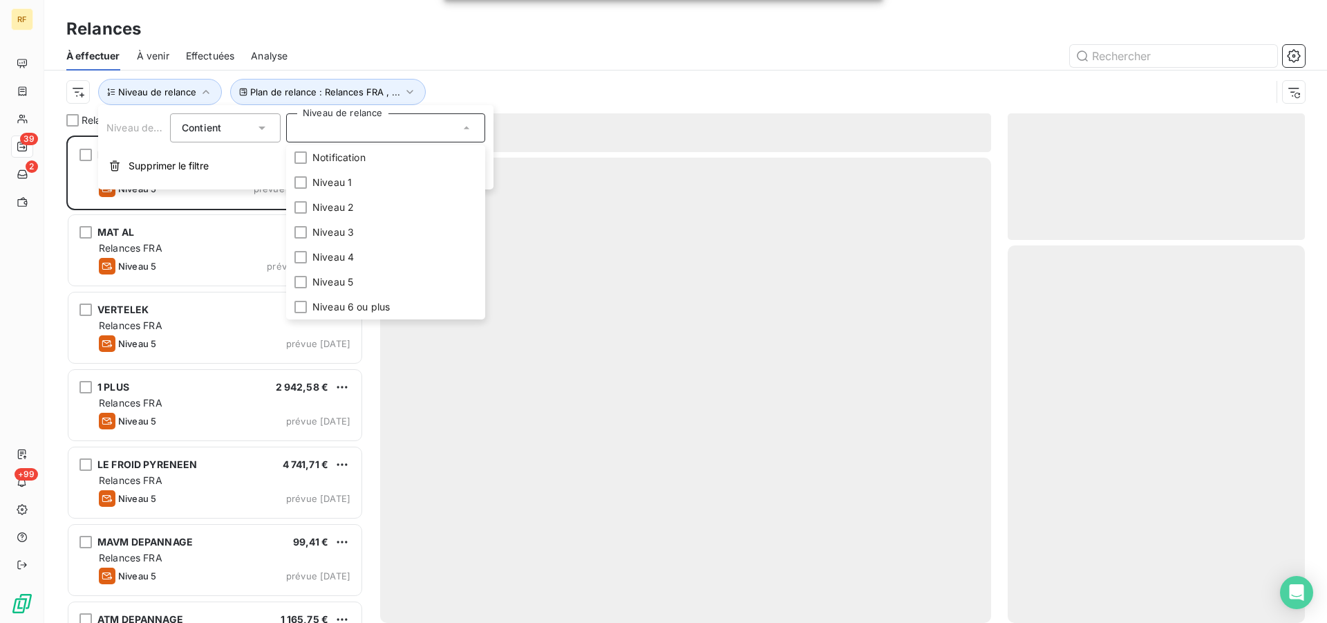
scroll to position [476, 286]
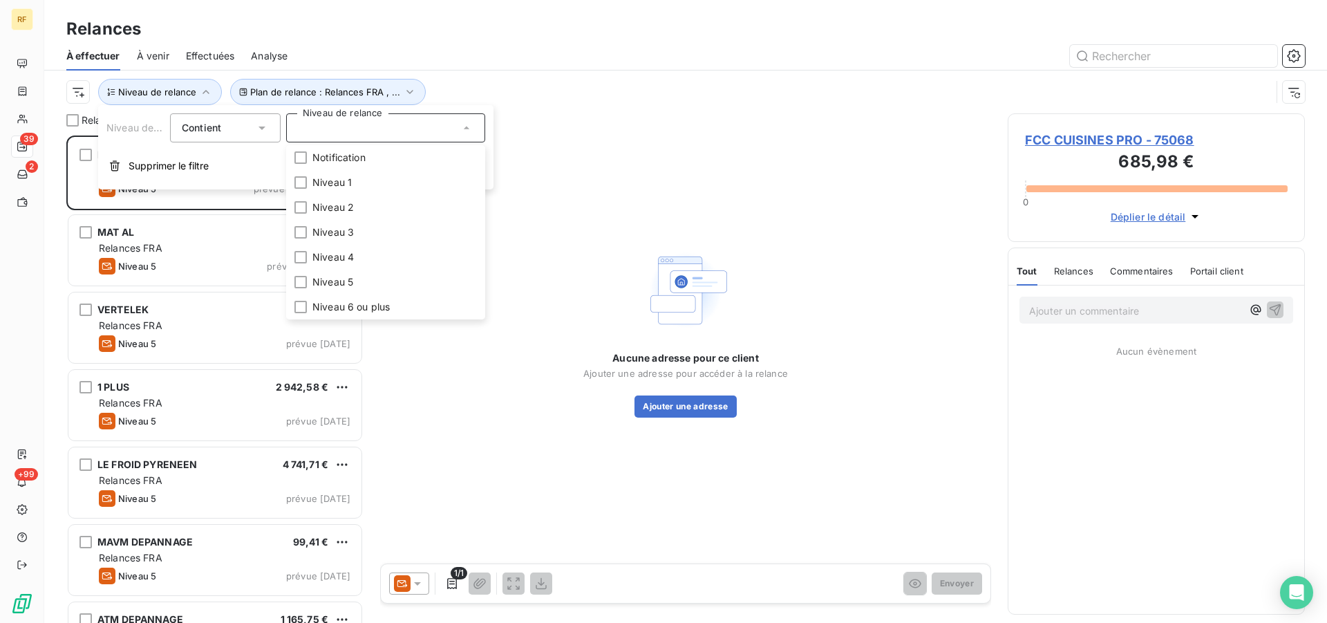
click at [428, 30] on div "Relances" at bounding box center [685, 29] width 1283 height 25
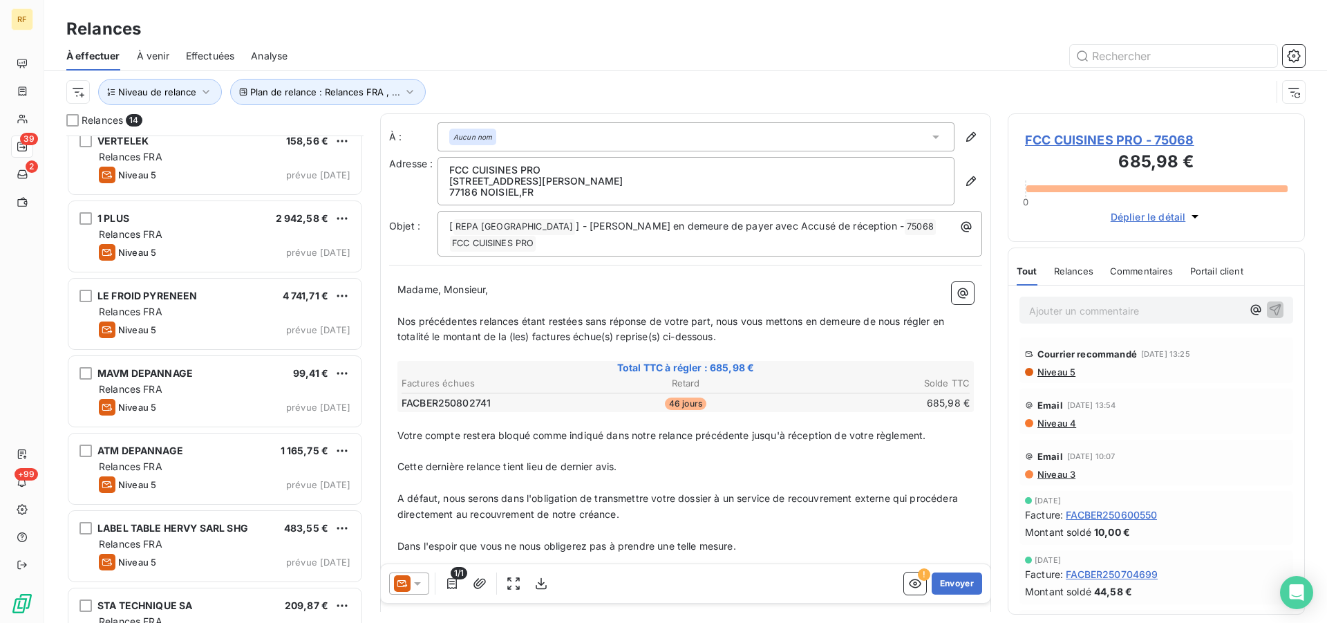
scroll to position [0, 0]
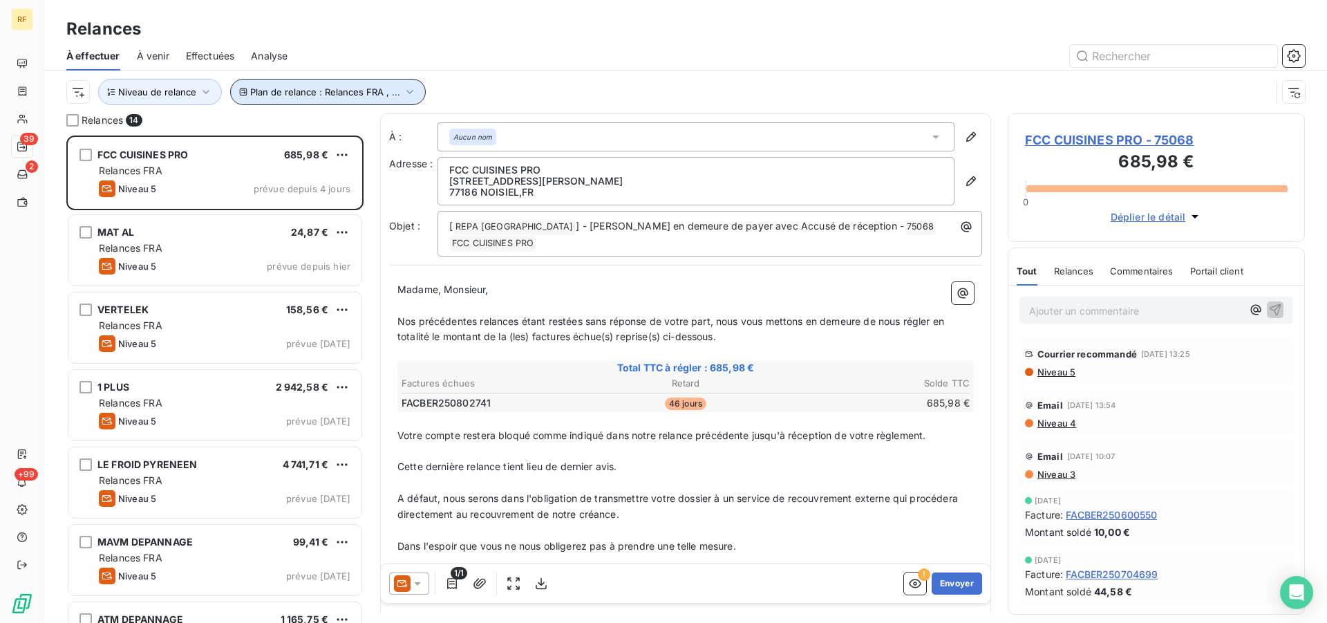
click at [345, 97] on button "Plan de relance : Relances FRA , ..." at bounding box center [328, 92] width 196 height 26
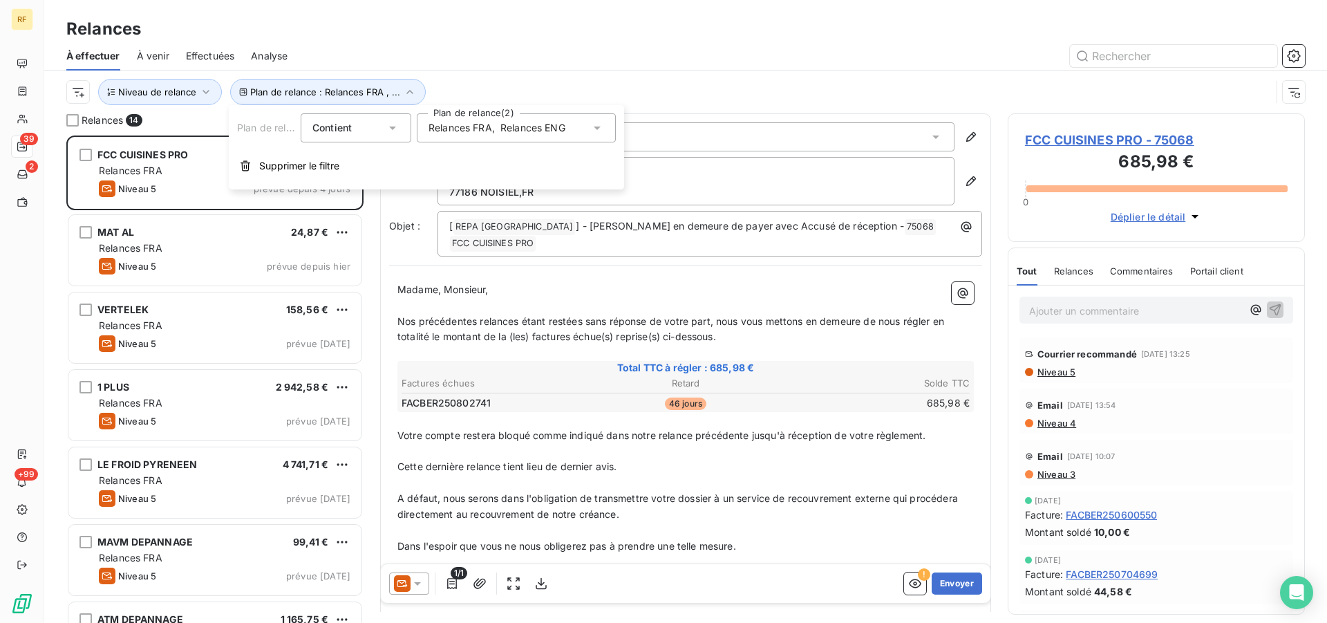
click at [505, 124] on span "Relances ENG" at bounding box center [533, 128] width 65 height 14
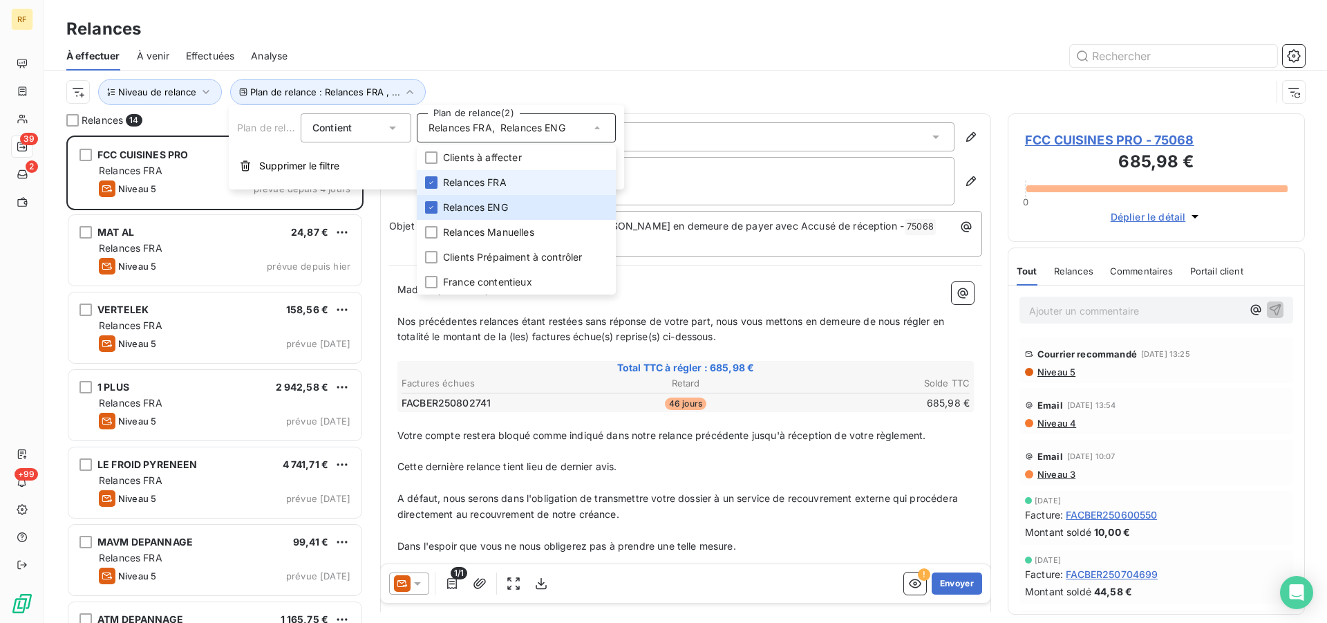
click at [438, 180] on li "Relances FRA" at bounding box center [516, 182] width 199 height 25
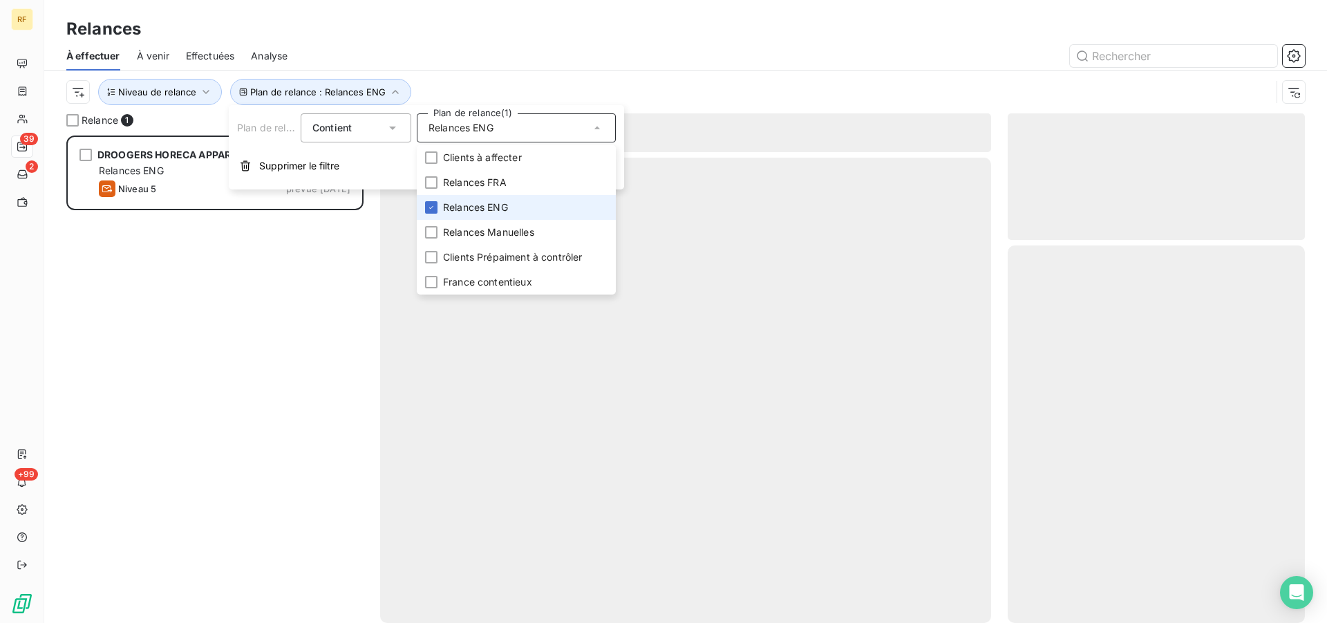
scroll to position [476, 286]
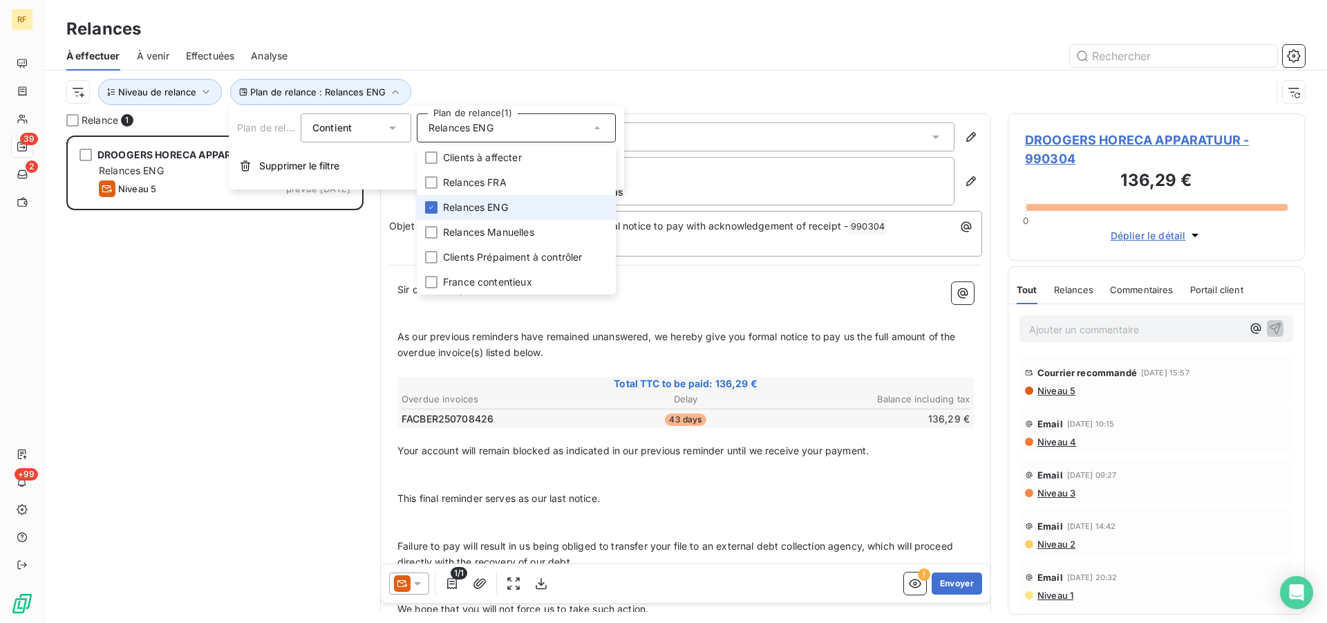
click at [446, 208] on span "Relances ENG" at bounding box center [475, 207] width 65 height 14
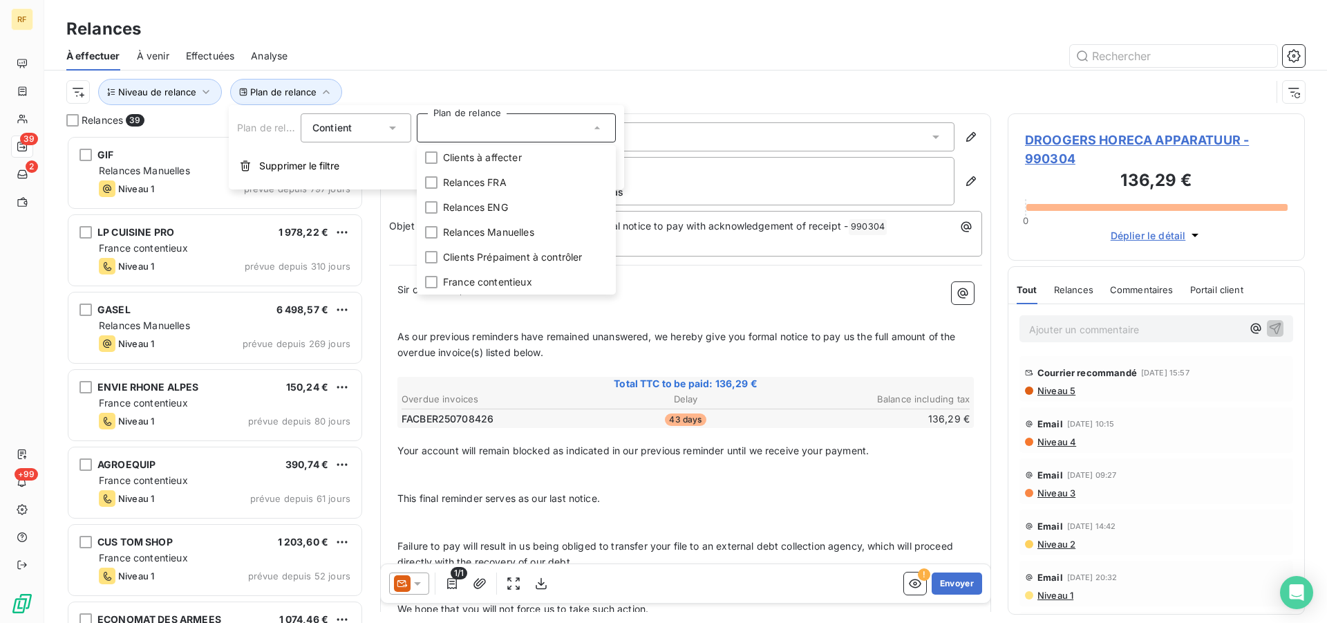
click at [604, 32] on div "Relances" at bounding box center [685, 29] width 1283 height 25
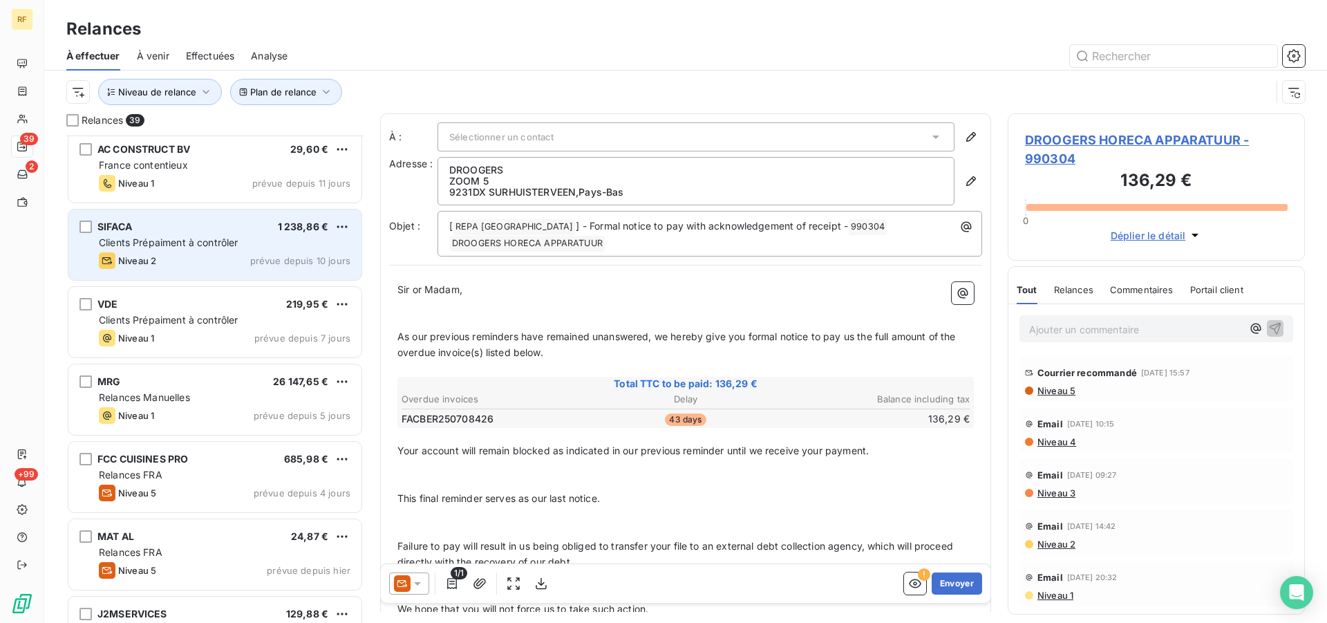
scroll to position [1058, 0]
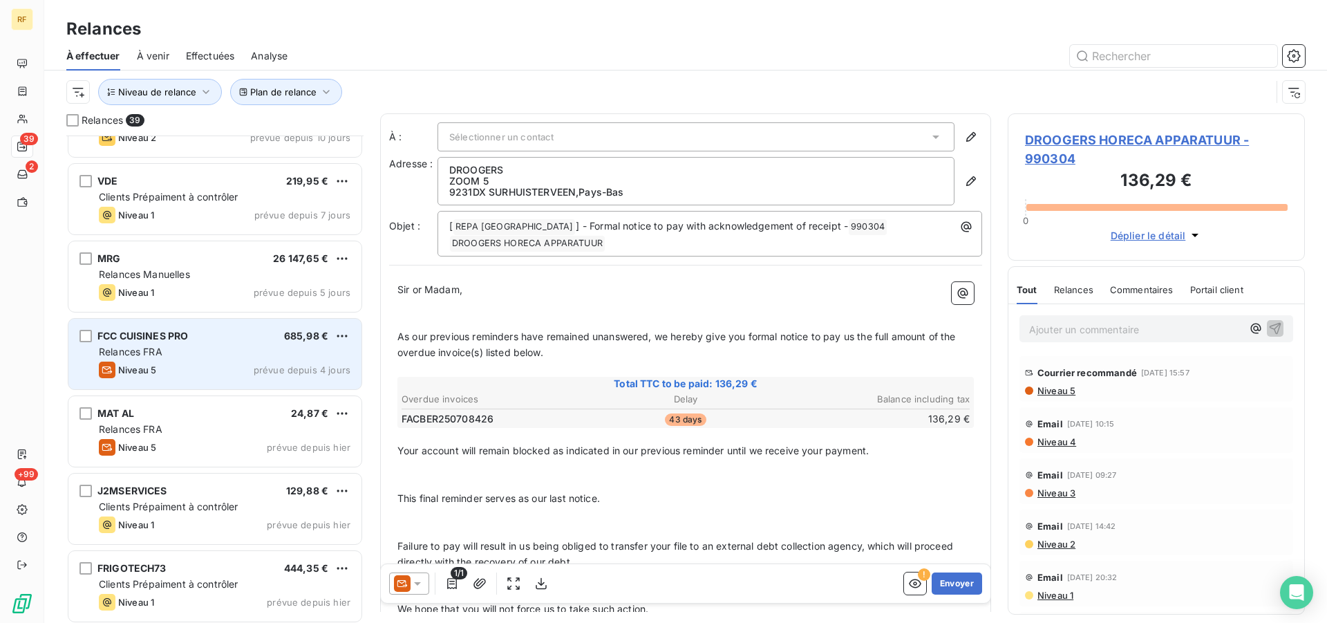
click at [191, 343] on div "FCC CUISINES PRO 685,98 € Relances FRA Niveau 5 prévue depuis 4 jours" at bounding box center [214, 354] width 293 height 71
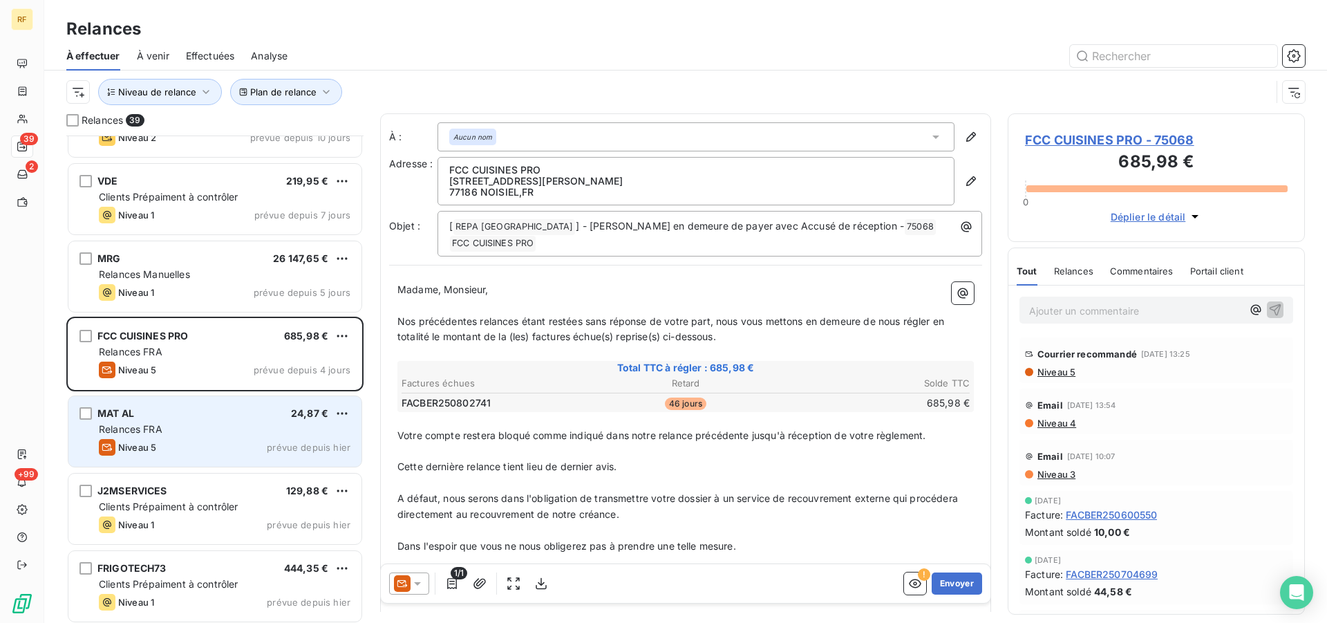
click at [196, 441] on div "Niveau 5 prévue depuis [DATE]" at bounding box center [225, 447] width 252 height 17
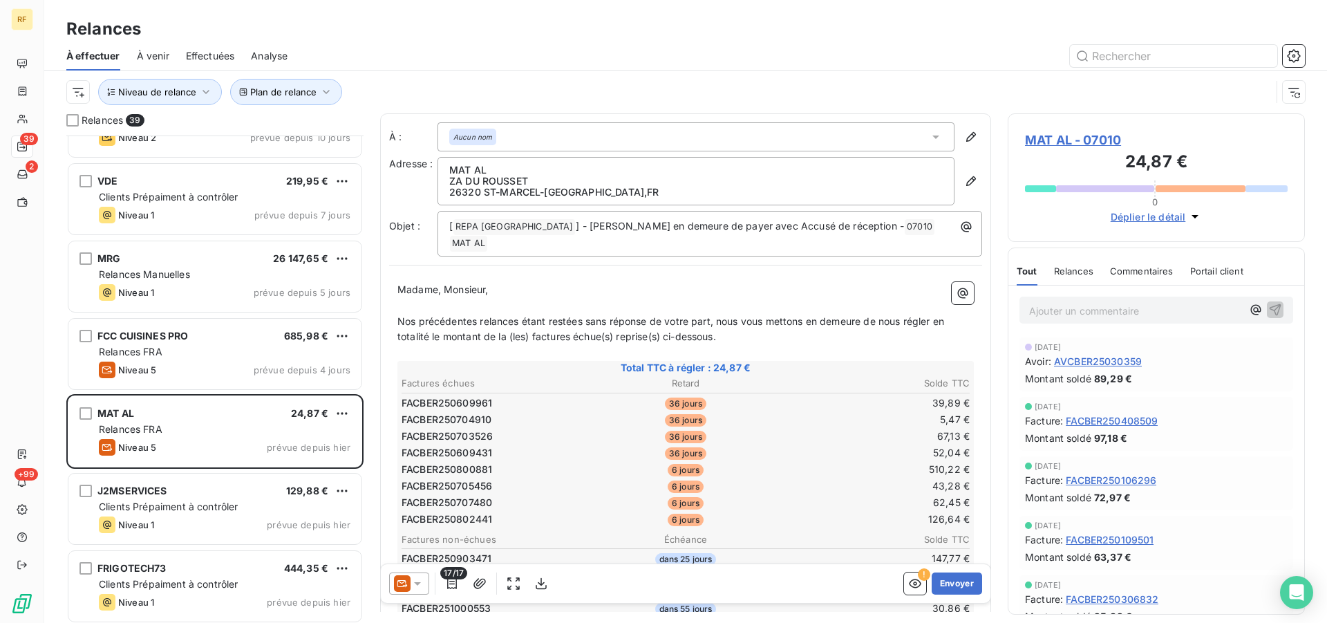
click at [1081, 275] on span "Relances" at bounding box center [1073, 270] width 39 height 11
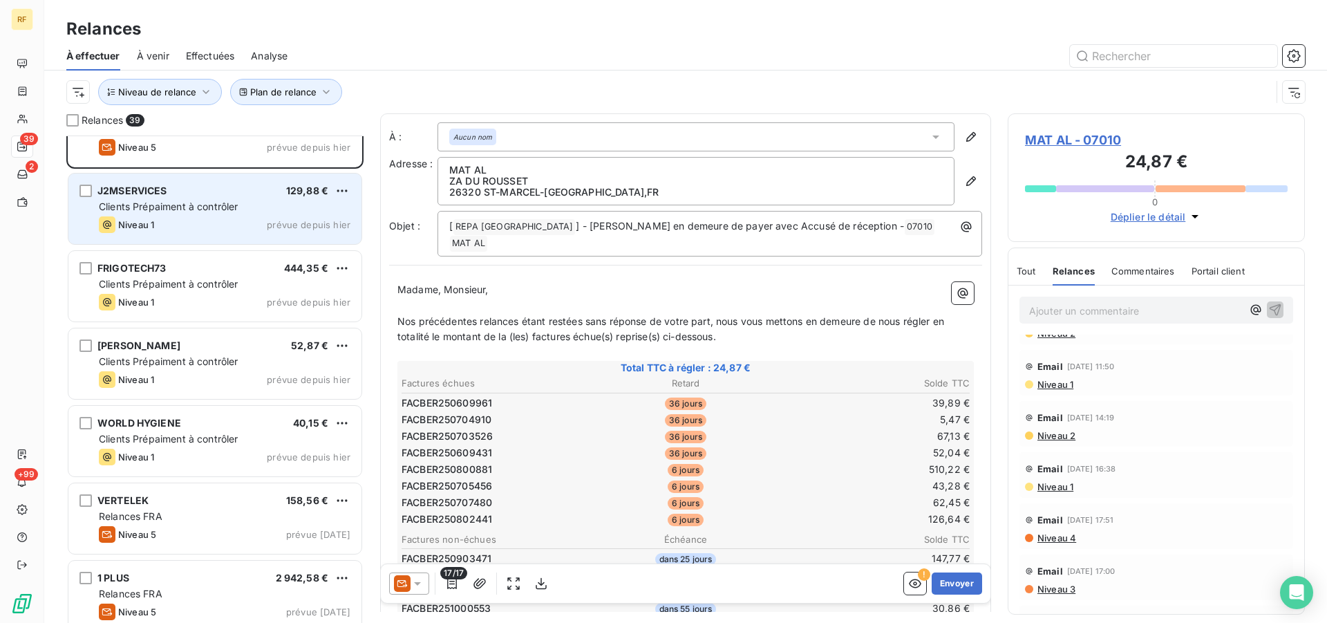
scroll to position [1411, 0]
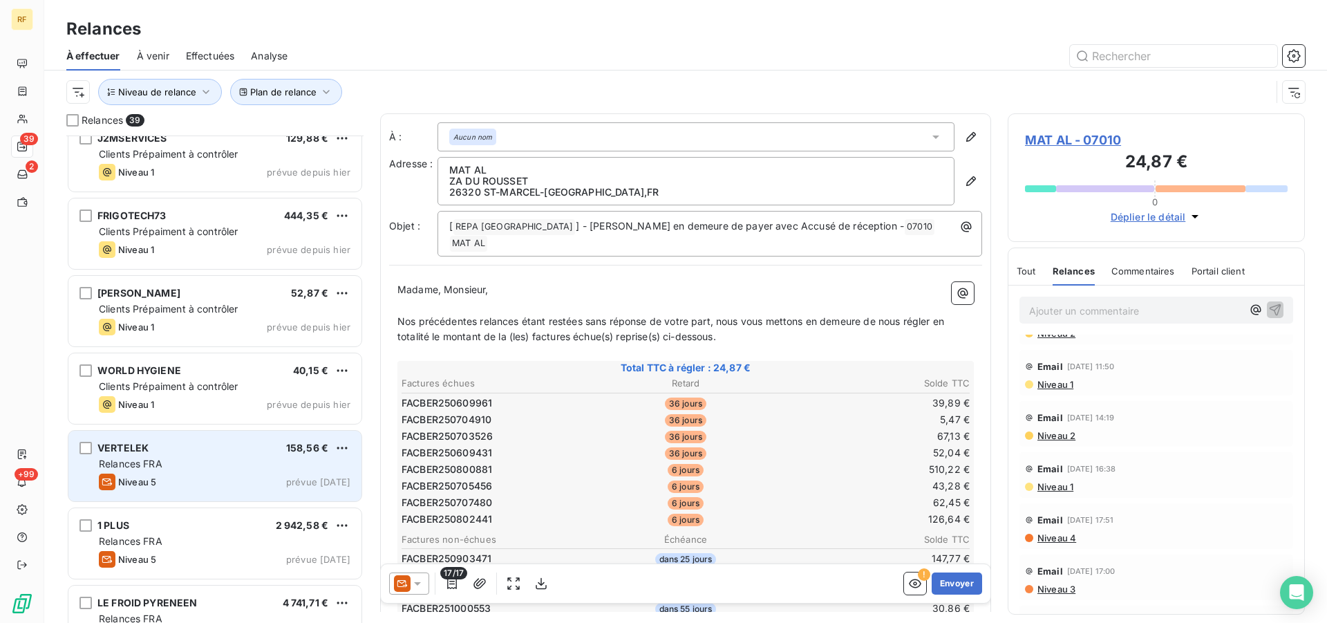
click at [194, 470] on div "Relances FRA" at bounding box center [225, 464] width 252 height 14
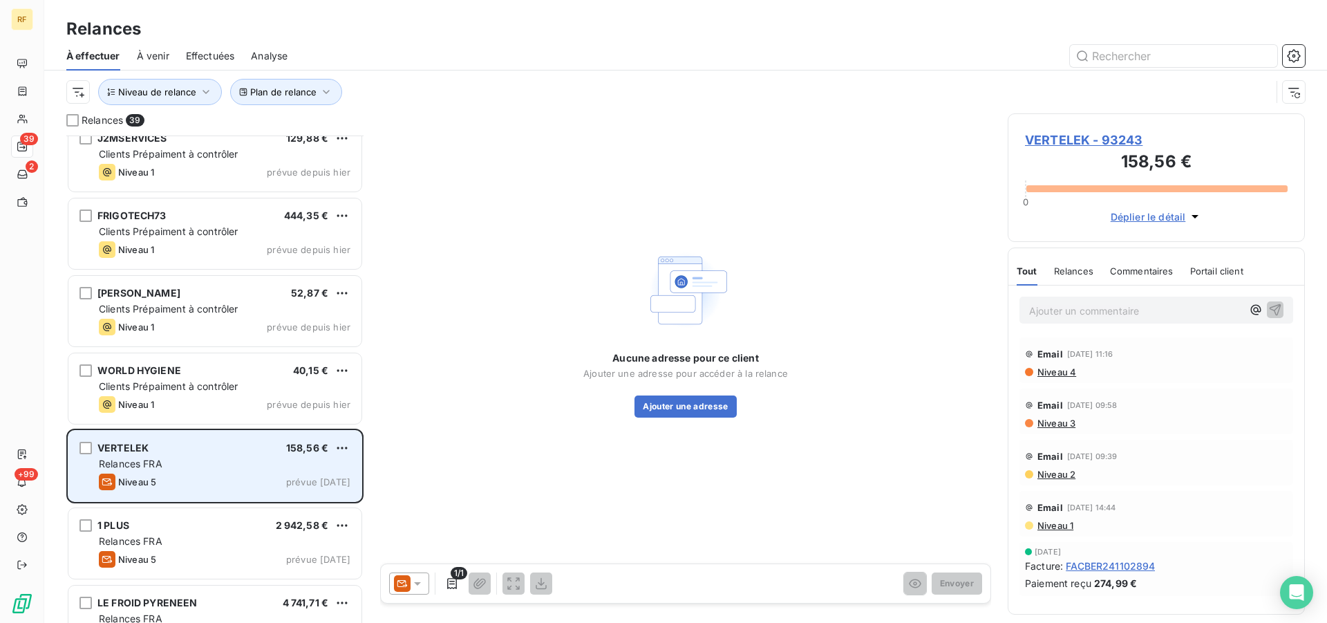
click at [194, 470] on div "Relances FRA" at bounding box center [225, 464] width 252 height 14
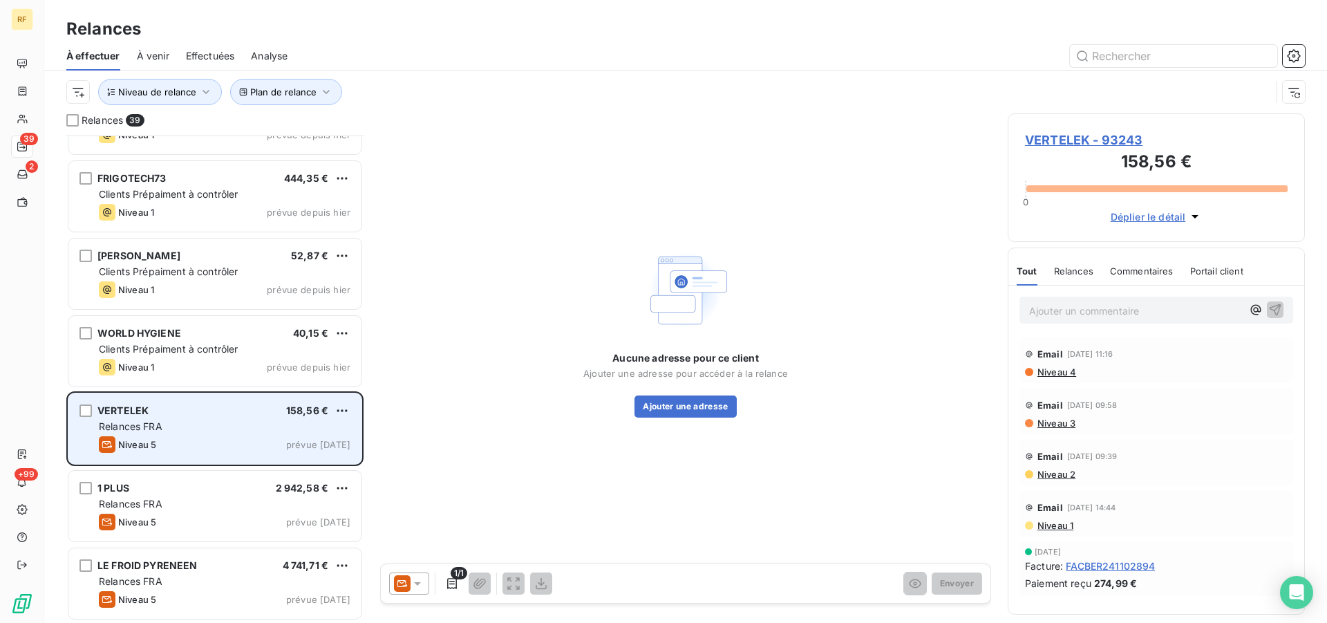
scroll to position [1482, 0]
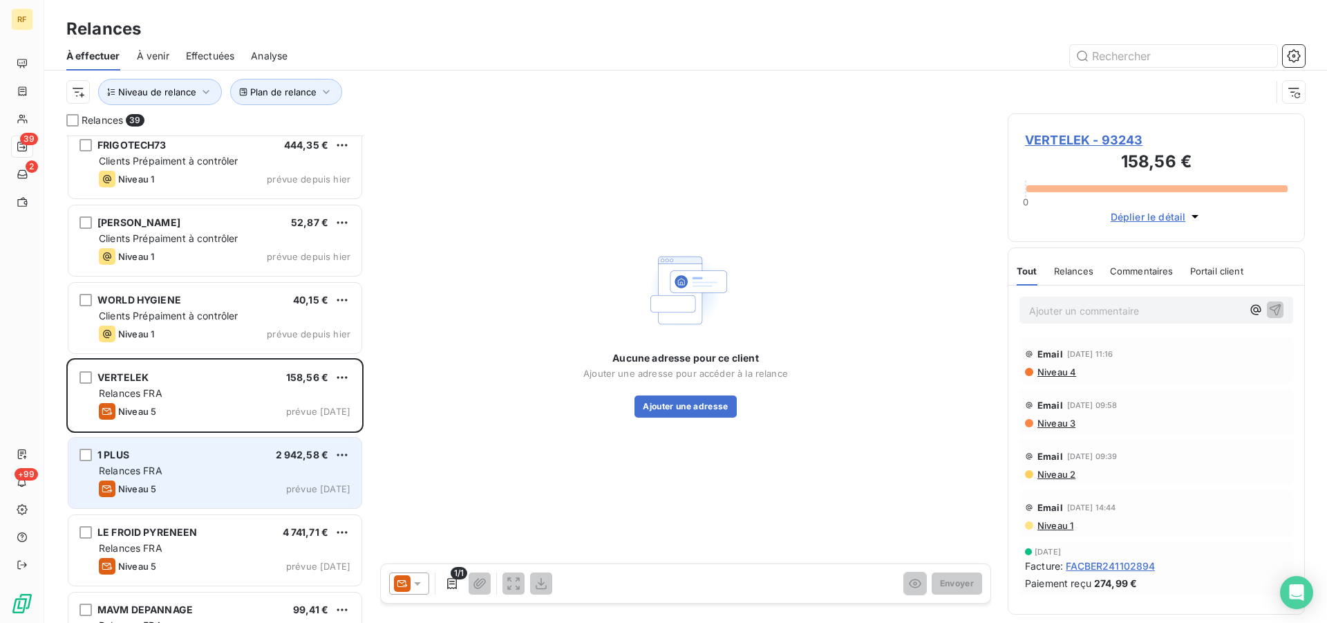
click at [199, 470] on div "Relances FRA" at bounding box center [225, 471] width 252 height 14
